Goal: Task Accomplishment & Management: Complete application form

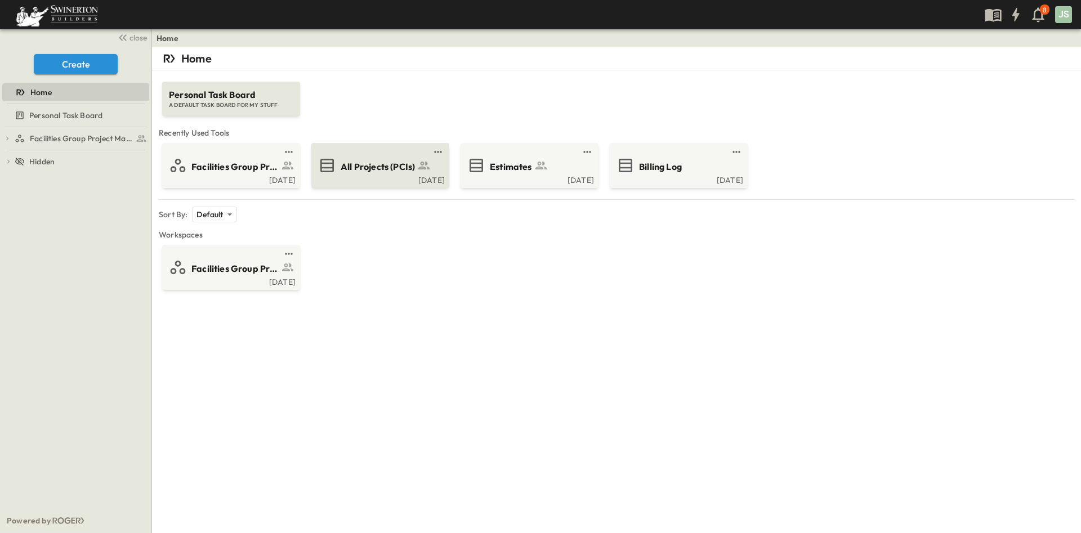
click at [373, 170] on span "All Projects (PCIs)" at bounding box center [377, 166] width 74 height 13
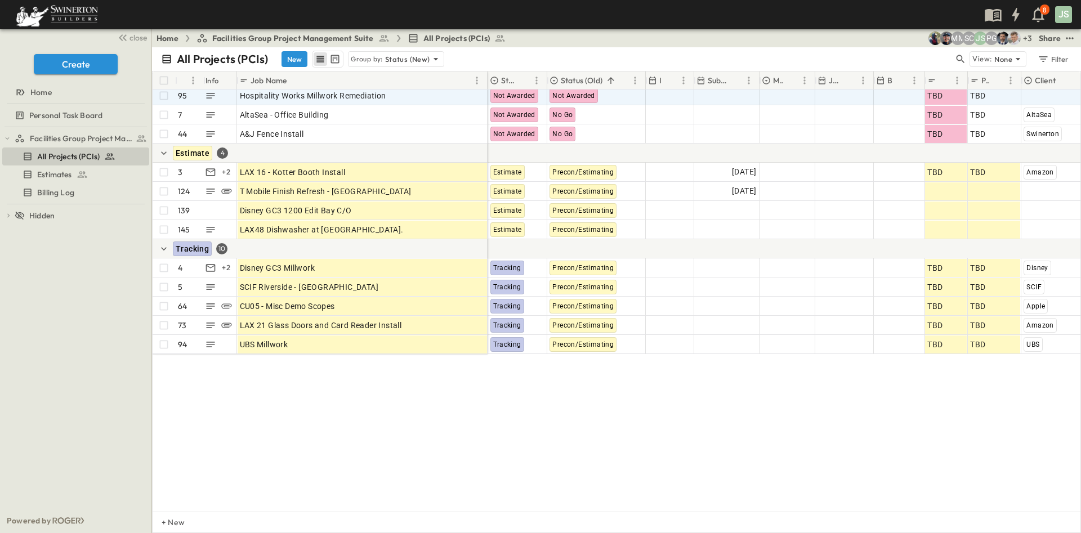
scroll to position [1610, 0]
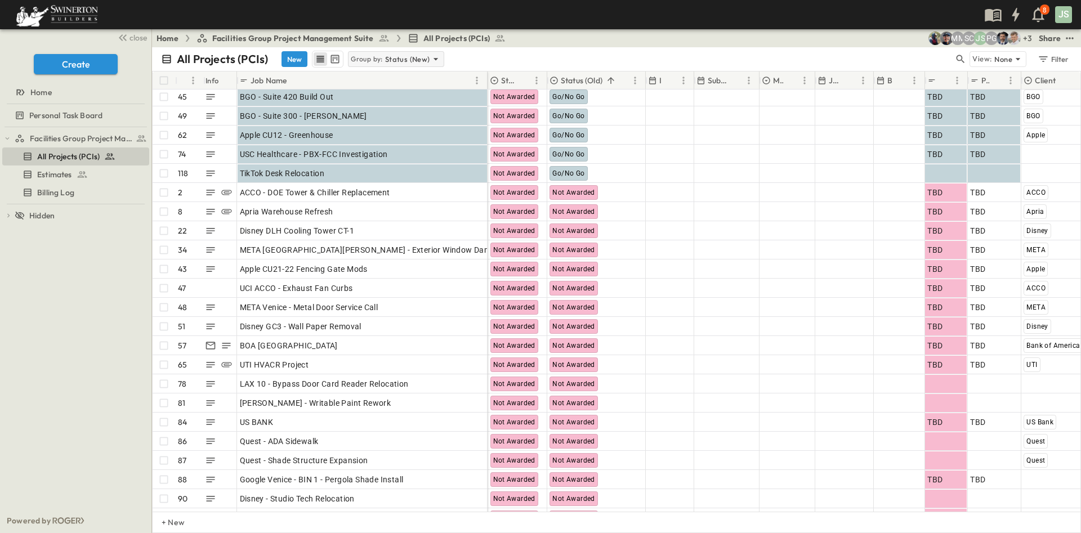
click at [432, 60] on icon at bounding box center [435, 58] width 11 height 11
click at [495, 59] on div "All Projects (PCIs) New Group by: Status (New)" at bounding box center [557, 59] width 792 height 17
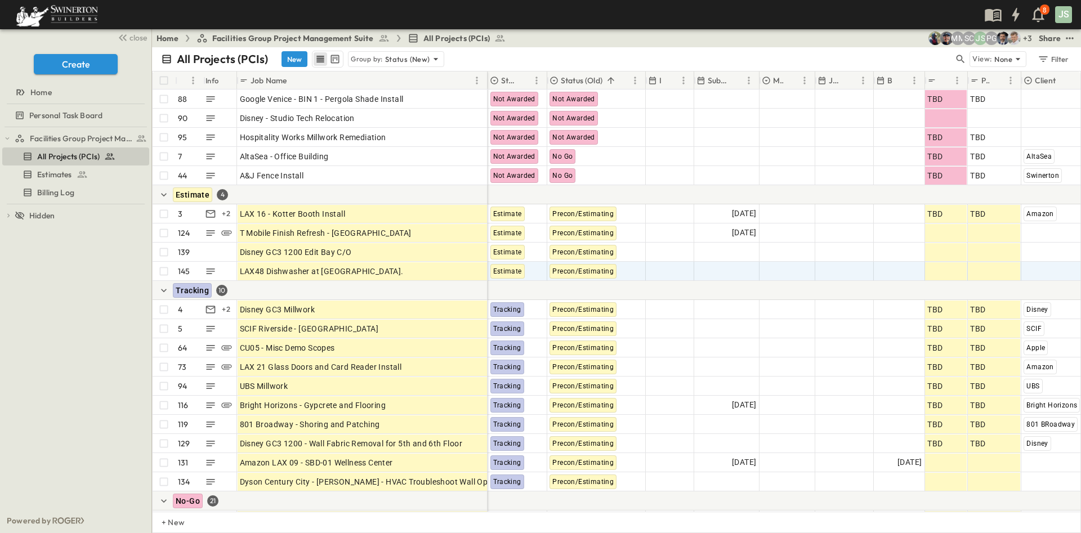
scroll to position [2026, 0]
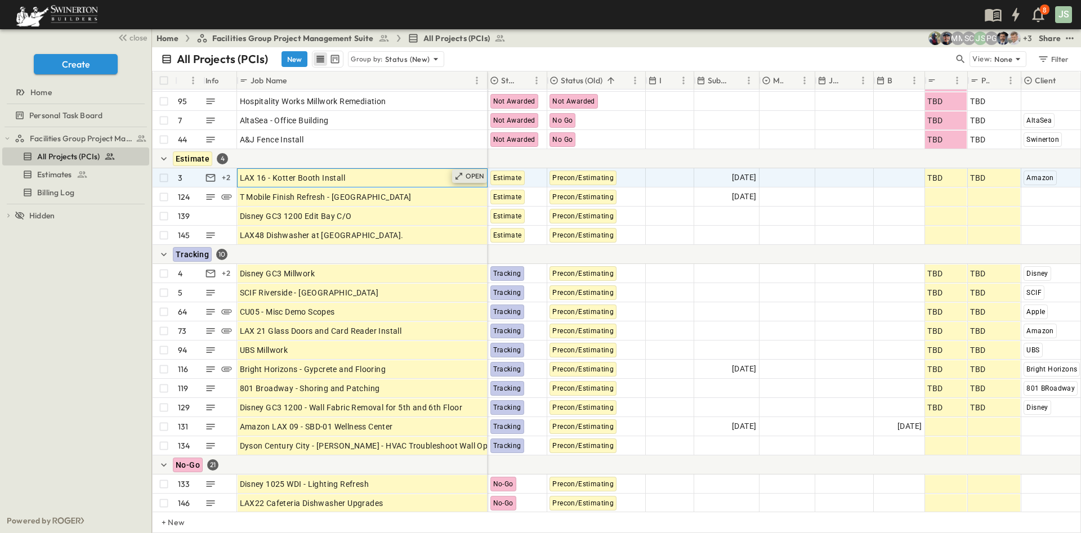
click at [470, 178] on p "OPEN" at bounding box center [474, 176] width 19 height 9
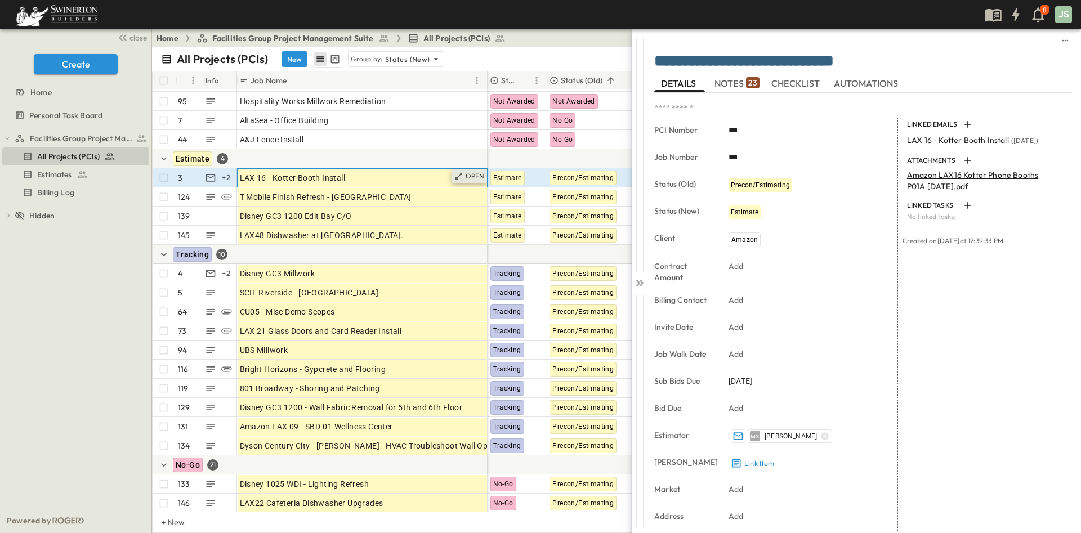
click at [470, 176] on p "OPEN" at bounding box center [474, 176] width 19 height 9
click at [465, 174] on p "OPEN" at bounding box center [474, 176] width 19 height 9
click at [472, 180] on div "OPEN" at bounding box center [469, 176] width 35 height 14
click at [461, 195] on icon at bounding box center [458, 195] width 9 height 9
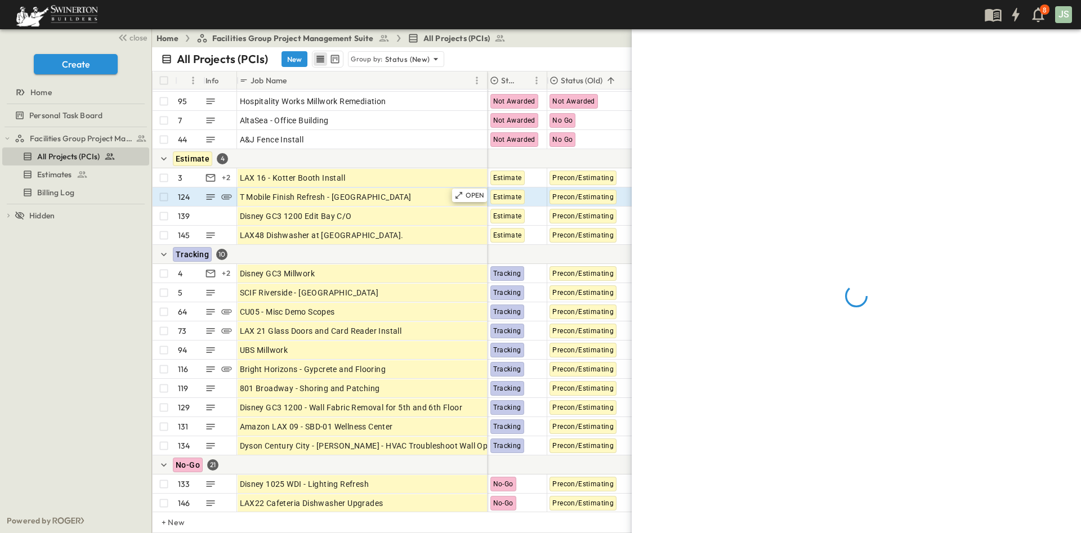
click at [463, 193] on icon at bounding box center [458, 195] width 9 height 9
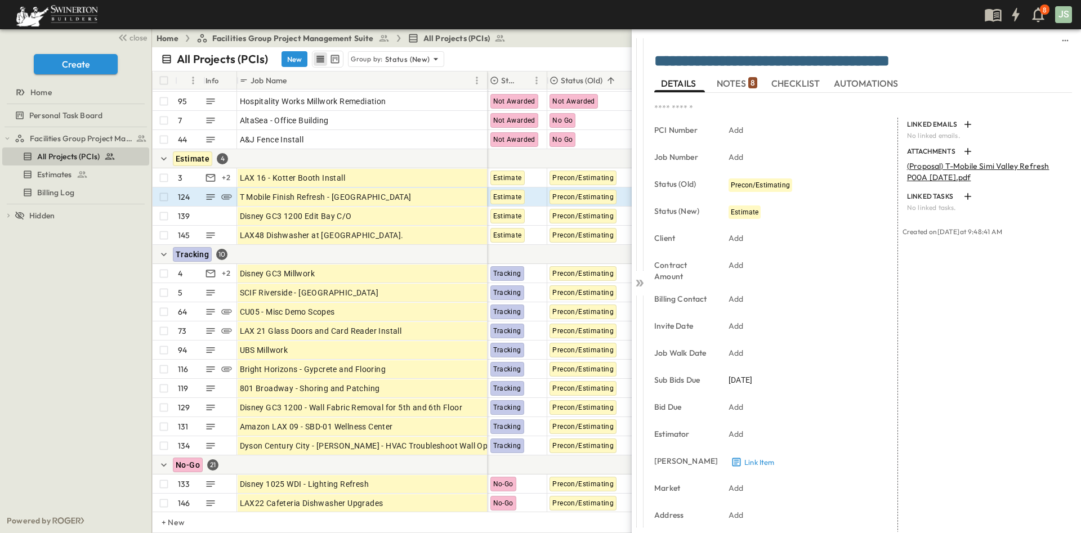
click at [736, 76] on button "NOTES 8" at bounding box center [736, 83] width 51 height 18
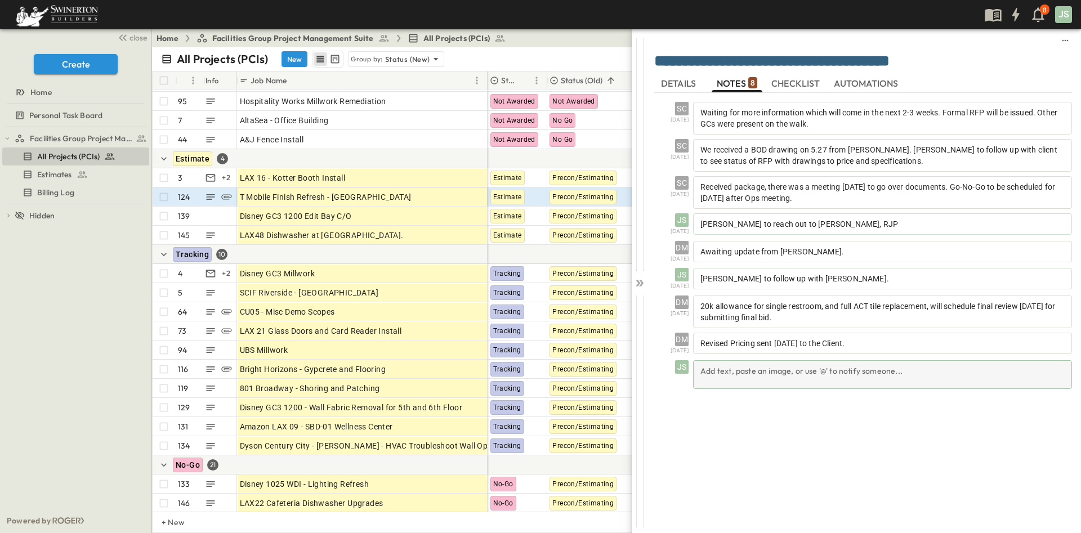
click at [795, 378] on div "Add text, paste an image, or use '@' to notify someone..." at bounding box center [882, 374] width 379 height 29
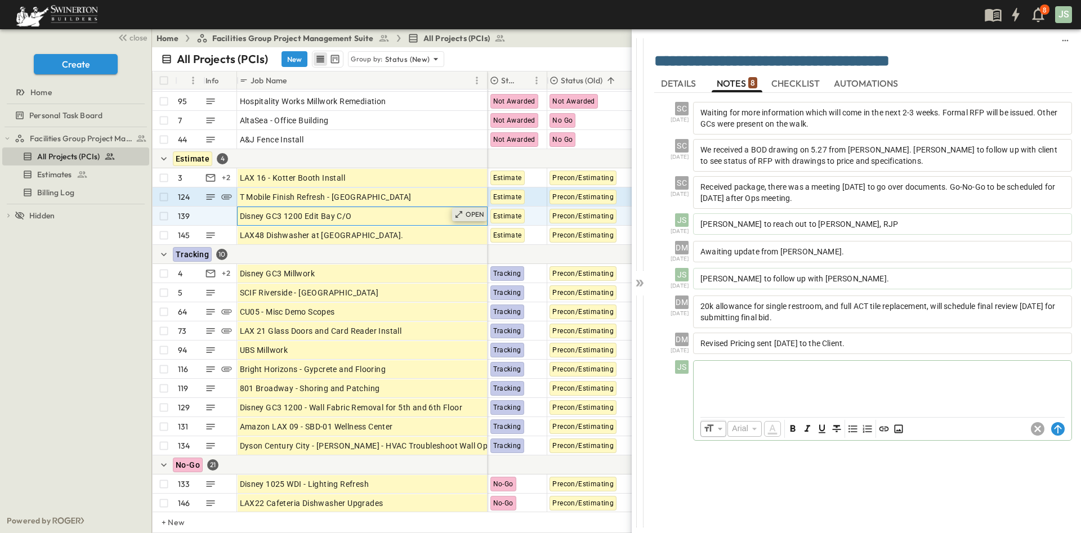
click at [467, 214] on p "OPEN" at bounding box center [474, 214] width 19 height 9
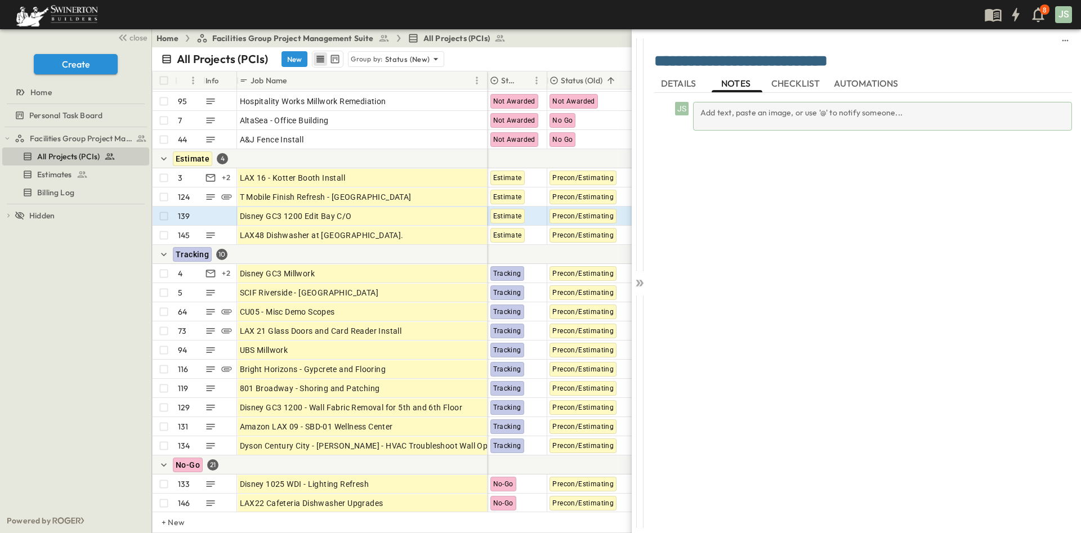
click at [729, 119] on div "Add text, paste an image, or use '@' to notify someone..." at bounding box center [882, 116] width 379 height 29
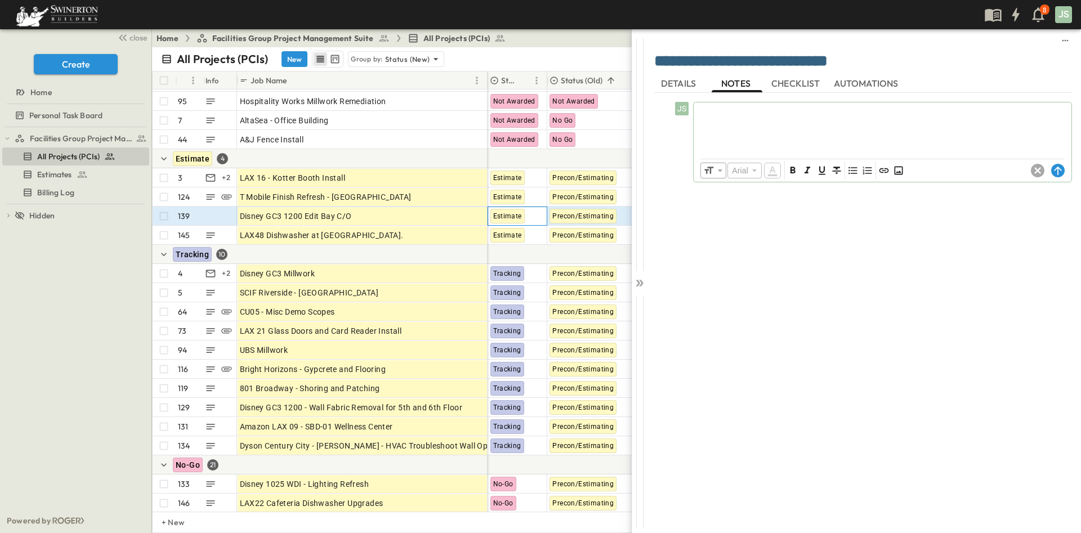
drag, startPoint x: 520, startPoint y: 217, endPoint x: 516, endPoint y: 213, distance: 6.0
click at [522, 218] on div "Estimate" at bounding box center [507, 216] width 34 height 15
click at [515, 213] on span "Estimate" at bounding box center [509, 216] width 29 height 8
click at [514, 214] on span "Estimate" at bounding box center [509, 216] width 29 height 8
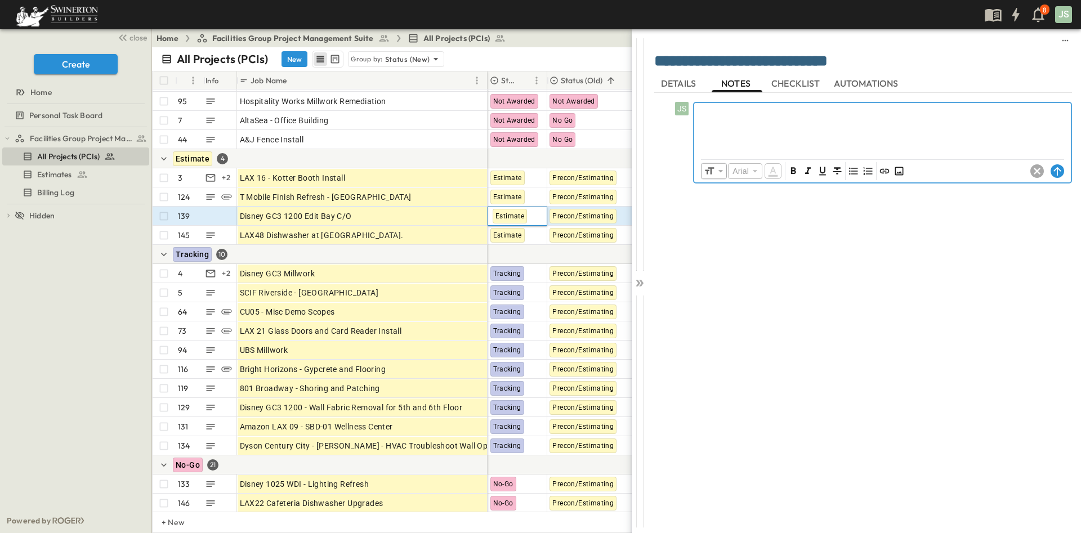
click at [754, 116] on p at bounding box center [882, 111] width 365 height 11
click at [1055, 173] on circle at bounding box center [1058, 171] width 14 height 14
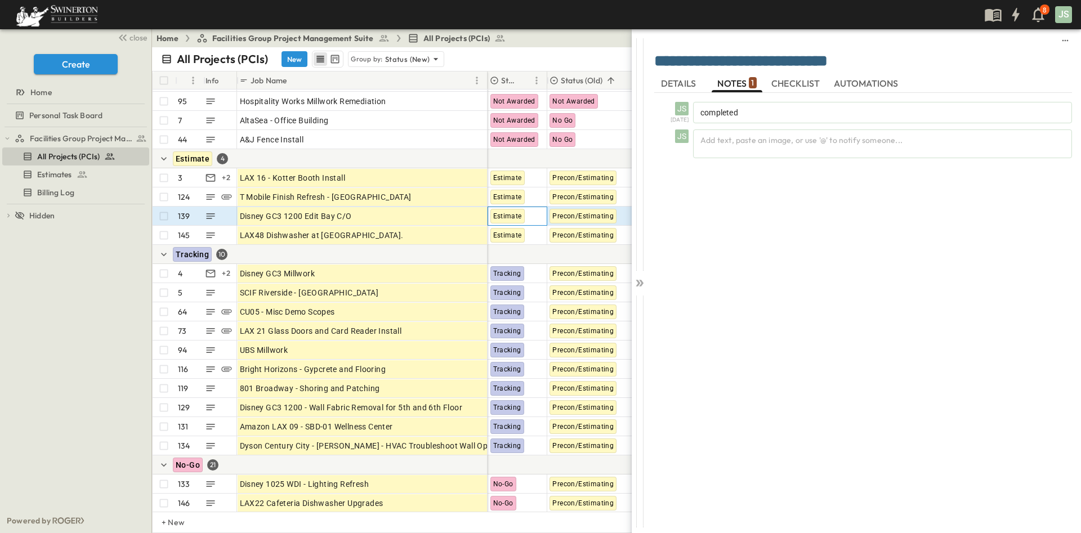
click at [505, 216] on span "Estimate" at bounding box center [507, 216] width 29 height 8
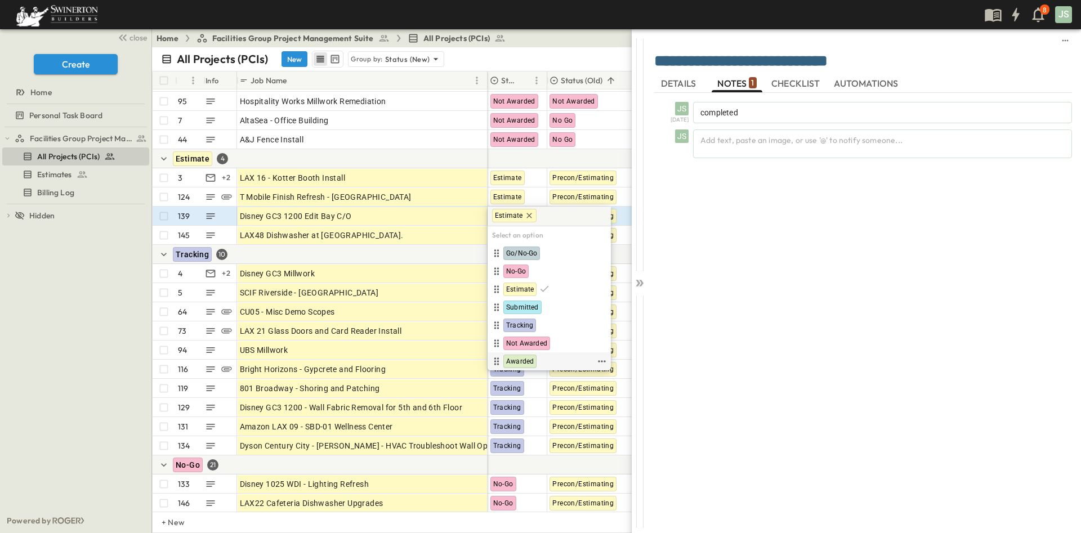
click at [532, 361] on span "Awarded" at bounding box center [520, 361] width 28 height 9
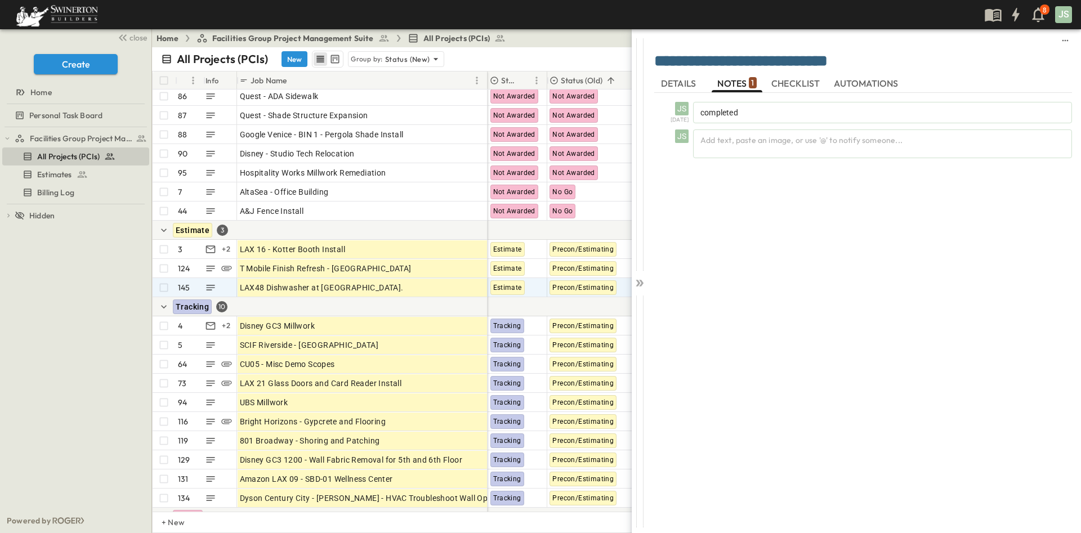
scroll to position [1947, 0]
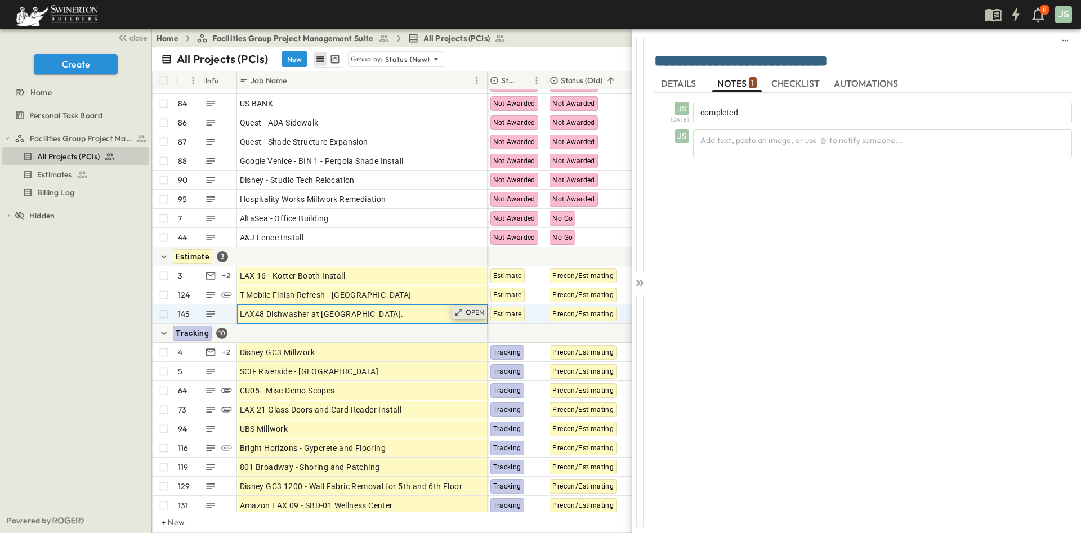
click at [480, 314] on p "OPEN" at bounding box center [474, 312] width 19 height 9
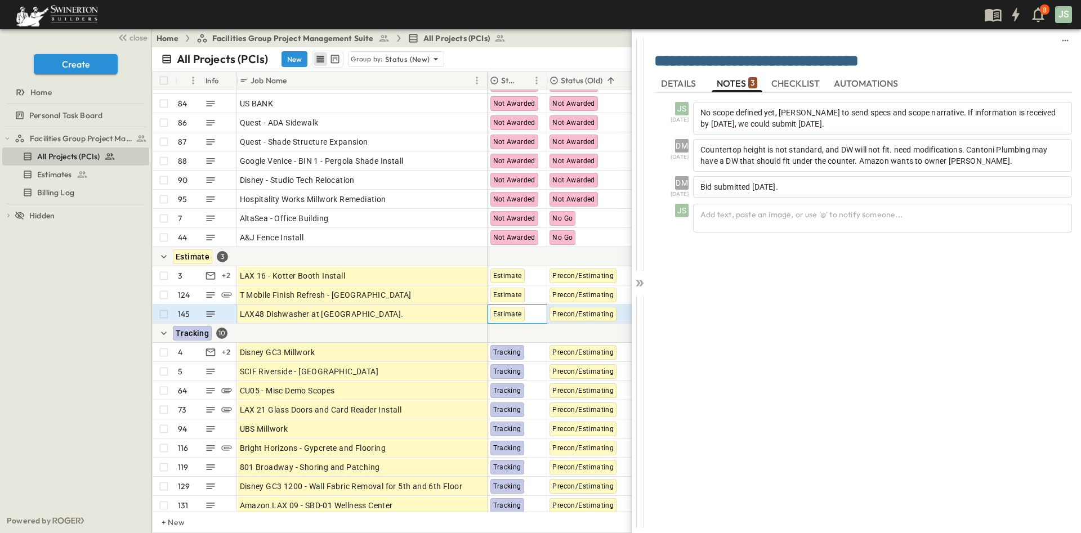
click at [511, 317] on span "Estimate" at bounding box center [507, 314] width 29 height 8
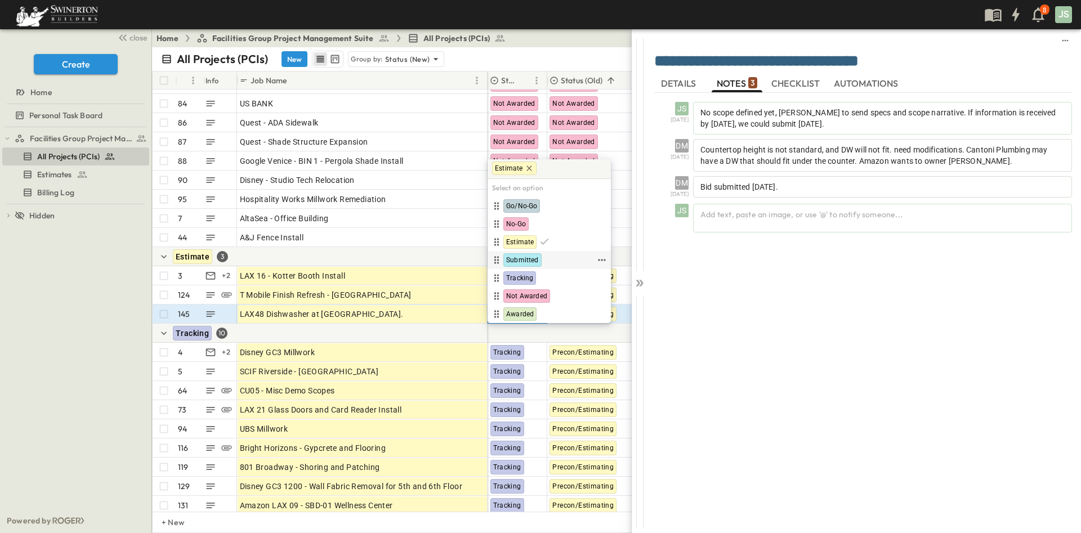
click at [527, 259] on span "Submitted" at bounding box center [522, 260] width 33 height 9
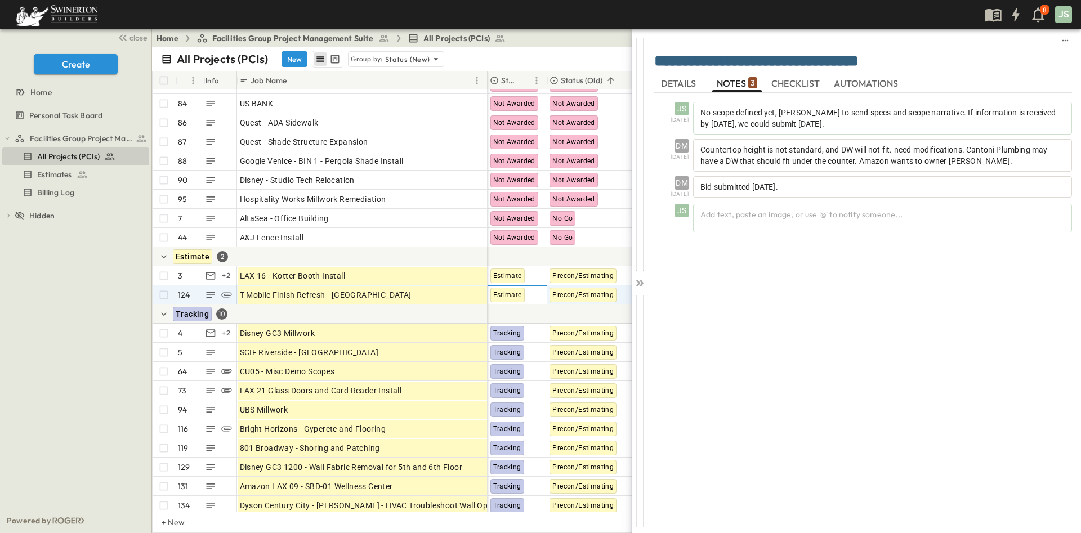
click at [513, 297] on span "Estimate" at bounding box center [507, 295] width 29 height 8
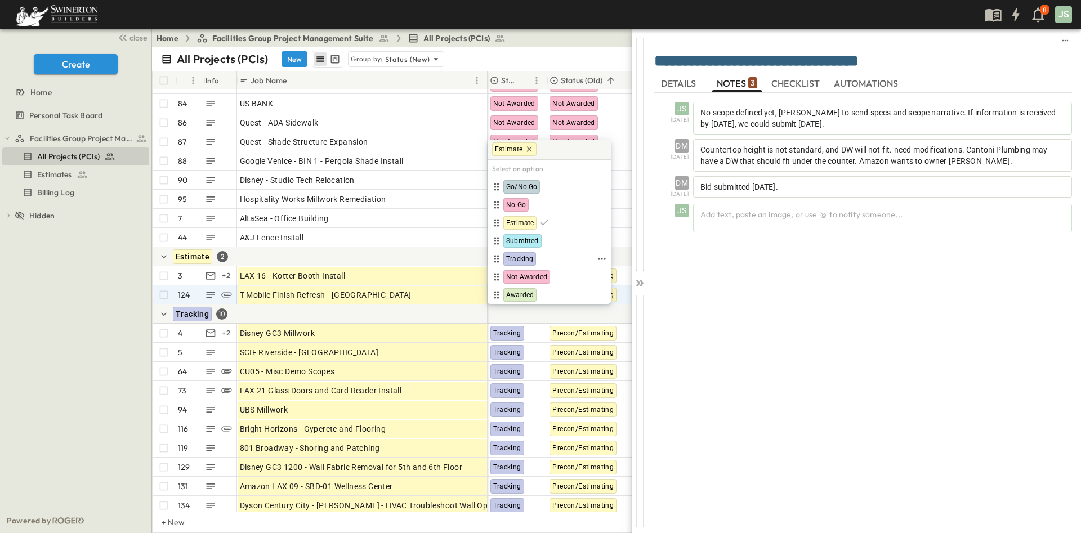
click at [533, 241] on span "Submitted" at bounding box center [522, 240] width 33 height 9
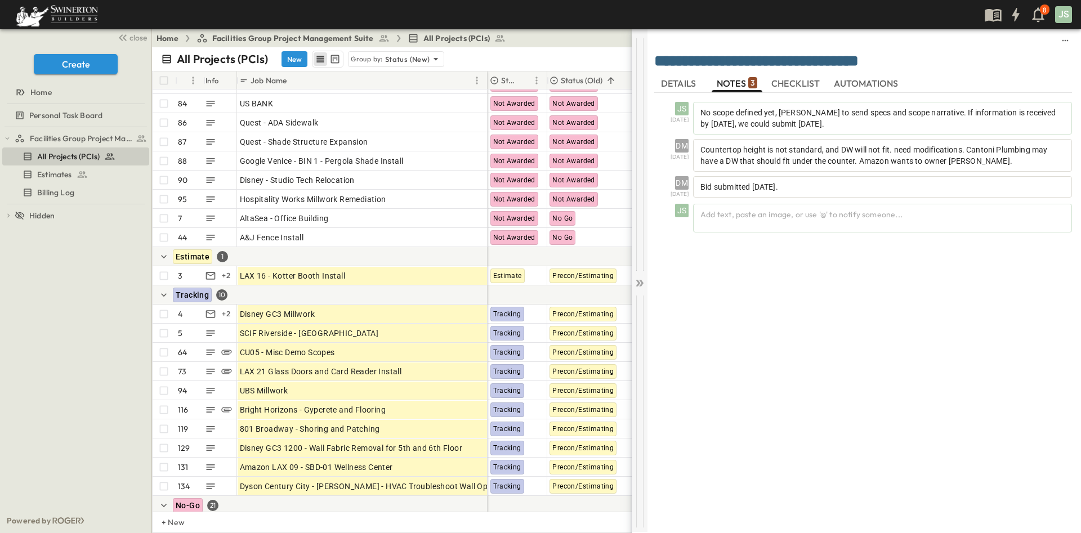
click at [641, 281] on icon at bounding box center [641, 283] width 5 height 7
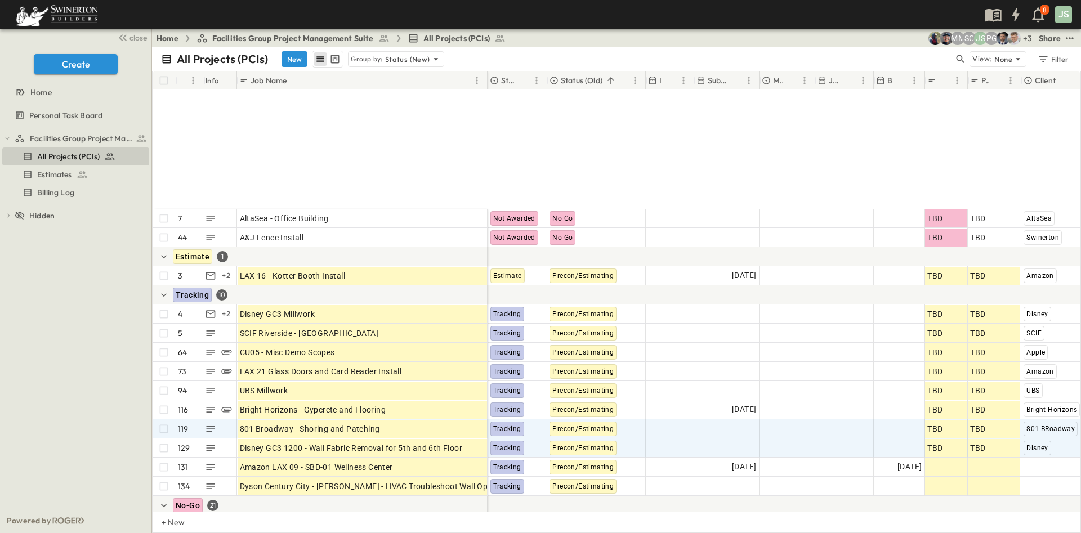
scroll to position [2116, 0]
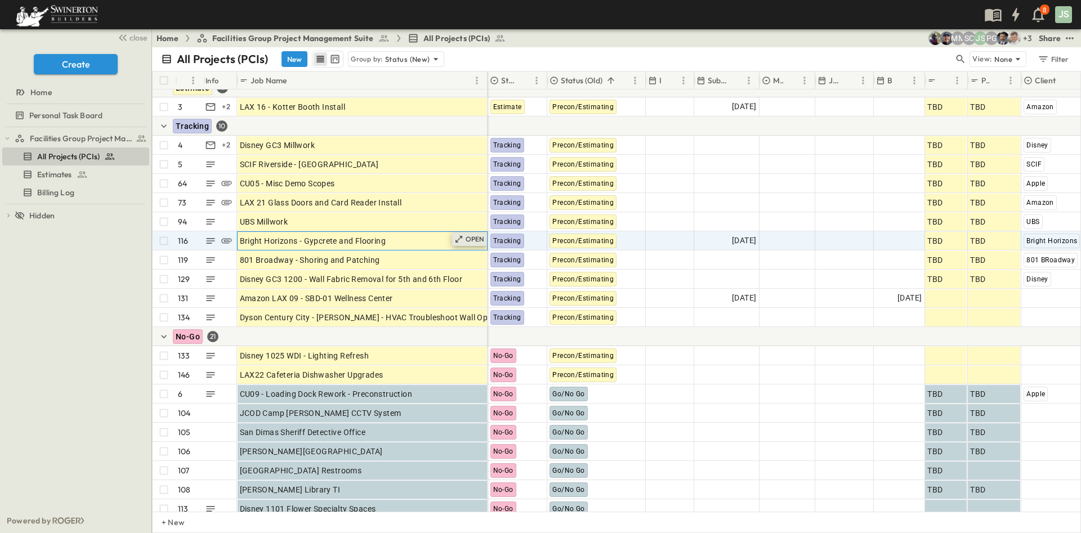
click at [473, 240] on p "OPEN" at bounding box center [474, 239] width 19 height 9
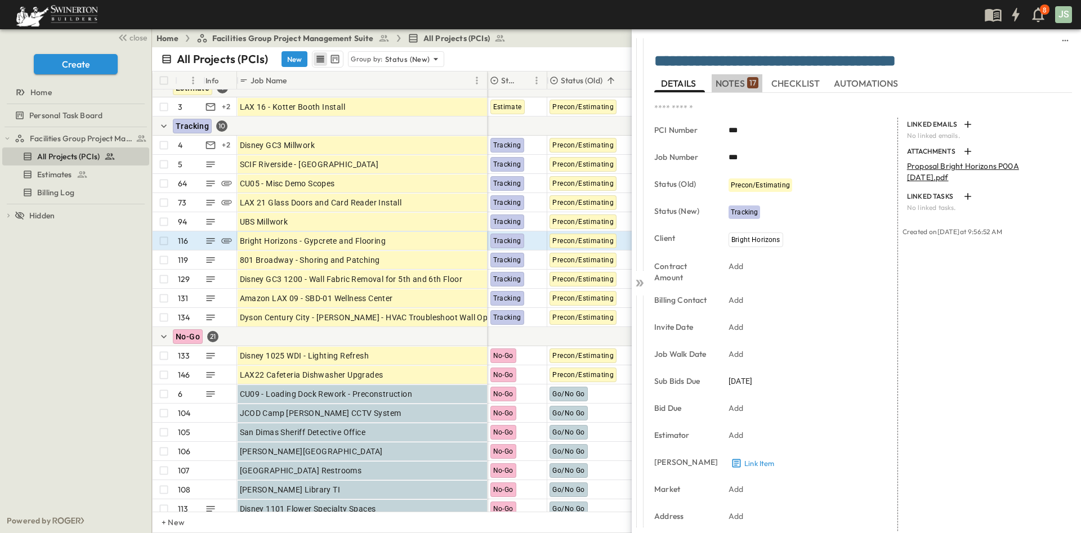
click at [733, 83] on span "NOTES 17" at bounding box center [736, 83] width 43 height 10
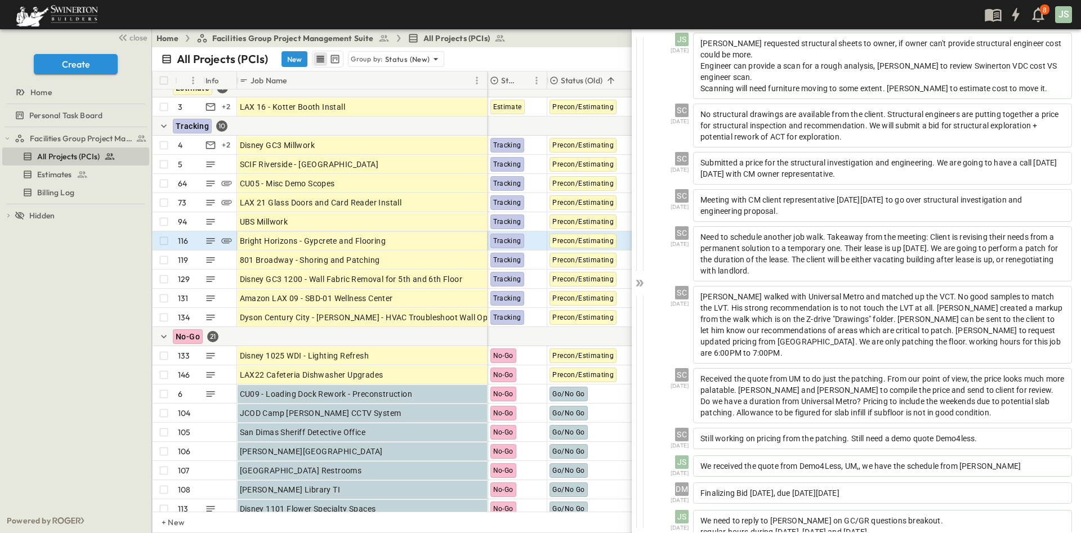
scroll to position [384, 0]
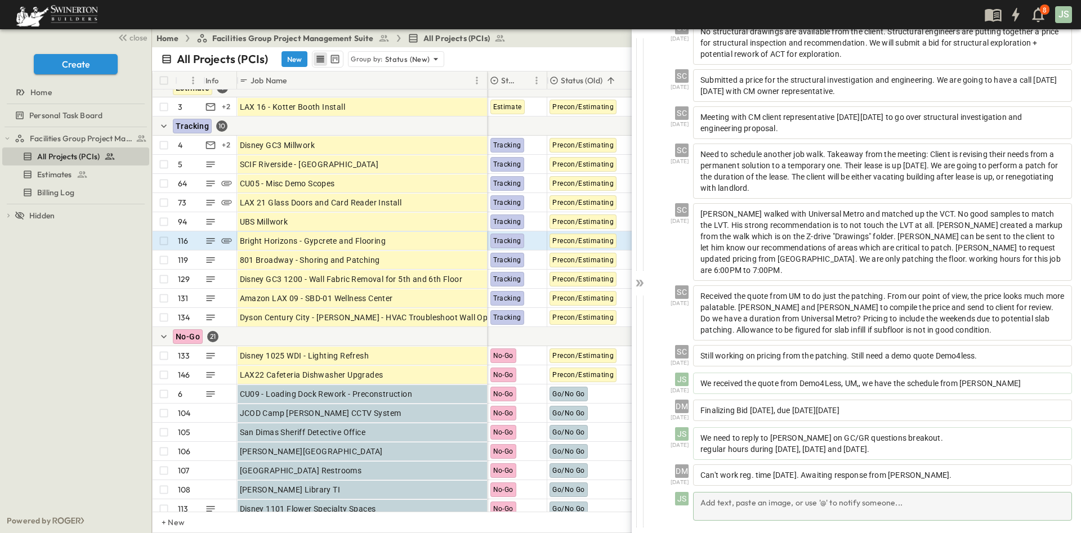
click at [792, 507] on div "Add text, paste an image, or use '@' to notify someone..." at bounding box center [882, 506] width 379 height 29
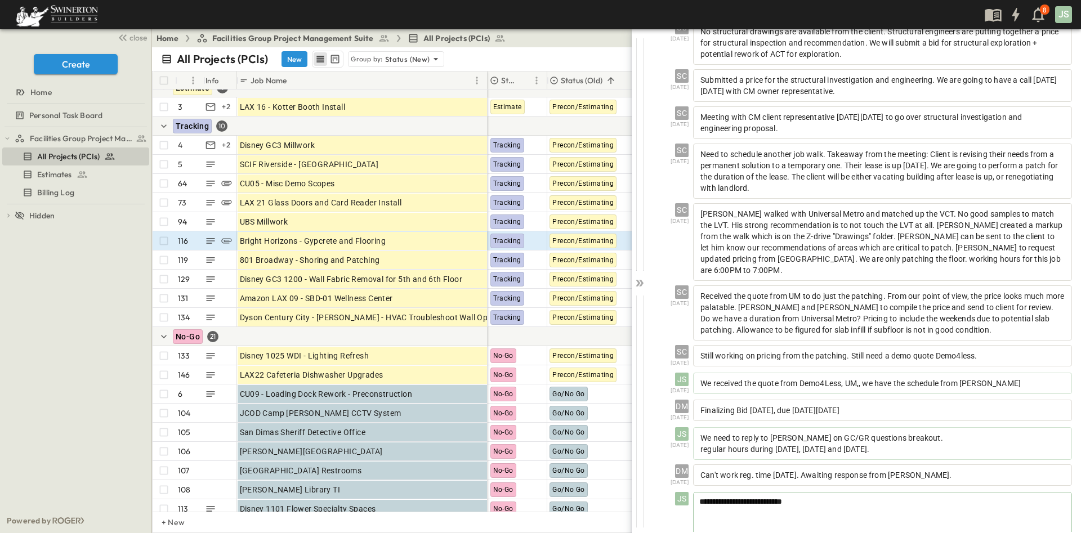
click at [831, 515] on div "**********" at bounding box center [882, 517] width 378 height 50
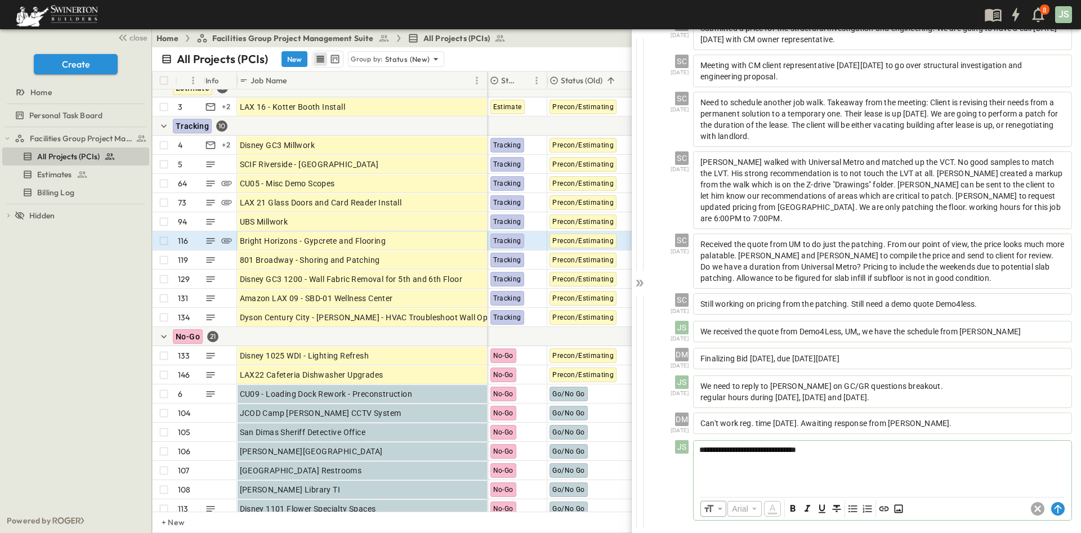
scroll to position [436, 0]
click at [1054, 507] on icon at bounding box center [1057, 509] width 7 height 8
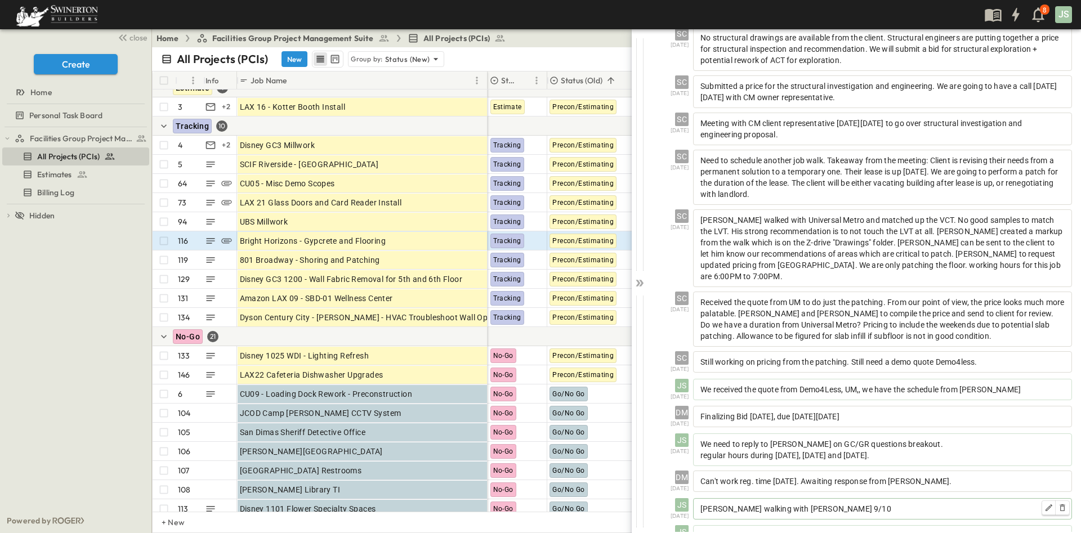
scroll to position [411, 0]
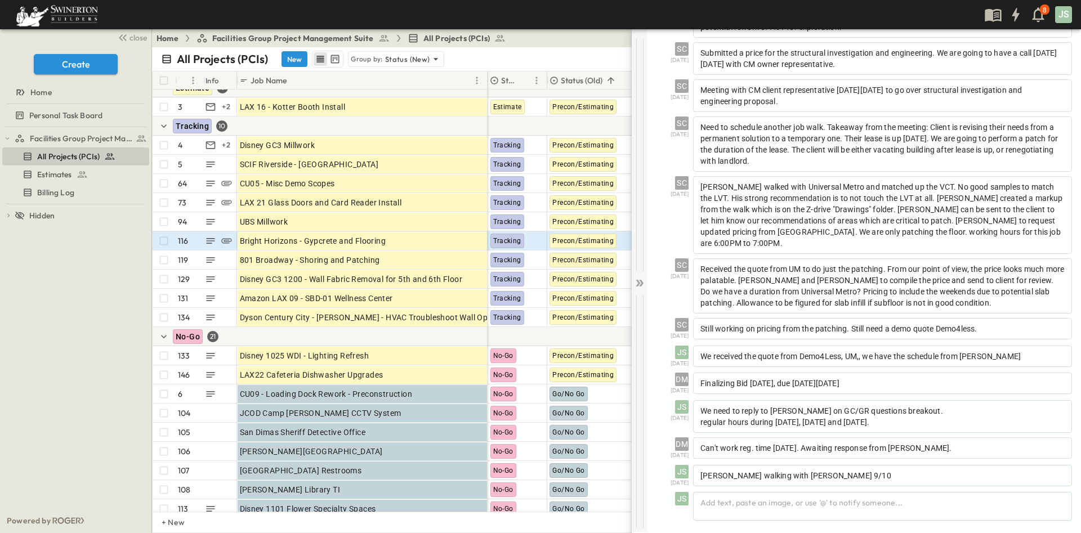
click at [644, 280] on icon at bounding box center [639, 282] width 11 height 11
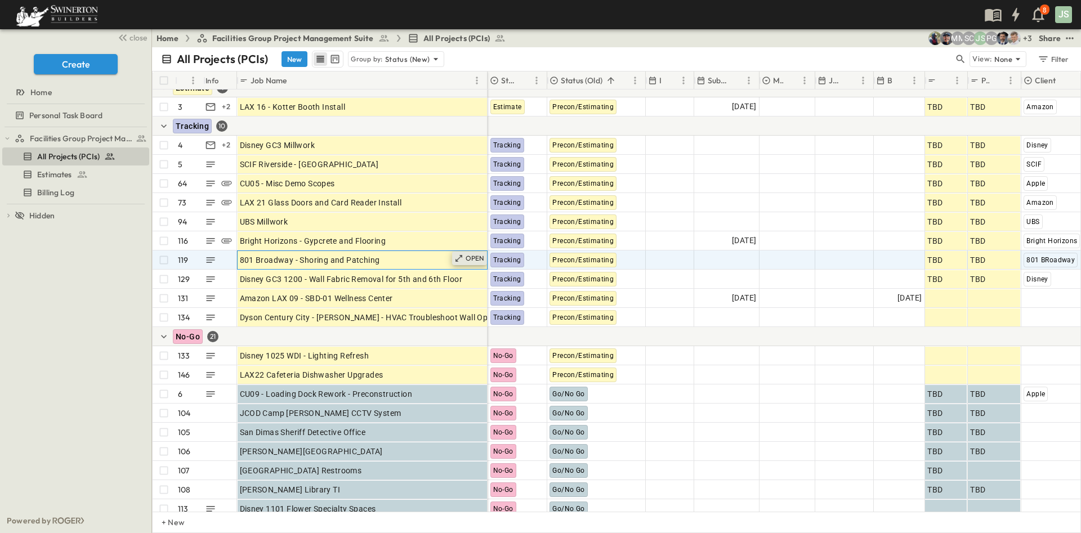
click at [463, 258] on icon at bounding box center [458, 258] width 9 height 9
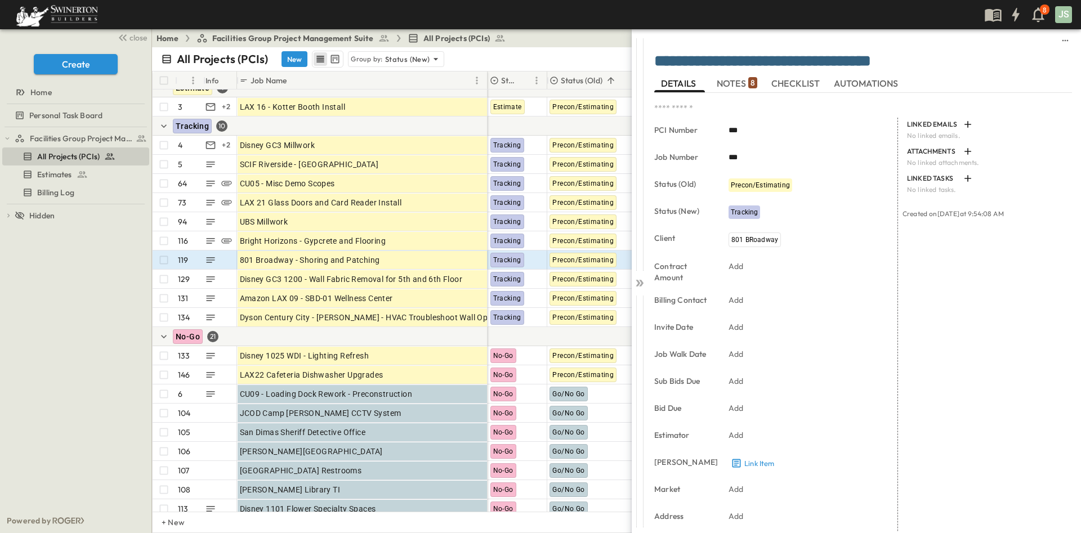
click at [736, 85] on span "NOTES 8" at bounding box center [736, 83] width 41 height 10
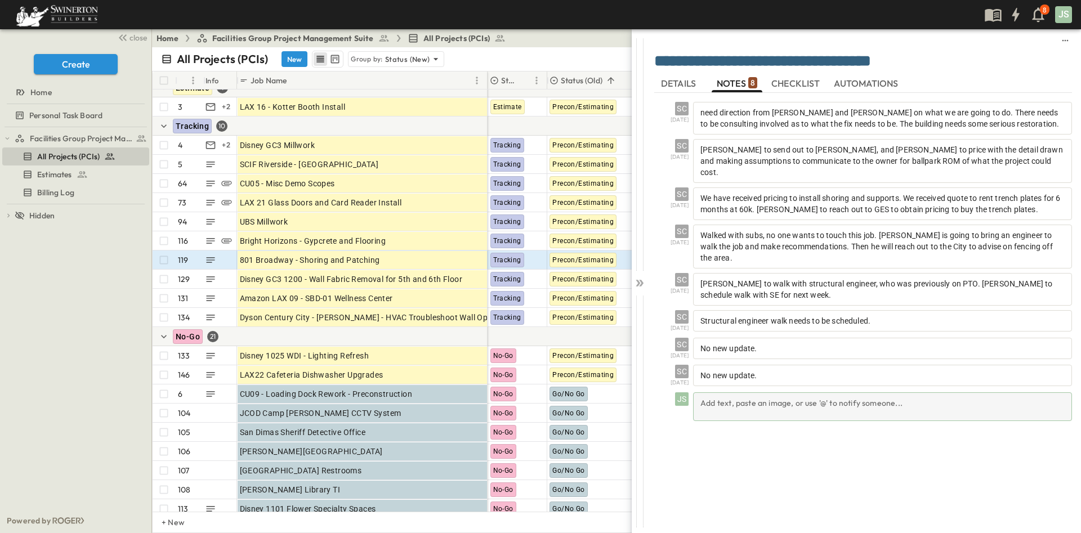
click at [769, 392] on div "Add text, paste an image, or use '@' to notify someone..." at bounding box center [882, 406] width 379 height 29
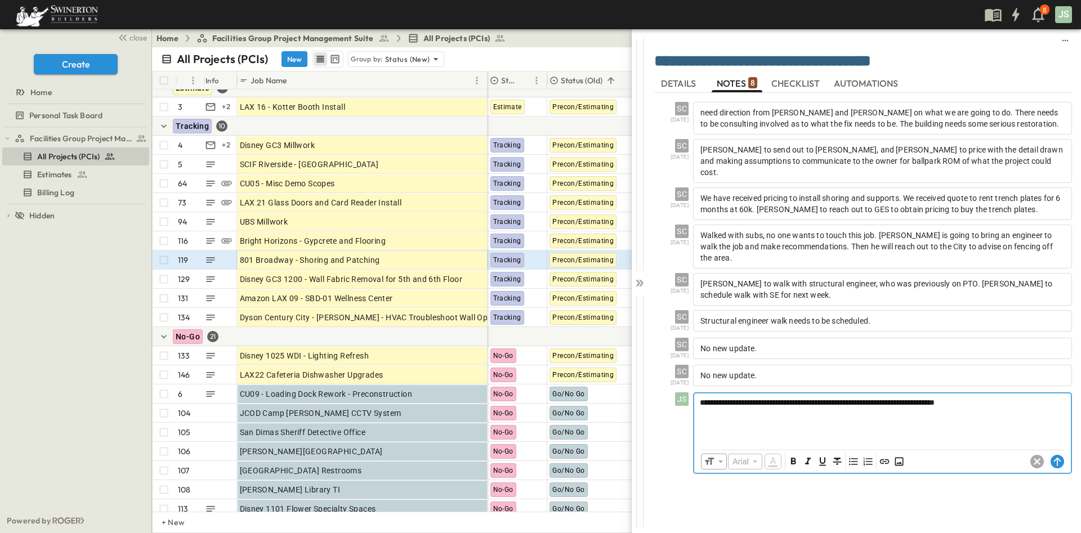
click at [736, 406] on div "**********" at bounding box center [882, 418] width 377 height 50
click at [1018, 397] on p "**********" at bounding box center [882, 402] width 365 height 11
click at [1063, 450] on div "​ Arial ​ ​ ***** ​" at bounding box center [882, 461] width 378 height 23
click at [1059, 454] on circle at bounding box center [1058, 461] width 14 height 14
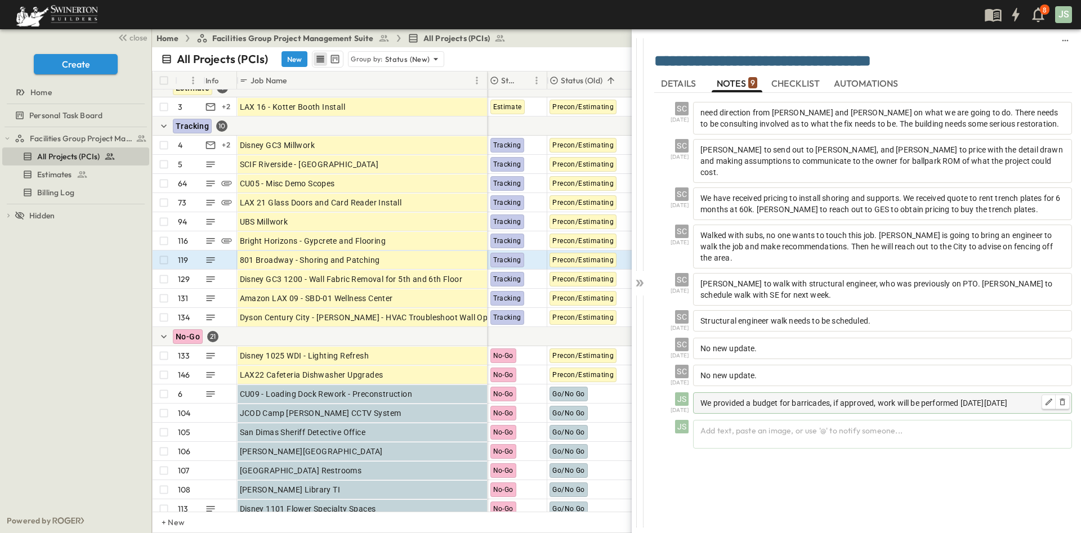
click at [1021, 397] on p "We provided a budget for barricades, if approved, work will be performed [DATE]…" at bounding box center [882, 402] width 364 height 11
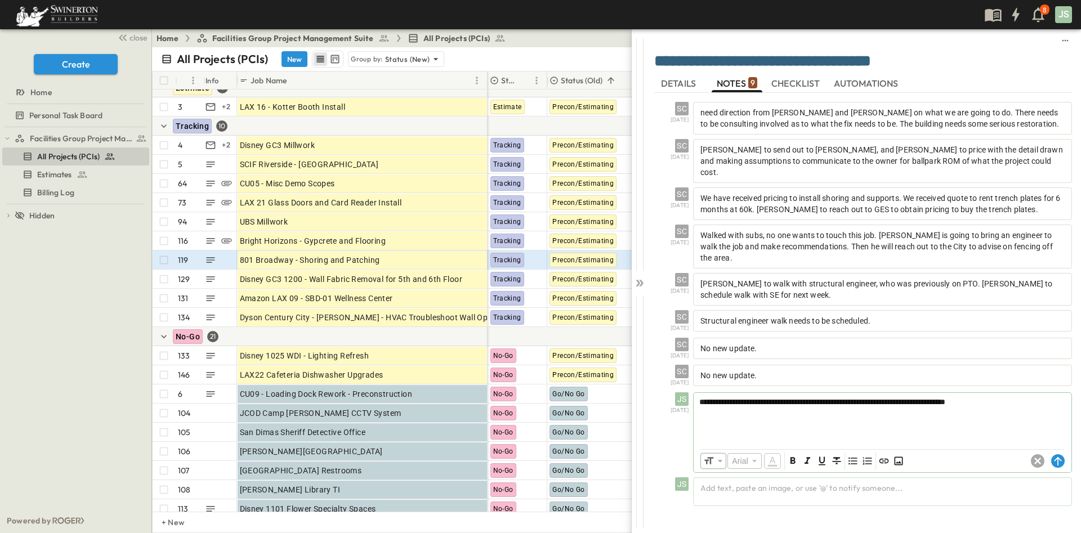
click at [1027, 396] on p "**********" at bounding box center [882, 401] width 366 height 11
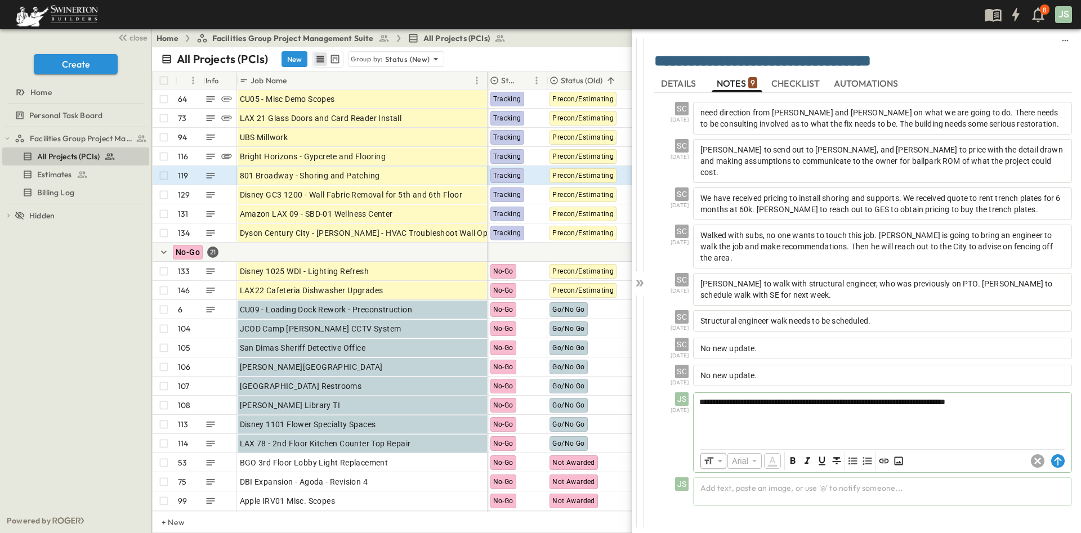
click at [1047, 396] on p "**********" at bounding box center [882, 401] width 366 height 11
click at [806, 408] on p at bounding box center [882, 413] width 365 height 11
click at [1054, 397] on p "**********" at bounding box center [882, 402] width 365 height 11
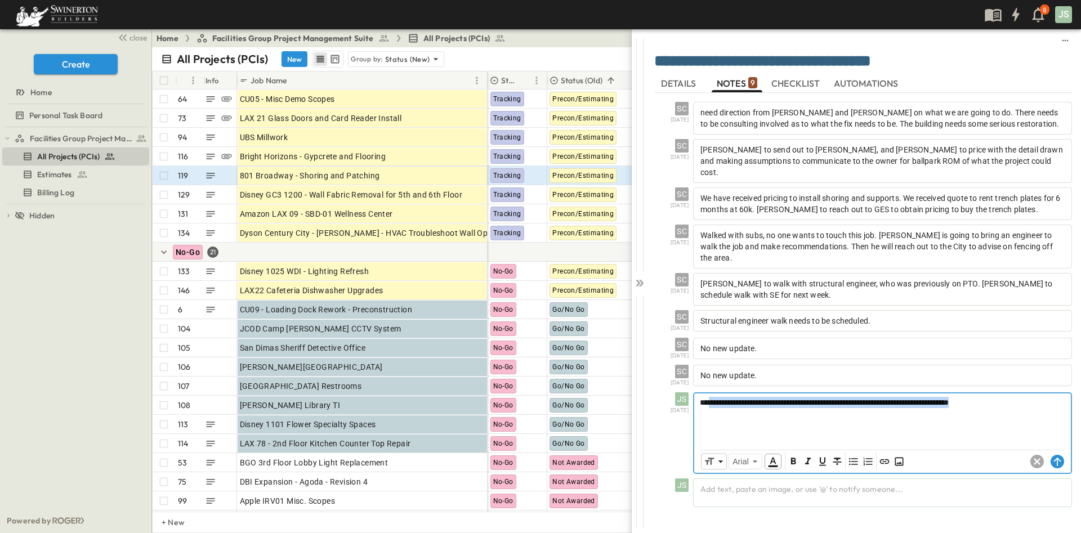
drag, startPoint x: 1052, startPoint y: 379, endPoint x: 724, endPoint y: 363, distance: 328.5
click at [714, 355] on div "SC [DATE] need direction from [PERSON_NAME] and [PERSON_NAME] on what we are go…" at bounding box center [863, 300] width 418 height 414
click at [1040, 408] on p at bounding box center [882, 413] width 365 height 11
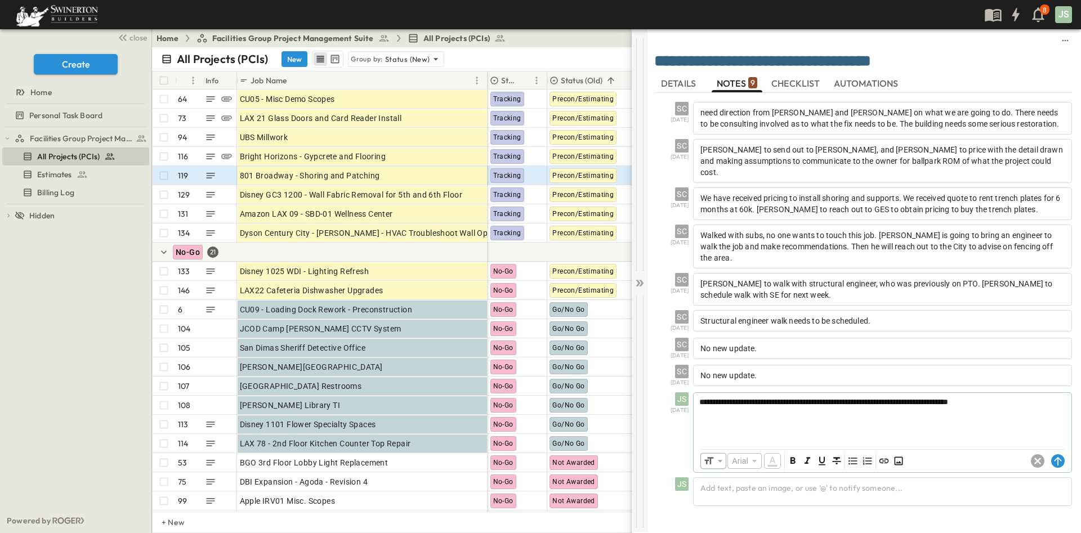
click at [642, 279] on icon at bounding box center [639, 282] width 11 height 11
click at [1062, 454] on circle at bounding box center [1058, 461] width 14 height 14
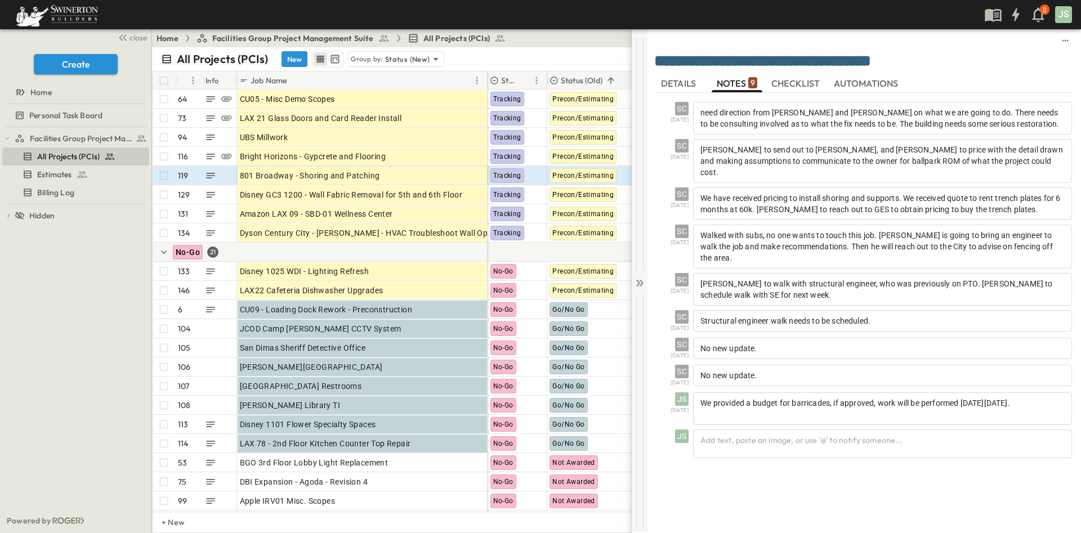
click at [644, 286] on icon at bounding box center [639, 282] width 11 height 11
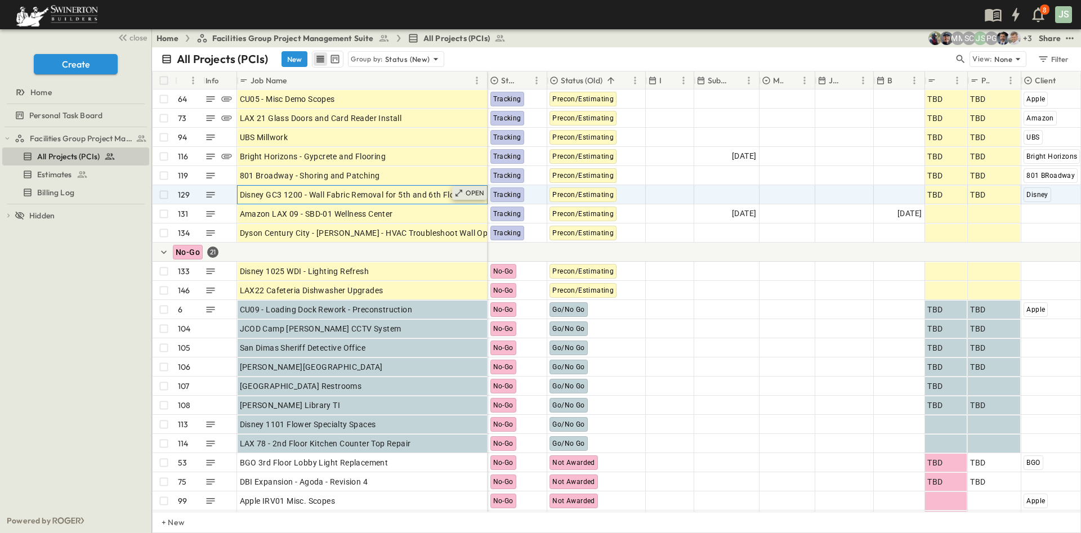
click at [474, 196] on p "OPEN" at bounding box center [474, 193] width 19 height 9
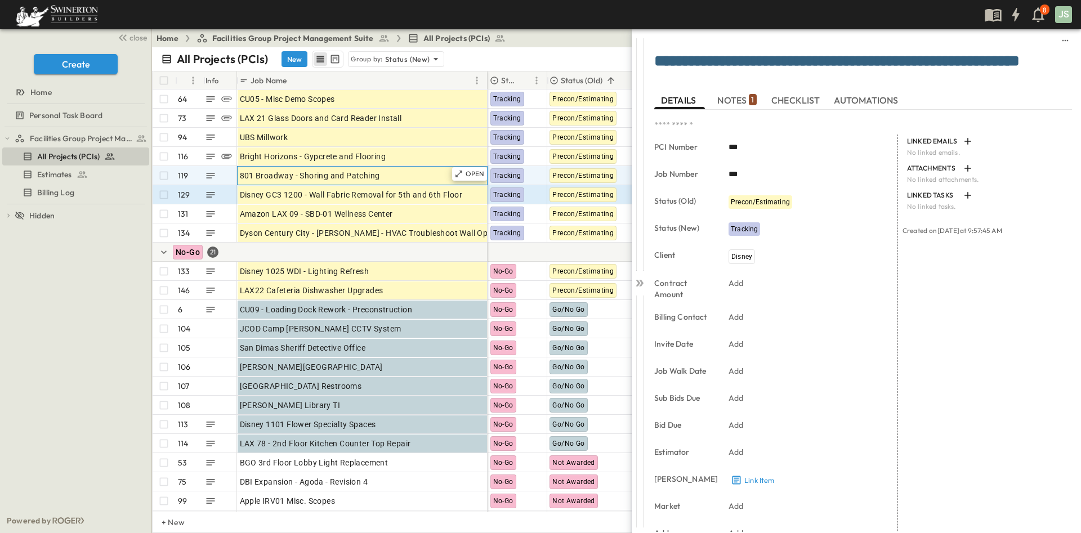
click at [375, 175] on span "801 Broadway - Shoring and Patching" at bounding box center [310, 175] width 140 height 11
click at [506, 174] on span "Tracking" at bounding box center [507, 176] width 28 height 8
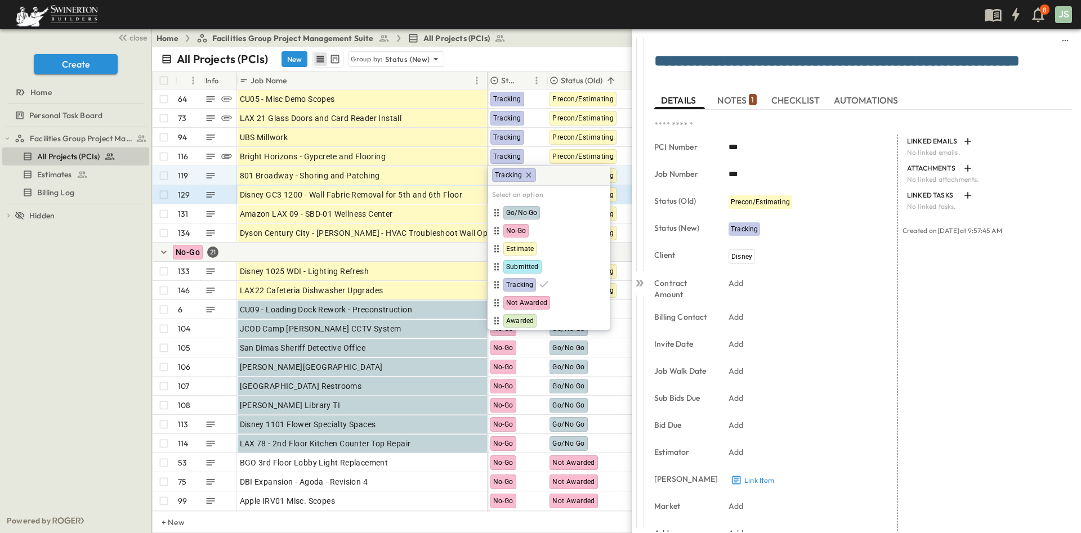
click at [506, 174] on span "Tracking" at bounding box center [508, 175] width 27 height 9
drag, startPoint x: 527, startPoint y: 249, endPoint x: 542, endPoint y: 266, distance: 22.3
click at [531, 247] on span "Submitted" at bounding box center [522, 248] width 33 height 9
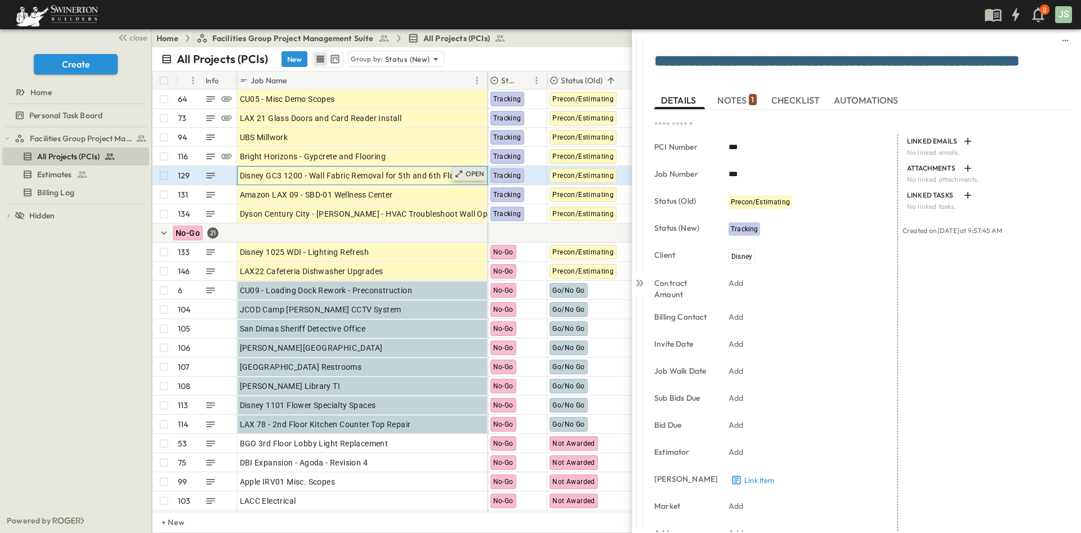
click at [467, 176] on p "OPEN" at bounding box center [474, 173] width 19 height 9
click at [467, 174] on p "OPEN" at bounding box center [474, 173] width 19 height 9
click at [470, 176] on p "OPEN" at bounding box center [474, 173] width 19 height 9
click at [476, 212] on p "OPEN" at bounding box center [474, 212] width 19 height 9
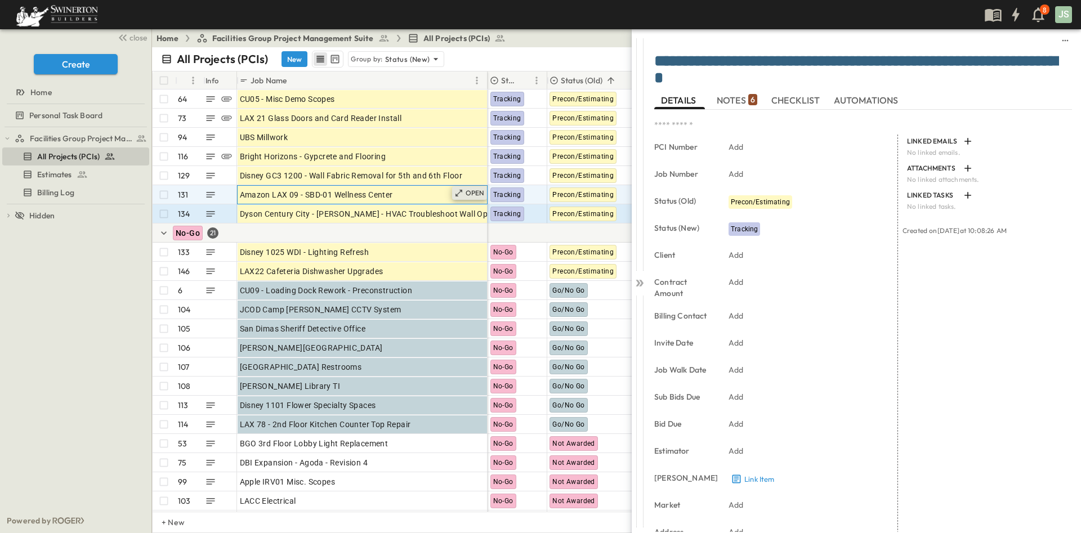
click at [471, 193] on p "OPEN" at bounding box center [474, 193] width 19 height 9
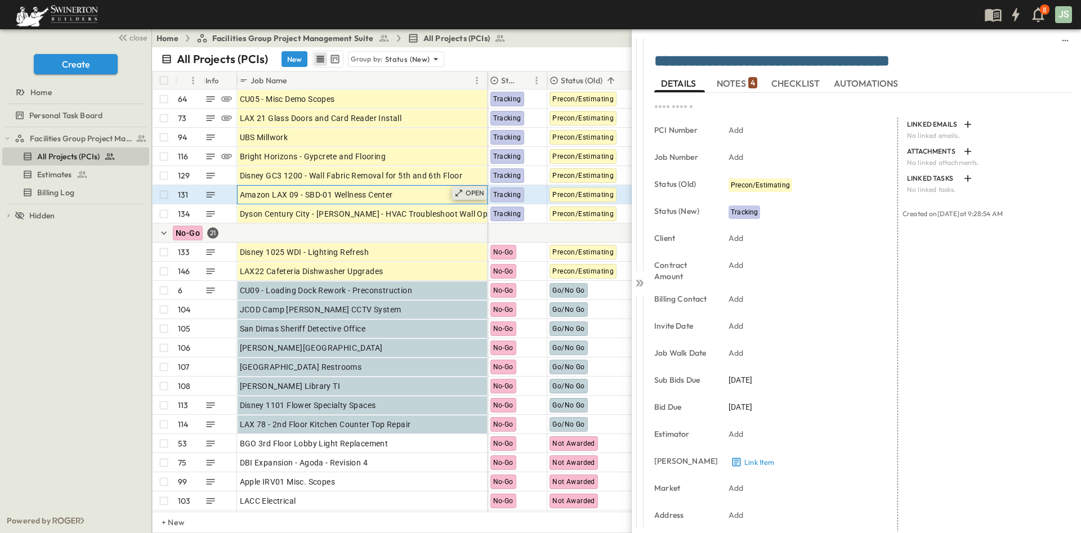
click at [477, 196] on p "OPEN" at bounding box center [474, 193] width 19 height 9
click at [474, 191] on p "OPEN" at bounding box center [474, 193] width 19 height 9
click at [737, 83] on span "NOTES 4" at bounding box center [736, 83] width 41 height 10
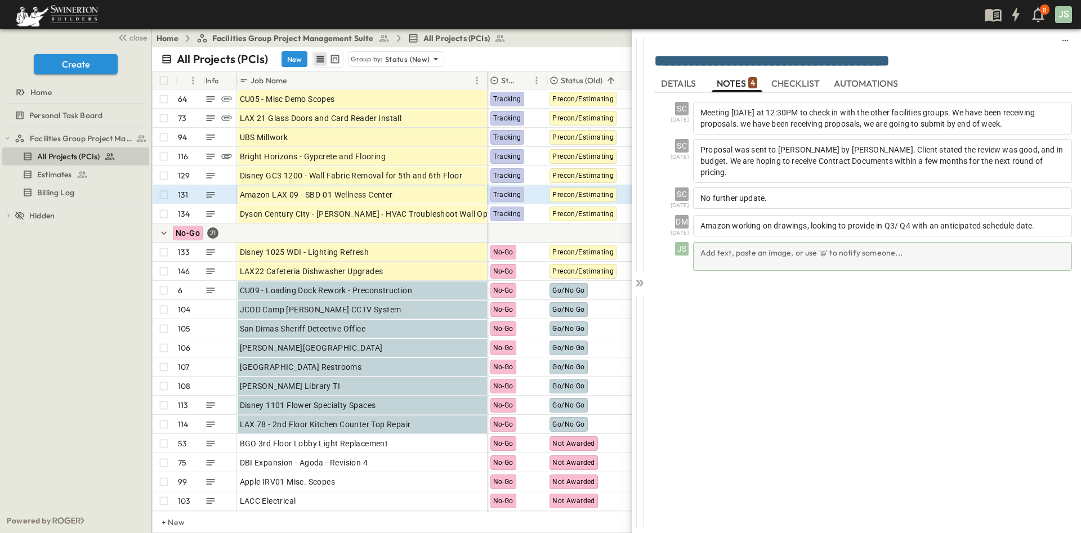
click at [746, 244] on div "Add text, paste an image, or use '@' to notify someone..." at bounding box center [882, 256] width 379 height 29
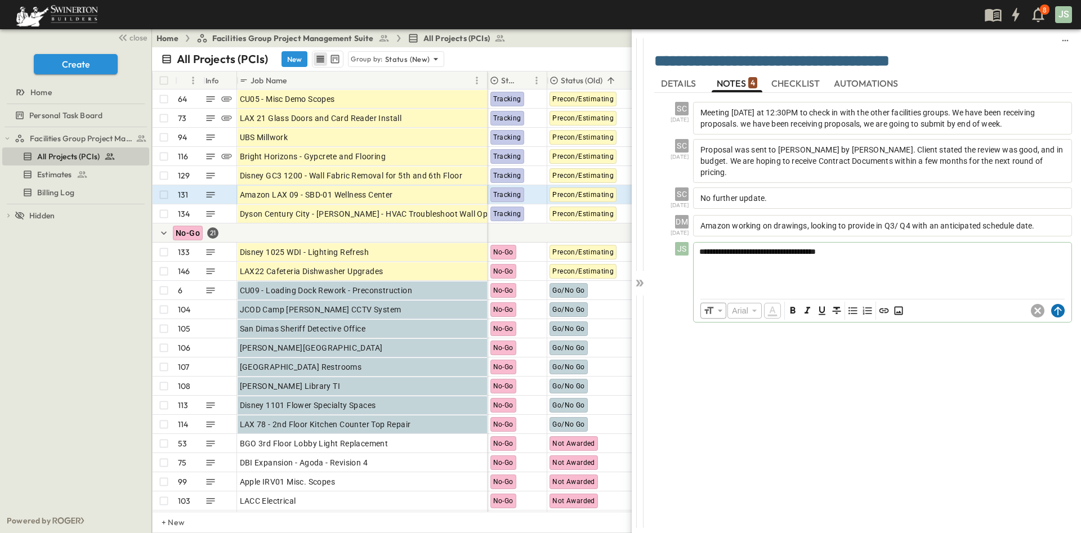
click at [1058, 304] on circle at bounding box center [1058, 311] width 14 height 14
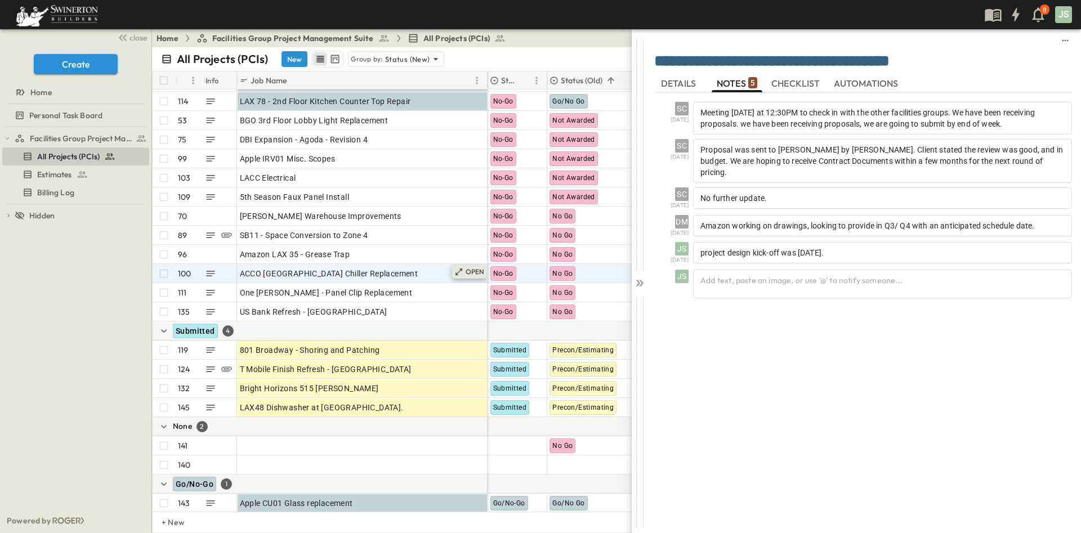
scroll to position [2538, 0]
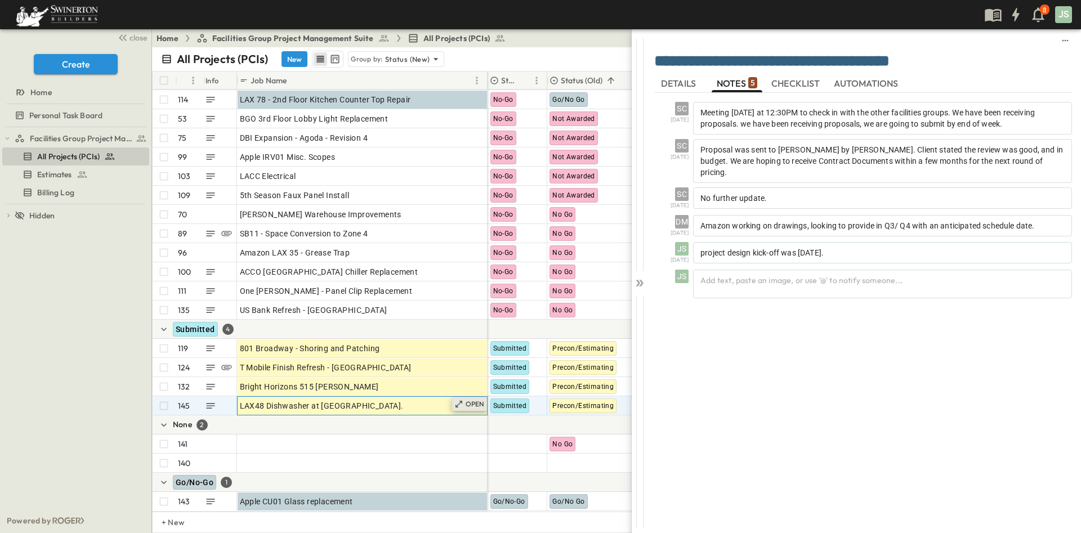
click at [474, 400] on p "OPEN" at bounding box center [474, 404] width 19 height 9
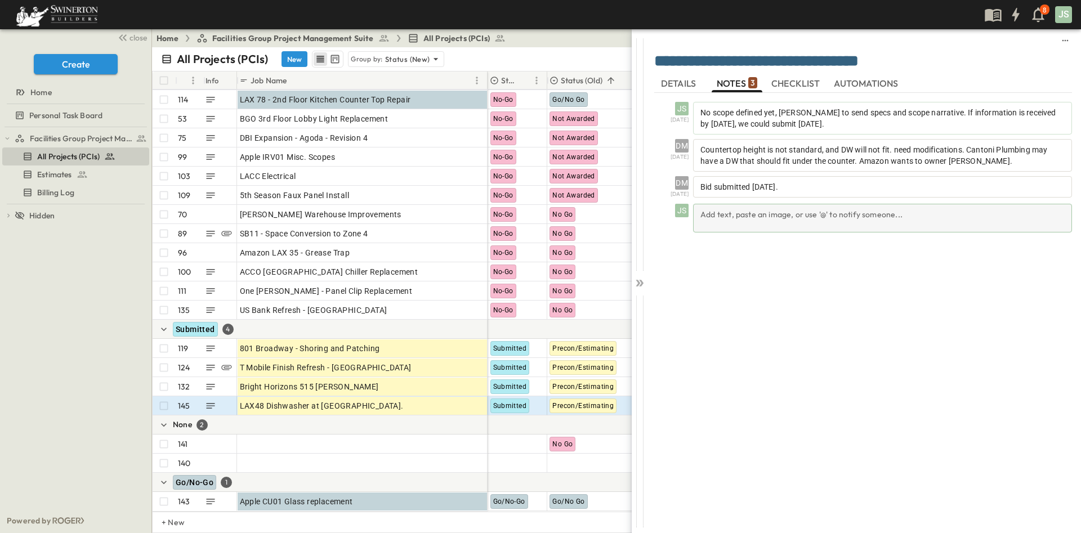
click at [750, 209] on div "Add text, paste an image, or use '@' to notify someone..." at bounding box center [882, 218] width 379 height 29
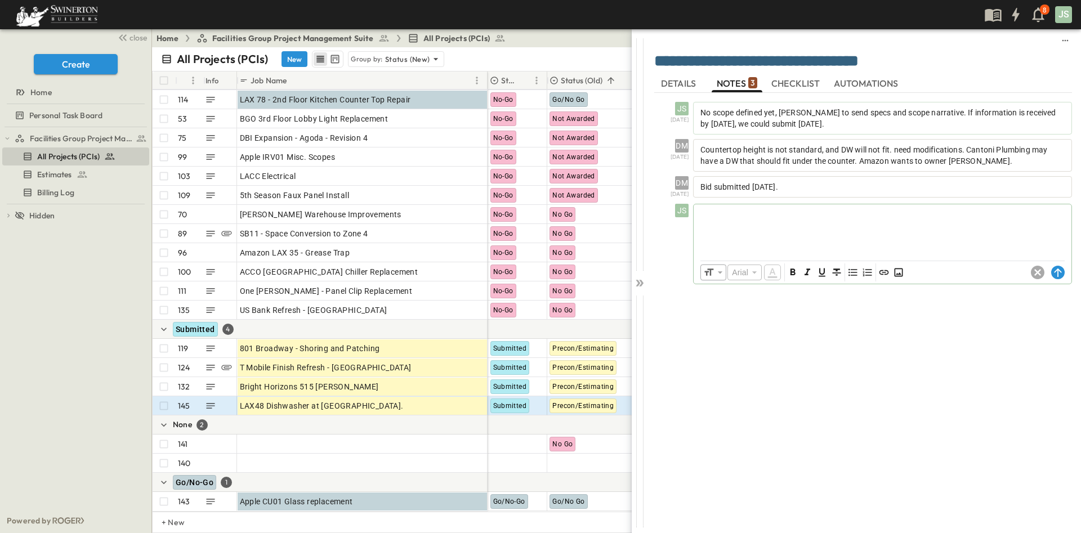
click at [751, 238] on div at bounding box center [882, 229] width 378 height 50
click at [523, 420] on div at bounding box center [937, 424] width 901 height 19
click at [640, 283] on icon at bounding box center [639, 282] width 11 height 11
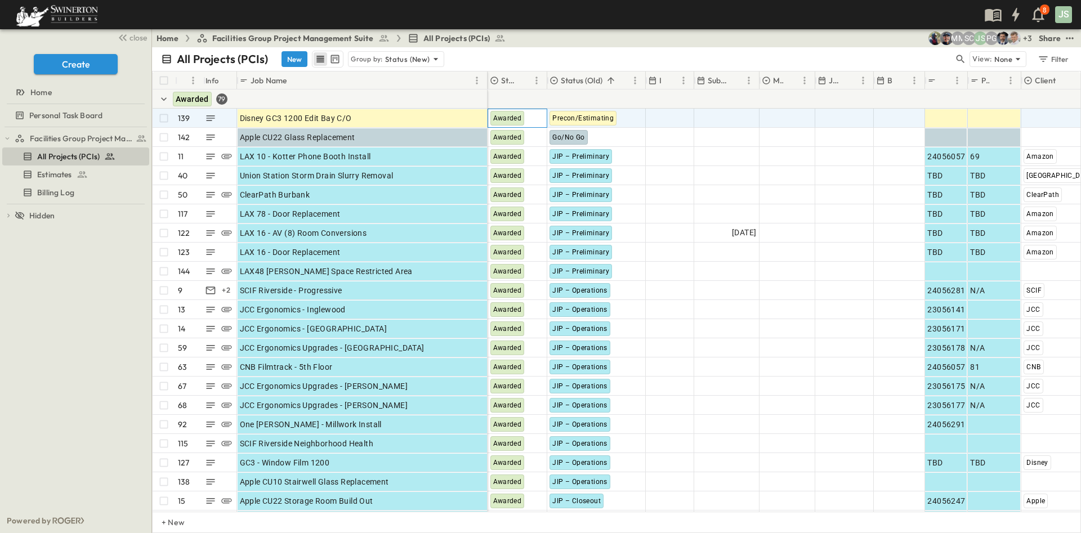
click at [512, 118] on span "Awarded" at bounding box center [507, 118] width 29 height 8
click at [598, 123] on div "Precon/Estimating" at bounding box center [582, 118] width 67 height 15
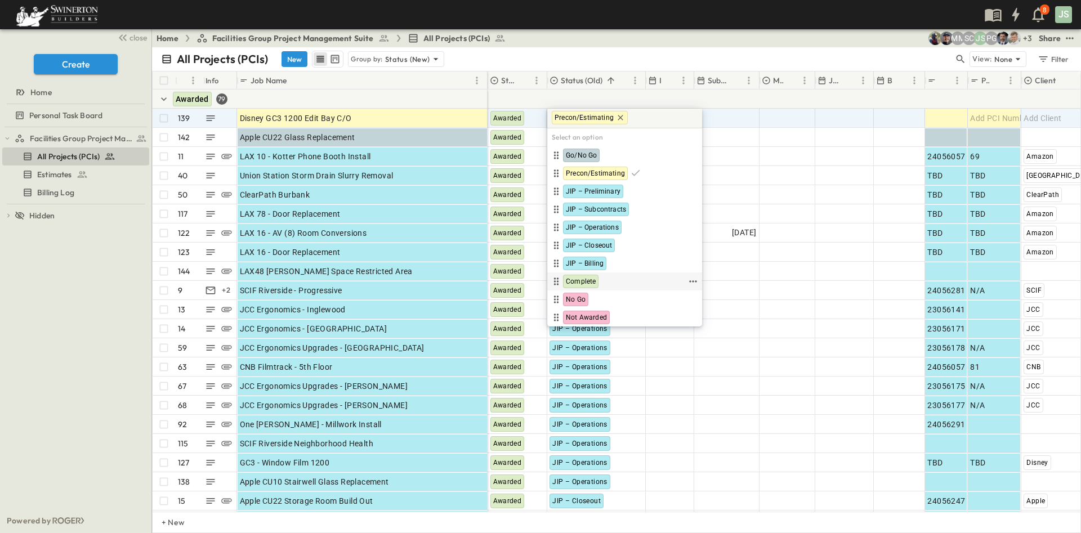
click at [591, 282] on span "Complete" at bounding box center [581, 281] width 30 height 9
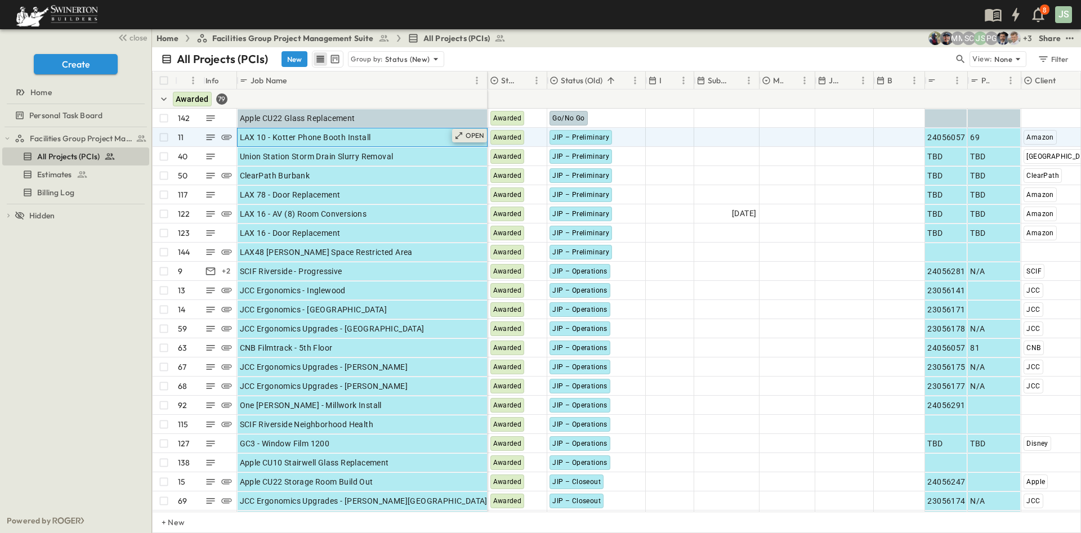
click at [474, 138] on p "OPEN" at bounding box center [474, 135] width 19 height 9
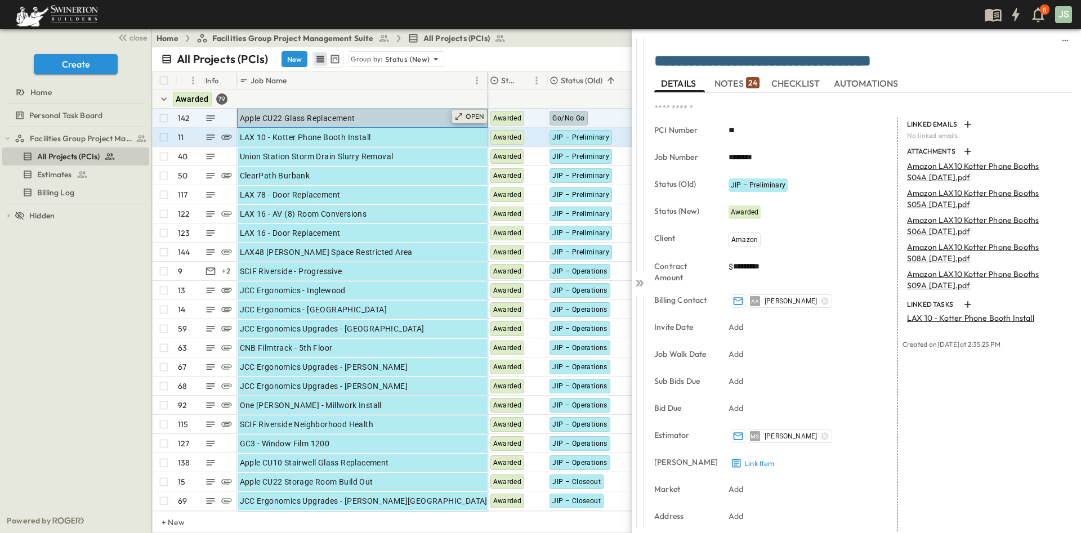
click at [476, 119] on p "OPEN" at bounding box center [474, 116] width 19 height 9
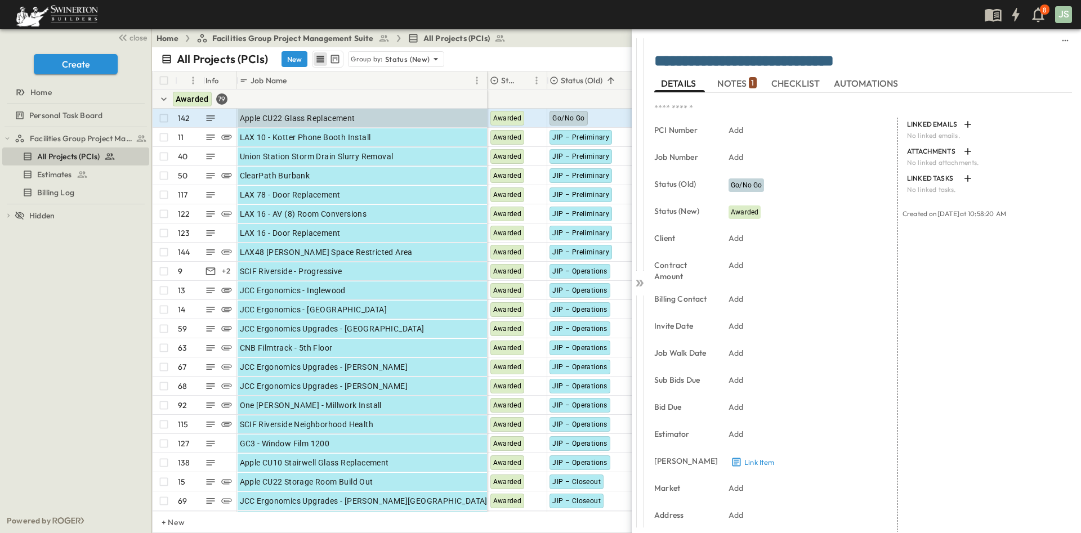
click at [738, 78] on span "NOTES 1" at bounding box center [736, 83] width 39 height 10
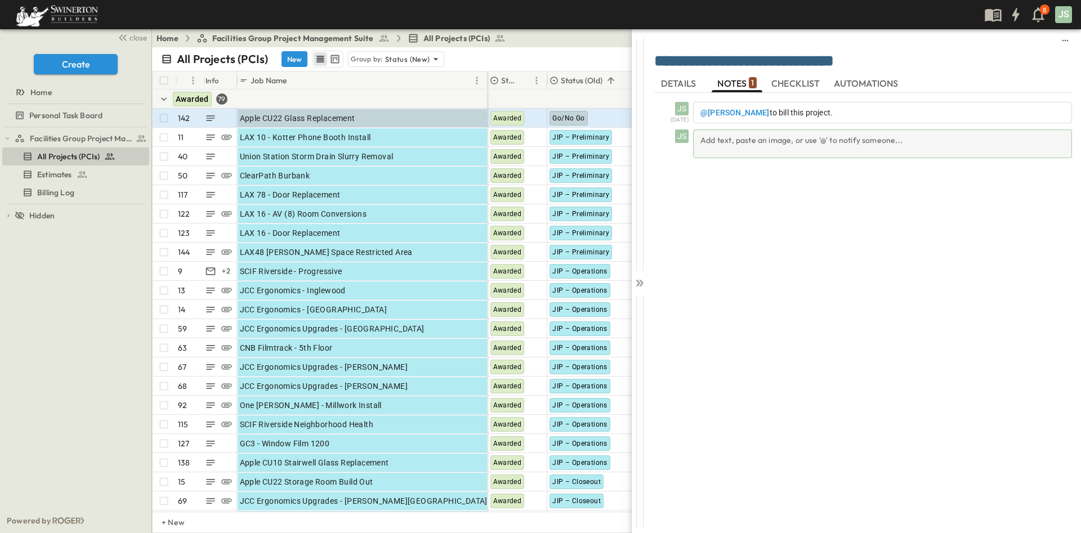
click at [796, 143] on div "Add text, paste an image, or use '@' to notify someone..." at bounding box center [882, 143] width 379 height 29
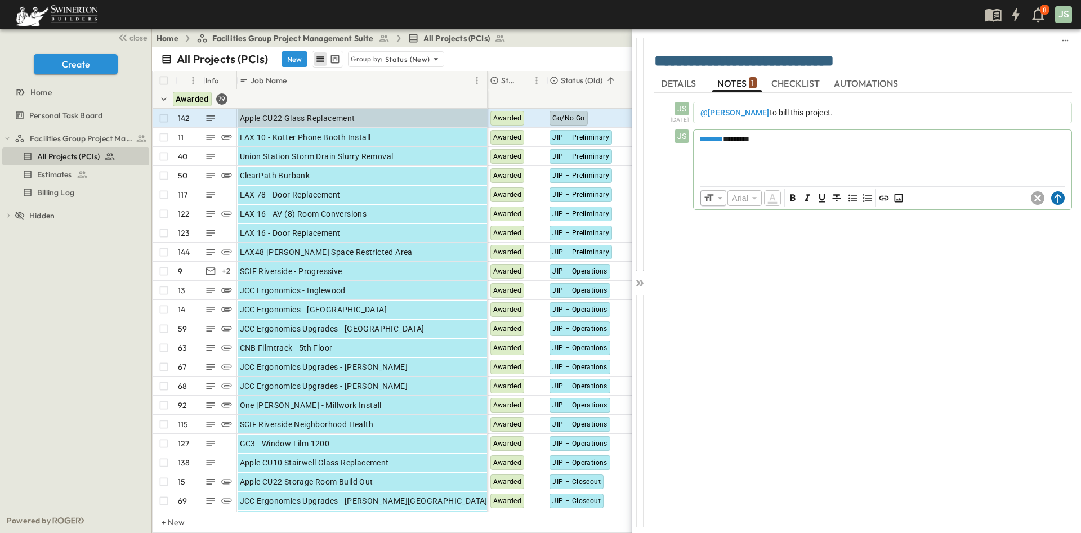
click at [1057, 199] on icon at bounding box center [1058, 198] width 14 height 14
click at [639, 283] on icon at bounding box center [637, 283] width 5 height 7
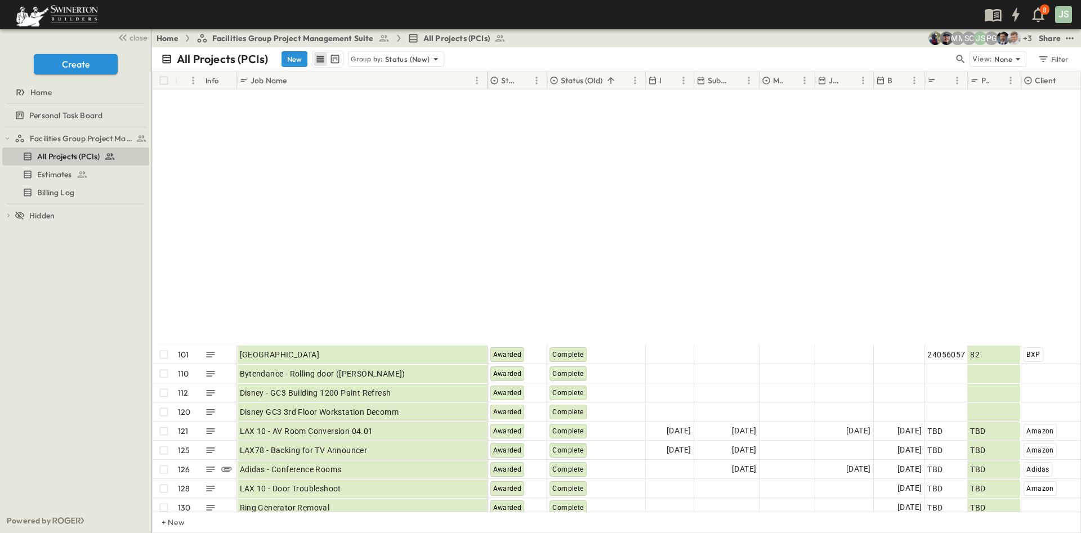
scroll to position [1435, 0]
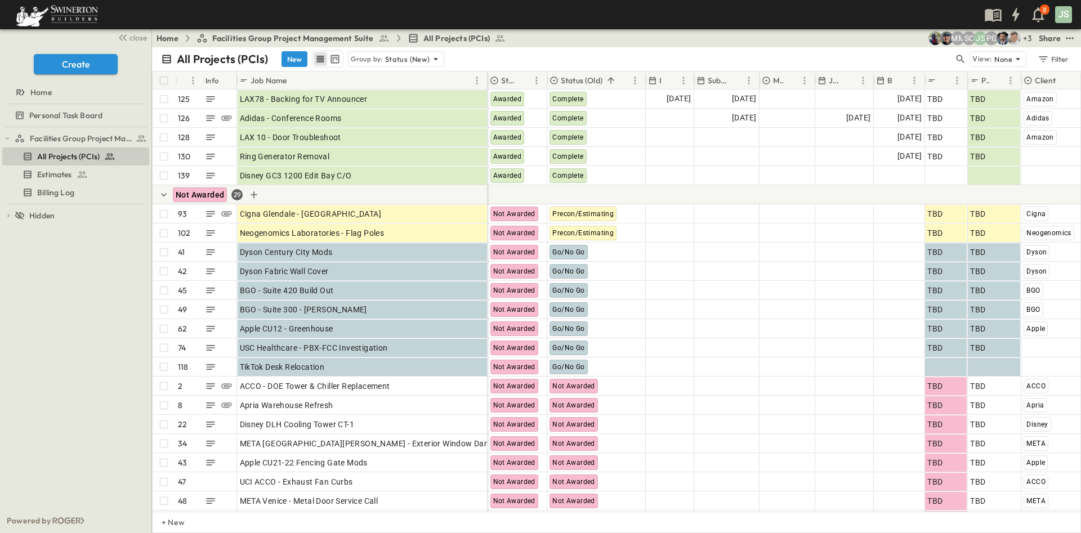
click at [288, 57] on button "New" at bounding box center [294, 59] width 26 height 16
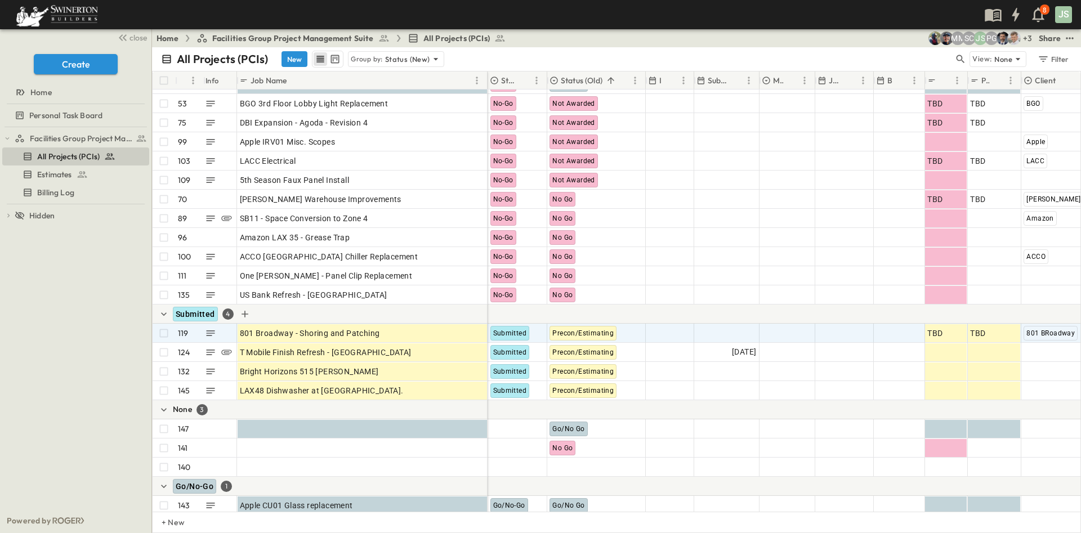
scroll to position [2557, 0]
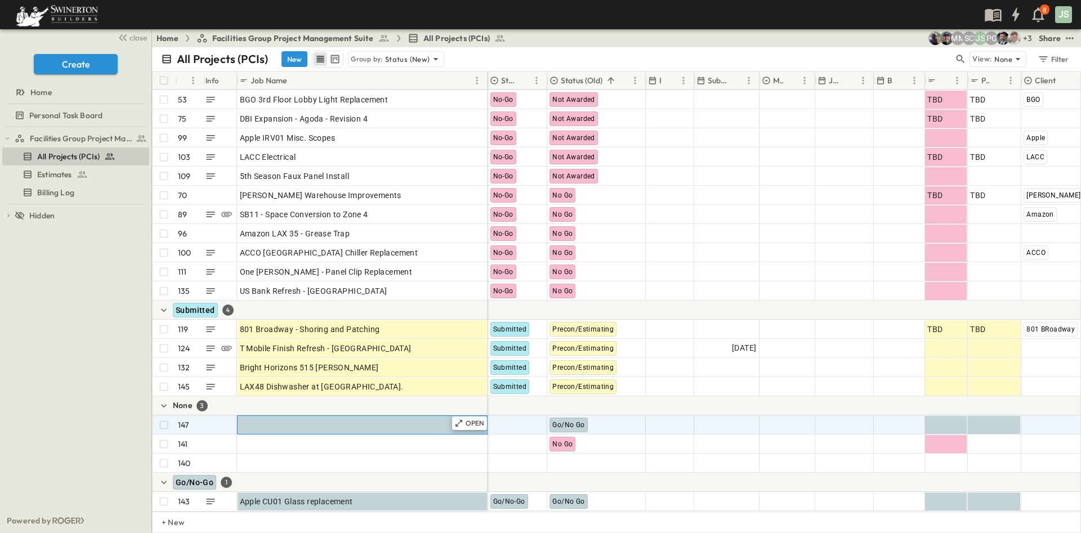
click at [317, 417] on div "Job Name" at bounding box center [362, 425] width 245 height 16
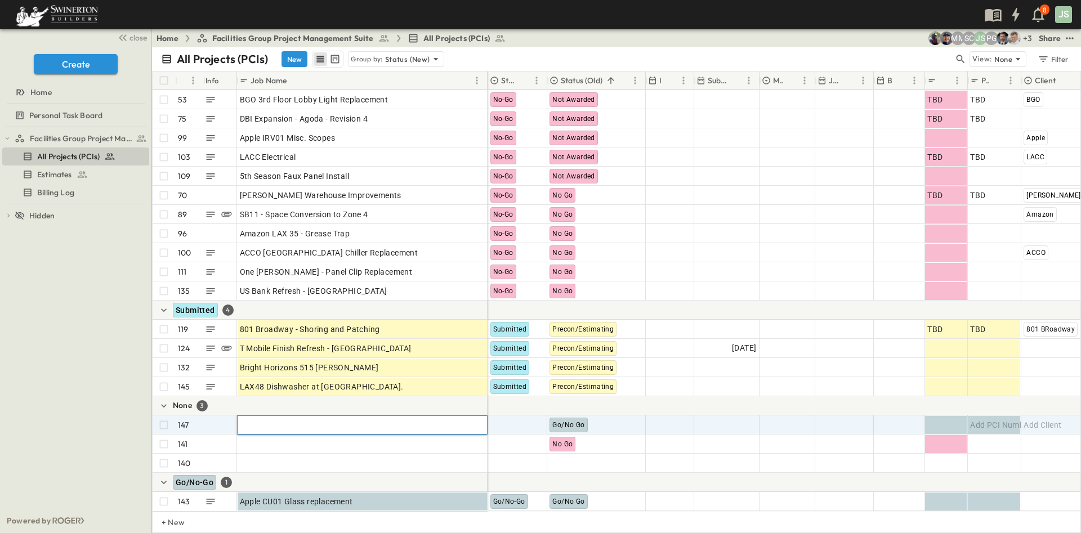
click at [309, 418] on input "text" at bounding box center [361, 425] width 249 height 14
type input "**********"
click at [514, 418] on div at bounding box center [517, 425] width 59 height 18
click at [515, 417] on body "8 JS close Create Home Personal Task Board Facilities Group Project Management …" at bounding box center [540, 266] width 1081 height 533
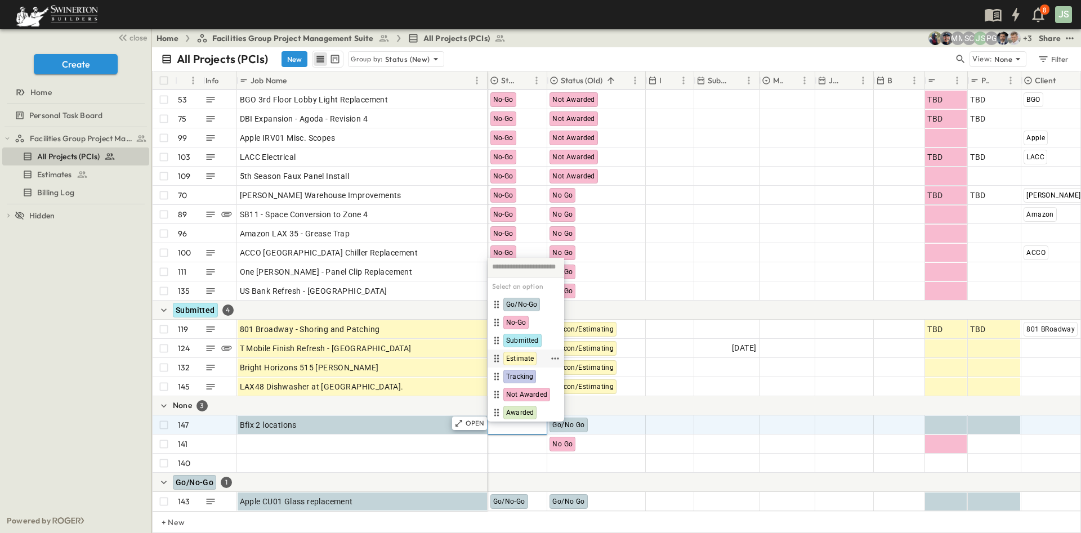
click at [525, 363] on div "Estimate" at bounding box center [519, 359] width 33 height 14
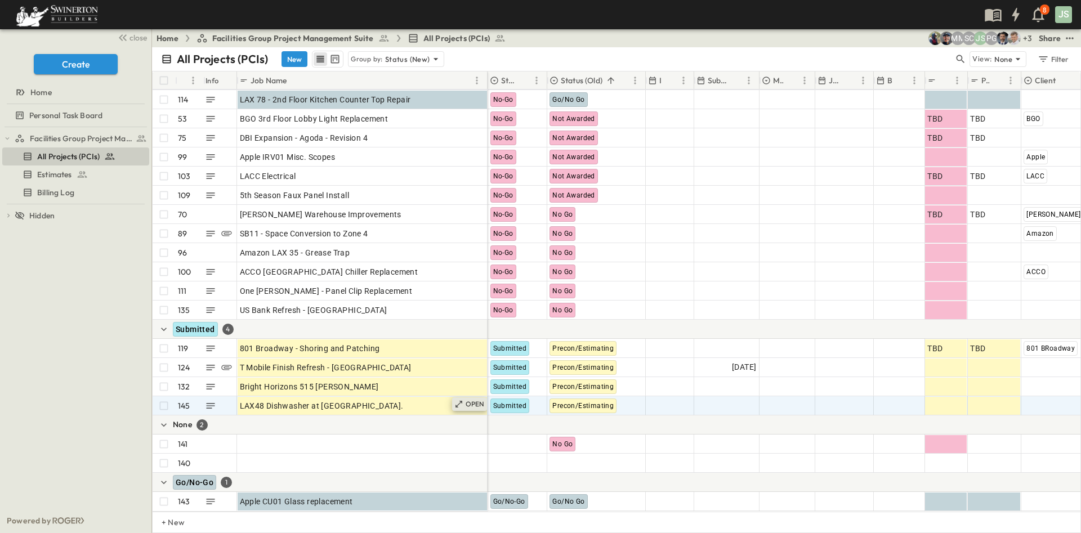
scroll to position [2557, 0]
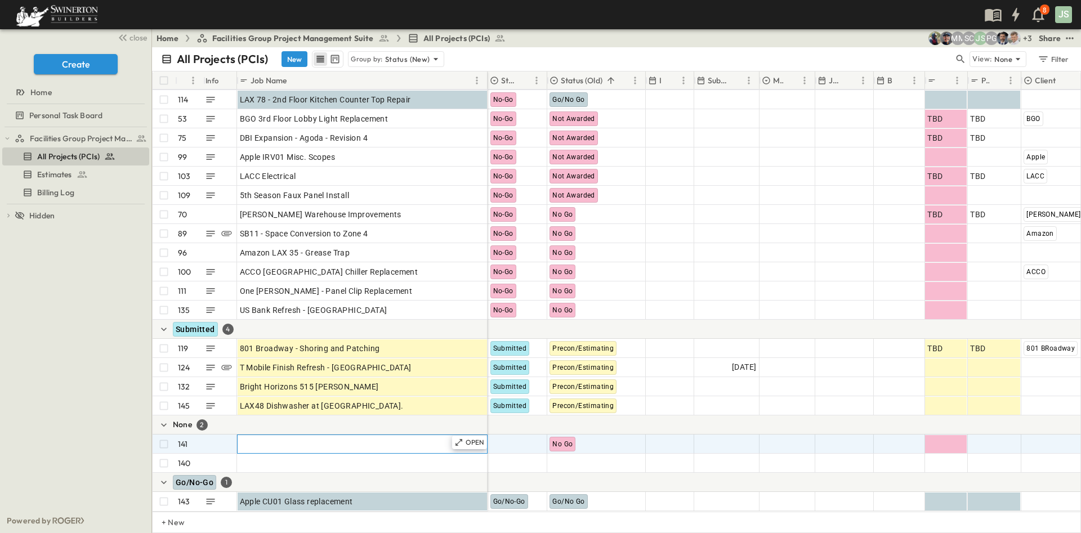
click at [313, 436] on div "Job Name" at bounding box center [362, 444] width 245 height 16
click at [313, 437] on input "text" at bounding box center [361, 444] width 249 height 14
type input "*"
type input "**********"
click at [504, 435] on div at bounding box center [517, 444] width 59 height 18
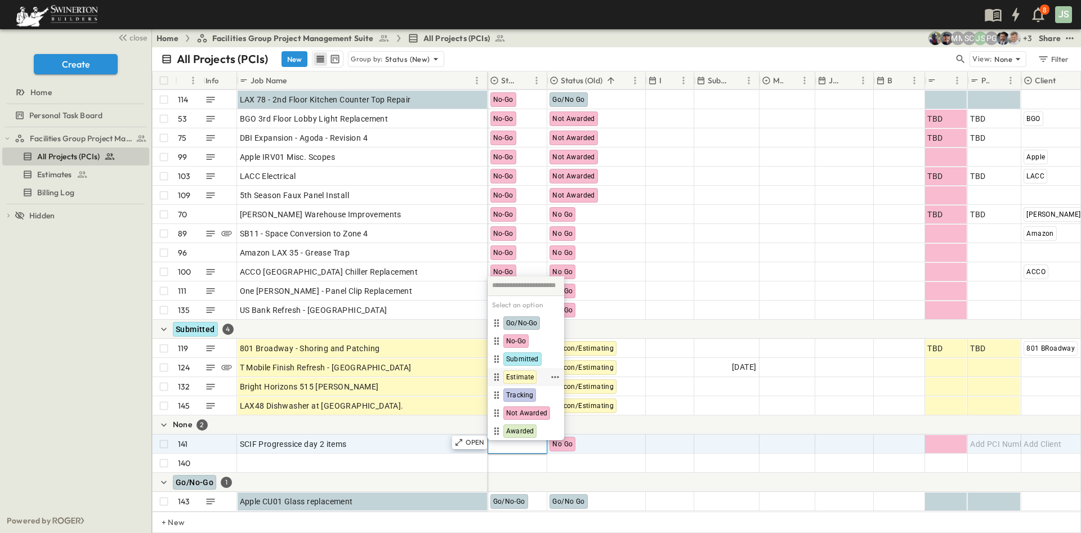
click at [532, 376] on span "Estimate" at bounding box center [520, 377] width 28 height 9
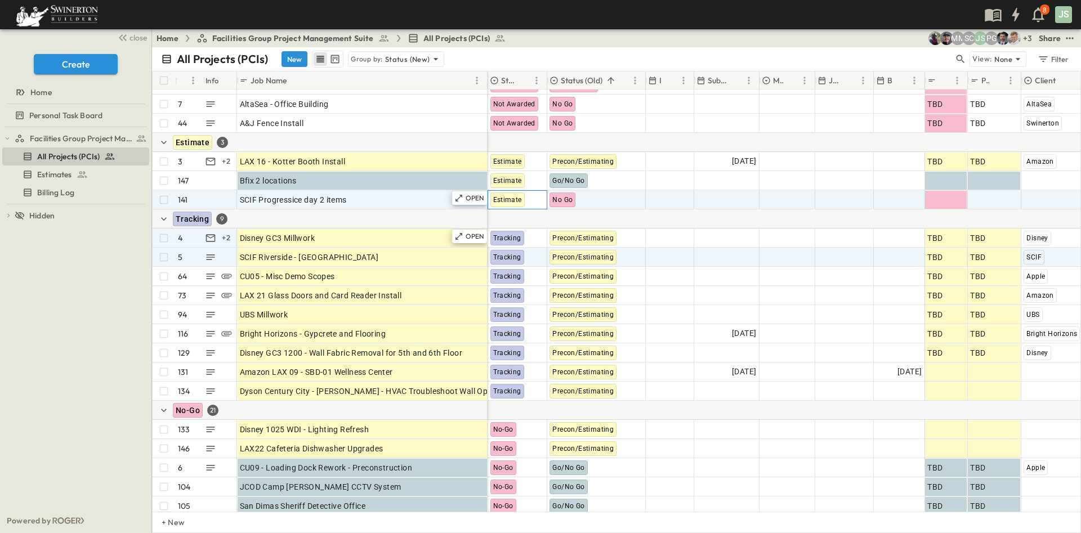
scroll to position [2026, 0]
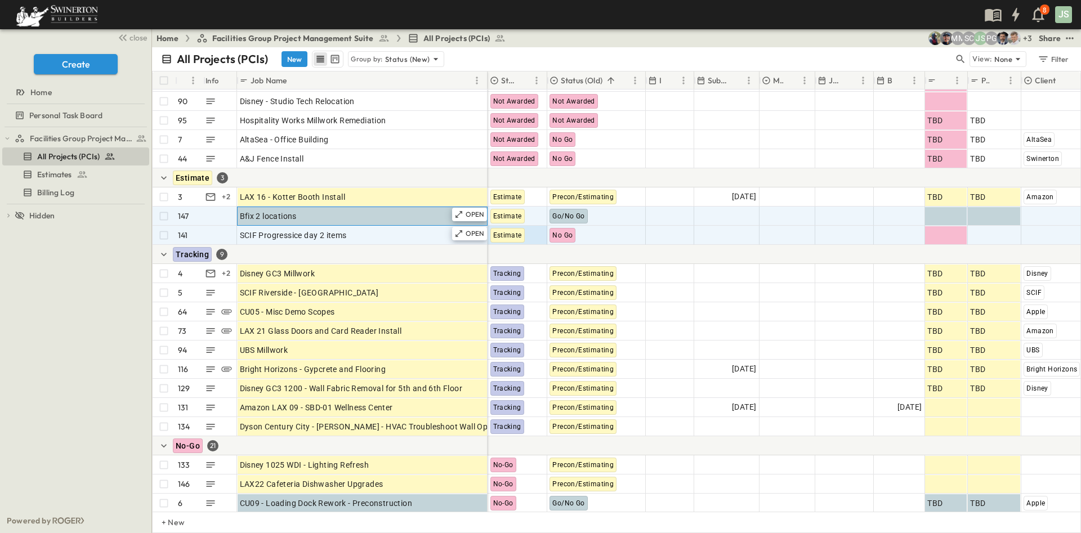
click at [374, 218] on div "Bfix 2 locations" at bounding box center [362, 216] width 245 height 16
click at [557, 213] on span "Go/No Go" at bounding box center [568, 216] width 32 height 8
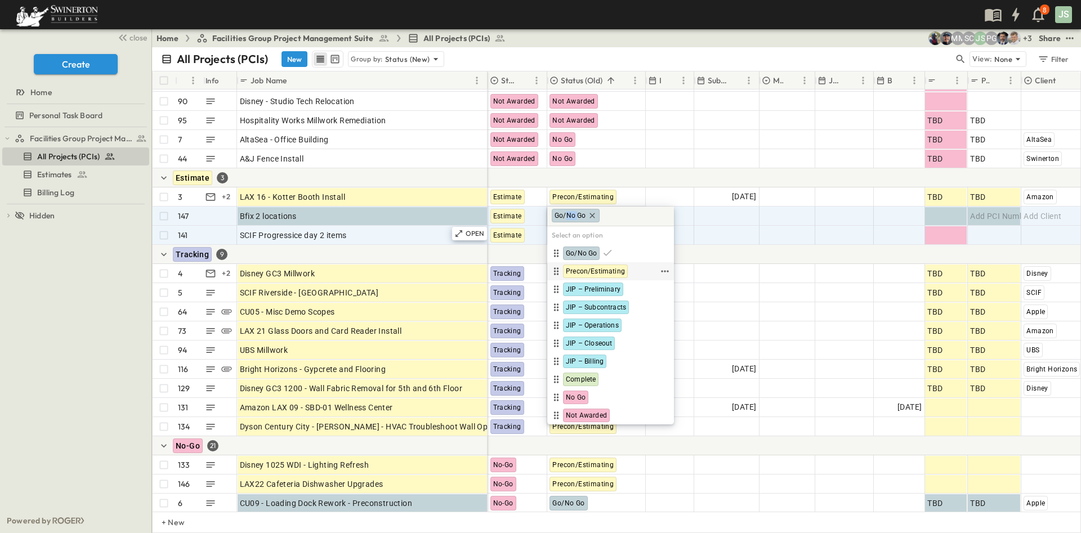
click at [585, 270] on span "Precon/Estimating" at bounding box center [595, 271] width 59 height 9
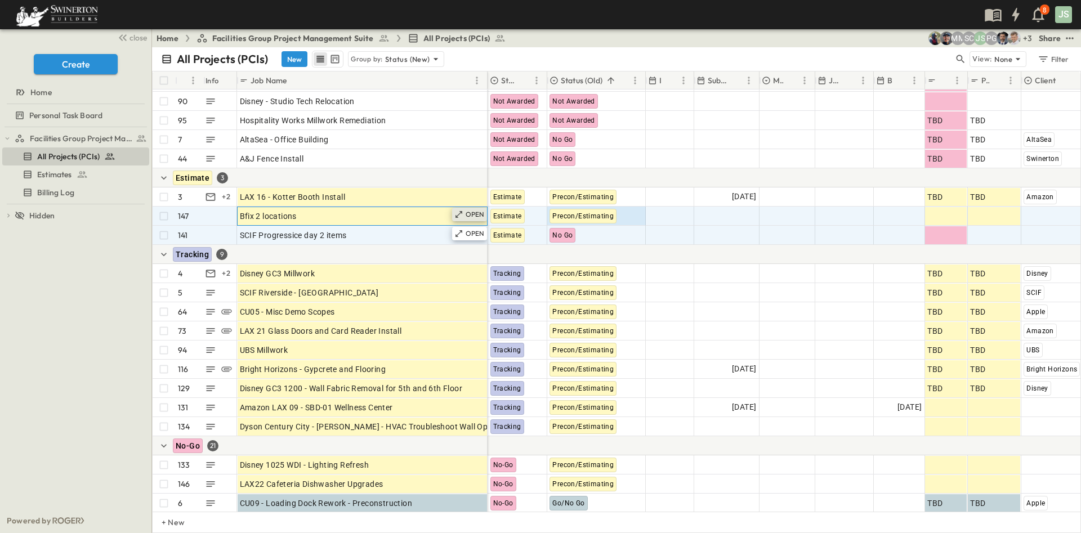
click at [473, 217] on p "OPEN" at bounding box center [474, 214] width 19 height 9
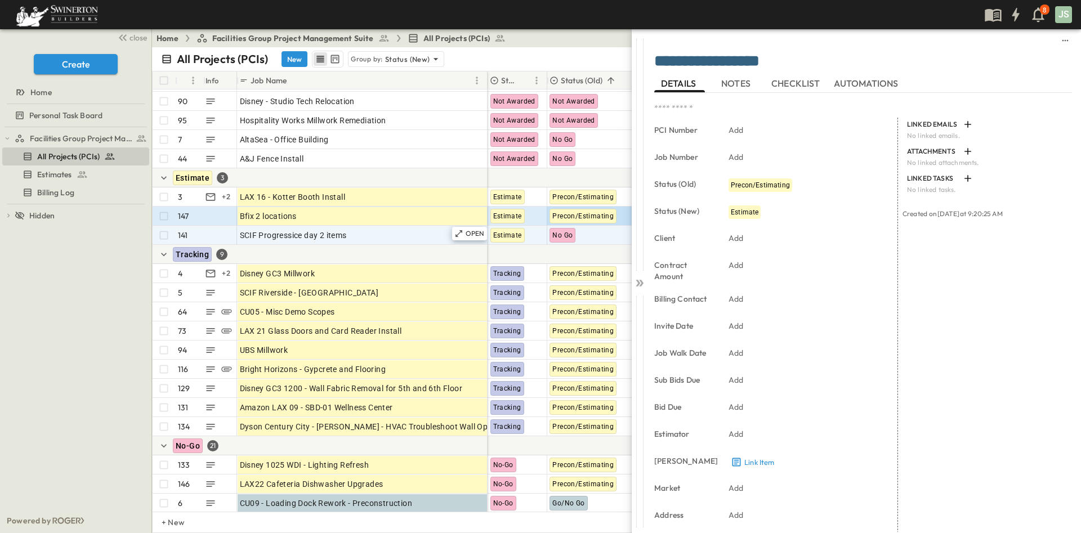
click at [734, 86] on span "NOTES" at bounding box center [737, 83] width 32 height 10
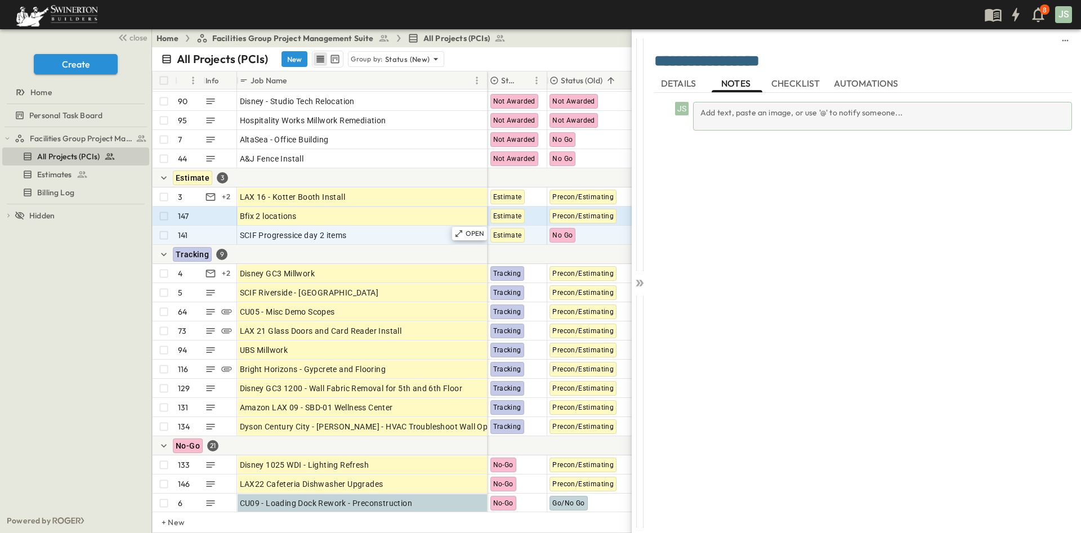
click at [761, 115] on div "Add text, paste an image, or use '@' to notify someone..." at bounding box center [882, 116] width 379 height 29
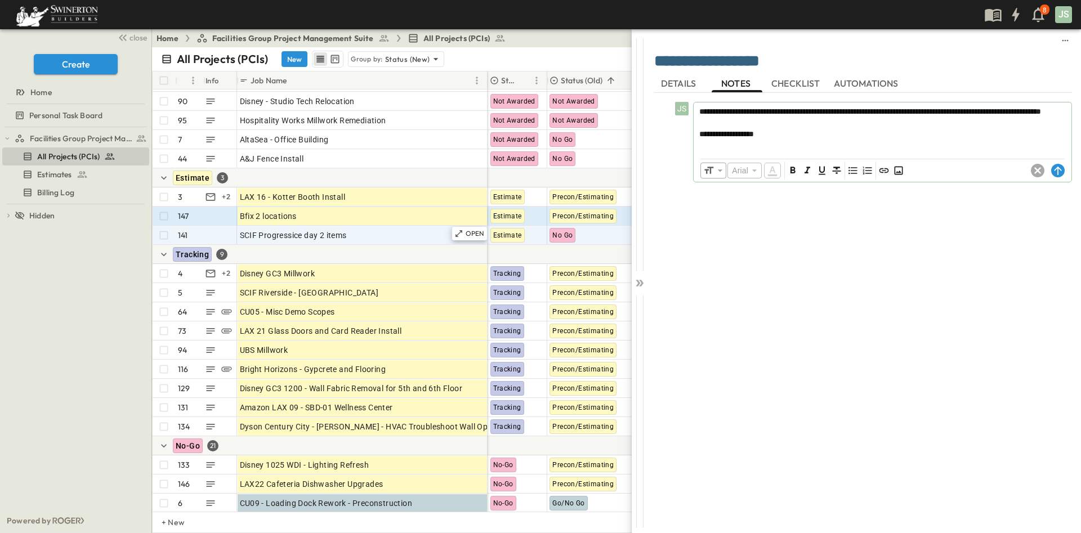
click at [1066, 174] on div "​ Arial ​ ​ ***** ​" at bounding box center [882, 170] width 378 height 23
click at [1059, 173] on circle at bounding box center [1058, 171] width 14 height 14
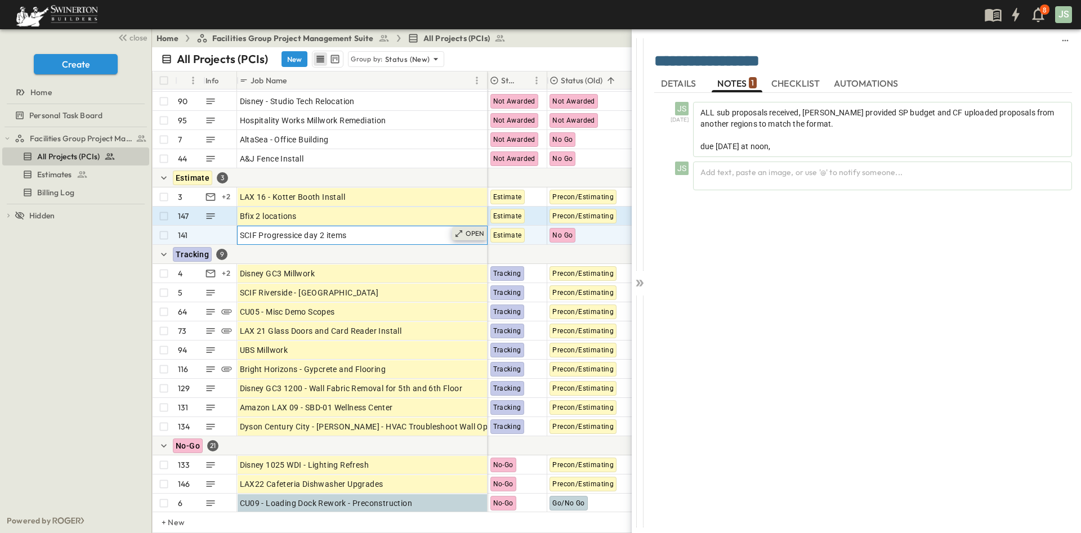
click at [467, 232] on p "OPEN" at bounding box center [474, 233] width 19 height 9
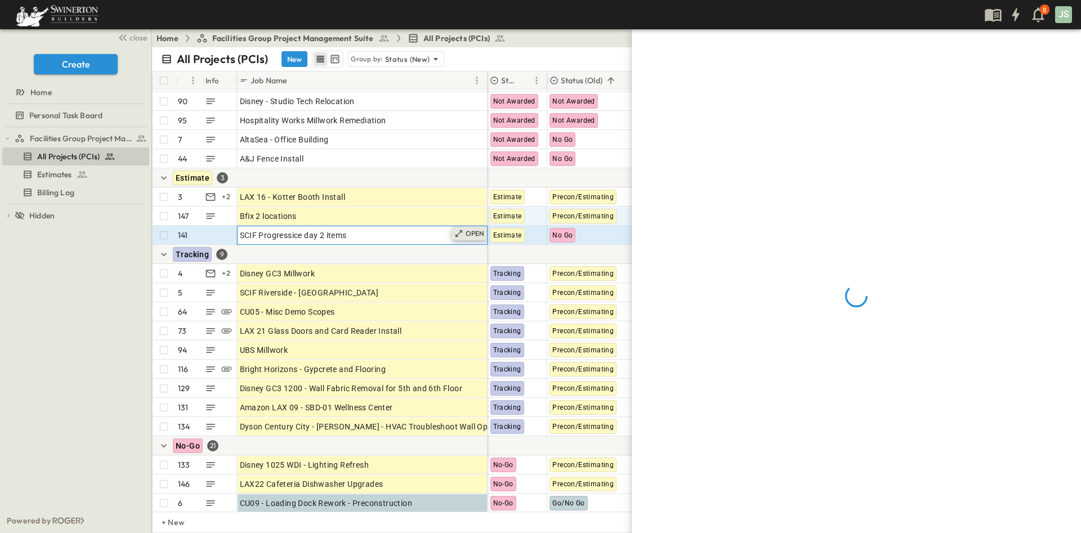
click at [472, 234] on p "OPEN" at bounding box center [474, 233] width 19 height 9
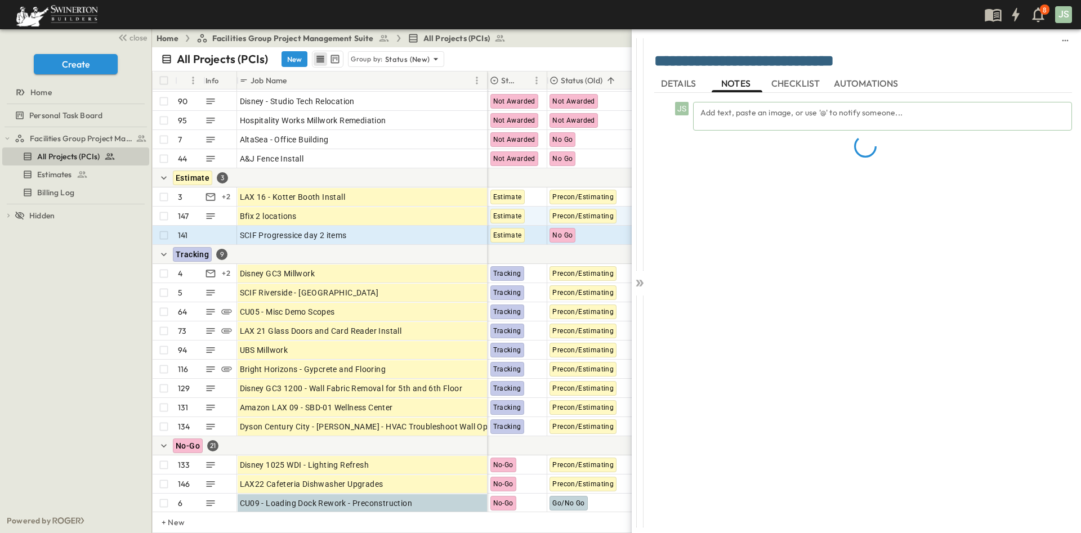
click at [759, 122] on div "JS Add text, paste an image, or use '@' to notify someone..." at bounding box center [863, 307] width 418 height 428
click at [761, 113] on div "Add text, paste an image, or use '@' to notify someone..." at bounding box center [882, 116] width 379 height 29
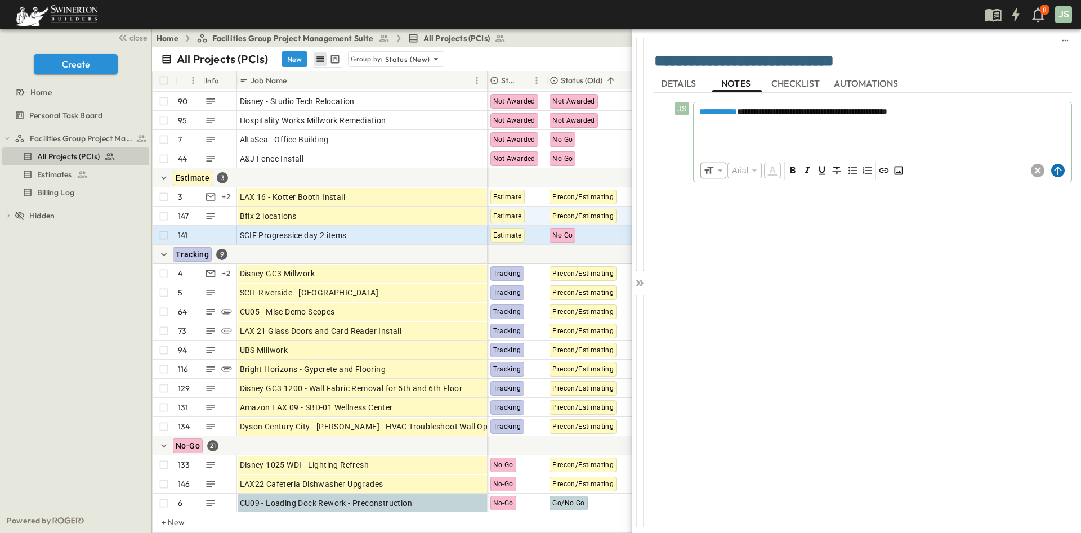
click at [1059, 169] on icon at bounding box center [1058, 171] width 14 height 14
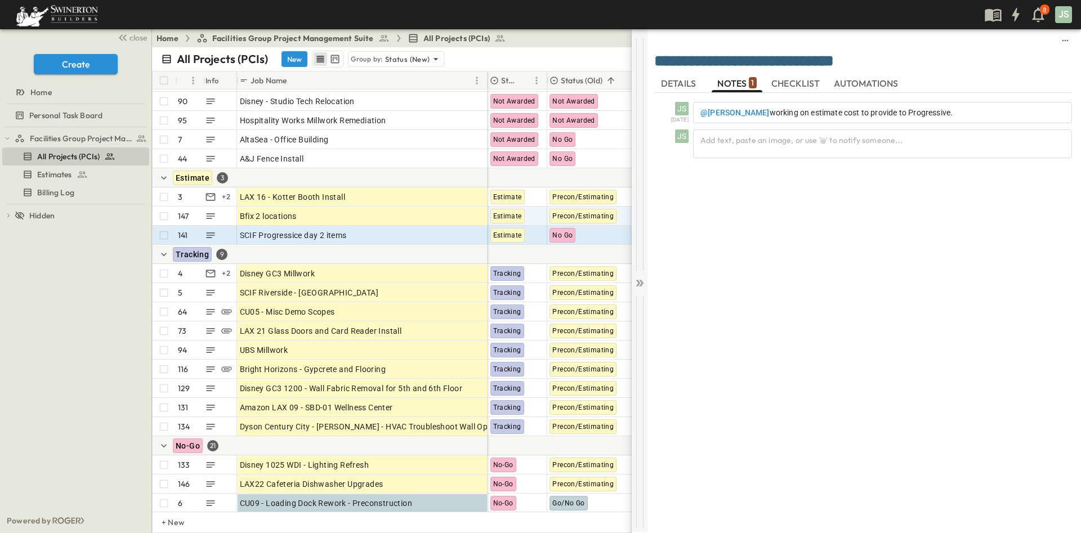
click at [638, 280] on icon at bounding box center [637, 283] width 5 height 7
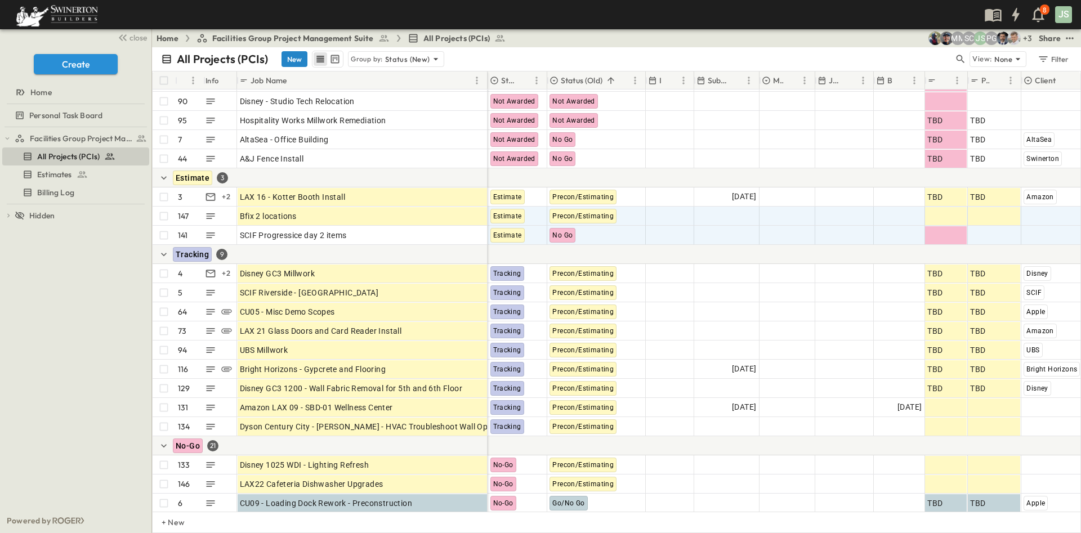
click at [294, 62] on button "New" at bounding box center [294, 59] width 26 height 16
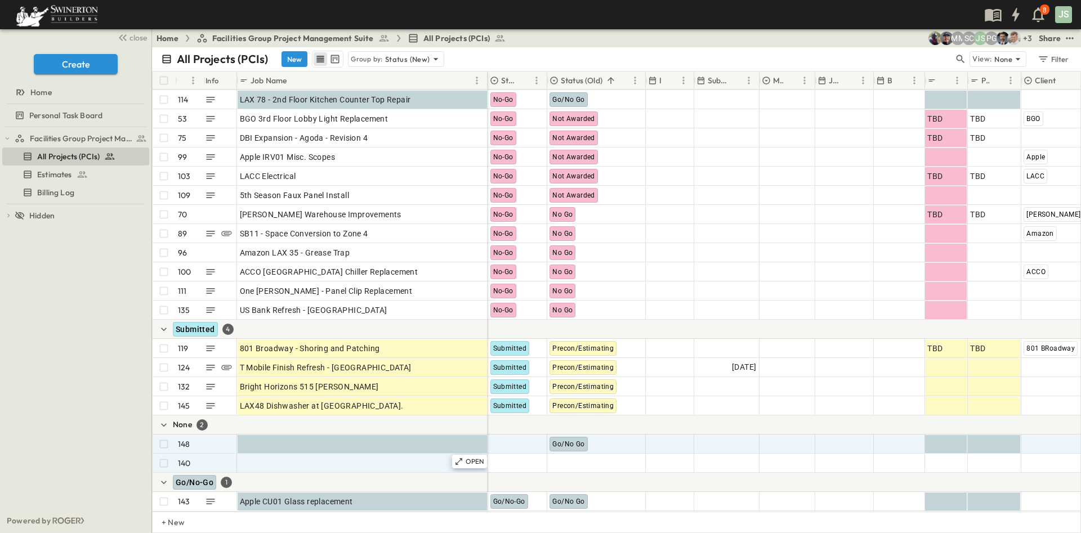
scroll to position [2576, 0]
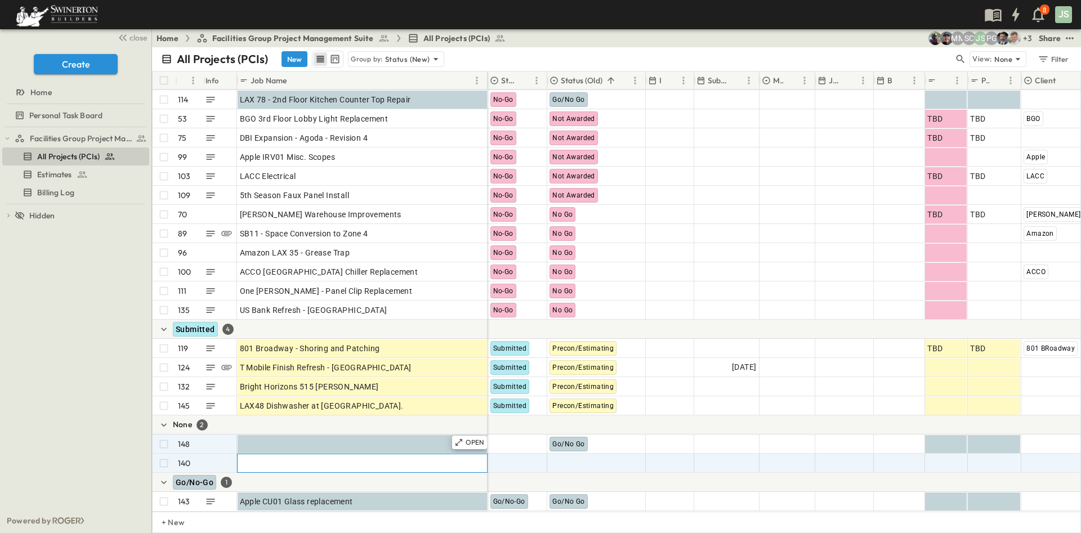
drag, startPoint x: 308, startPoint y: 443, endPoint x: 308, endPoint y: 428, distance: 14.6
click at [308, 455] on div "Job Name" at bounding box center [362, 463] width 245 height 16
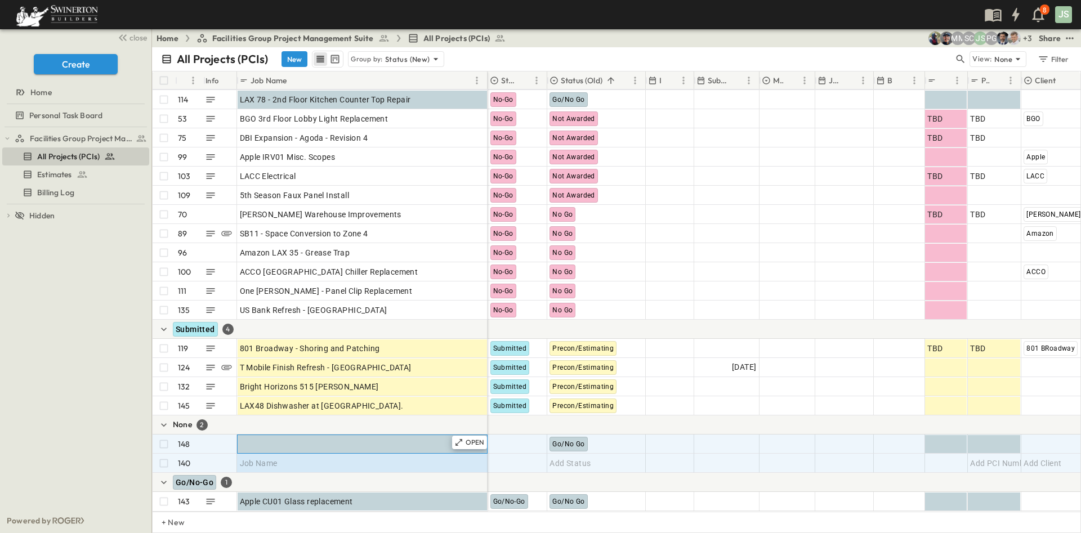
click at [308, 436] on div "Job Name" at bounding box center [362, 444] width 245 height 16
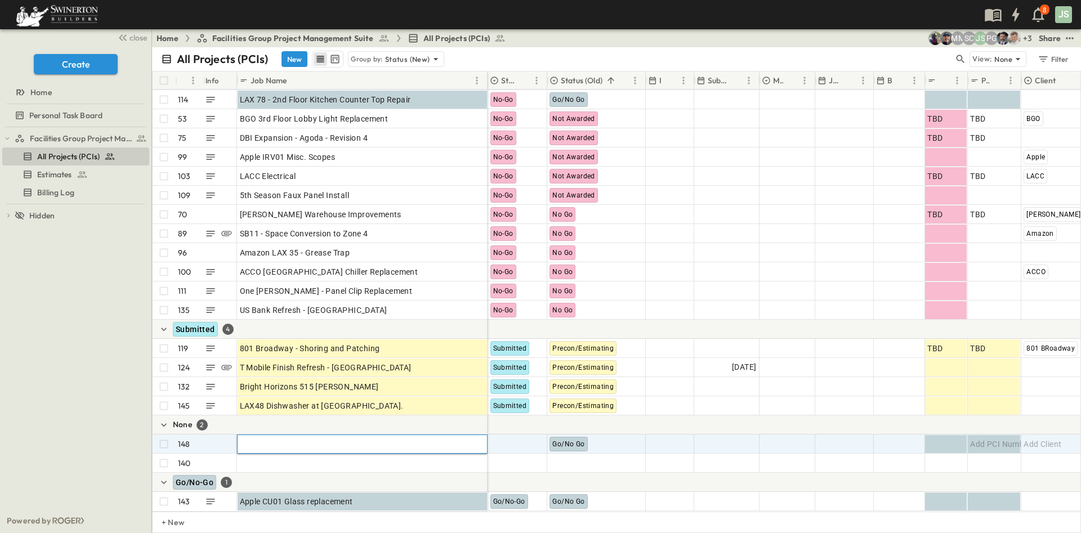
click at [308, 437] on input "text" at bounding box center [361, 444] width 249 height 14
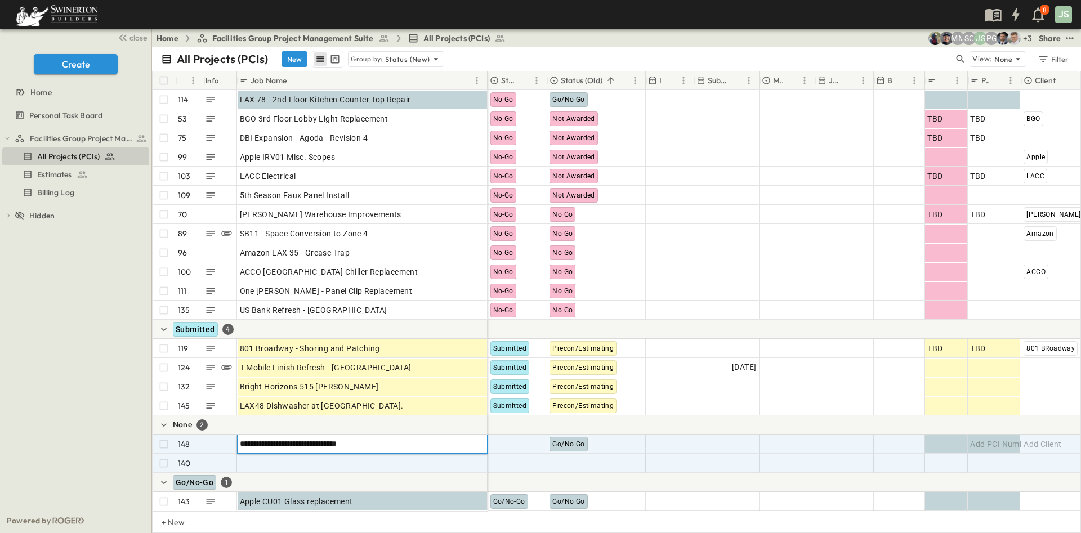
type input "**********"
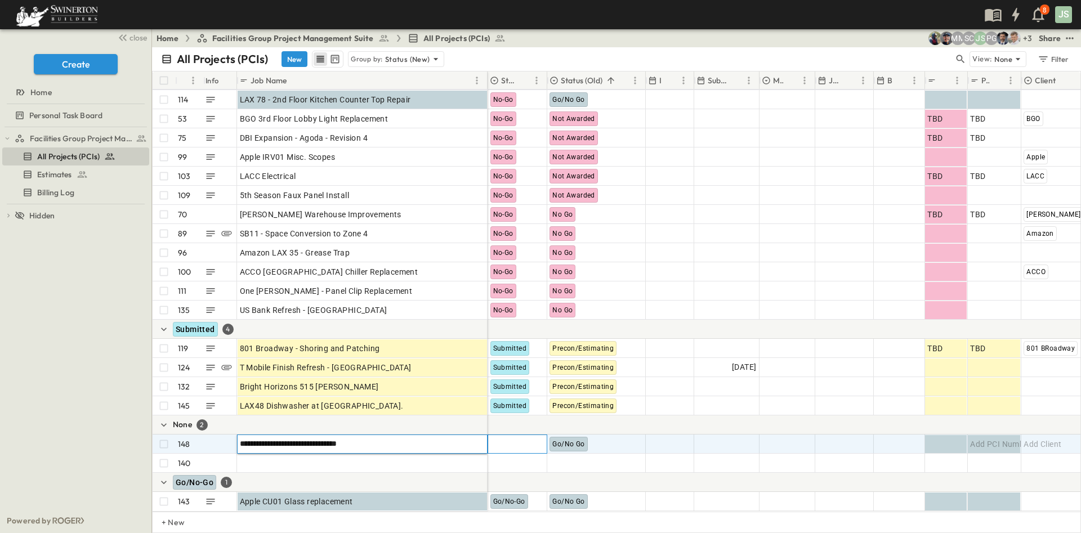
click at [532, 439] on div at bounding box center [517, 444] width 59 height 18
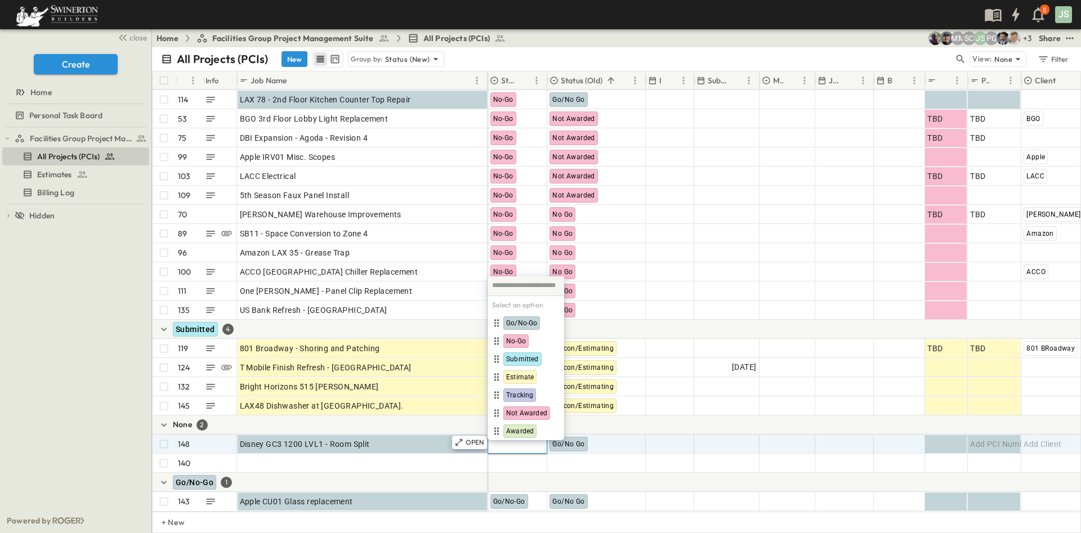
click at [532, 434] on body "8 JS close Create Home Personal Task Board Facilities Group Project Management …" at bounding box center [540, 266] width 1081 height 533
click at [586, 458] on span "Add Status" at bounding box center [569, 463] width 41 height 11
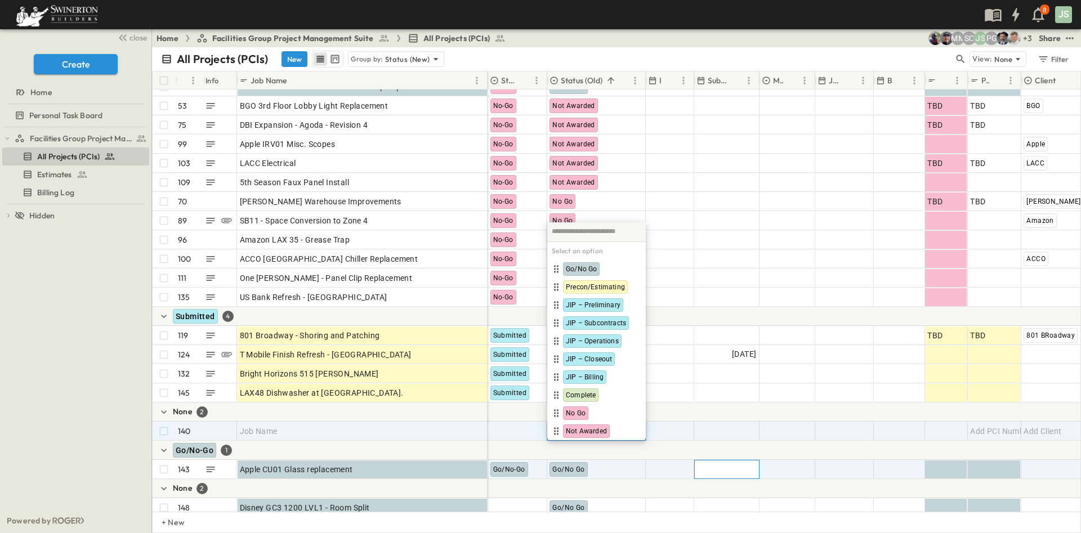
click at [717, 474] on div at bounding box center [726, 469] width 64 height 18
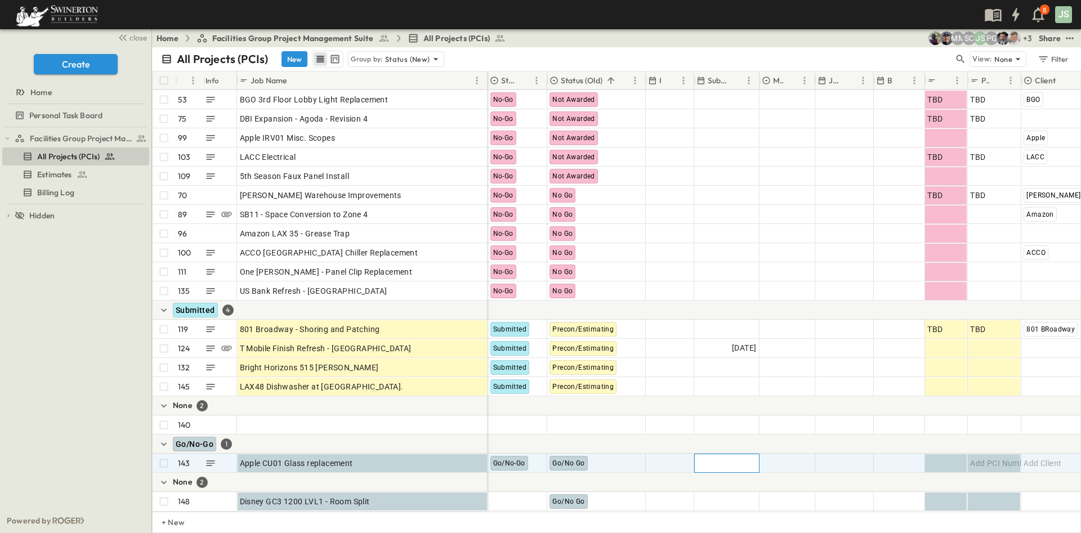
scroll to position [2596, 0]
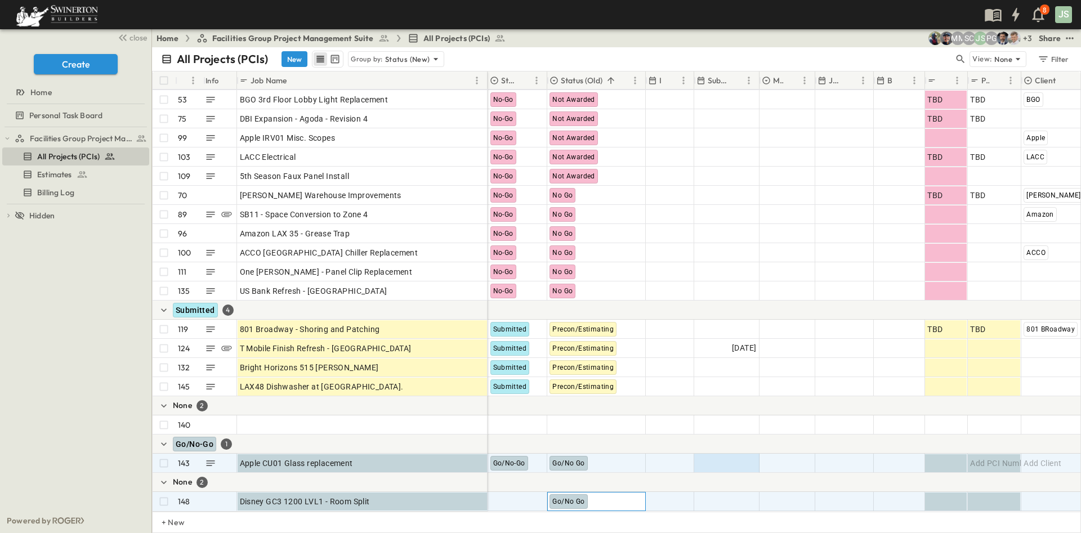
click at [572, 498] on span "Go/No Go" at bounding box center [568, 502] width 32 height 8
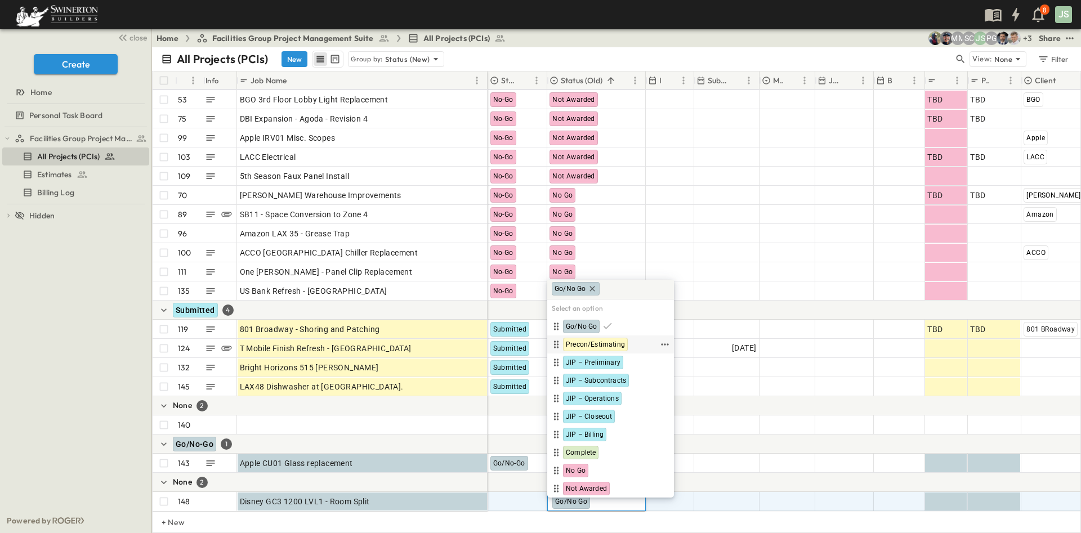
click at [616, 347] on span "Precon/Estimating" at bounding box center [595, 344] width 59 height 9
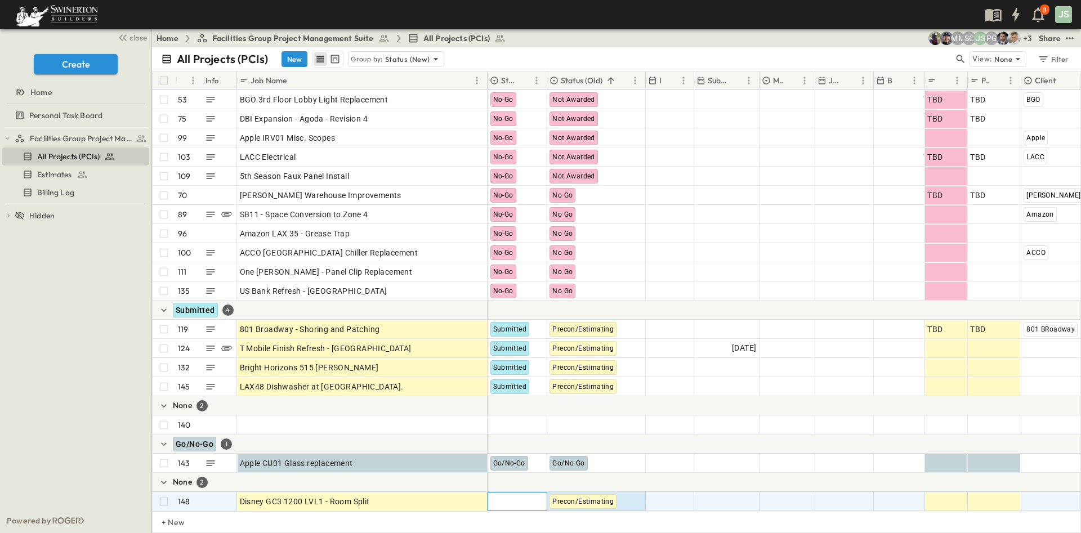
click at [529, 492] on div at bounding box center [517, 501] width 59 height 18
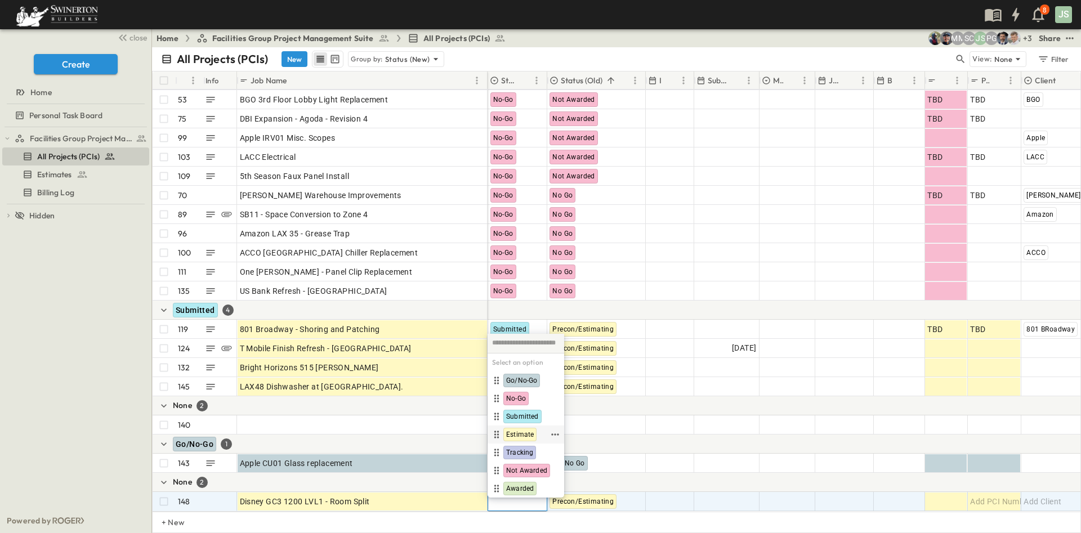
click at [532, 434] on span "Estimate" at bounding box center [520, 434] width 28 height 9
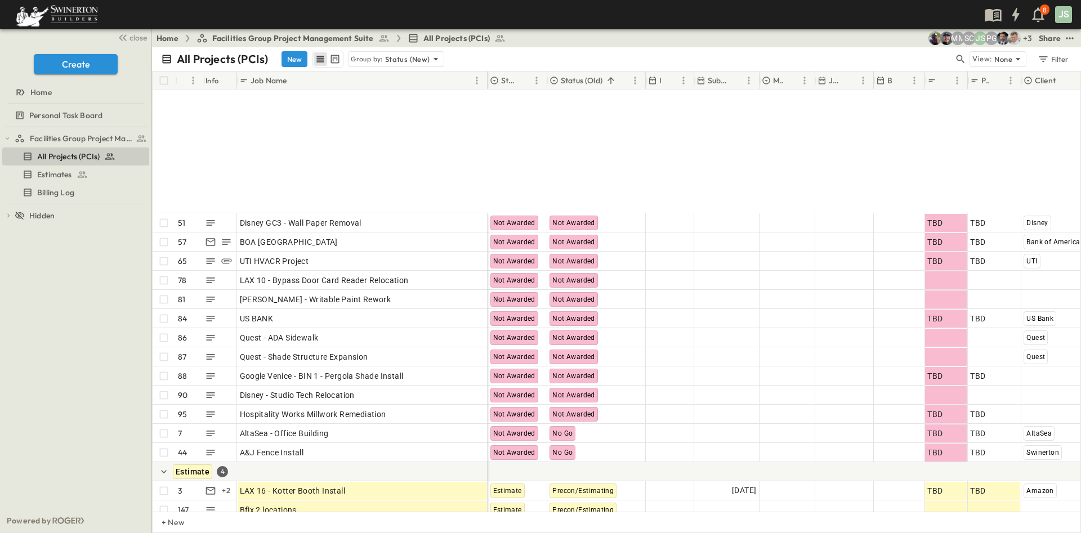
scroll to position [1901, 0]
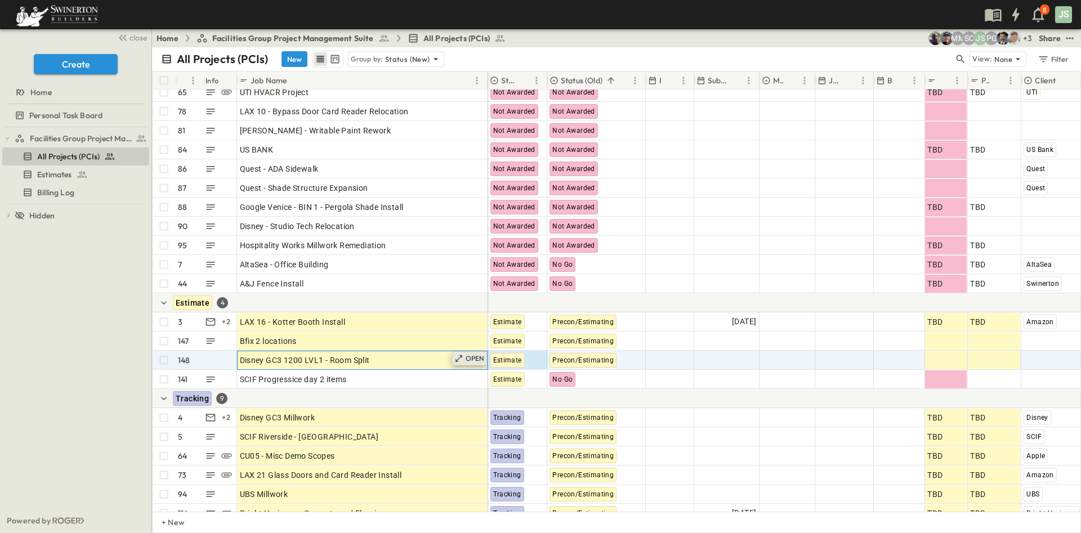
click at [469, 359] on p "OPEN" at bounding box center [474, 358] width 19 height 9
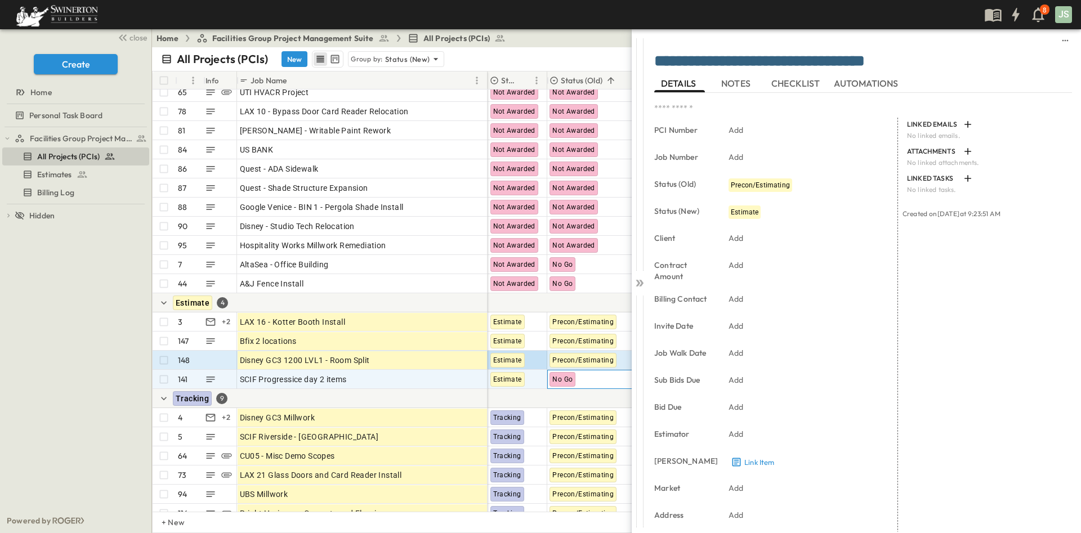
click at [559, 383] on div "No Go" at bounding box center [562, 379] width 26 height 15
click at [557, 382] on body "8 JS close Create Home Personal Task Board Facilities Group Project Management …" at bounding box center [540, 266] width 1081 height 533
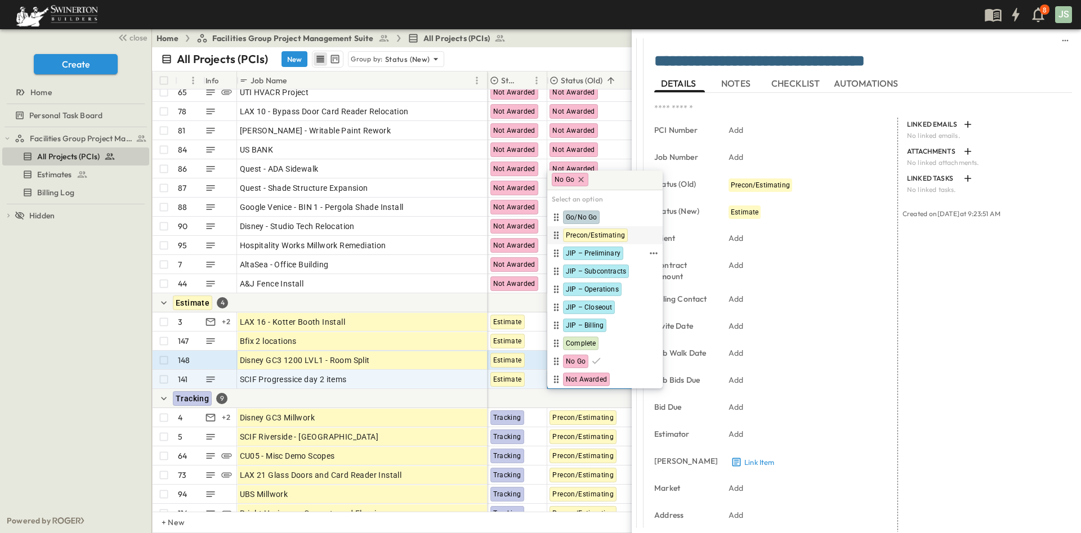
click at [588, 235] on span "Precon/Estimating" at bounding box center [595, 235] width 59 height 9
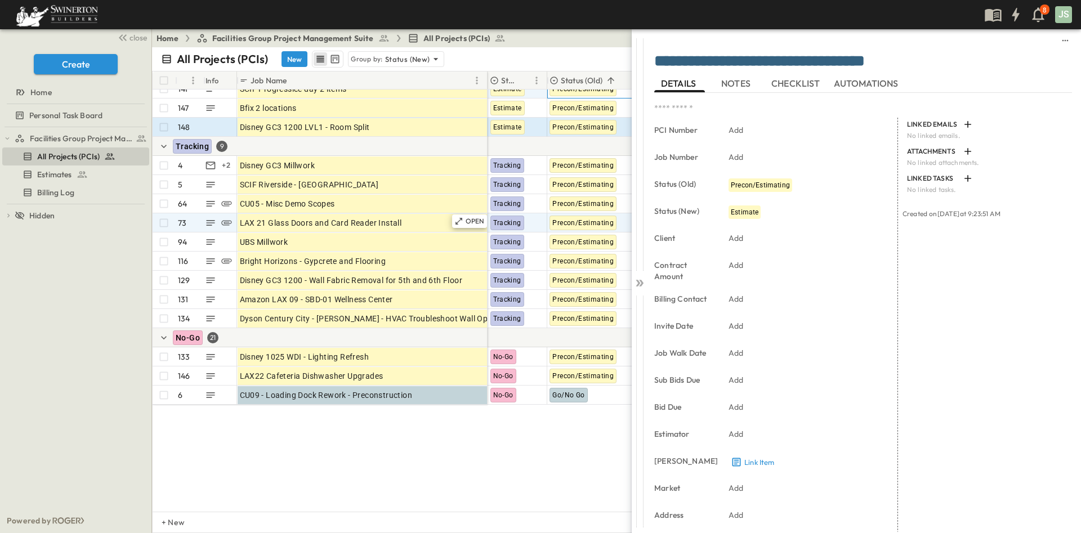
scroll to position [1986, 0]
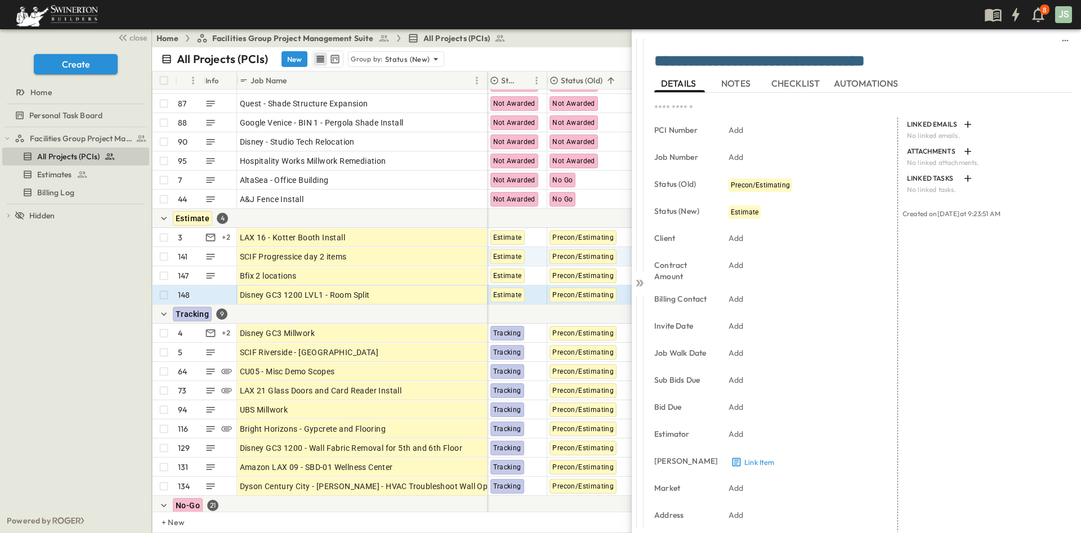
drag, startPoint x: 92, startPoint y: 62, endPoint x: 562, endPoint y: 43, distance: 470.3
click at [562, 43] on div "close Create Home Personal Task Board Facilities Group Project Management Suite…" at bounding box center [540, 266] width 1081 height 533
drag, startPoint x: 296, startPoint y: 60, endPoint x: 320, endPoint y: 80, distance: 31.1
click at [295, 60] on button "New" at bounding box center [294, 59] width 26 height 16
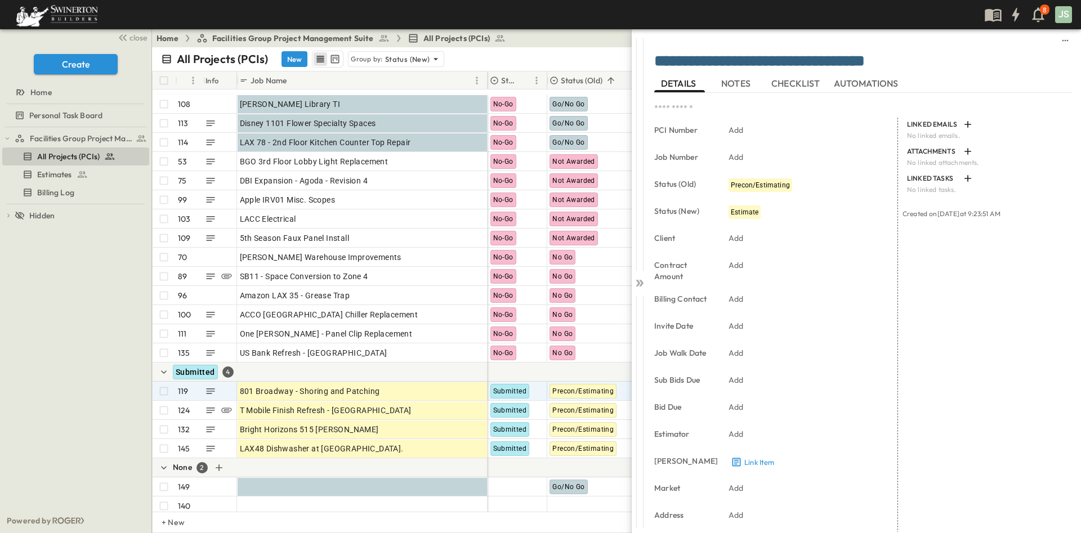
scroll to position [2595, 0]
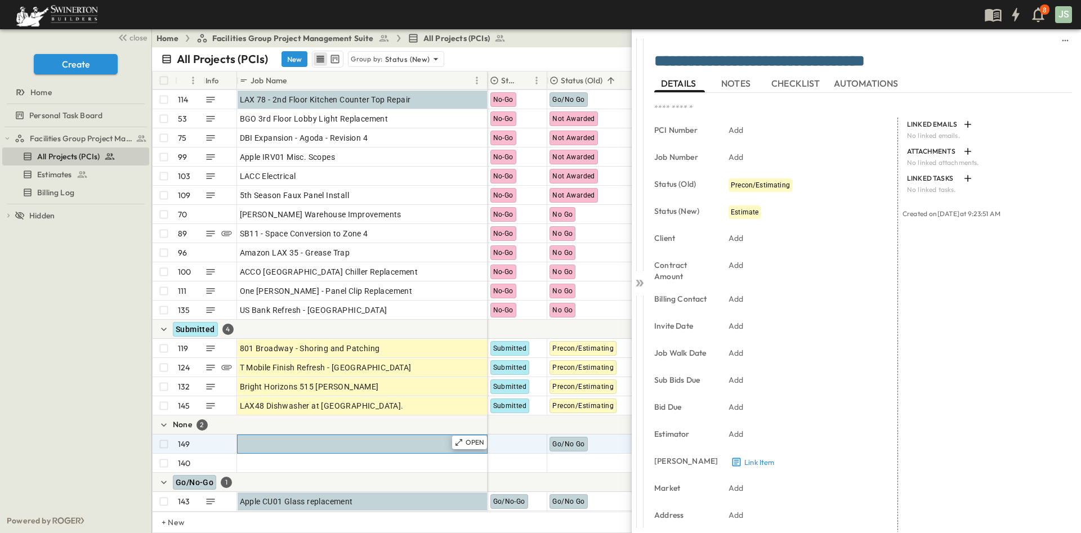
click at [360, 436] on div "Job Name" at bounding box center [362, 444] width 245 height 16
type input "*"
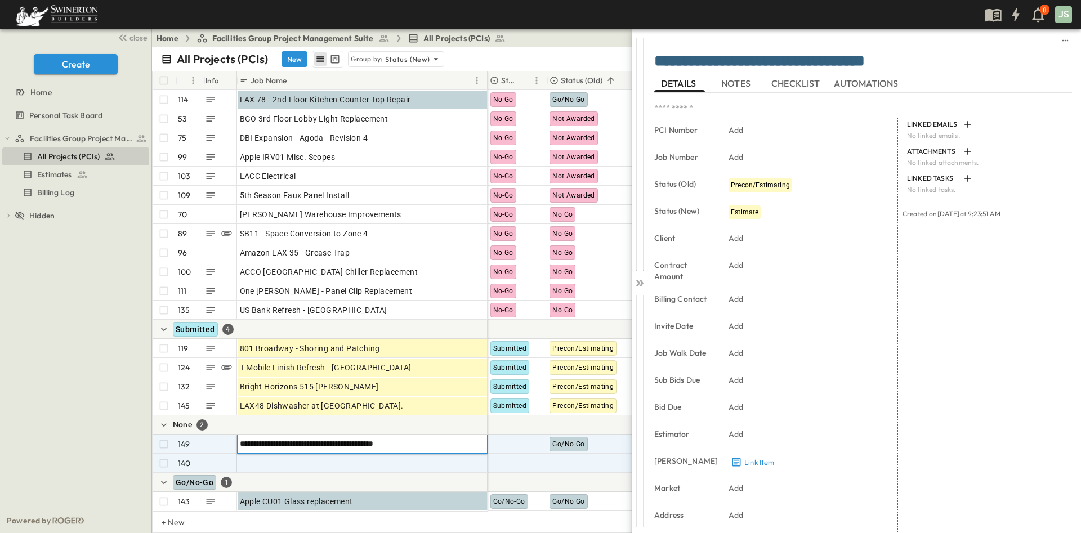
type input "**********"
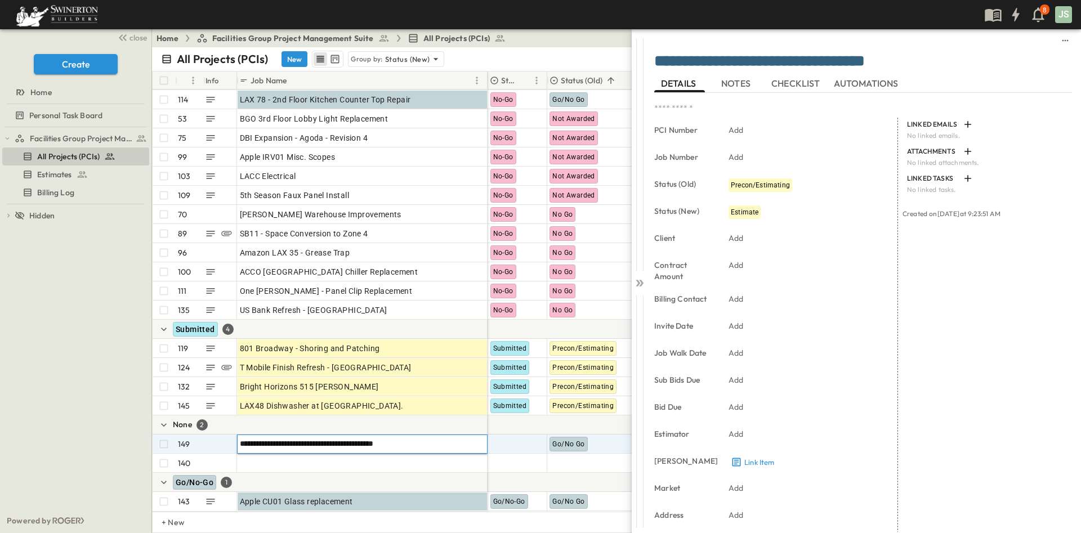
click at [552, 473] on div at bounding box center [937, 482] width 901 height 19
click at [564, 440] on span "Go/No Go" at bounding box center [568, 444] width 32 height 8
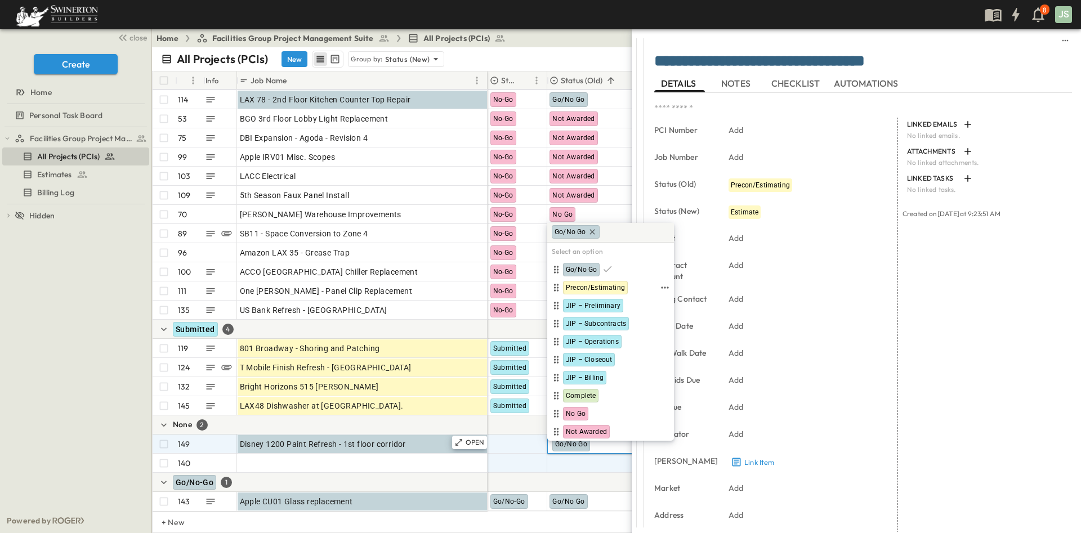
click at [581, 285] on span "Precon/Estimating" at bounding box center [595, 287] width 59 height 9
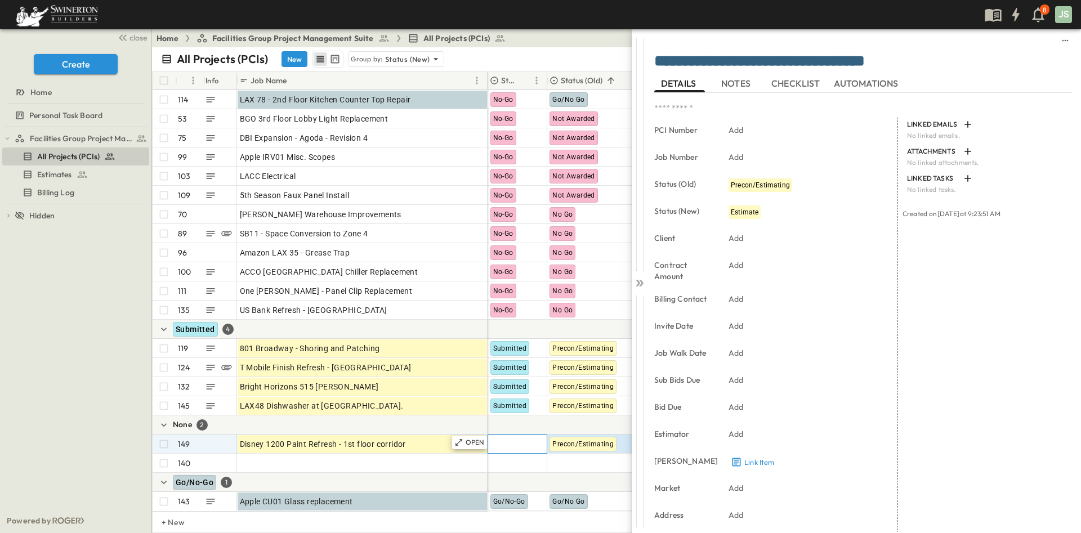
click at [521, 435] on div at bounding box center [517, 444] width 59 height 18
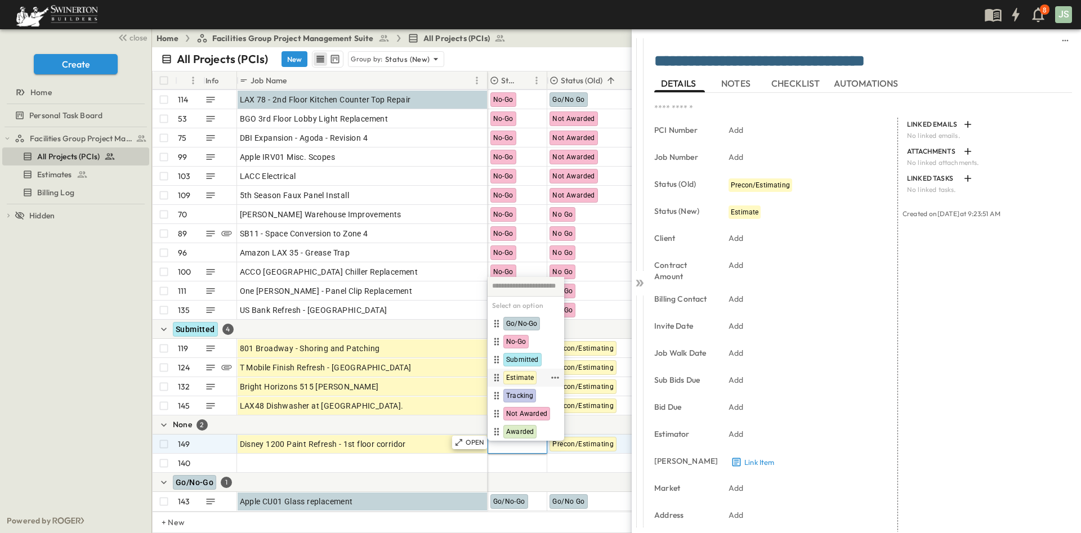
click at [515, 374] on span "Estimate" at bounding box center [520, 377] width 28 height 9
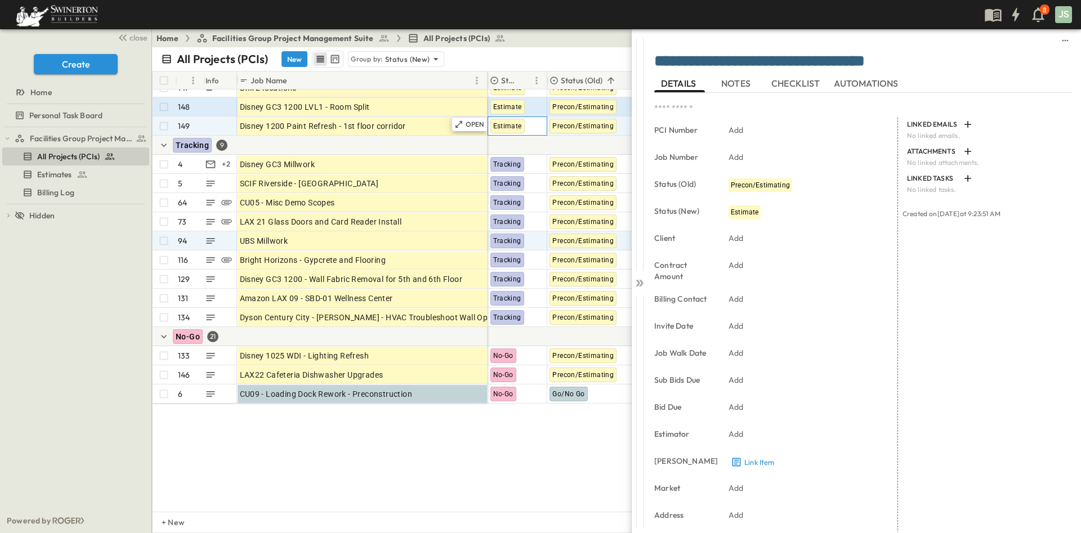
scroll to position [2005, 0]
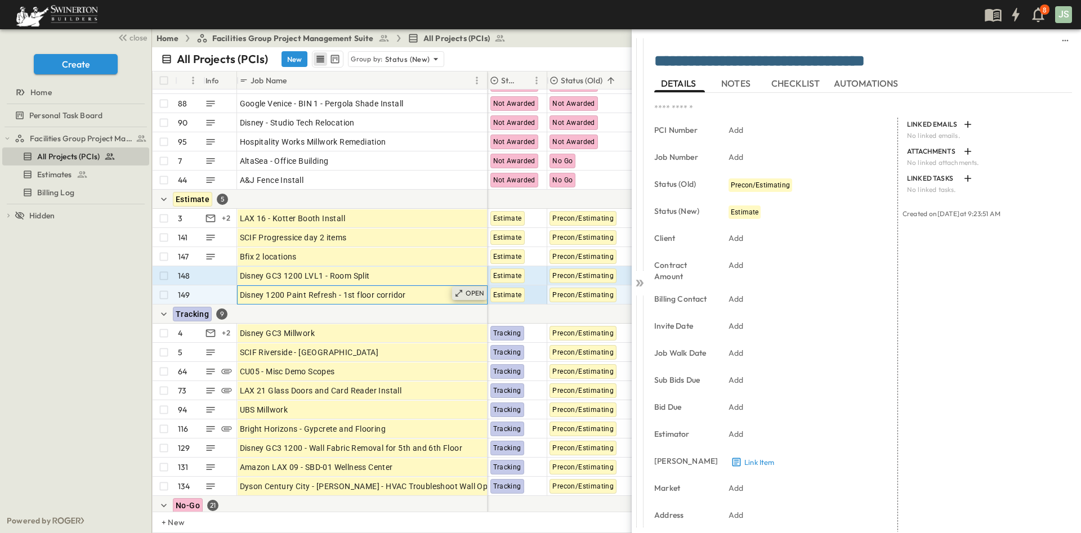
click at [475, 295] on p "OPEN" at bounding box center [474, 293] width 19 height 9
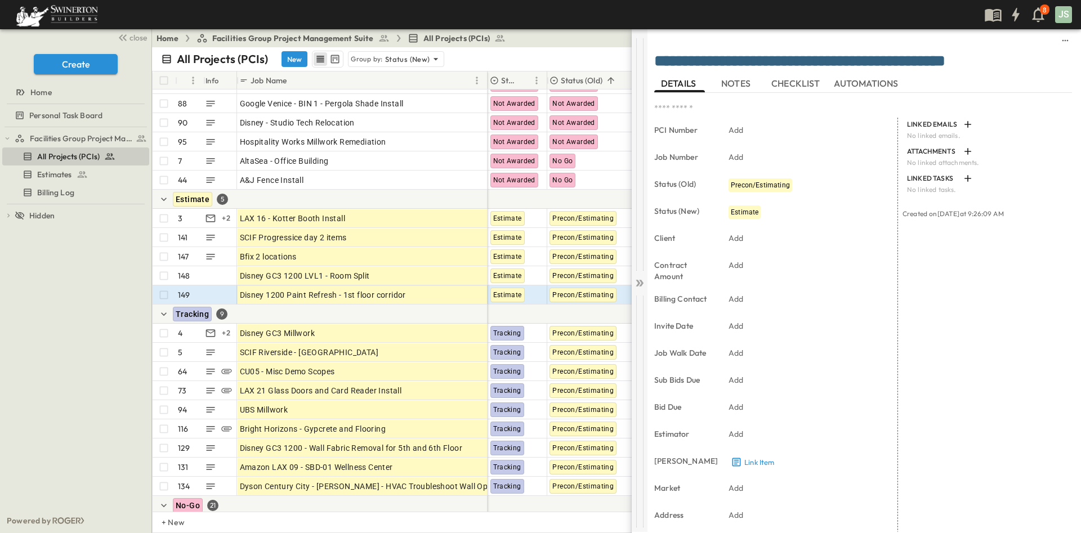
click at [639, 285] on icon at bounding box center [639, 282] width 11 height 11
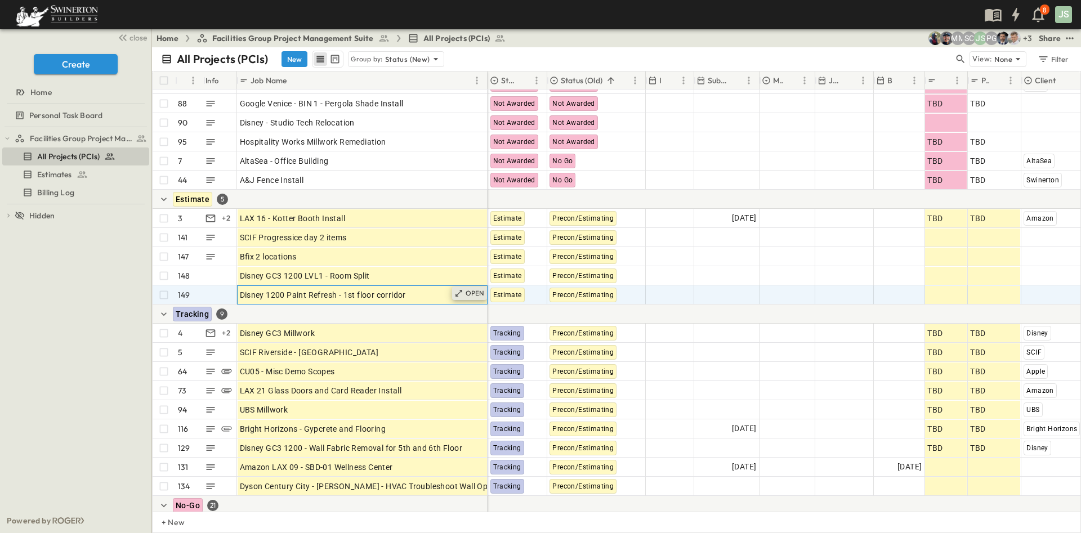
click at [468, 294] on p "OPEN" at bounding box center [474, 293] width 19 height 9
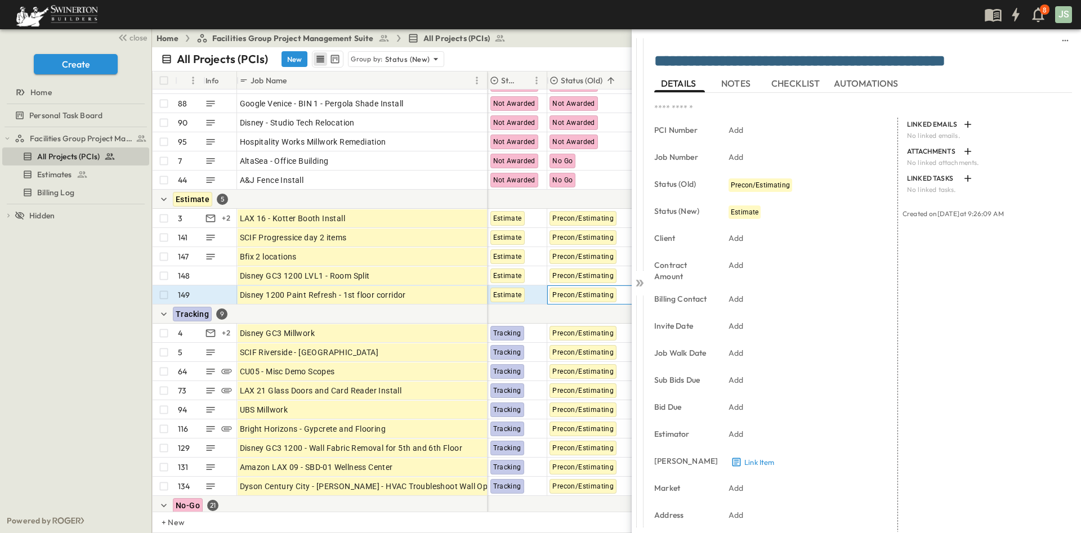
click at [556, 293] on span "Precon/Estimating" at bounding box center [582, 295] width 61 height 8
click at [503, 293] on span "Estimate" at bounding box center [507, 295] width 29 height 8
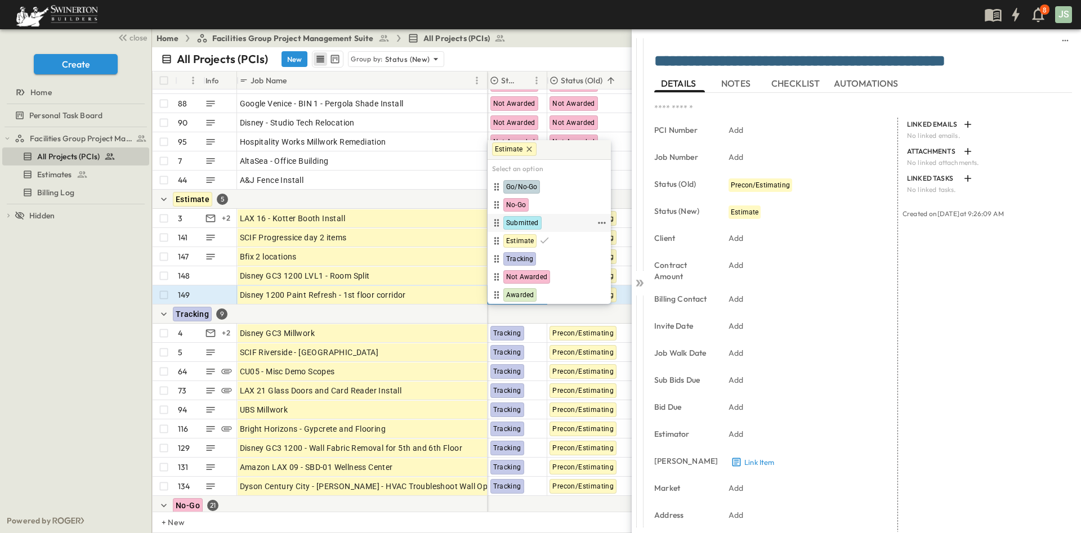
click at [532, 224] on span "Submitted" at bounding box center [522, 222] width 33 height 9
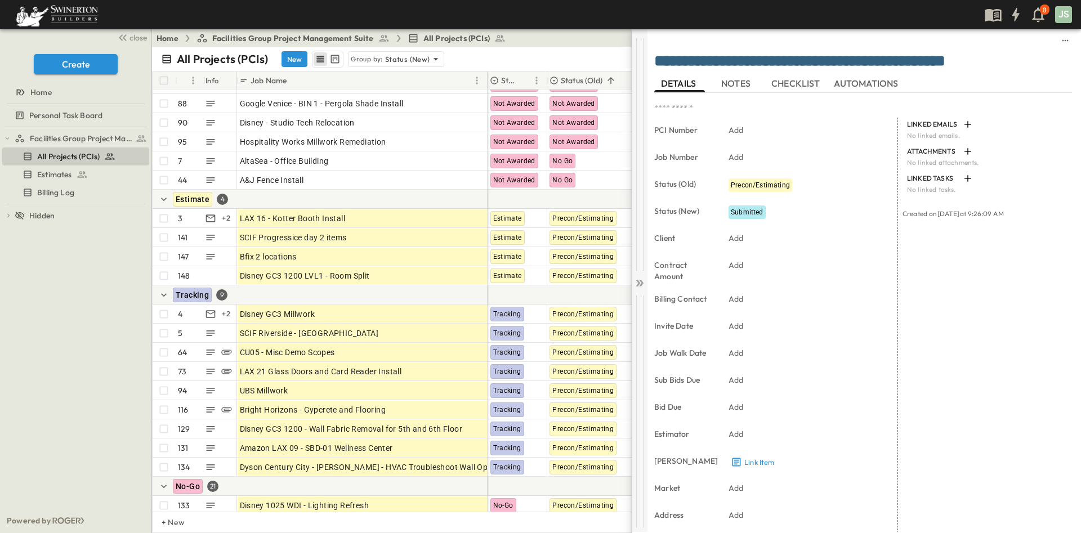
click at [643, 280] on icon at bounding box center [639, 282] width 11 height 11
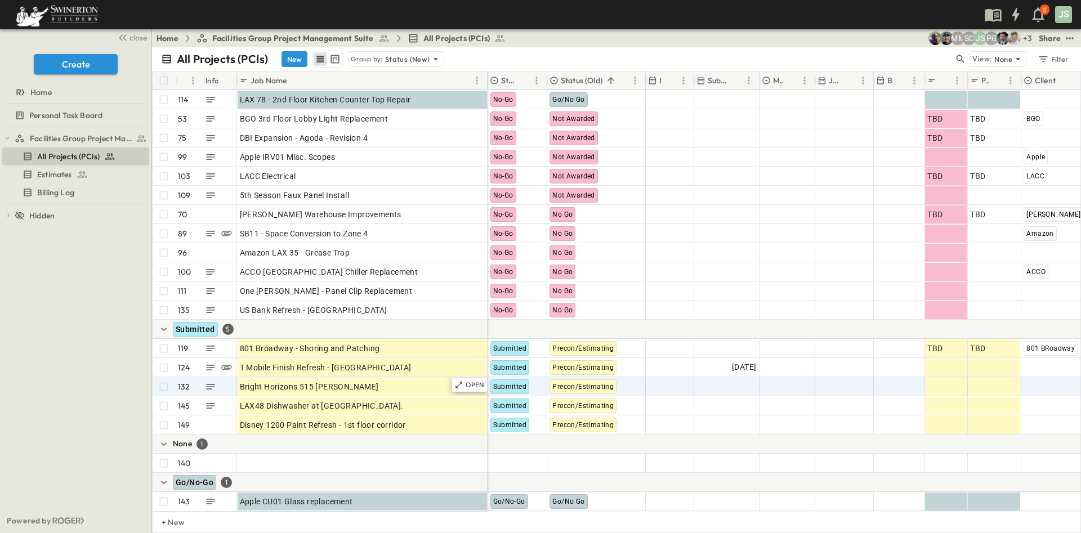
scroll to position [2596, 0]
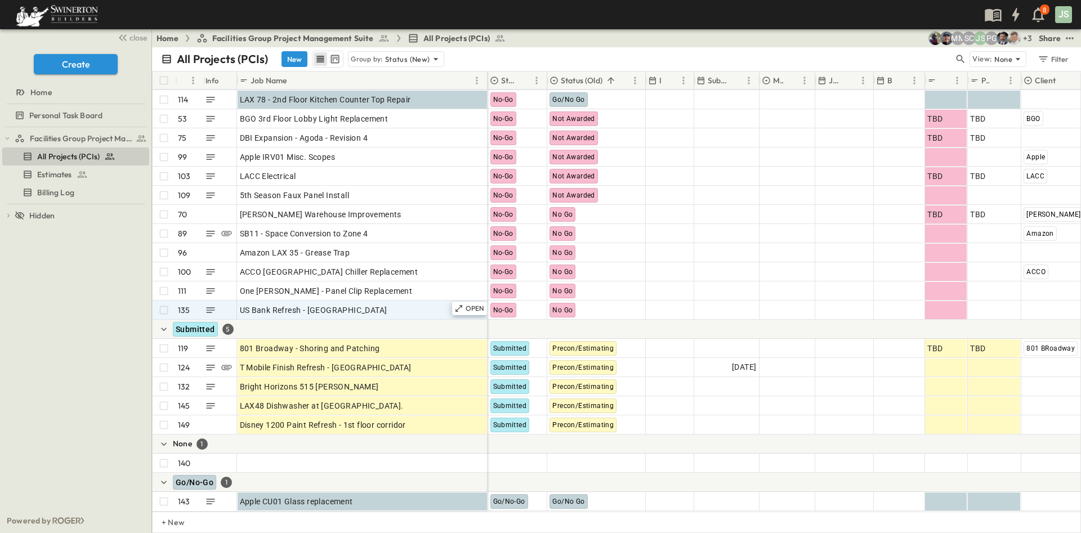
click at [293, 62] on button "New" at bounding box center [294, 59] width 26 height 16
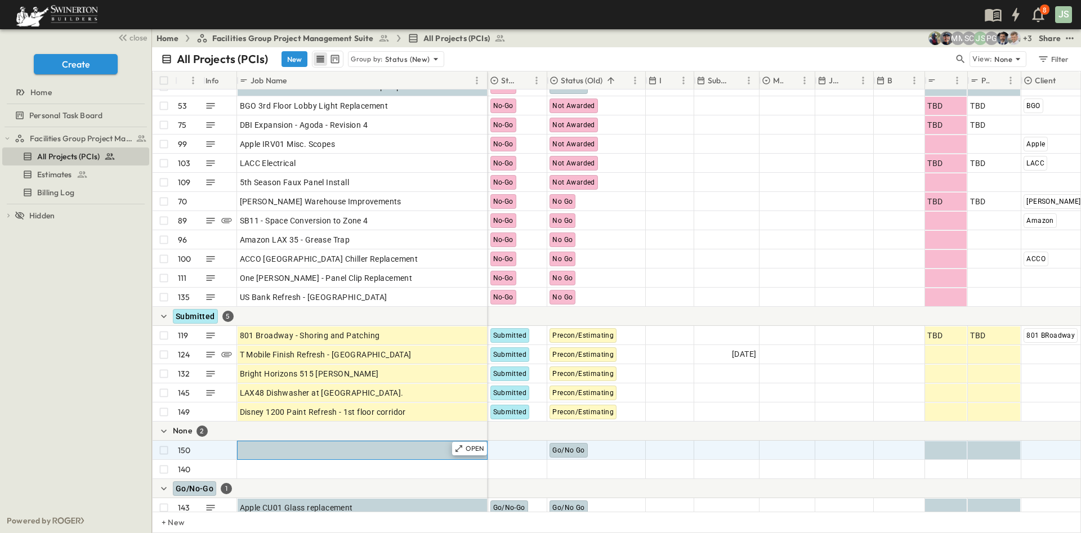
click at [304, 449] on div "Job Name" at bounding box center [362, 450] width 245 height 16
type input "**********"
click at [520, 450] on div at bounding box center [517, 450] width 59 height 18
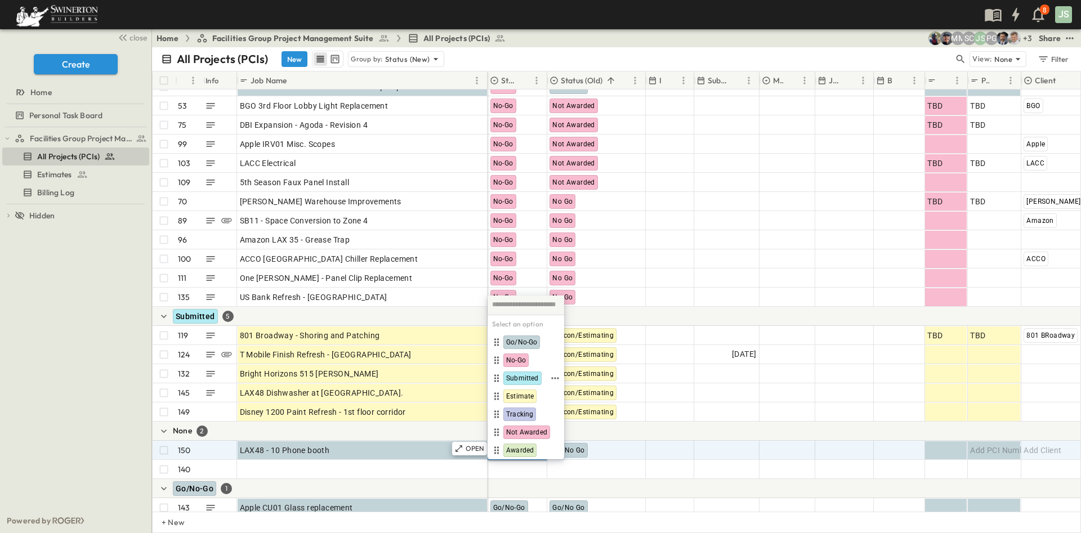
click at [530, 397] on span "Estimate" at bounding box center [520, 396] width 28 height 9
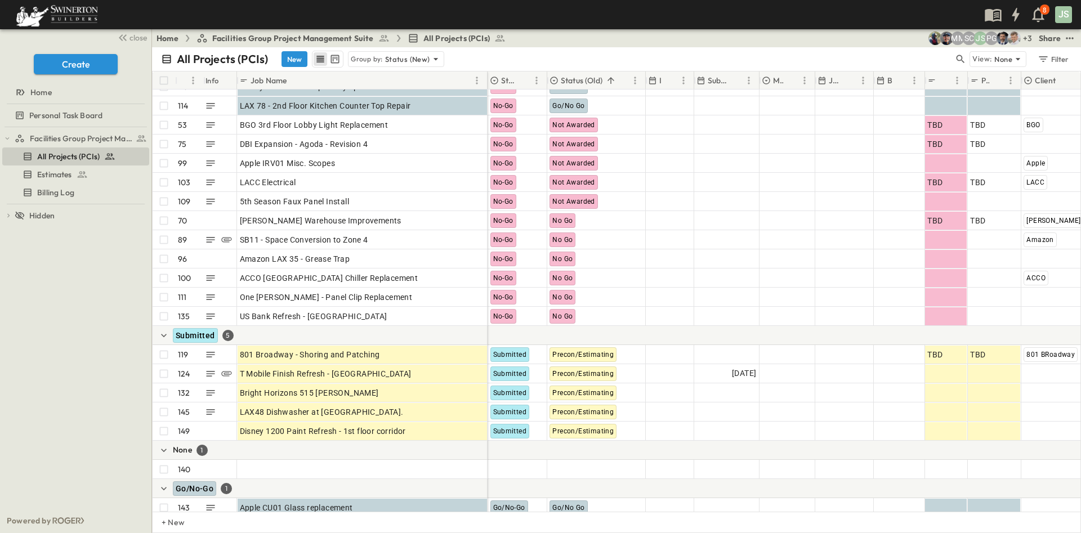
click at [583, 449] on div at bounding box center [937, 450] width 901 height 19
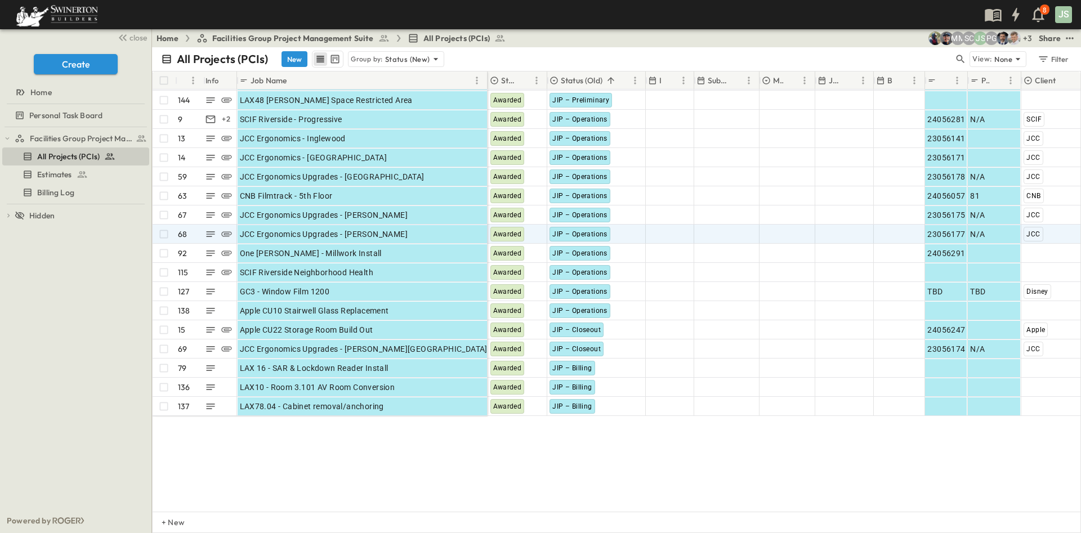
scroll to position [0, 0]
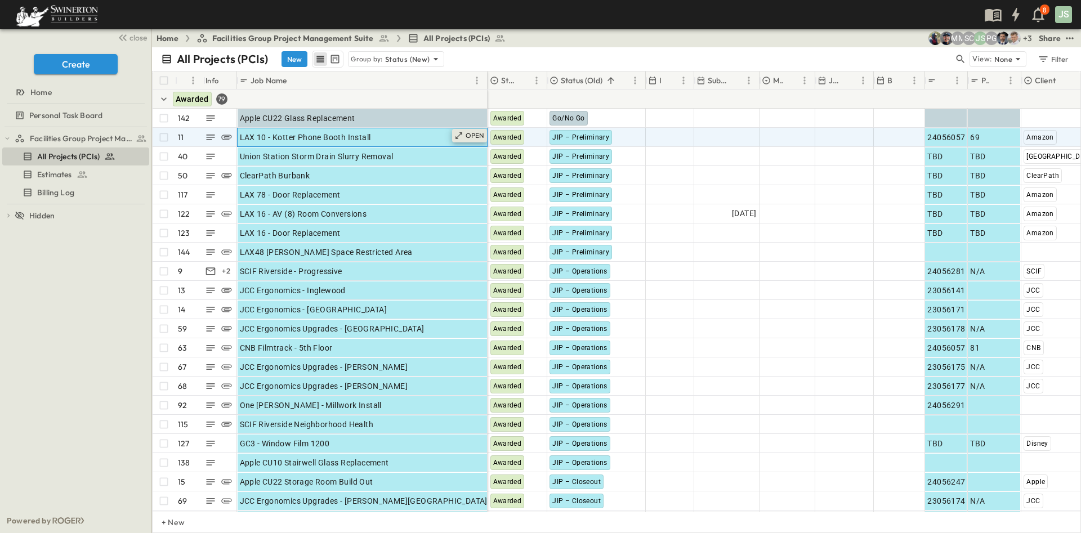
click at [461, 136] on icon at bounding box center [458, 135] width 9 height 9
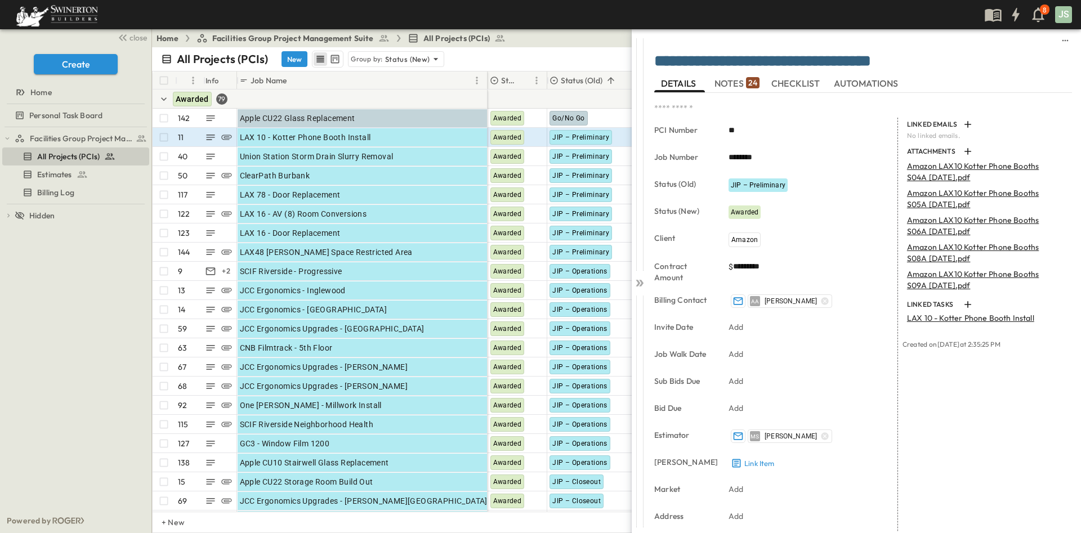
click at [729, 75] on div "**********" at bounding box center [863, 280] width 433 height 503
click at [728, 79] on span "NOTES 24" at bounding box center [736, 83] width 45 height 10
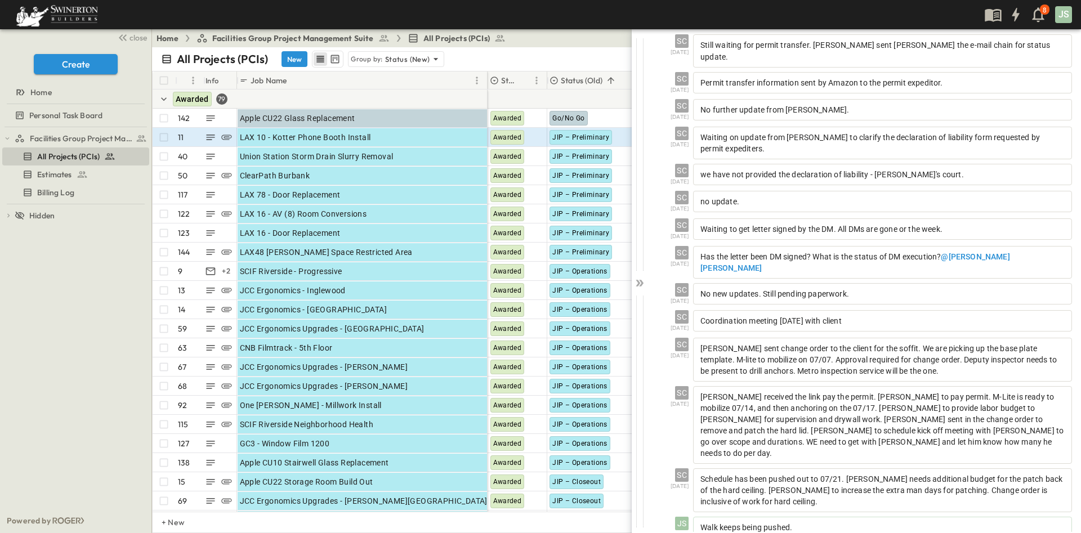
scroll to position [391, 0]
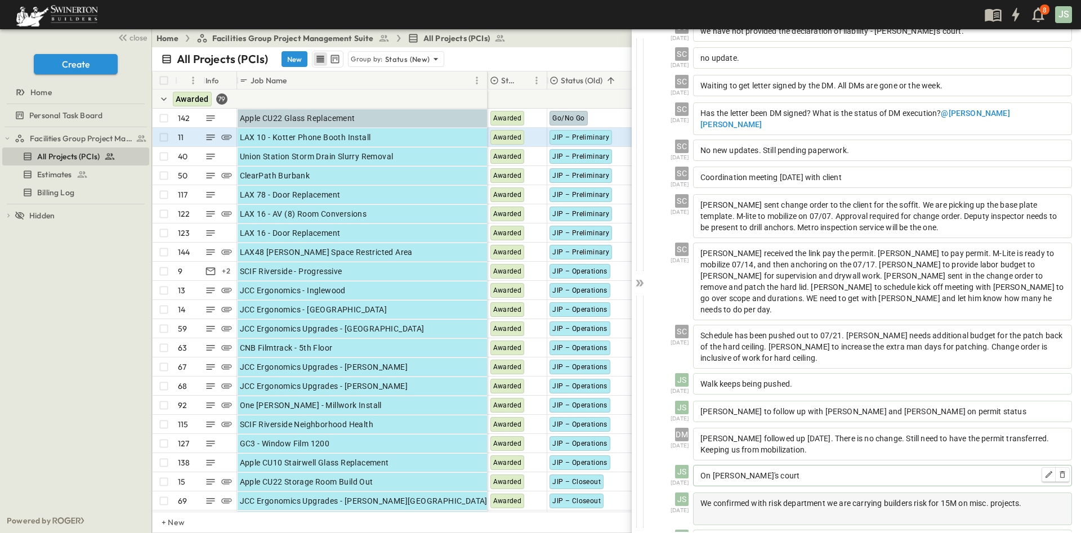
scroll to position [428, 0]
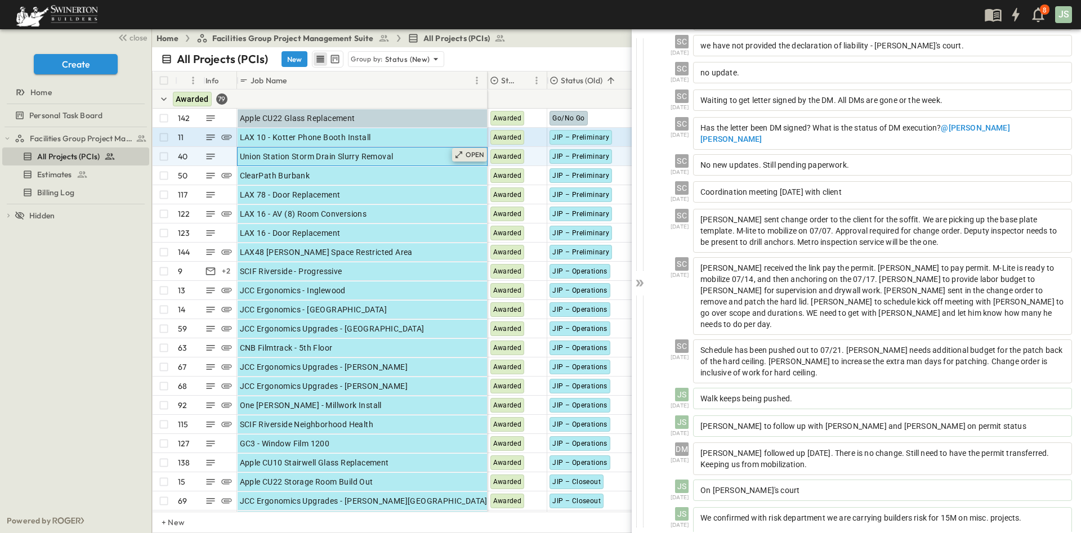
click at [464, 154] on div "OPEN" at bounding box center [469, 155] width 35 height 14
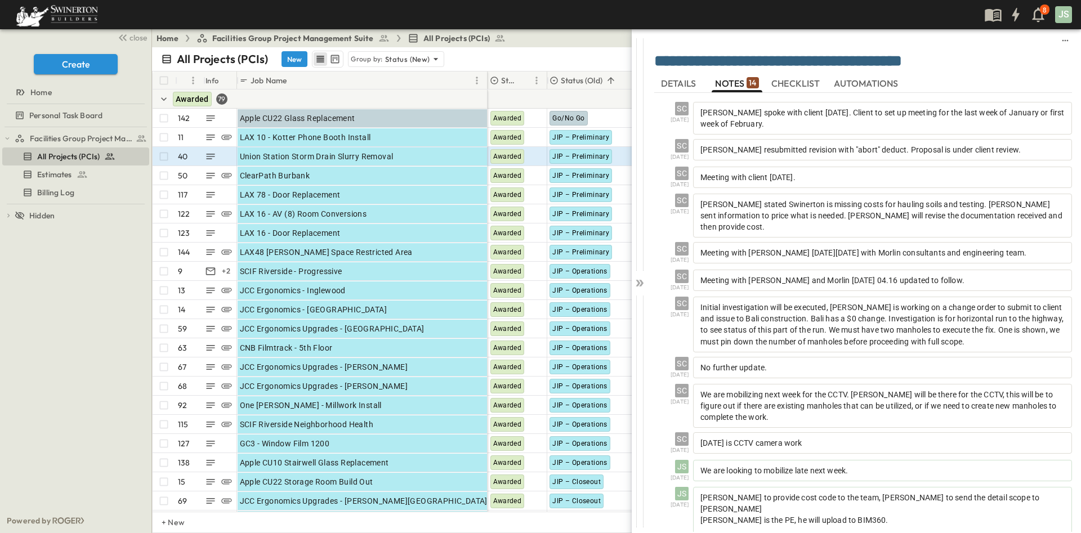
scroll to position [87, 0]
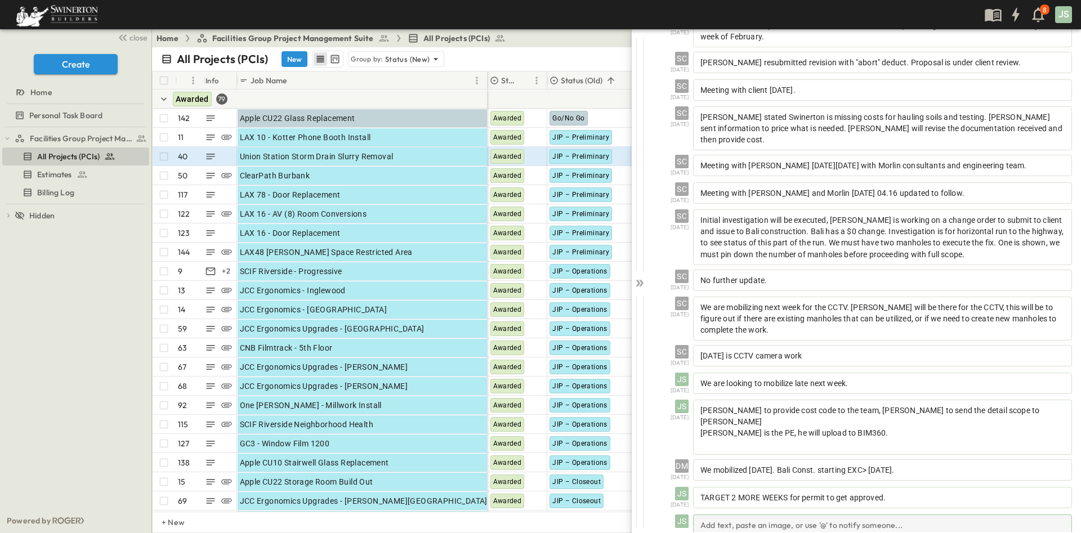
click at [840, 514] on div "Add text, paste an image, or use '@' to notify someone..." at bounding box center [882, 528] width 379 height 29
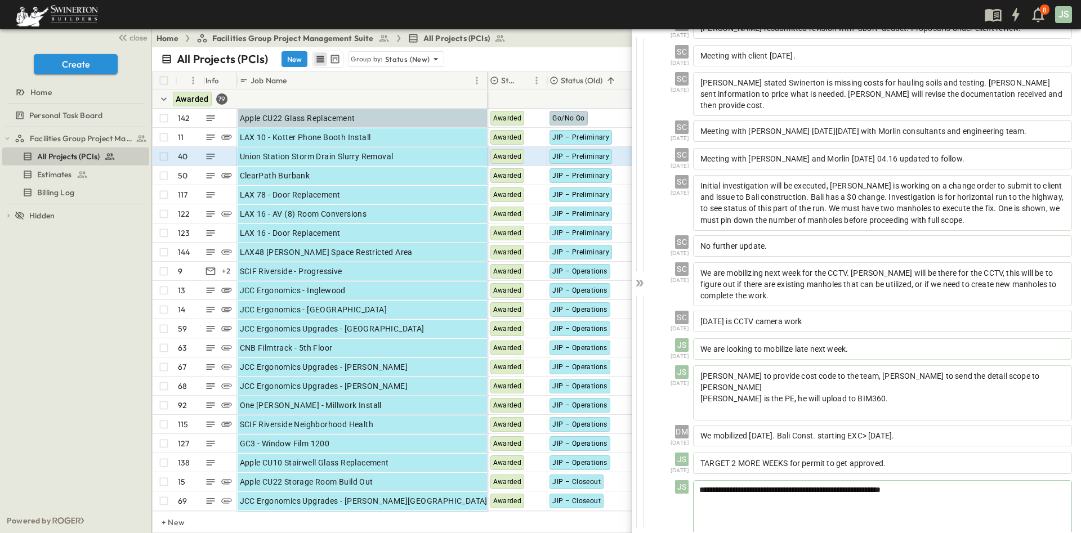
scroll to position [140, 0]
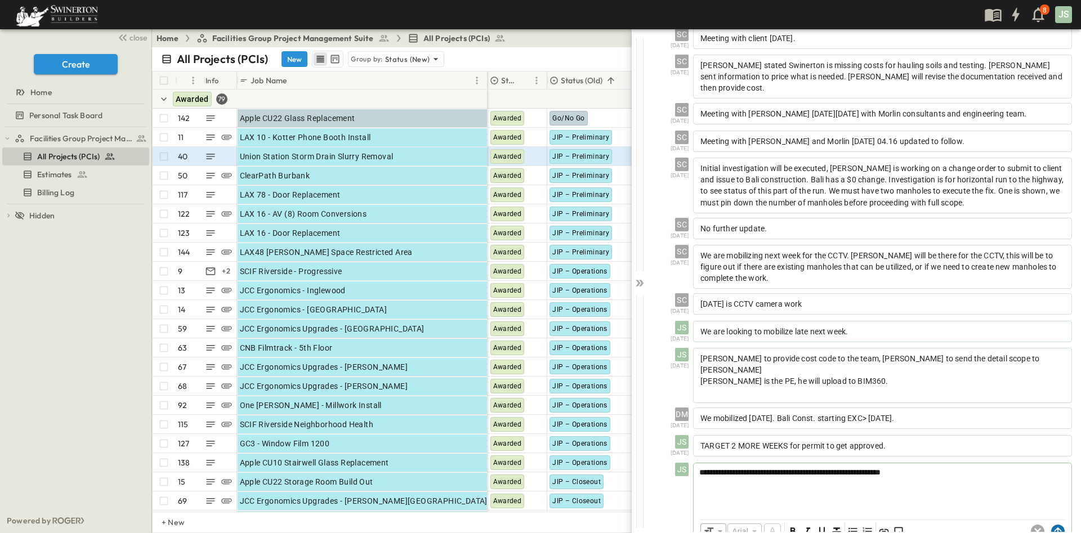
click at [1051, 525] on circle at bounding box center [1058, 532] width 14 height 14
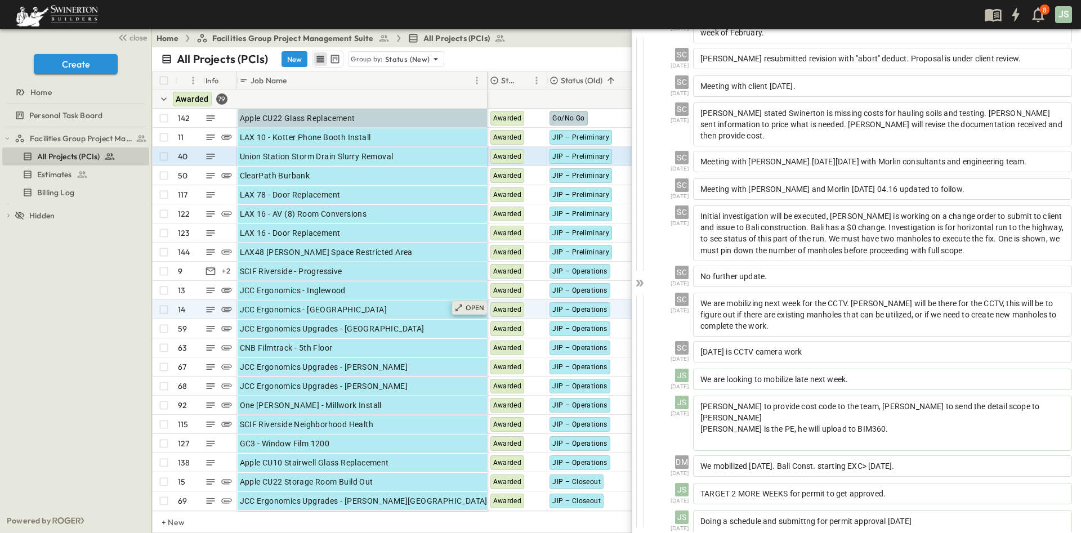
scroll to position [124, 0]
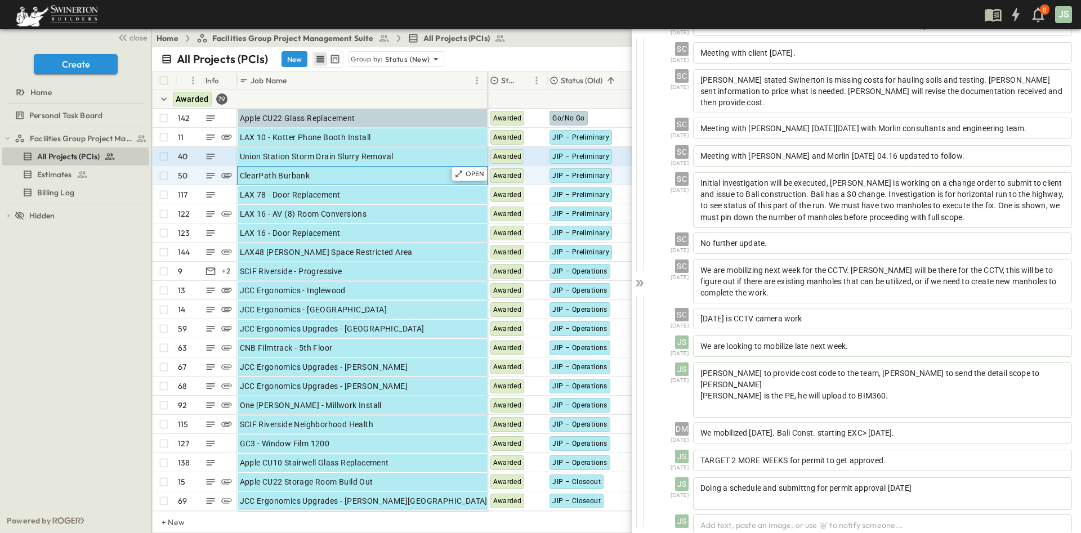
click at [355, 177] on div "ClearPath Burbank" at bounding box center [362, 176] width 245 height 16
click at [452, 176] on div "OPEN" at bounding box center [469, 174] width 35 height 14
click at [476, 176] on p "OPEN" at bounding box center [474, 173] width 19 height 9
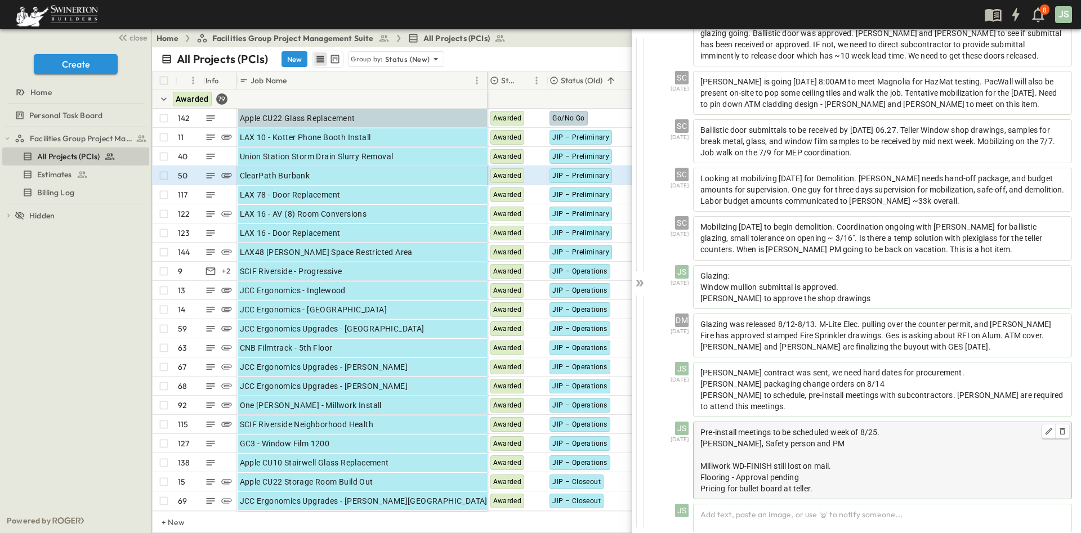
scroll to position [534, 0]
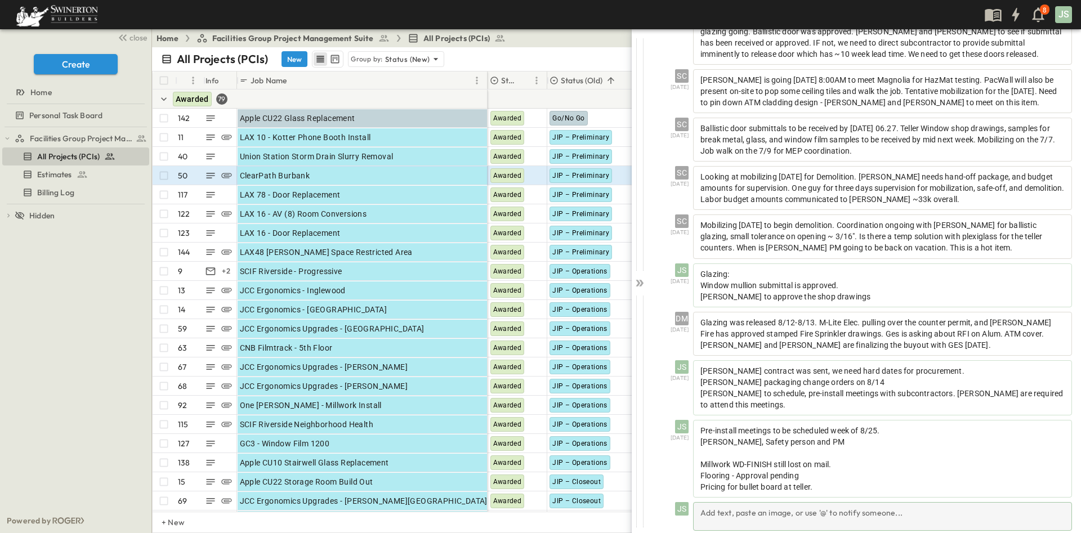
click at [799, 502] on div "Add text, paste an image, or use '@' to notify someone..." at bounding box center [882, 516] width 379 height 29
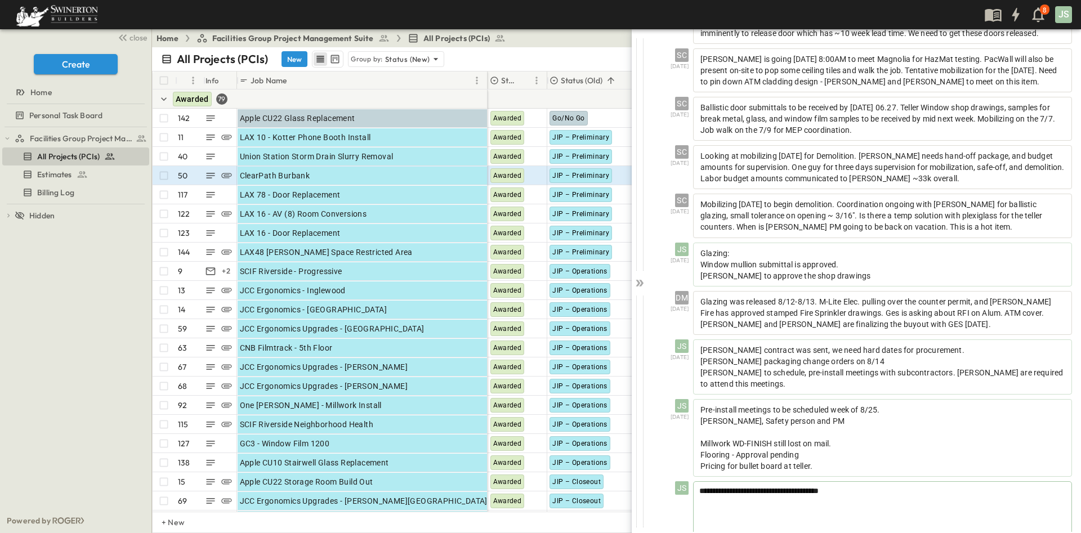
scroll to position [587, 0]
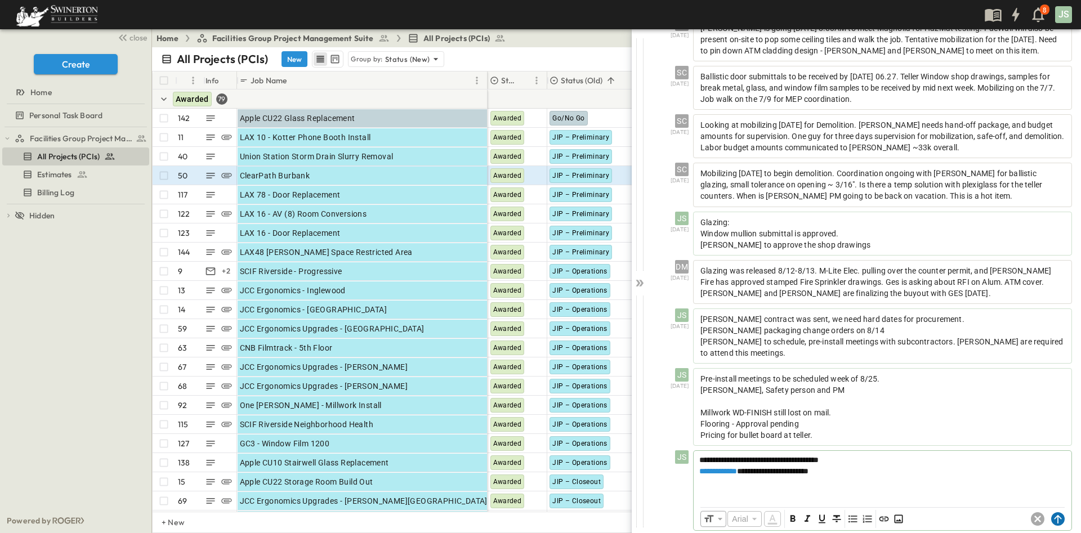
click at [1051, 512] on circle at bounding box center [1058, 519] width 14 height 14
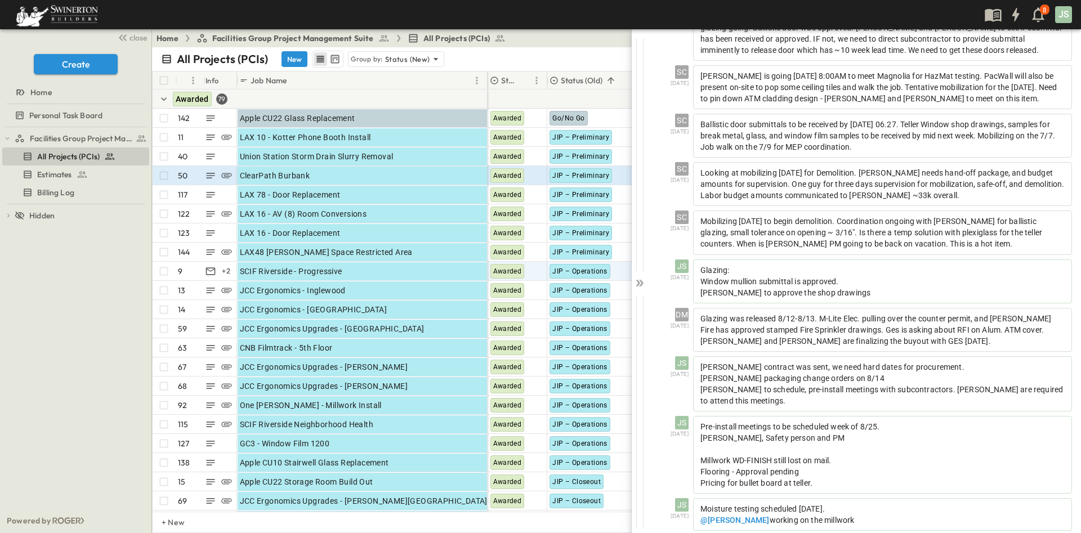
scroll to position [571, 0]
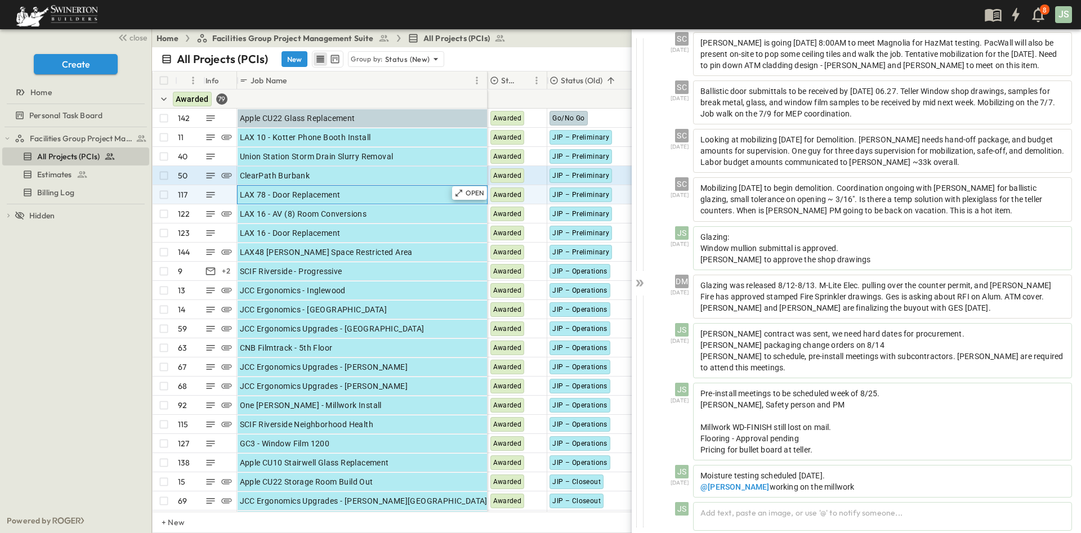
click at [379, 190] on div "LAX 78 - Door Replacement" at bounding box center [362, 195] width 245 height 16
click at [464, 193] on div "OPEN" at bounding box center [469, 193] width 35 height 14
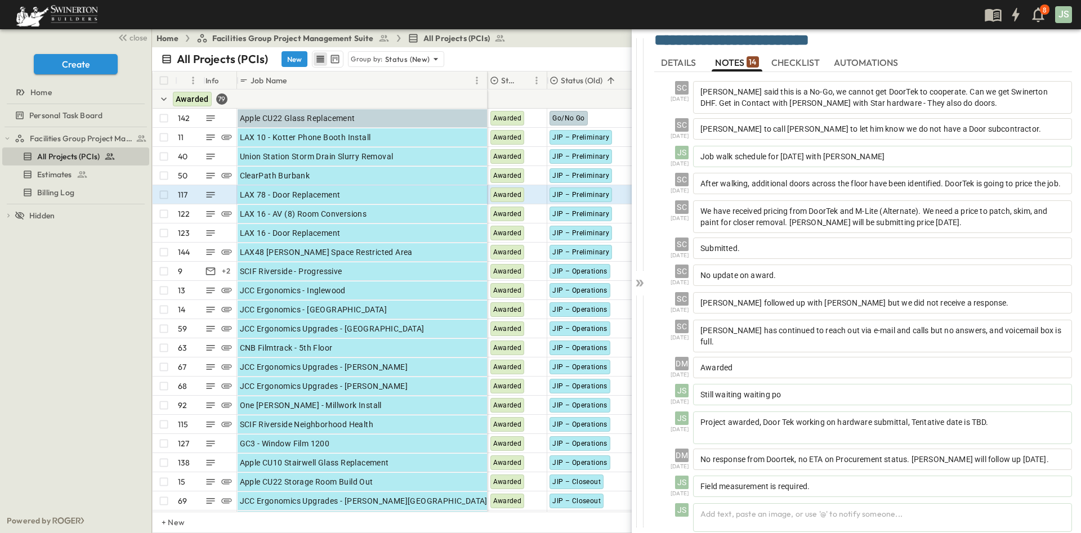
scroll to position [32, 0]
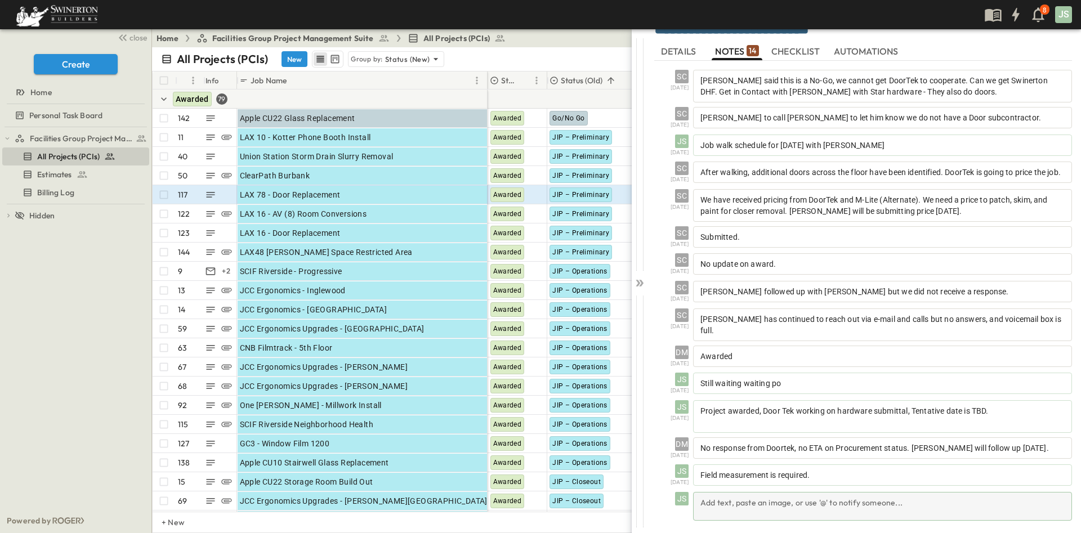
click at [760, 507] on div "Add text, paste an image, or use '@' to notify someone..." at bounding box center [882, 506] width 379 height 29
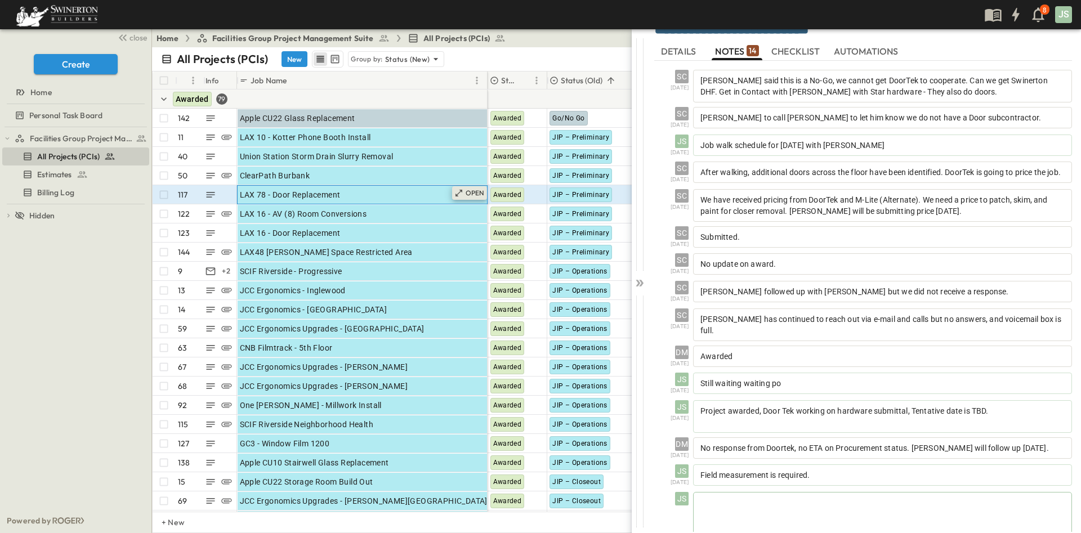
scroll to position [32, 0]
click at [468, 192] on p "OPEN" at bounding box center [474, 193] width 19 height 9
click at [833, 515] on div at bounding box center [882, 519] width 377 height 50
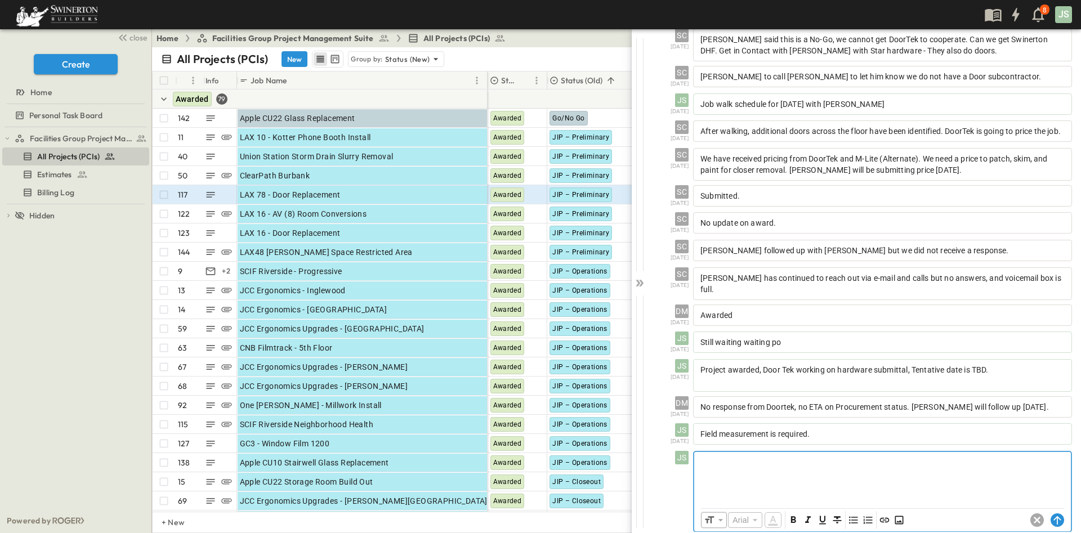
scroll to position [85, 0]
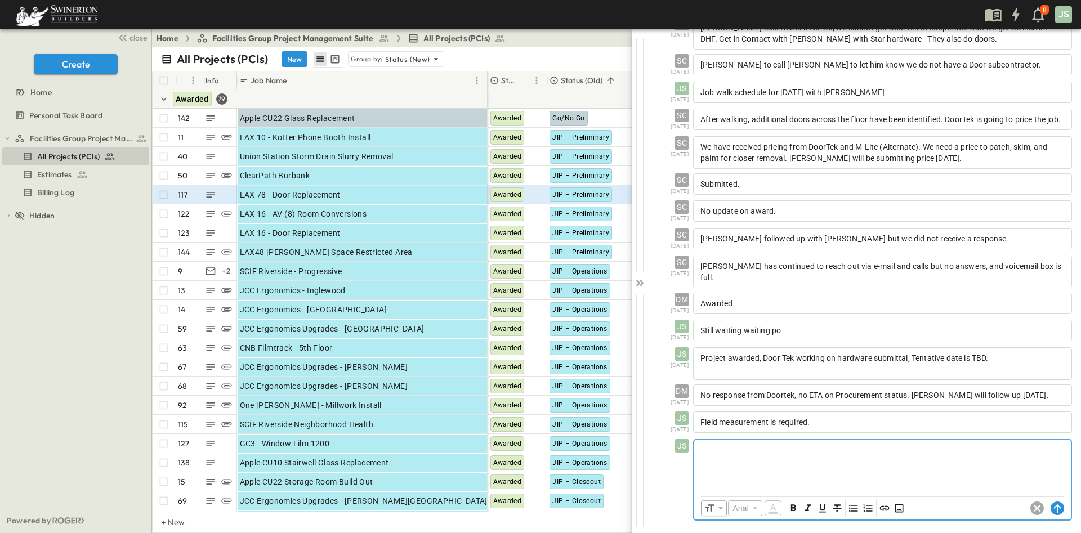
click at [918, 479] on div at bounding box center [882, 465] width 377 height 50
click at [815, 460] on div at bounding box center [882, 465] width 377 height 50
click at [1051, 509] on circle at bounding box center [1058, 509] width 14 height 14
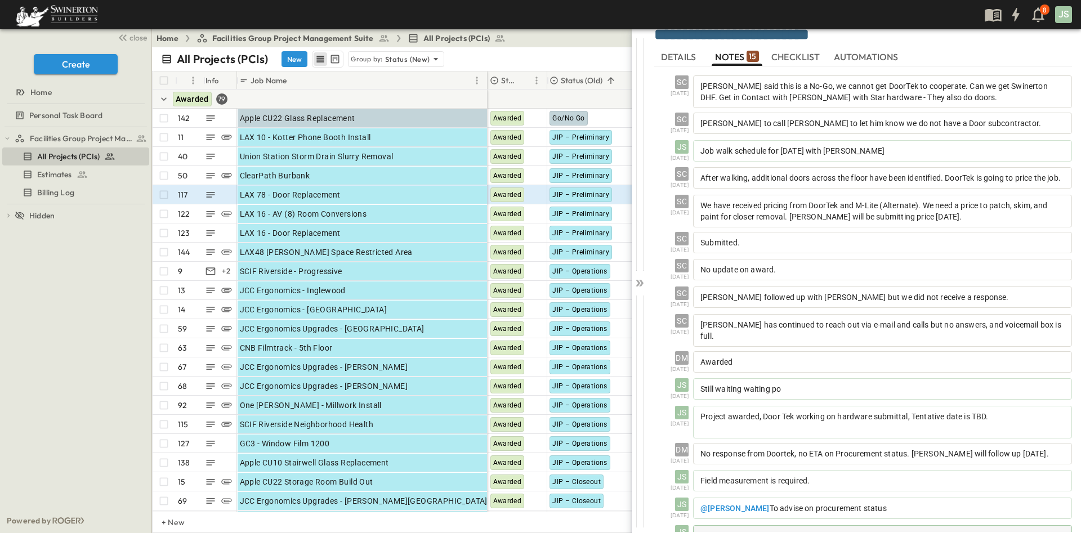
scroll to position [60, 0]
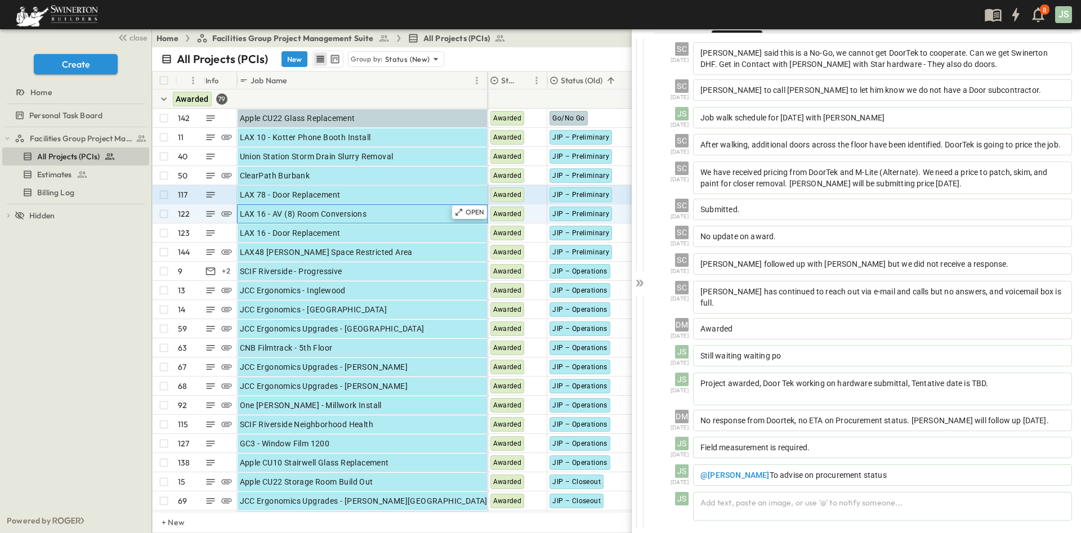
click at [387, 212] on div "LAX 16 - AV (8) Room Conversions" at bounding box center [362, 214] width 245 height 16
click at [475, 214] on p "OPEN" at bounding box center [474, 212] width 19 height 9
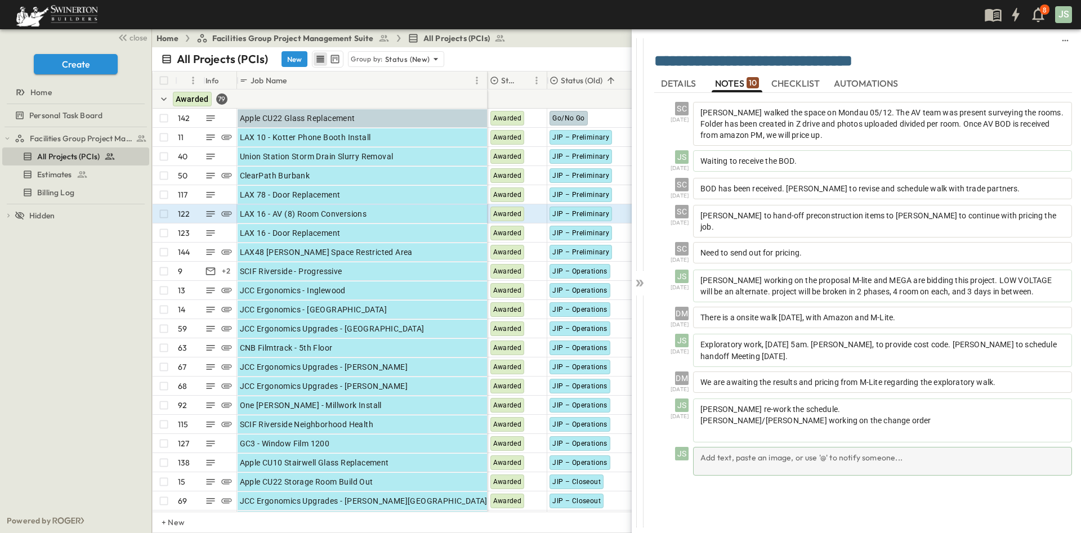
click at [774, 455] on div "Add text, paste an image, or use '@' to notify someone..." at bounding box center [882, 461] width 379 height 29
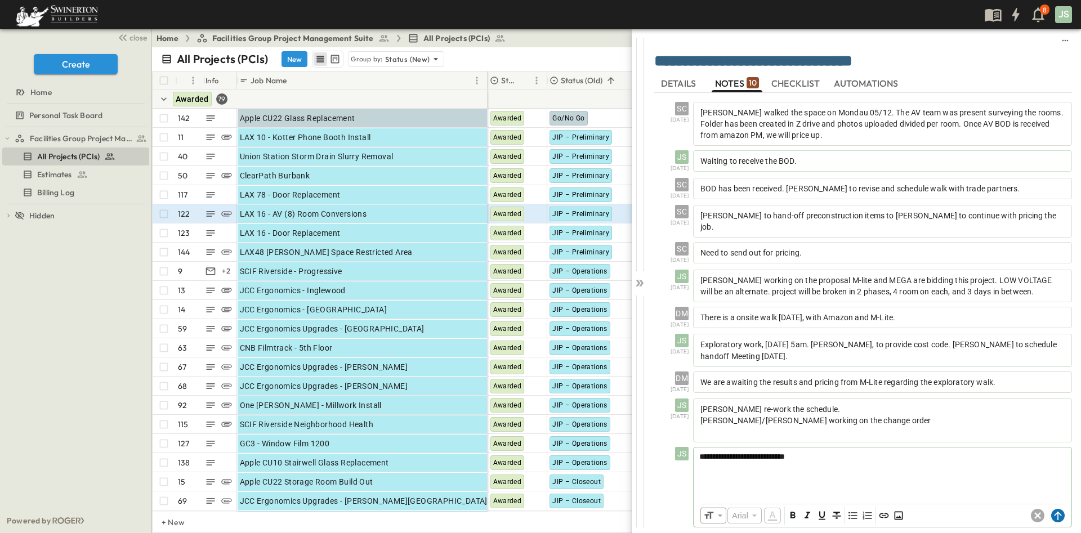
click at [1055, 509] on circle at bounding box center [1058, 516] width 14 height 14
click at [646, 284] on div at bounding box center [639, 280] width 16 height 503
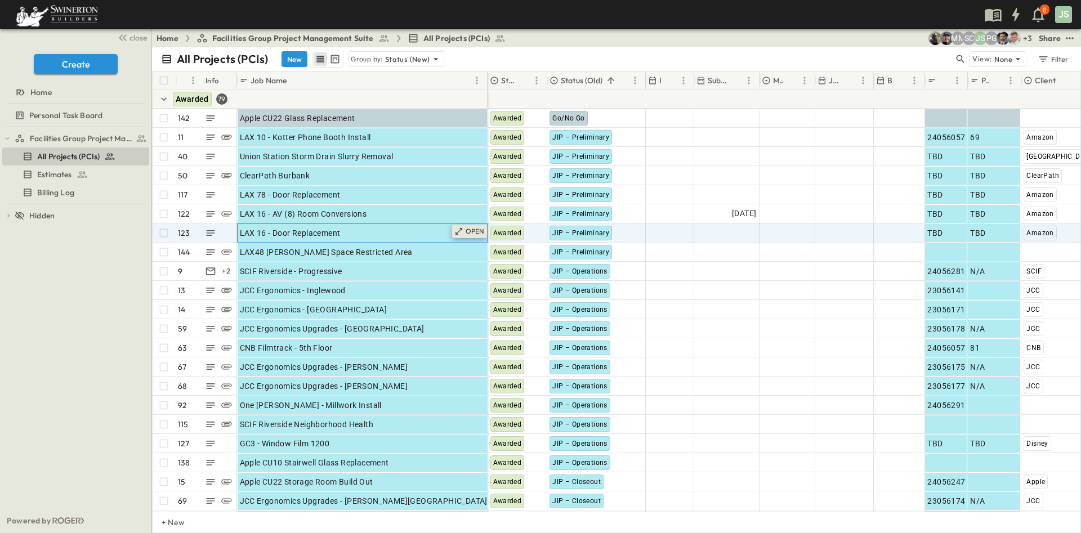
click at [477, 232] on p "OPEN" at bounding box center [474, 231] width 19 height 9
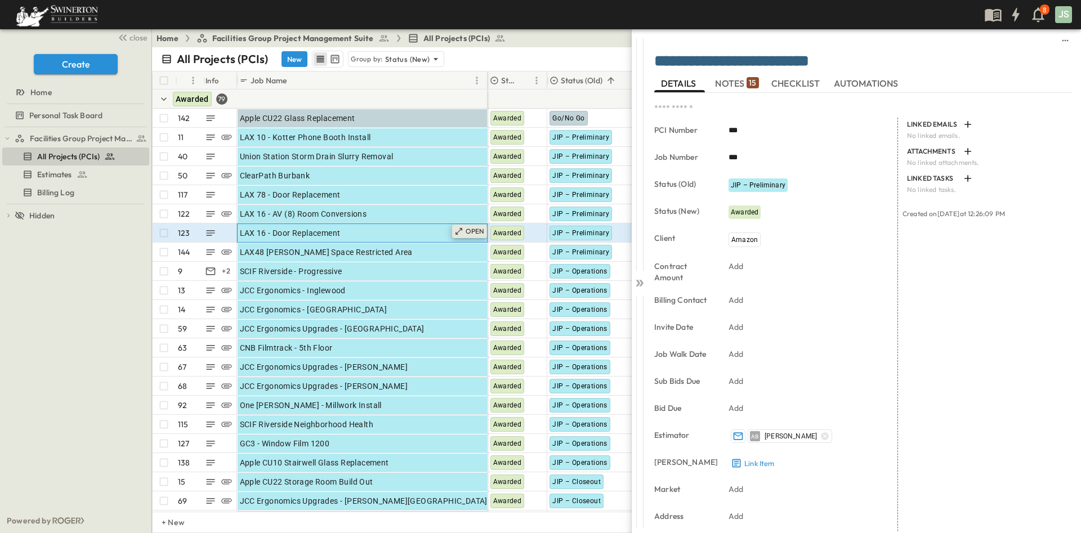
click at [472, 229] on p "OPEN" at bounding box center [474, 231] width 19 height 9
click at [413, 228] on div "LAX 16 - Door Replacement" at bounding box center [362, 233] width 245 height 16
click at [469, 230] on p "OPEN" at bounding box center [474, 231] width 19 height 9
click at [736, 82] on span "NOTES 15" at bounding box center [736, 83] width 43 height 10
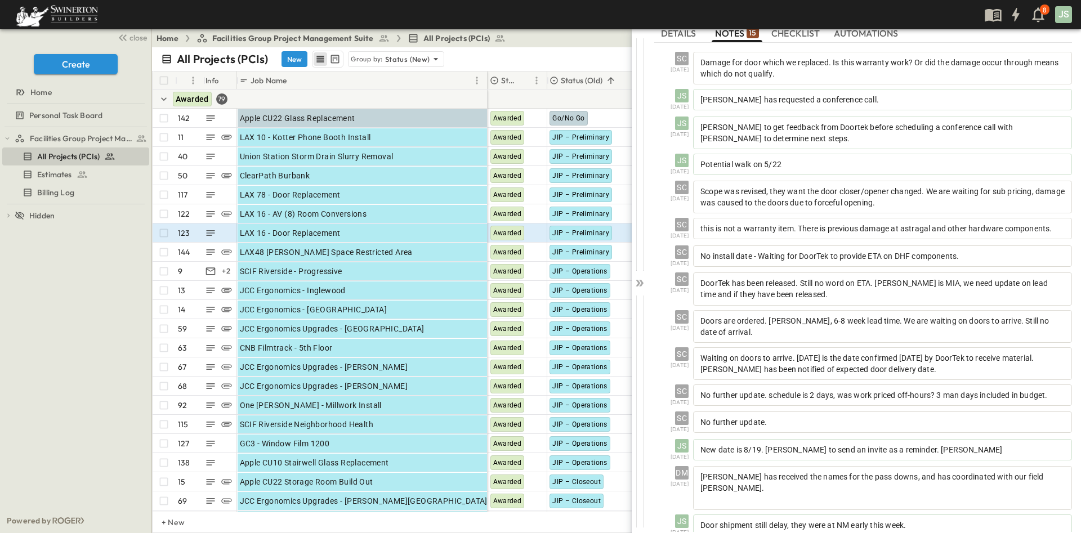
scroll to position [89, 0]
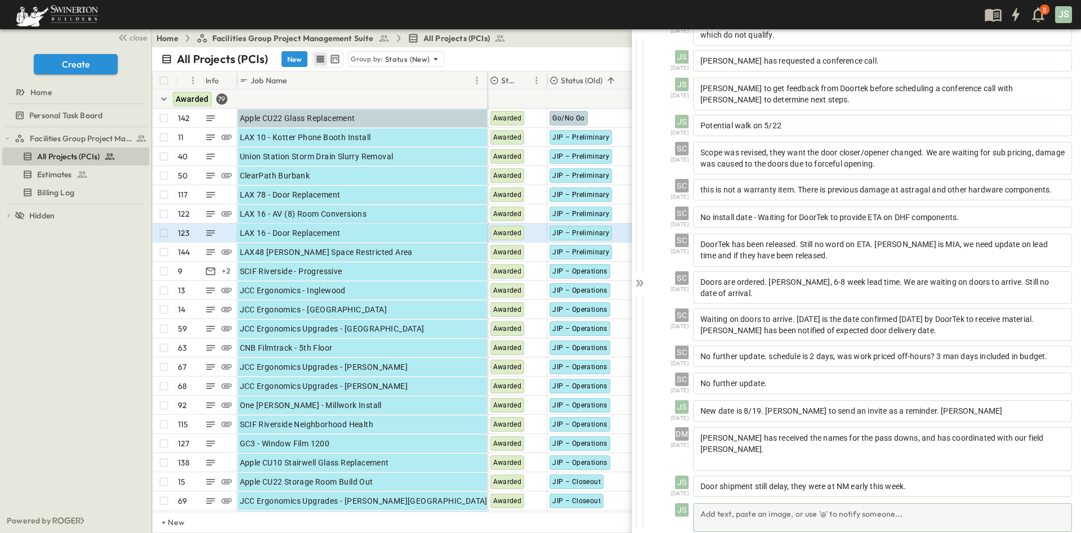
click at [830, 506] on div "Add text, paste an image, or use '@' to notify someone..." at bounding box center [882, 517] width 379 height 29
click at [813, 507] on p at bounding box center [882, 512] width 366 height 11
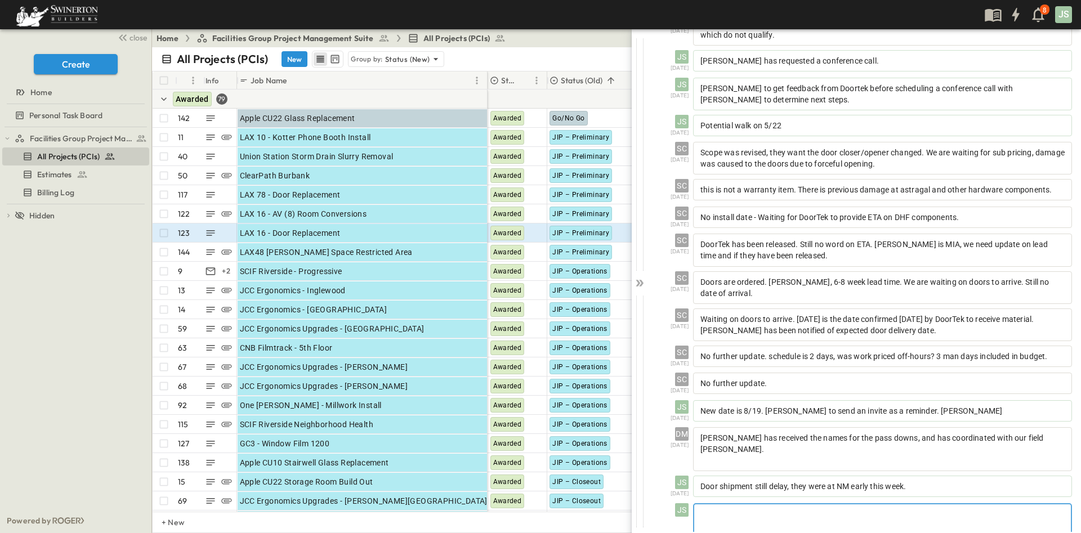
drag, startPoint x: 755, startPoint y: 507, endPoint x: 761, endPoint y: 504, distance: 6.8
click at [756, 508] on p at bounding box center [882, 513] width 365 height 11
click at [754, 519] on div "**********" at bounding box center [882, 530] width 377 height 50
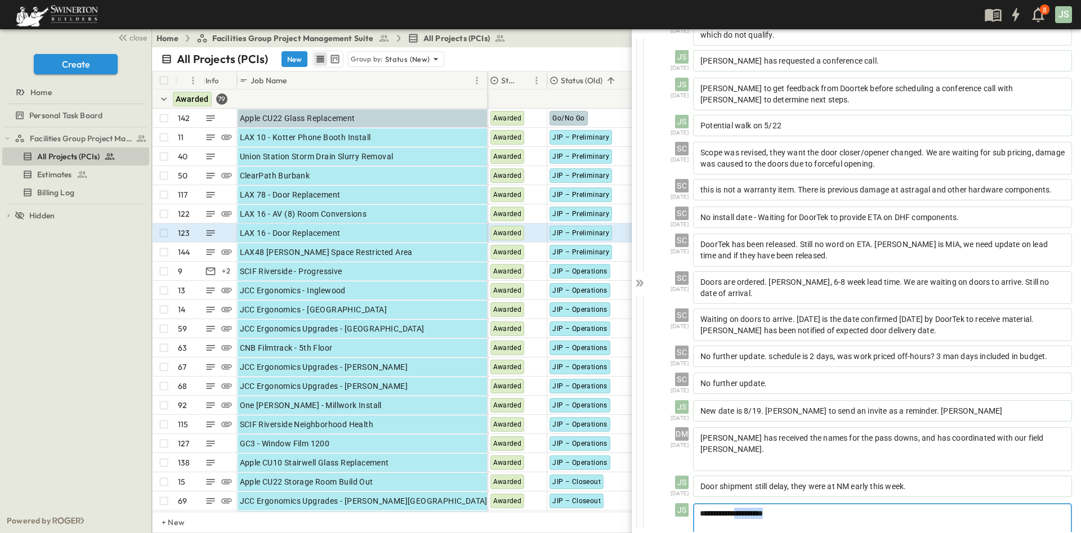
drag, startPoint x: 795, startPoint y: 504, endPoint x: 751, endPoint y: 502, distance: 43.9
click at [750, 508] on p "**********" at bounding box center [882, 513] width 365 height 11
click at [747, 509] on span "**********" at bounding box center [734, 513] width 69 height 8
click at [871, 512] on div "**********" at bounding box center [882, 529] width 377 height 50
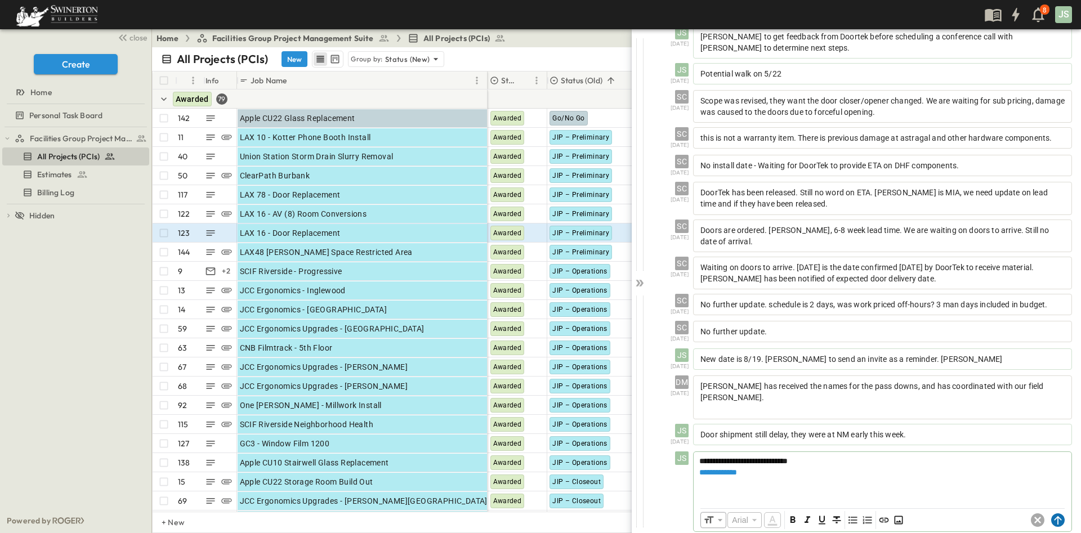
click at [1054, 516] on icon at bounding box center [1057, 520] width 7 height 8
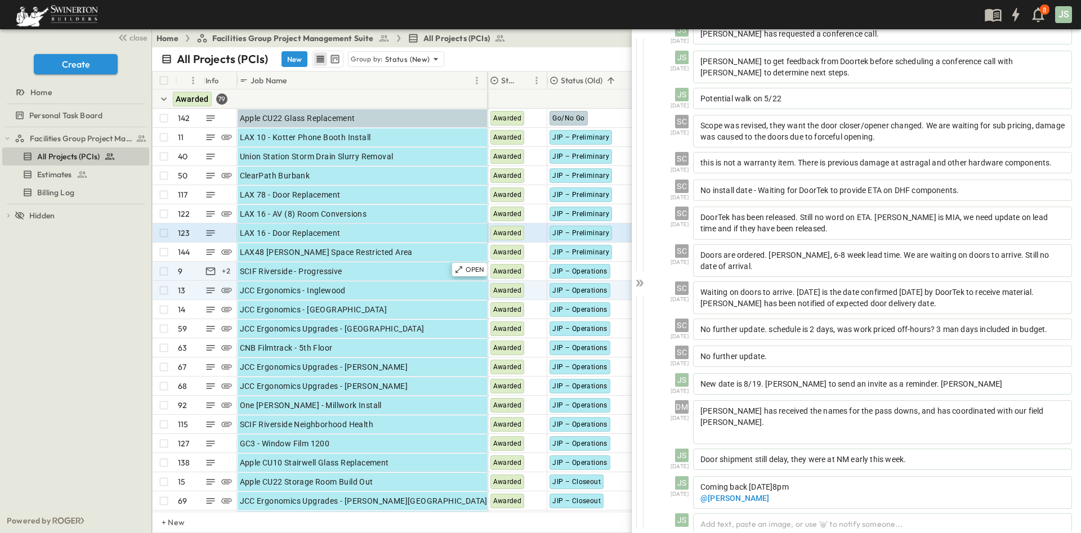
scroll to position [126, 0]
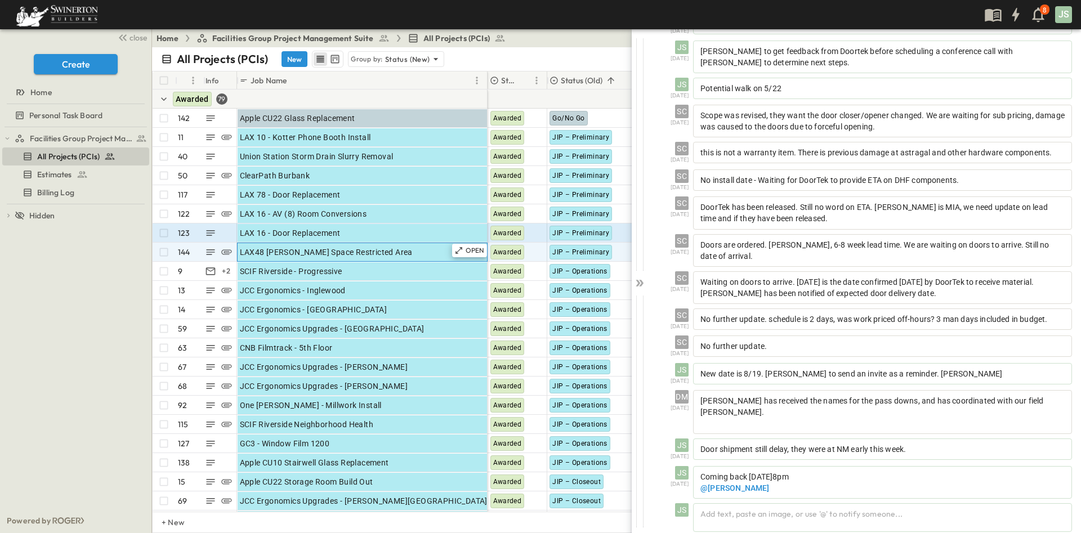
click at [414, 250] on div "LAX48 [PERSON_NAME] Space Restricted Area" at bounding box center [362, 252] width 245 height 16
click at [458, 249] on icon at bounding box center [458, 250] width 9 height 9
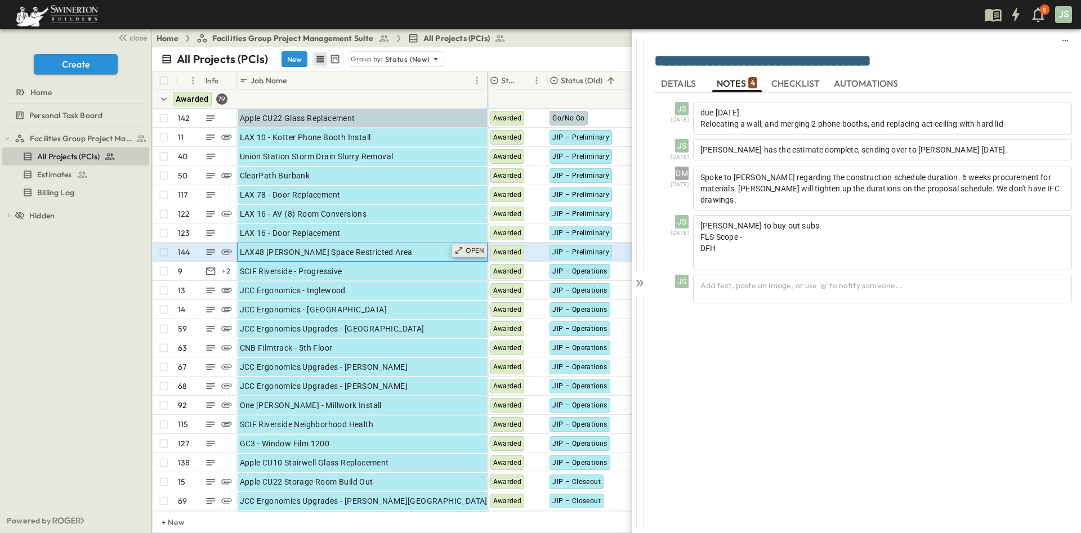
click at [460, 247] on icon at bounding box center [458, 250] width 7 height 7
click at [754, 277] on div "Add text, paste an image, or use '@' to notify someone..." at bounding box center [882, 289] width 379 height 29
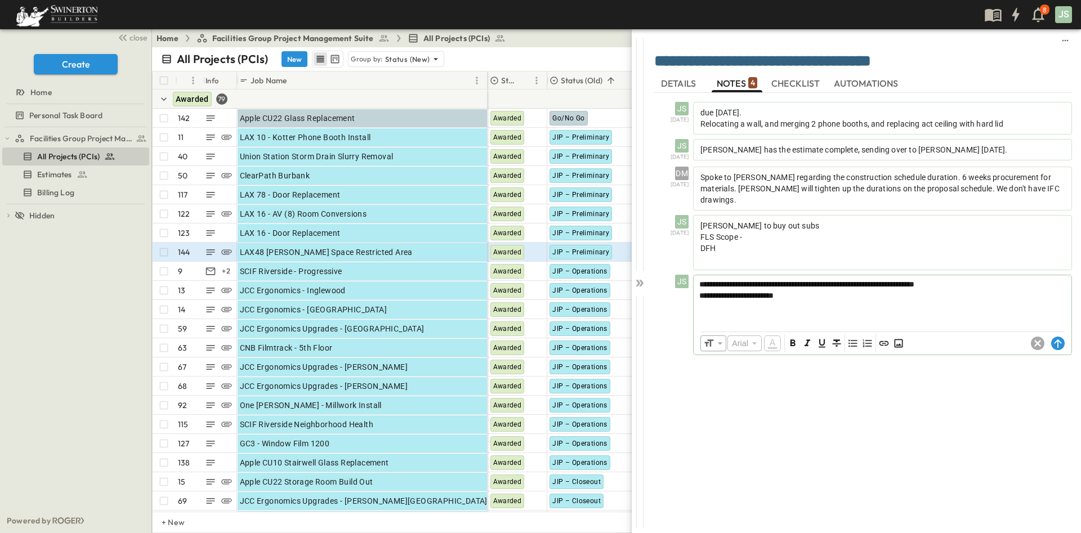
click at [759, 292] on span "**********" at bounding box center [736, 296] width 74 height 8
click at [1057, 337] on circle at bounding box center [1058, 344] width 14 height 14
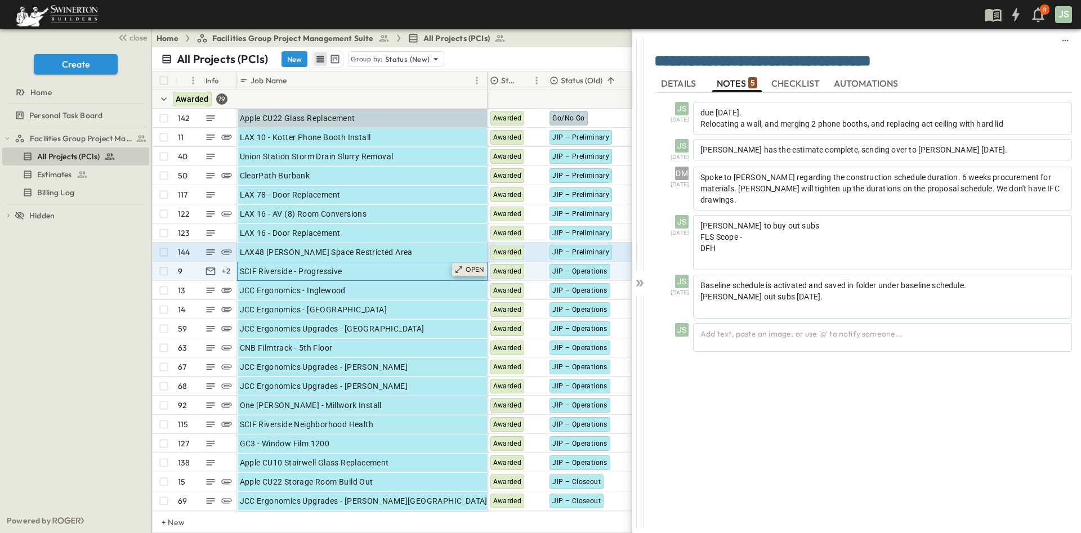
click at [469, 269] on p "OPEN" at bounding box center [474, 269] width 19 height 9
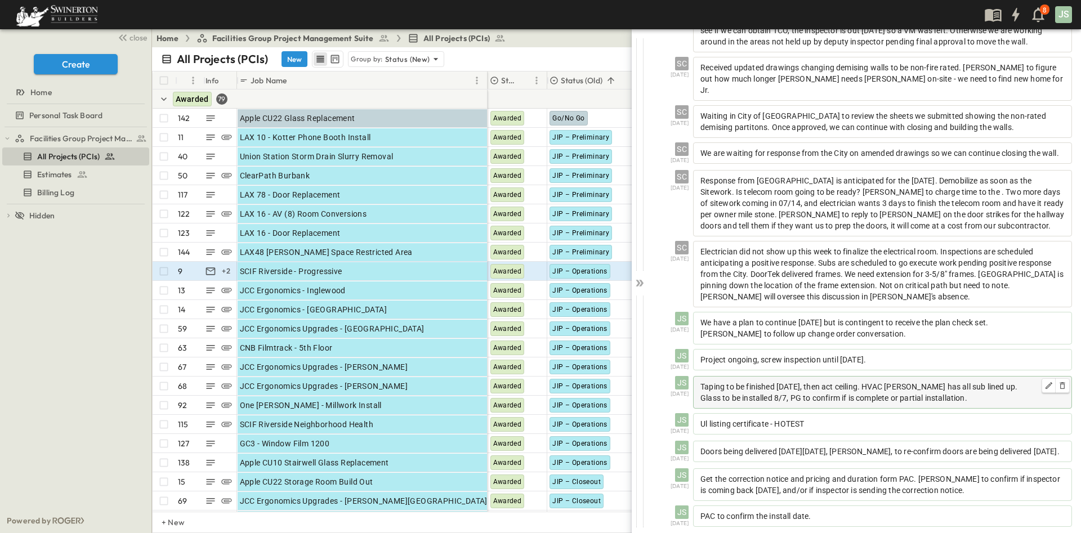
scroll to position [717, 0]
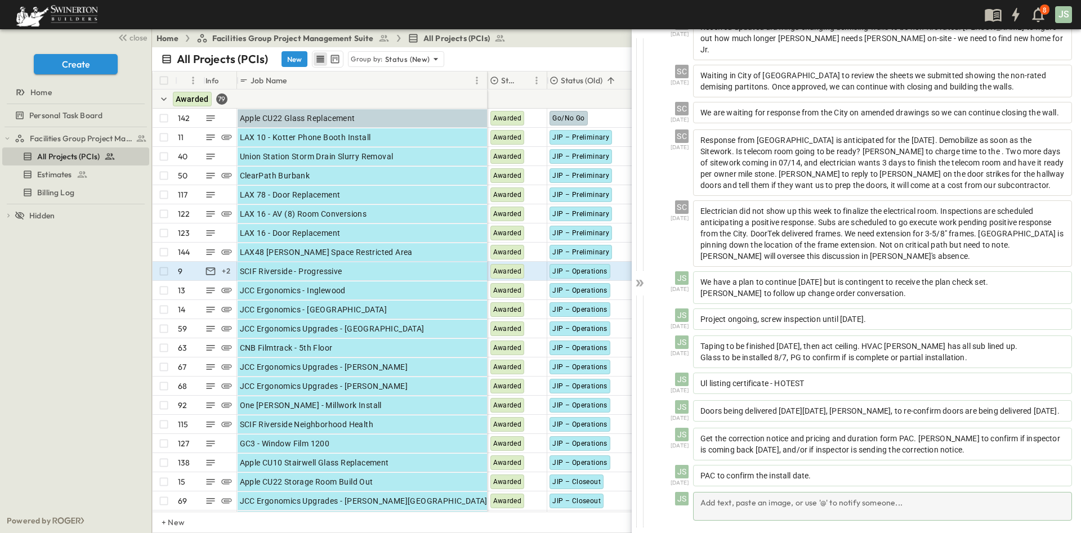
click at [858, 498] on div "Add text, paste an image, or use '@' to notify someone..." at bounding box center [882, 506] width 379 height 29
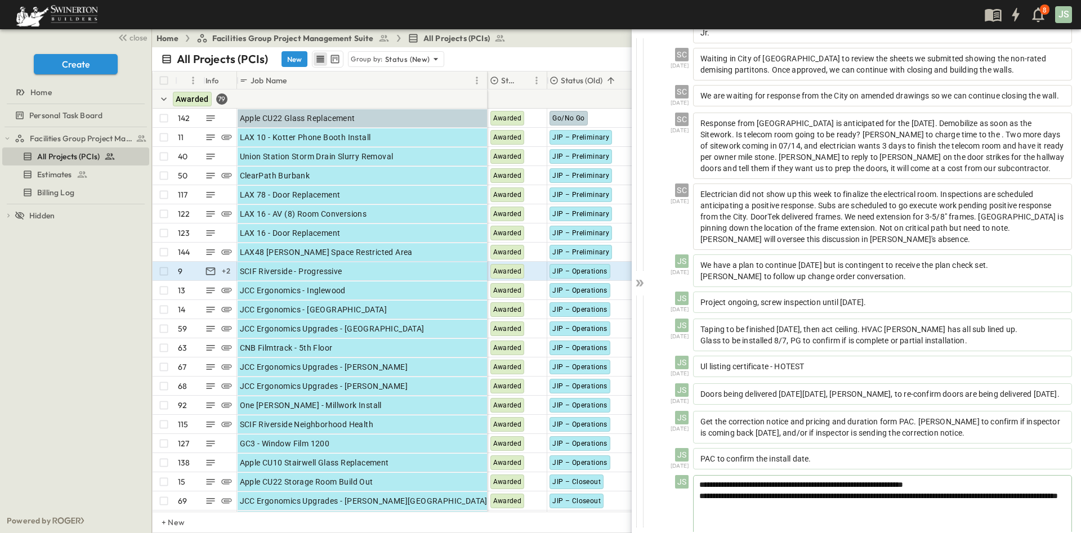
scroll to position [737, 0]
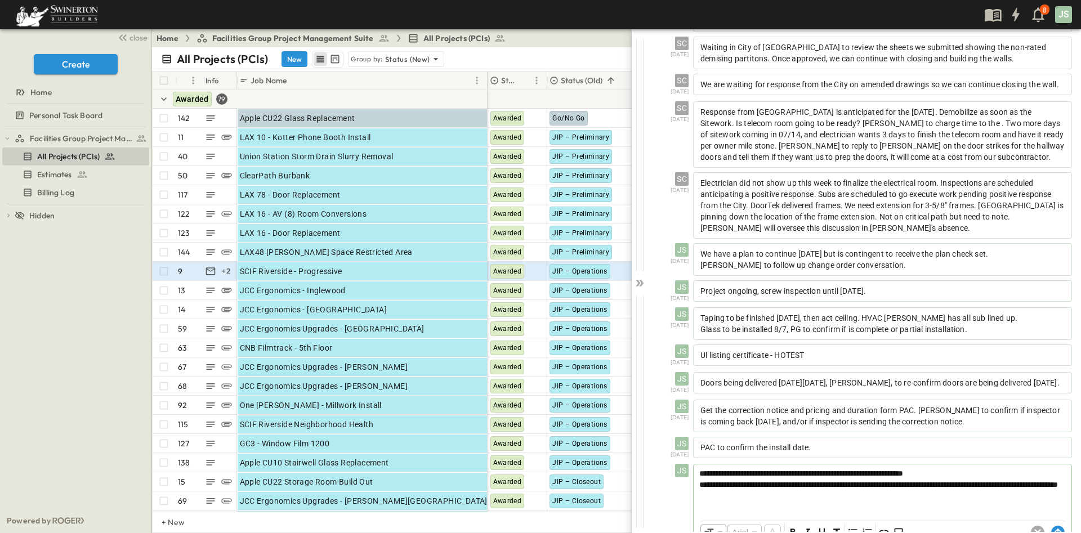
drag, startPoint x: 714, startPoint y: 508, endPoint x: 1012, endPoint y: 504, distance: 298.9
click at [1012, 490] on p "**********" at bounding box center [882, 484] width 366 height 11
drag, startPoint x: 953, startPoint y: 492, endPoint x: 986, endPoint y: 446, distance: 57.3
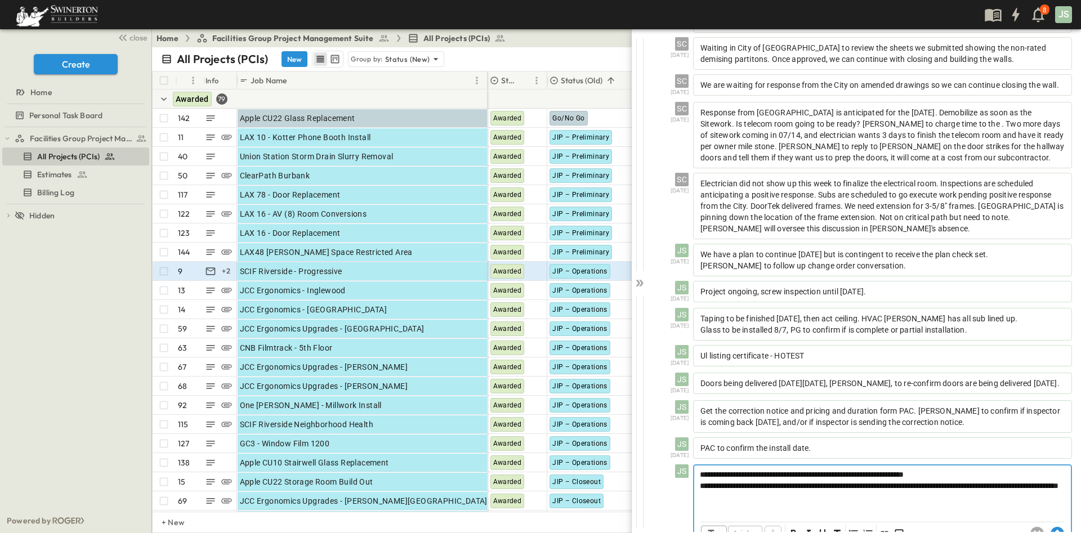
drag, startPoint x: 703, startPoint y: 505, endPoint x: 705, endPoint y: 526, distance: 20.4
click at [703, 490] on span "**********" at bounding box center [879, 486] width 358 height 8
click at [827, 491] on p "**********" at bounding box center [882, 485] width 365 height 11
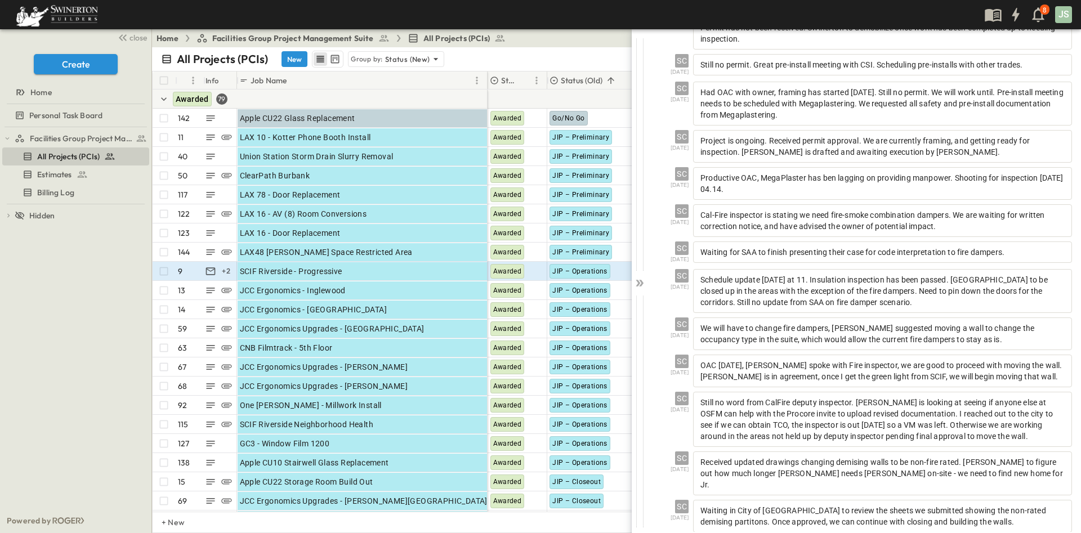
scroll to position [0, 0]
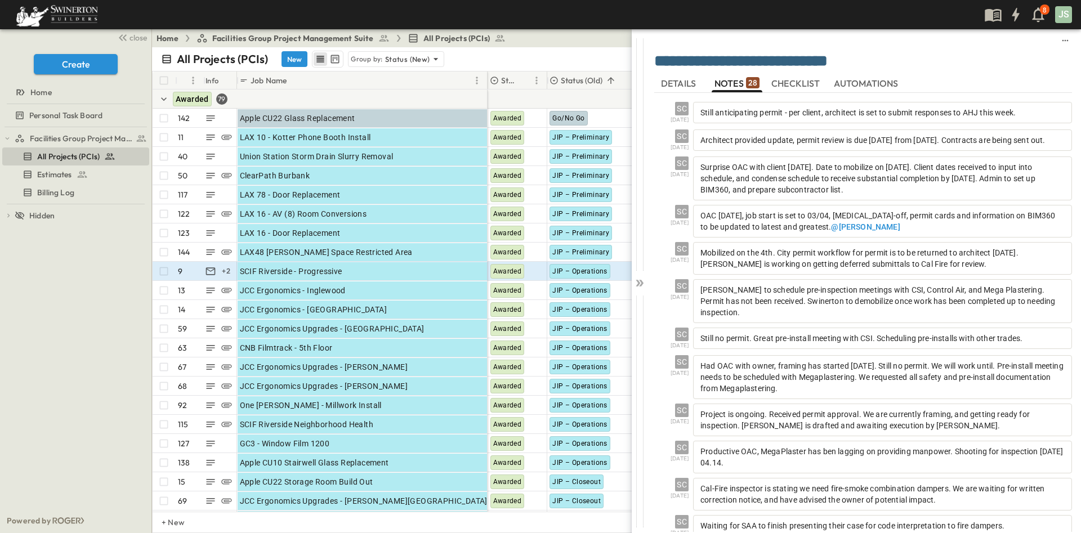
click at [1063, 10] on div "JS" at bounding box center [1063, 14] width 17 height 17
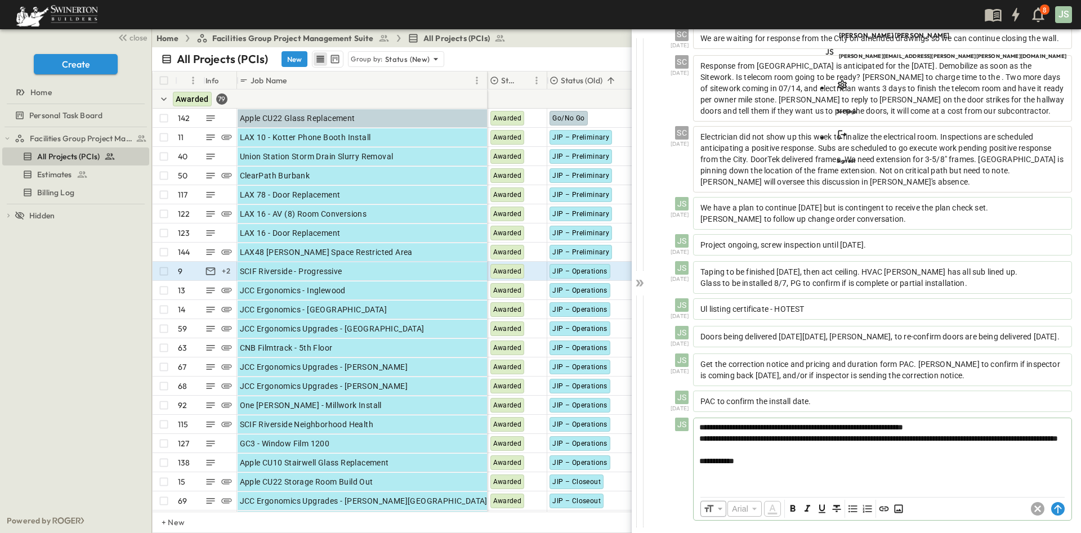
scroll to position [803, 0]
click at [779, 456] on p "**********" at bounding box center [882, 460] width 365 height 11
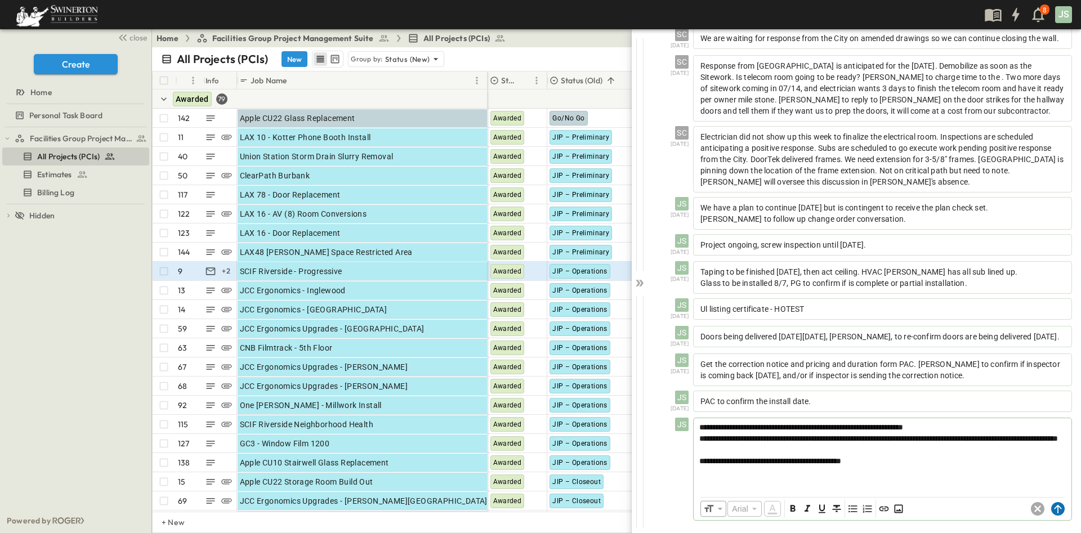
click at [1051, 509] on circle at bounding box center [1058, 509] width 14 height 14
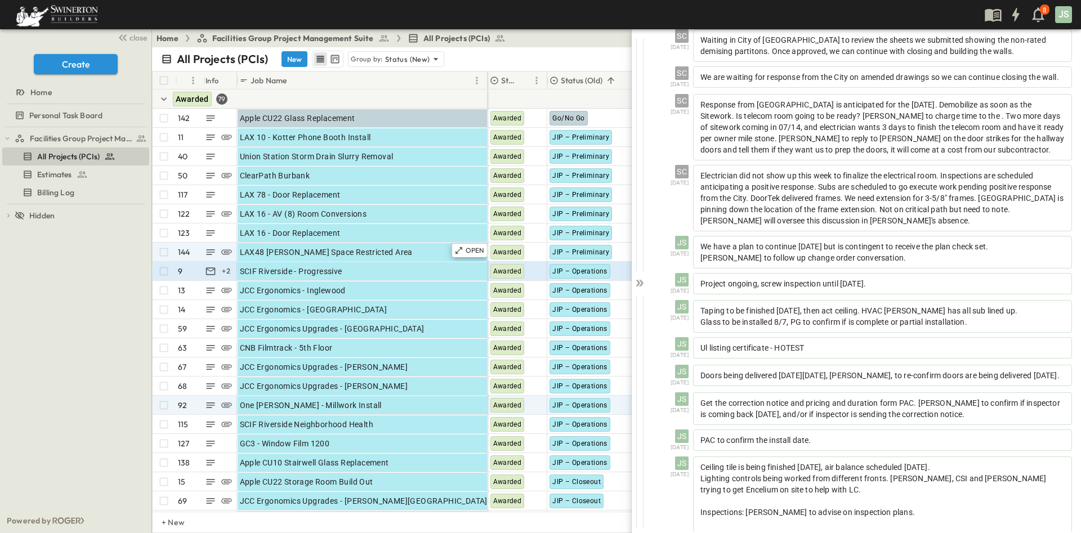
scroll to position [802, 0]
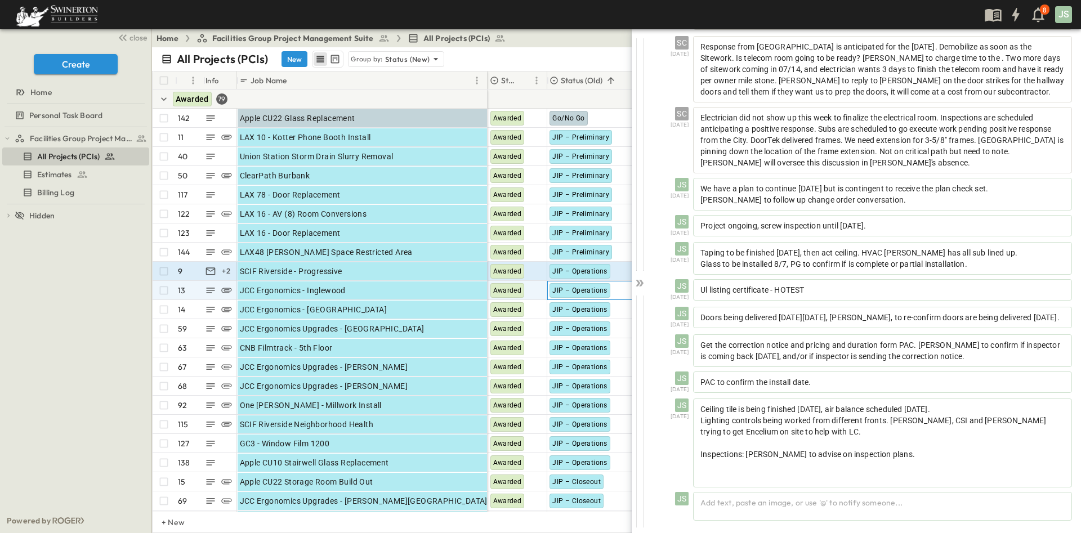
click at [576, 289] on span "JIP – Operations" at bounding box center [579, 290] width 55 height 8
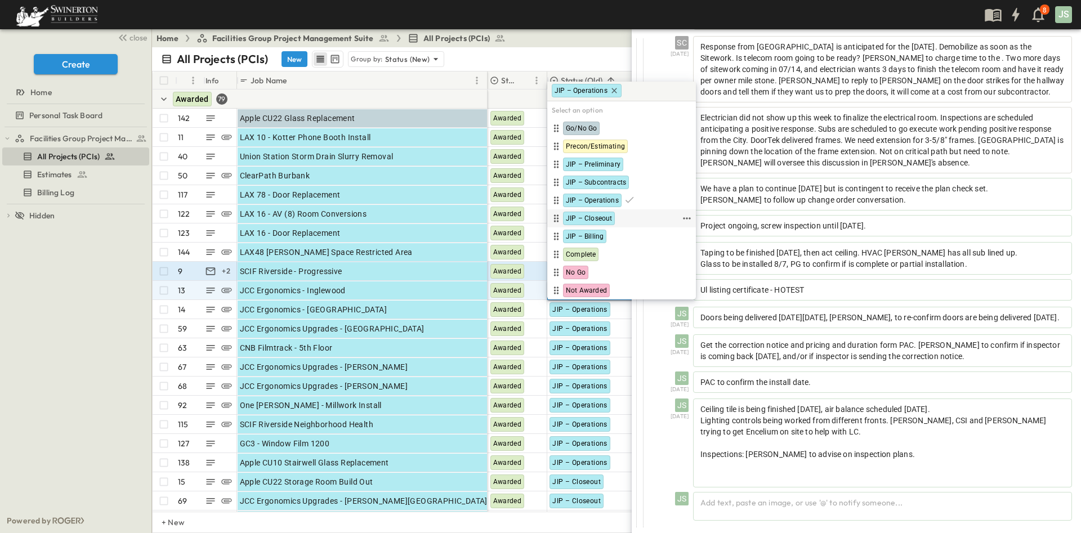
click at [606, 219] on span "JIP – Closeout" at bounding box center [589, 218] width 46 height 9
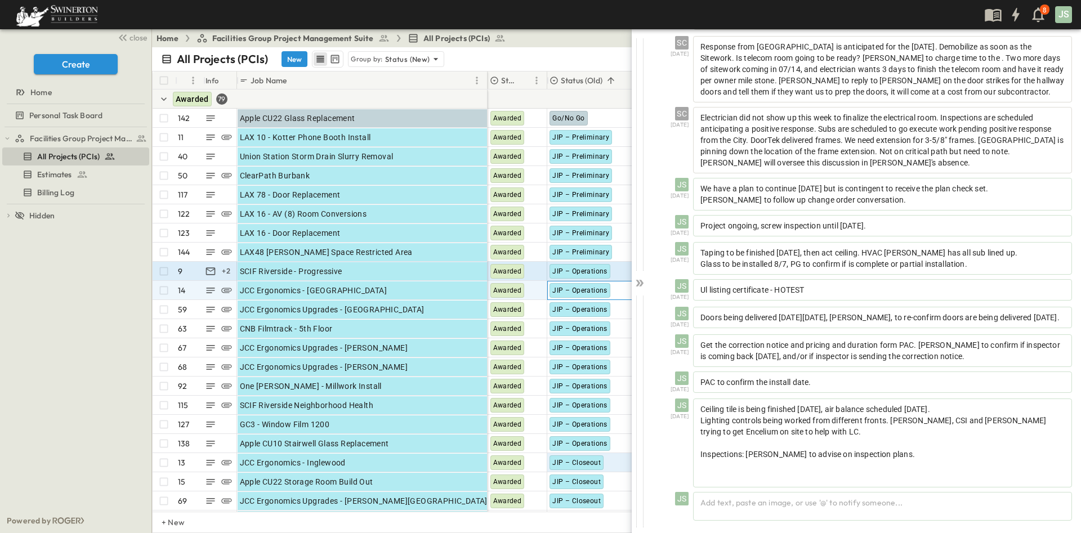
click at [589, 293] on span "JIP – Operations" at bounding box center [579, 290] width 55 height 8
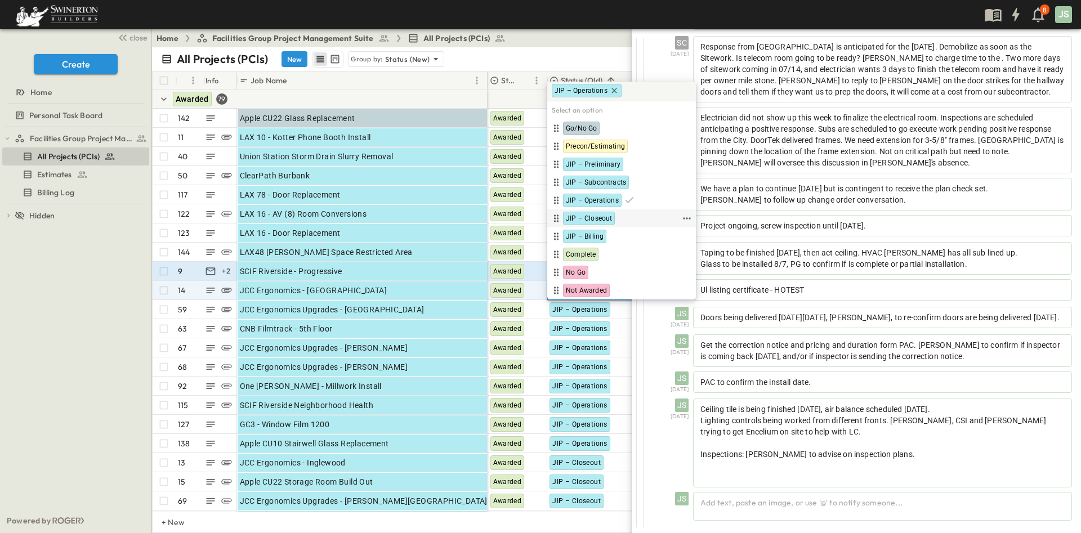
click at [607, 217] on span "JIP – Closeout" at bounding box center [589, 218] width 46 height 9
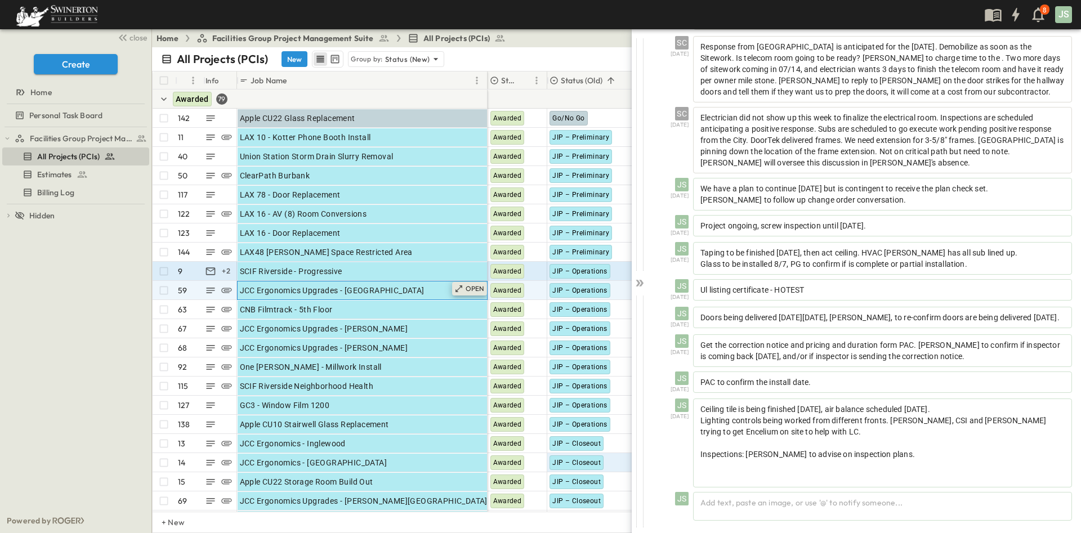
click at [472, 286] on p "OPEN" at bounding box center [474, 288] width 19 height 9
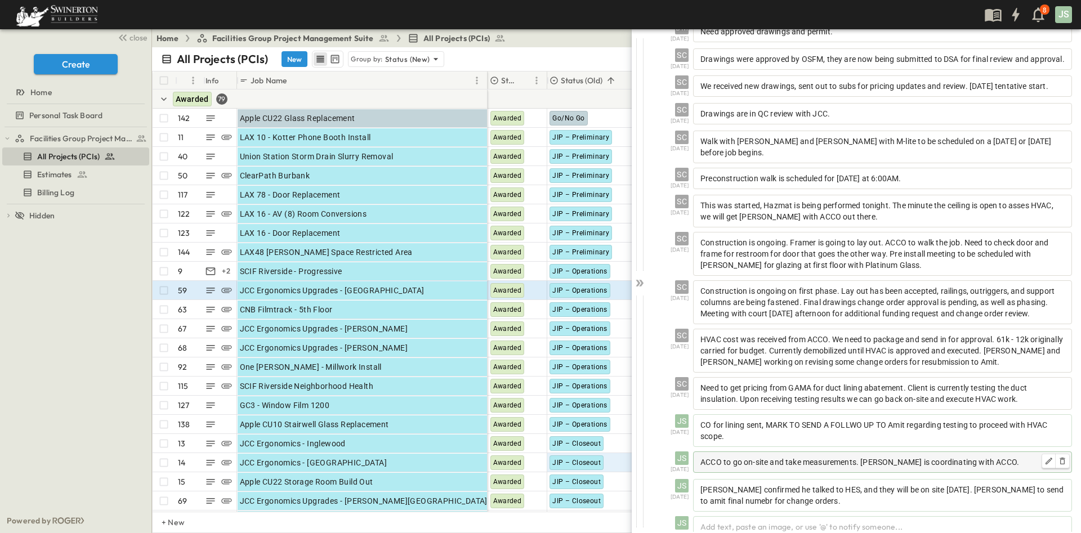
scroll to position [402, 0]
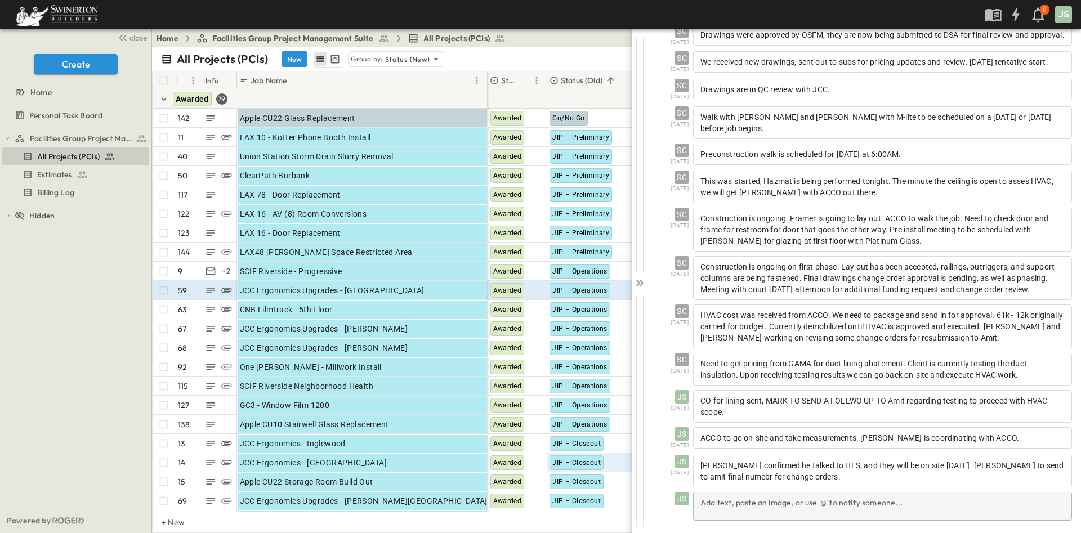
click at [772, 499] on div "Add text, paste an image, or use '@' to notify someone..." at bounding box center [882, 506] width 379 height 29
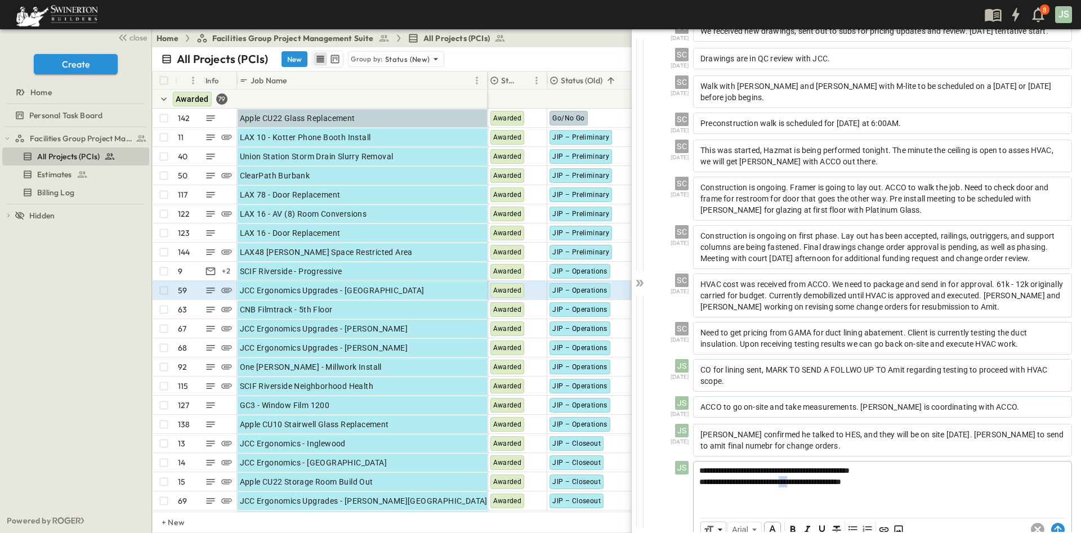
copy span "***"
click at [899, 487] on p "**********" at bounding box center [882, 481] width 366 height 11
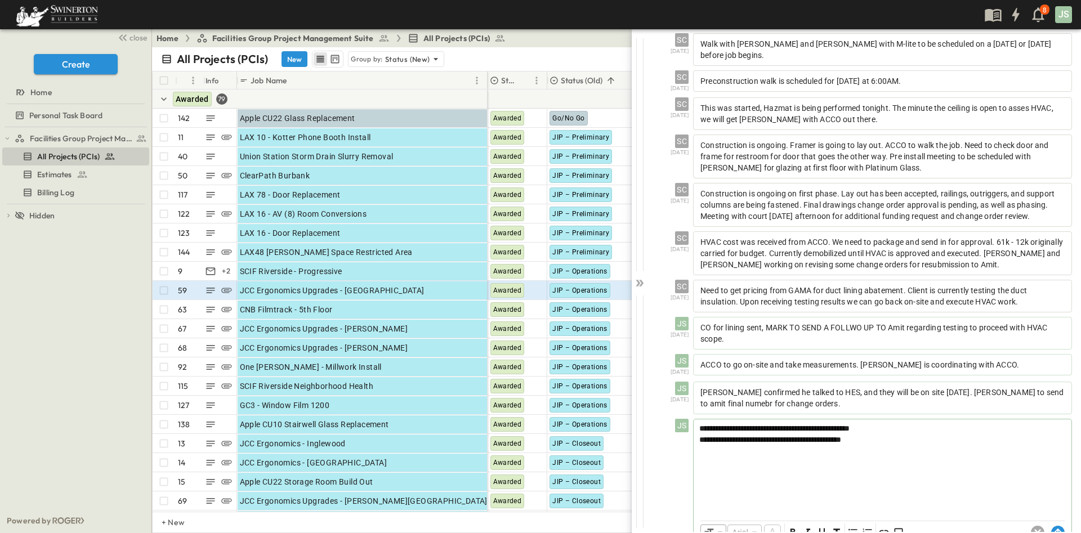
scroll to position [455, 0]
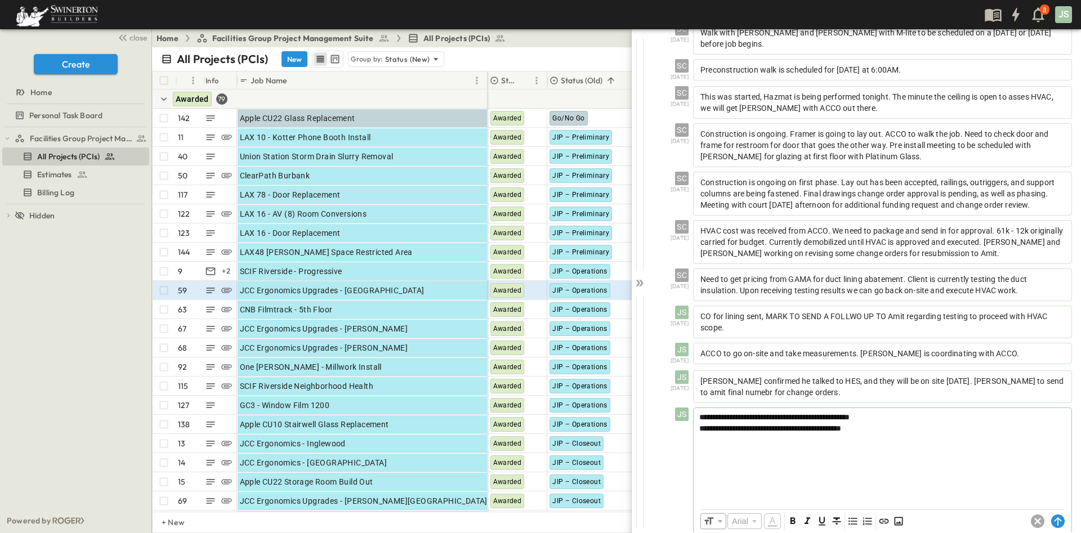
click at [764, 445] on p at bounding box center [882, 439] width 366 height 11
click at [961, 456] on p at bounding box center [882, 450] width 366 height 11
click at [824, 445] on p at bounding box center [882, 439] width 366 height 11
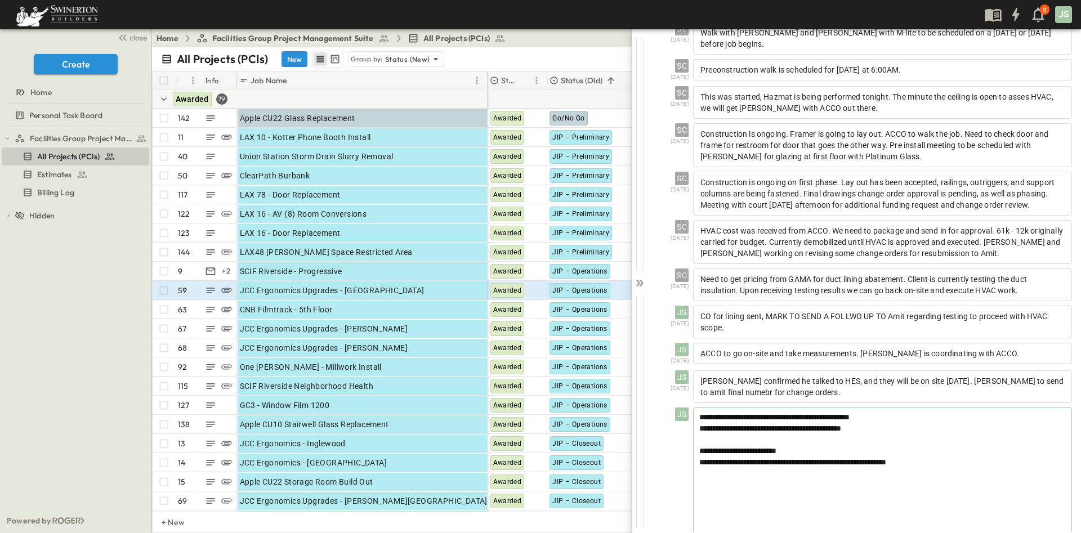
scroll to position [522, 0]
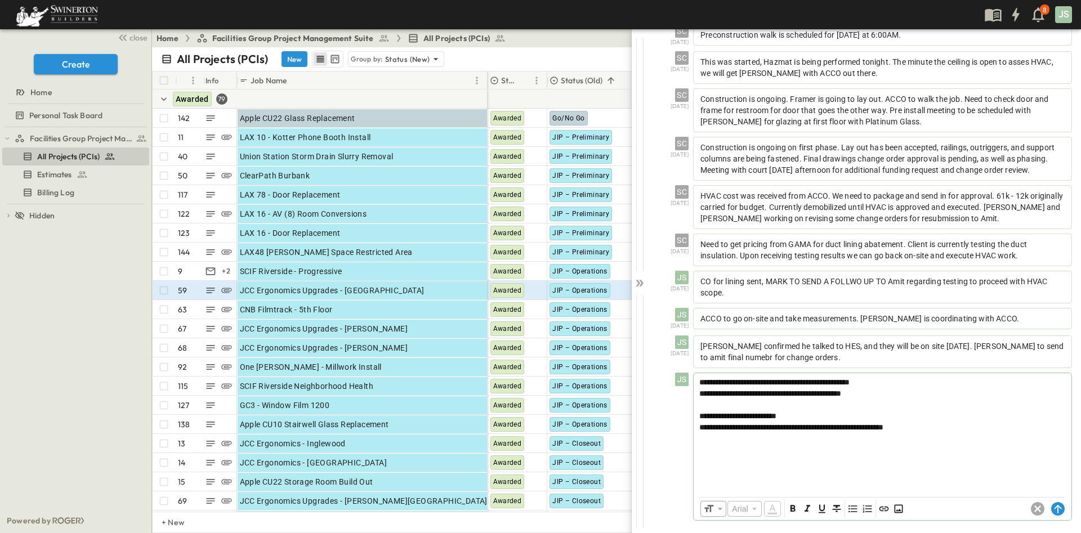
click at [960, 436] on p at bounding box center [882, 438] width 366 height 11
click at [950, 425] on p "**********" at bounding box center [882, 427] width 366 height 11
click at [1051, 505] on circle at bounding box center [1058, 509] width 14 height 14
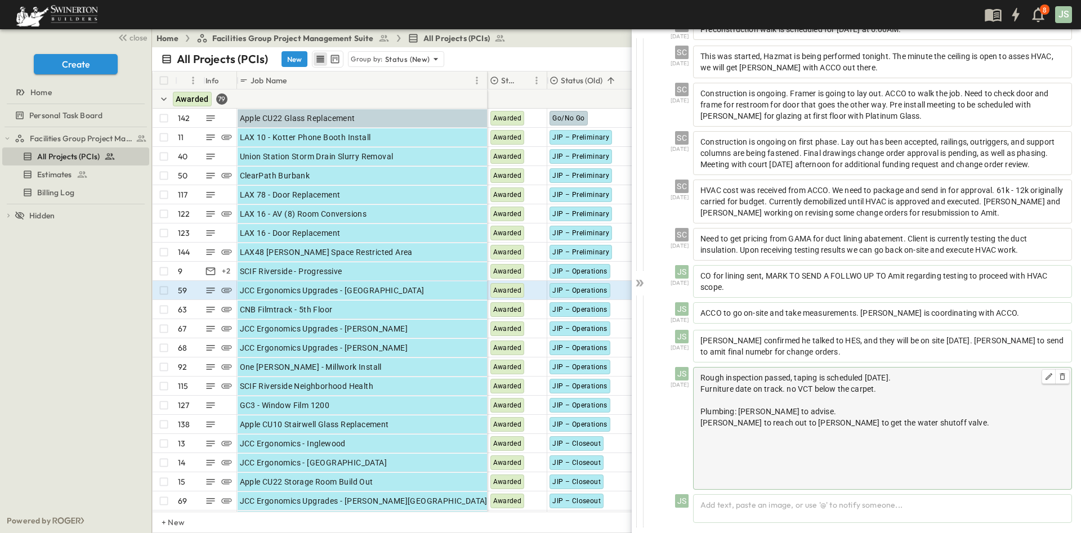
scroll to position [521, 0]
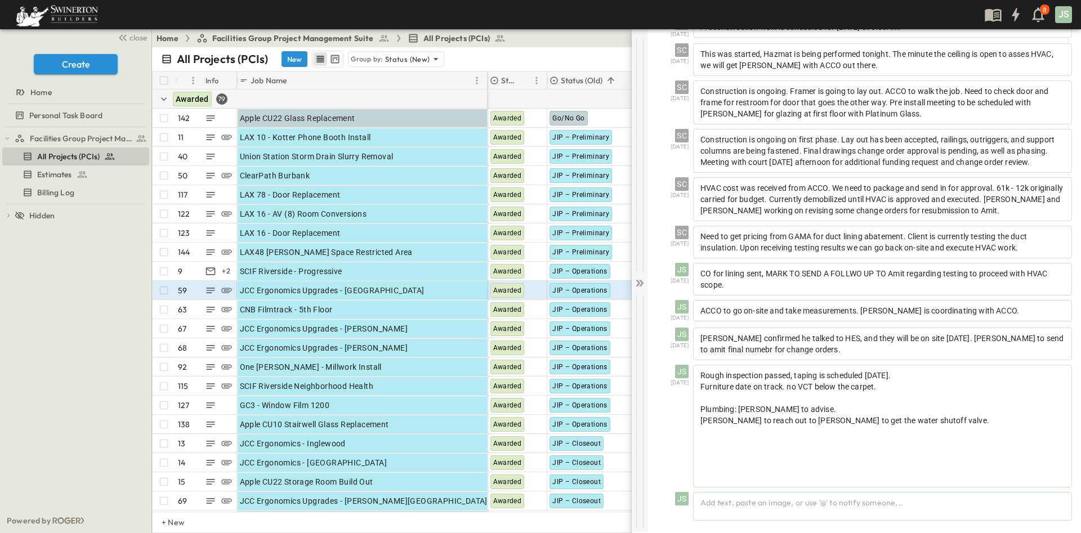
click at [640, 281] on icon at bounding box center [641, 283] width 5 height 7
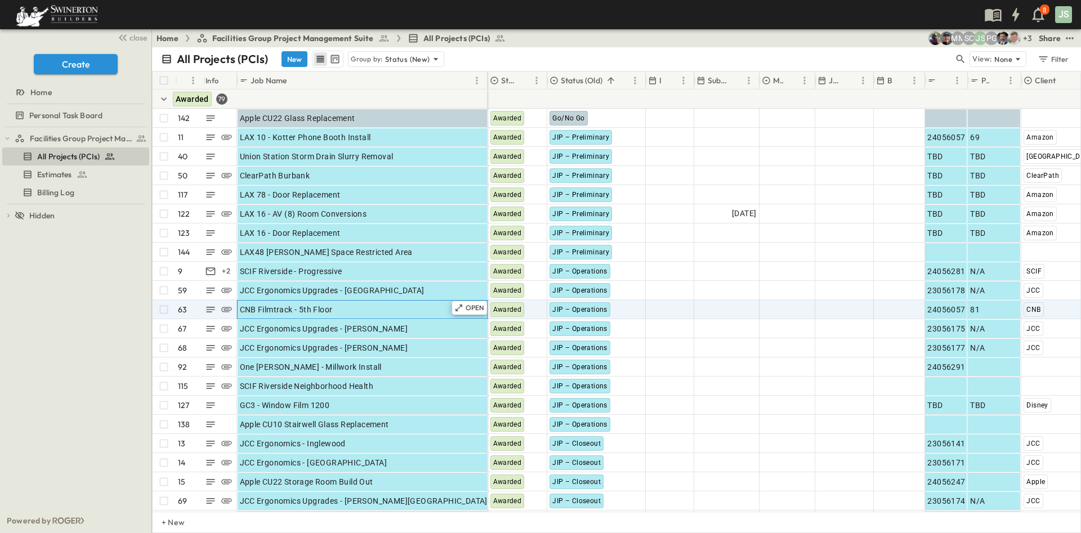
click at [339, 310] on div "CNB Filmtrack - 5th Floor" at bounding box center [362, 310] width 245 height 16
click at [464, 304] on div "OPEN" at bounding box center [469, 308] width 35 height 14
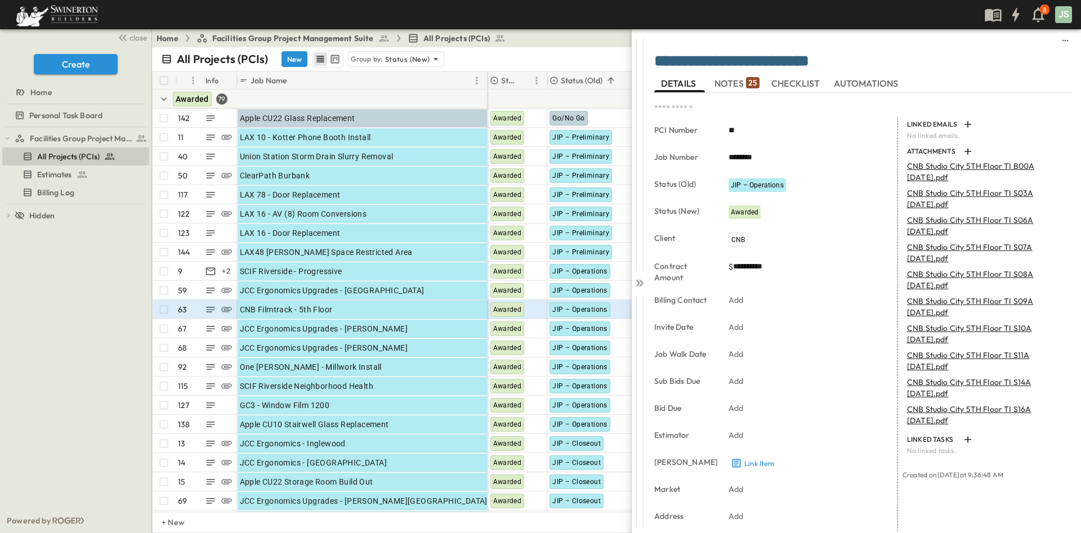
click at [728, 78] on span "NOTES 25" at bounding box center [736, 83] width 45 height 10
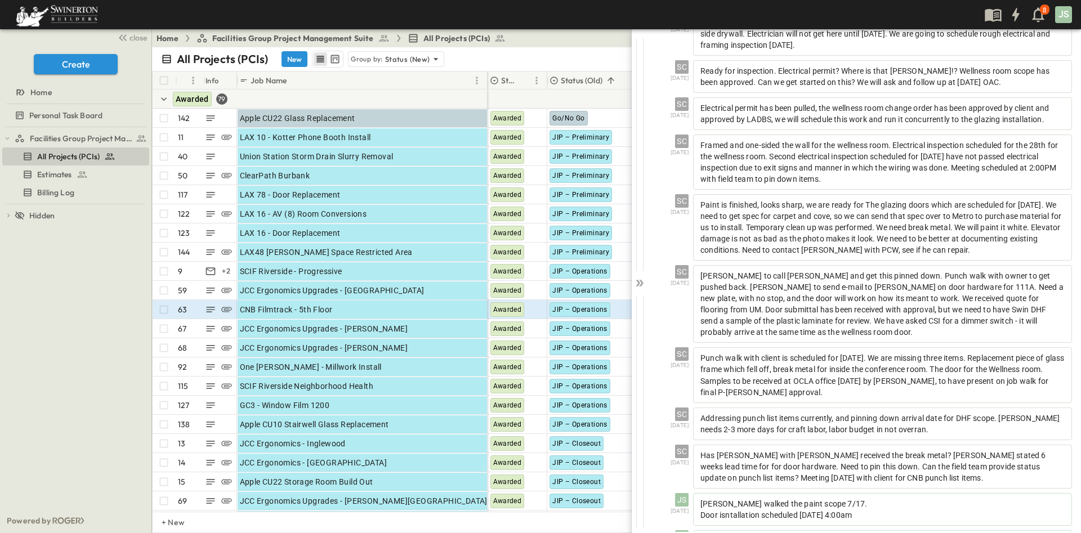
scroll to position [683, 0]
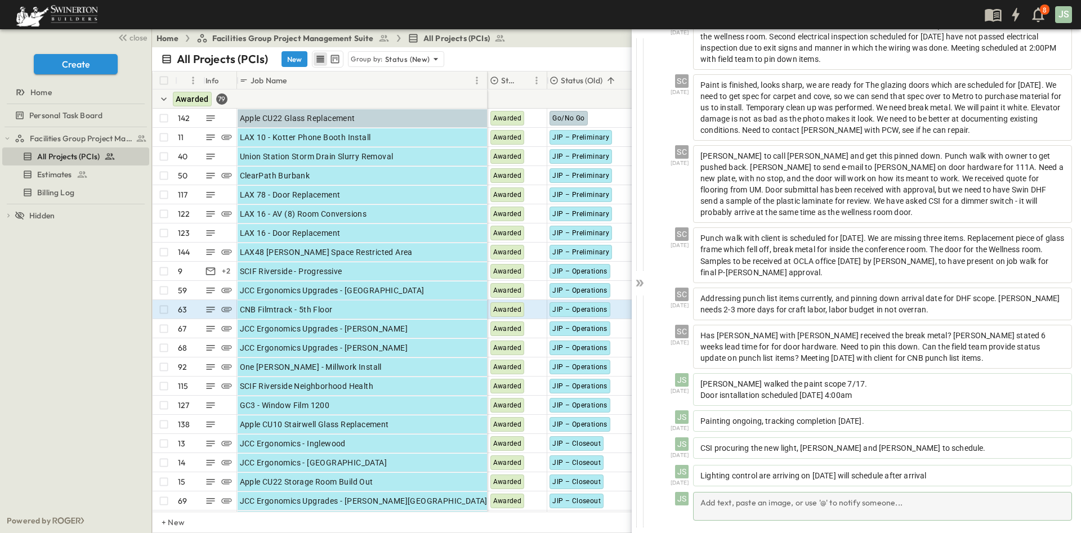
click at [830, 498] on div "Add text, paste an image, or use '@' to notify someone..." at bounding box center [882, 506] width 379 height 29
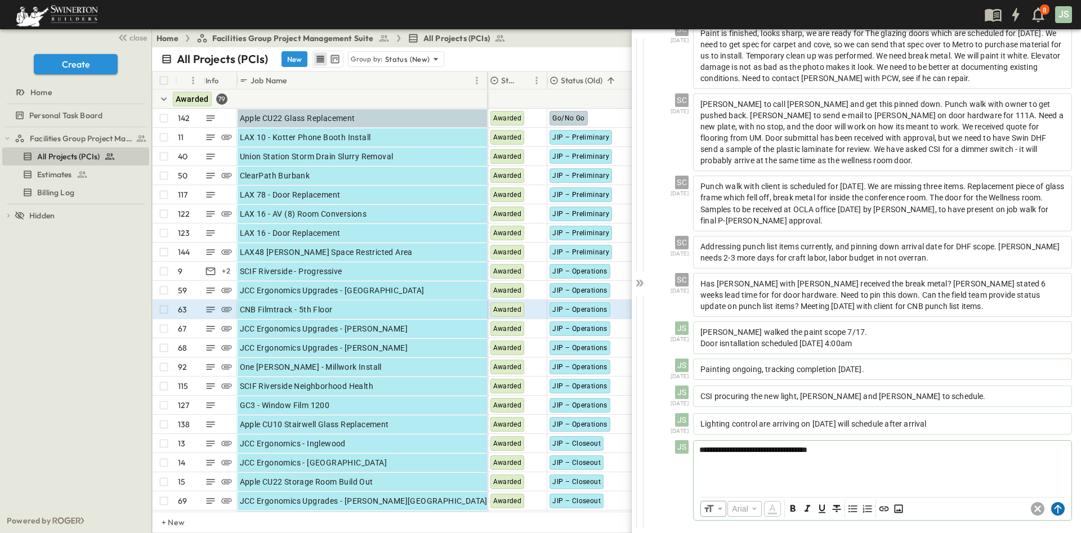
drag, startPoint x: 1046, startPoint y: 513, endPoint x: 1039, endPoint y: 509, distance: 8.1
click at [1051, 512] on circle at bounding box center [1058, 509] width 14 height 14
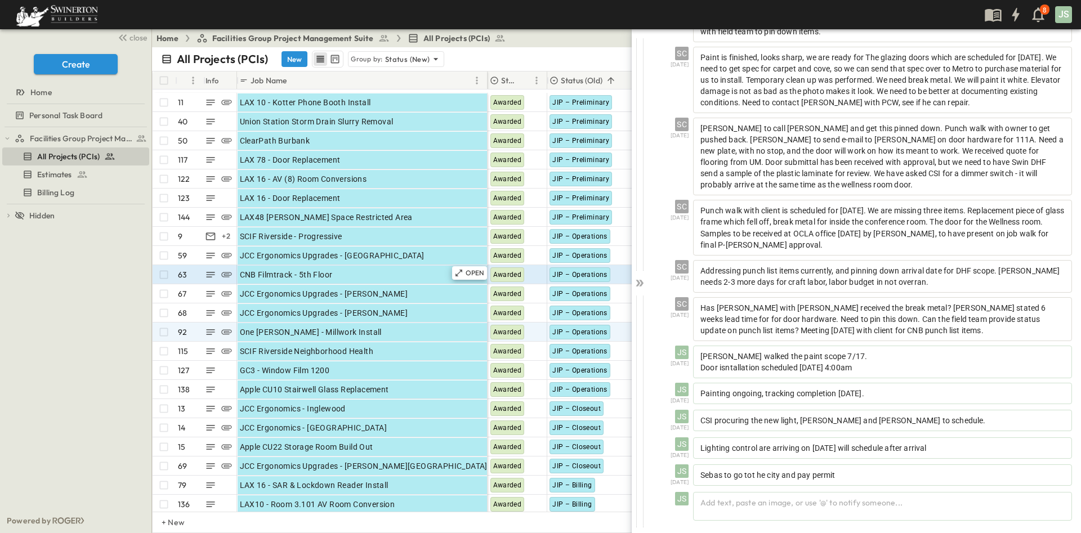
scroll to position [84, 0]
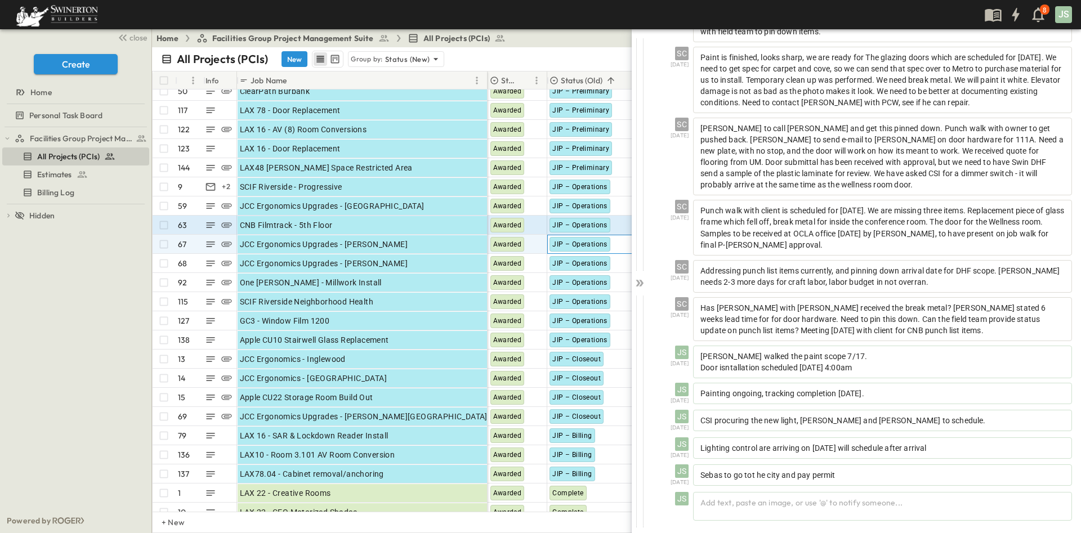
click at [564, 244] on span "JIP – Operations" at bounding box center [579, 244] width 55 height 8
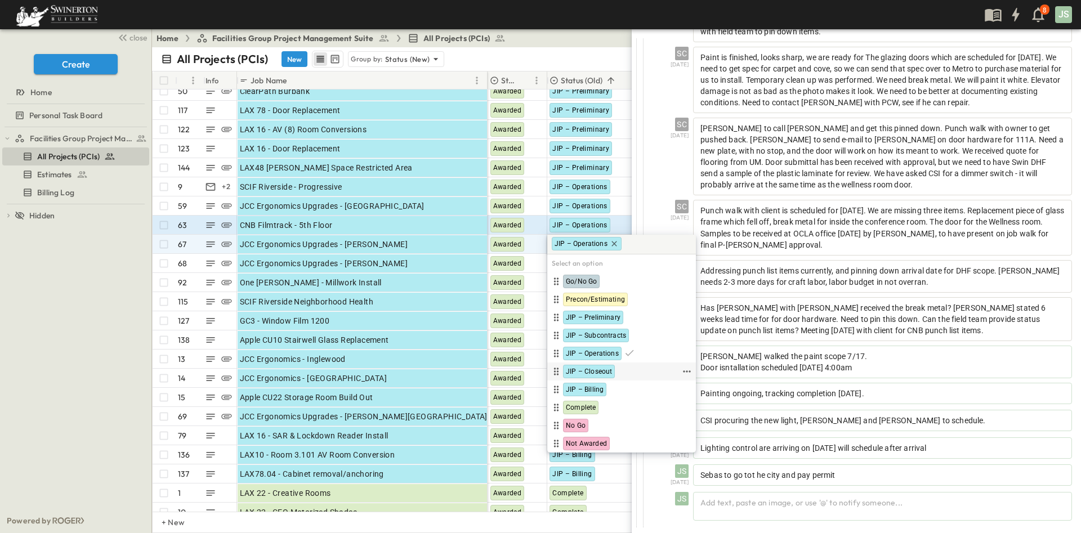
click at [604, 369] on span "JIP – Closeout" at bounding box center [589, 371] width 46 height 9
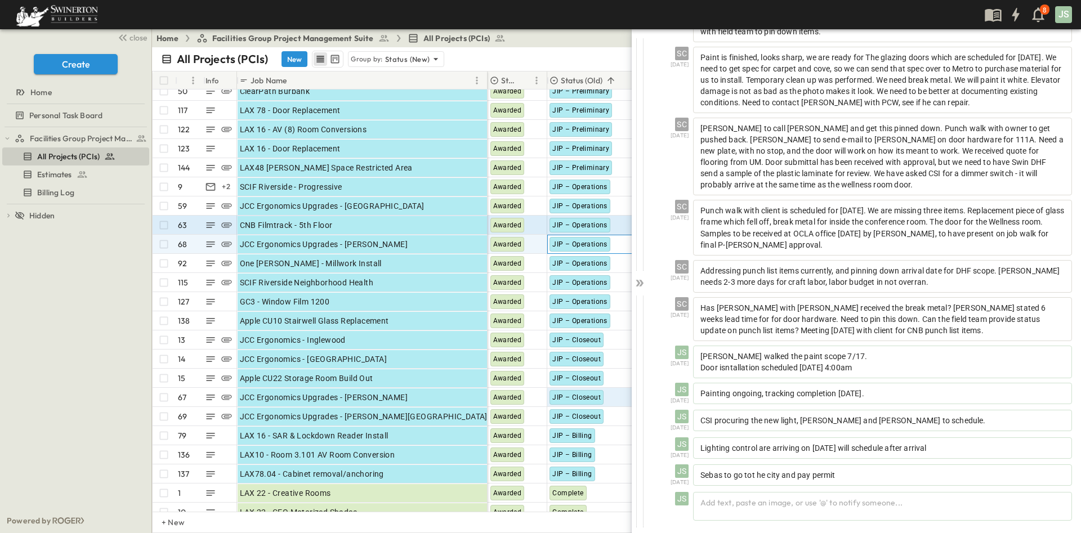
click at [580, 243] on span "JIP – Operations" at bounding box center [579, 244] width 55 height 8
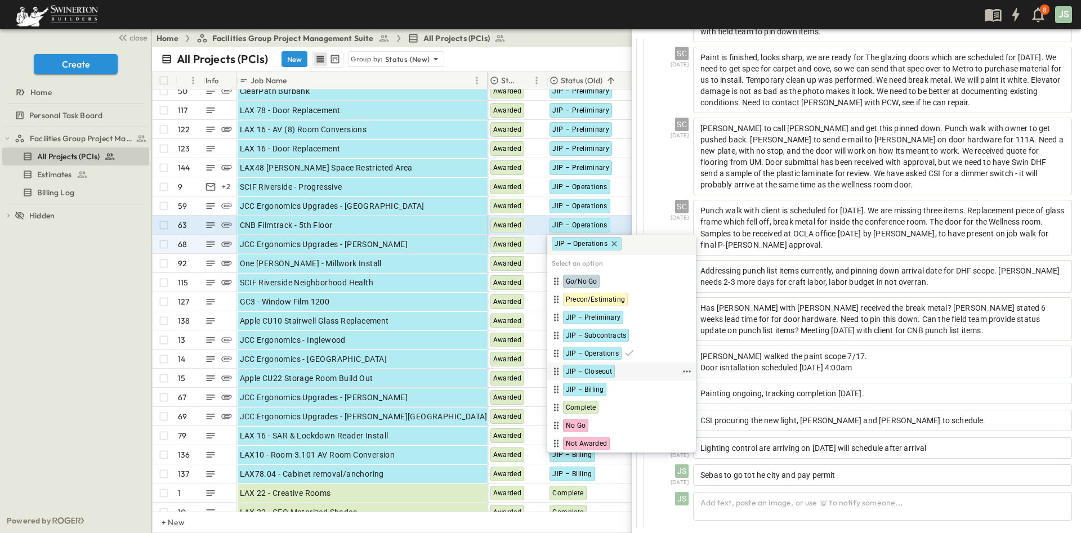
click at [595, 374] on span "JIP – Closeout" at bounding box center [589, 371] width 46 height 9
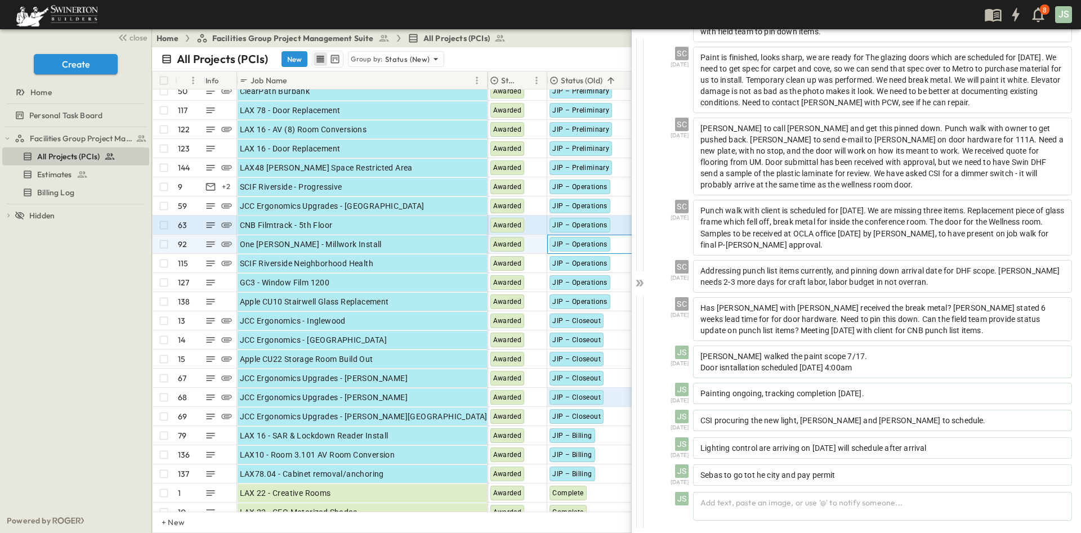
click at [572, 244] on span "JIP – Operations" at bounding box center [579, 244] width 55 height 8
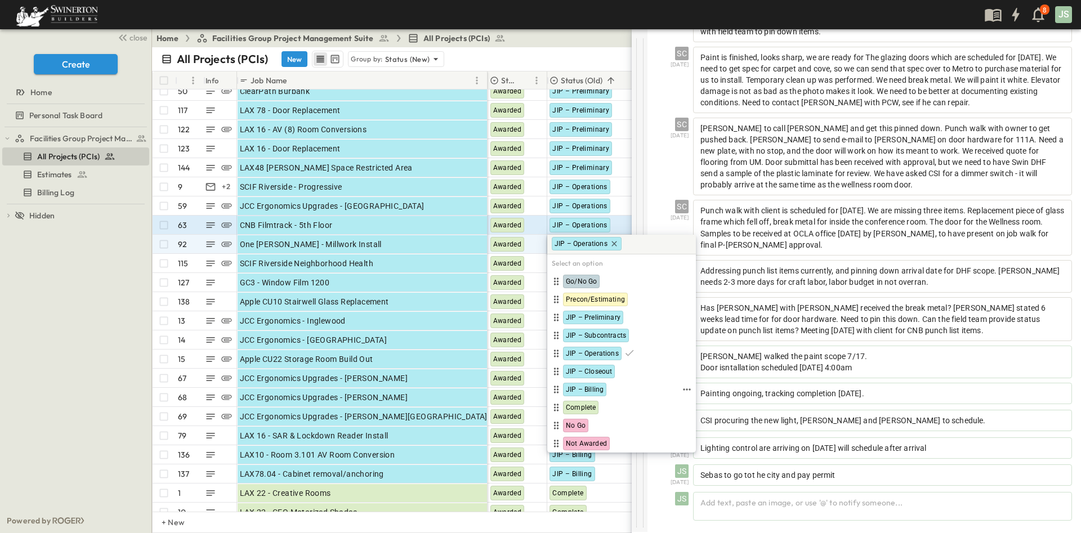
click at [581, 388] on span "JIP – Billing" at bounding box center [585, 389] width 38 height 9
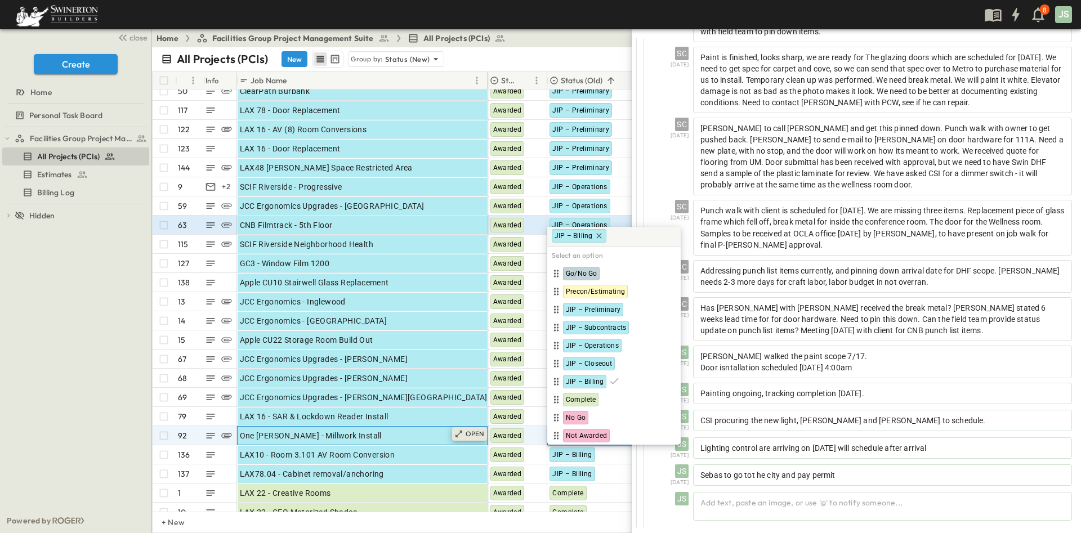
click at [469, 433] on p "OPEN" at bounding box center [474, 433] width 19 height 9
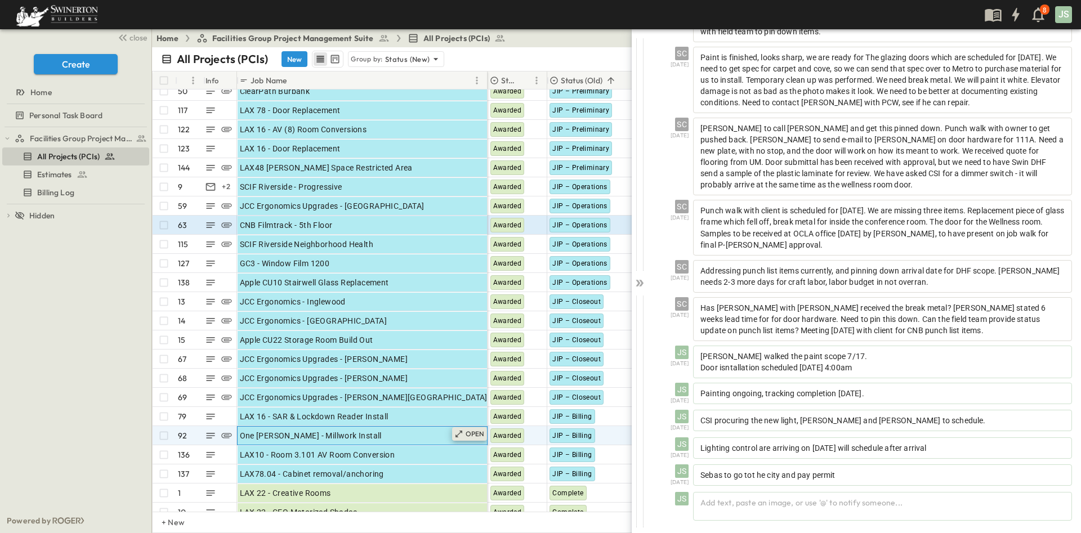
click at [469, 433] on p "OPEN" at bounding box center [474, 433] width 19 height 9
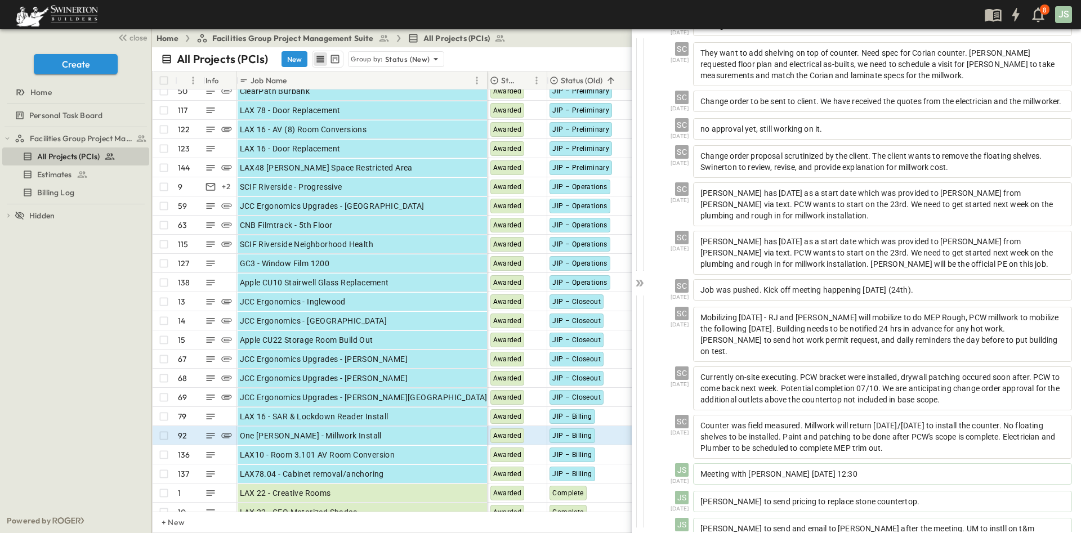
scroll to position [452, 0]
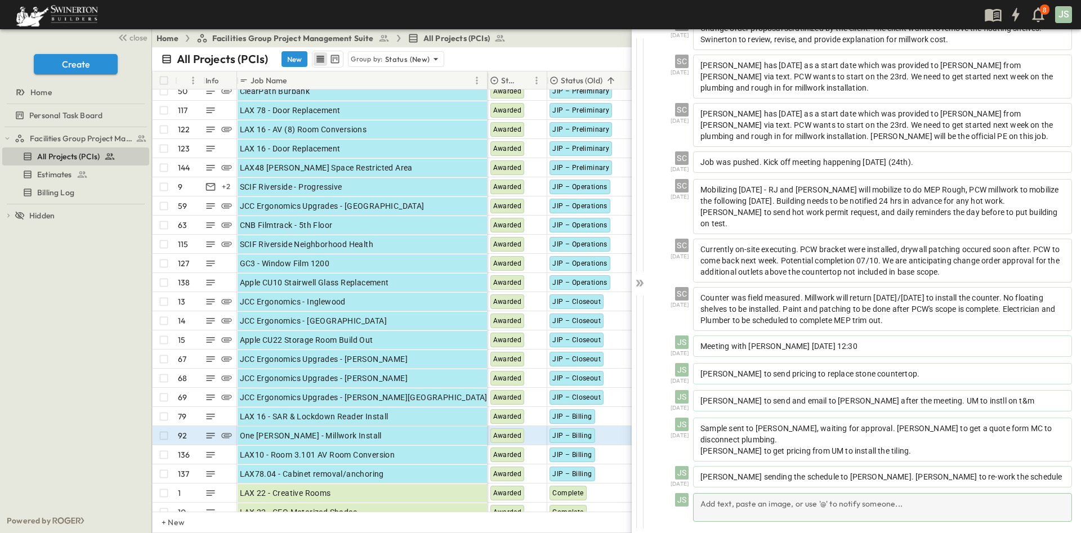
click at [779, 503] on div "Add text, paste an image, or use '@' to notify someone..." at bounding box center [882, 507] width 379 height 29
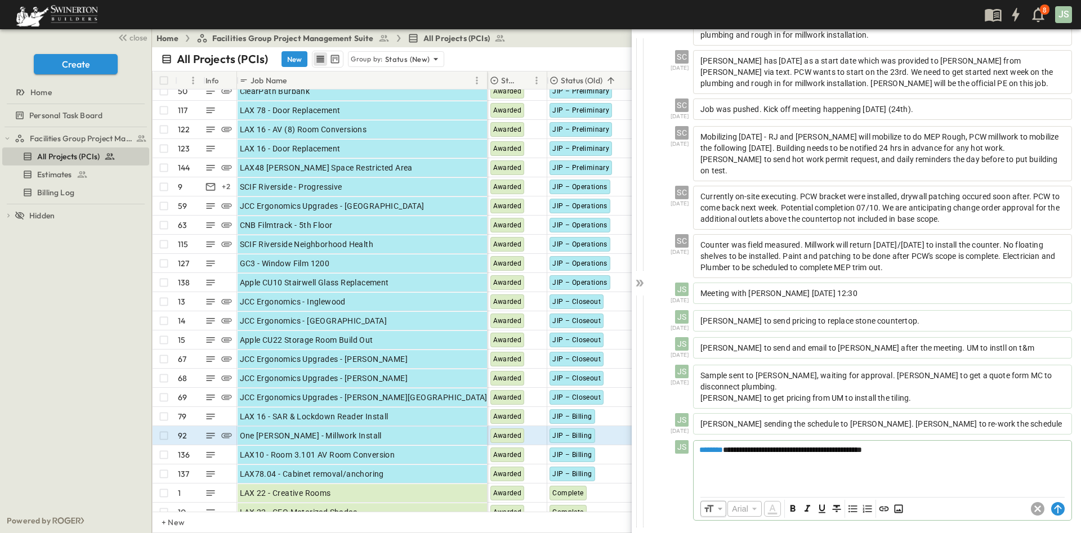
scroll to position [504, 0]
click at [1053, 512] on div "​ Arial ​ ​ ***** ​" at bounding box center [882, 510] width 378 height 23
click at [1051, 510] on circle at bounding box center [1058, 510] width 14 height 14
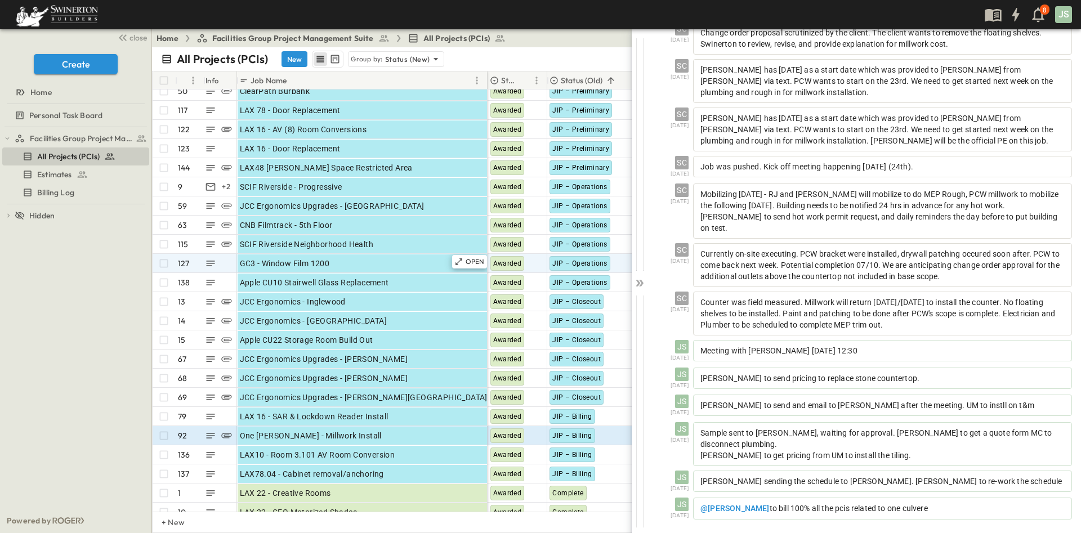
scroll to position [479, 0]
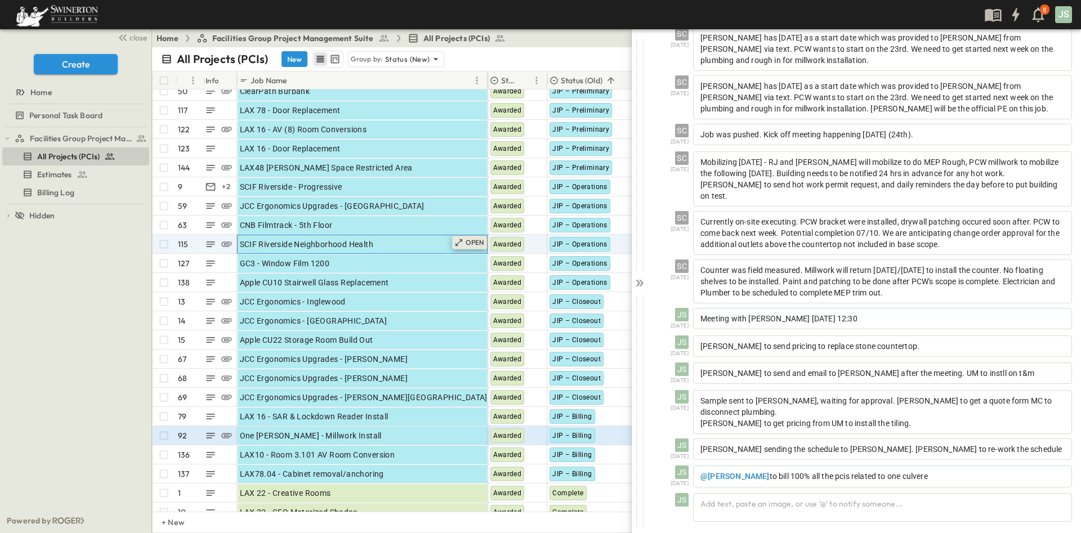
click at [469, 245] on p "OPEN" at bounding box center [474, 242] width 19 height 9
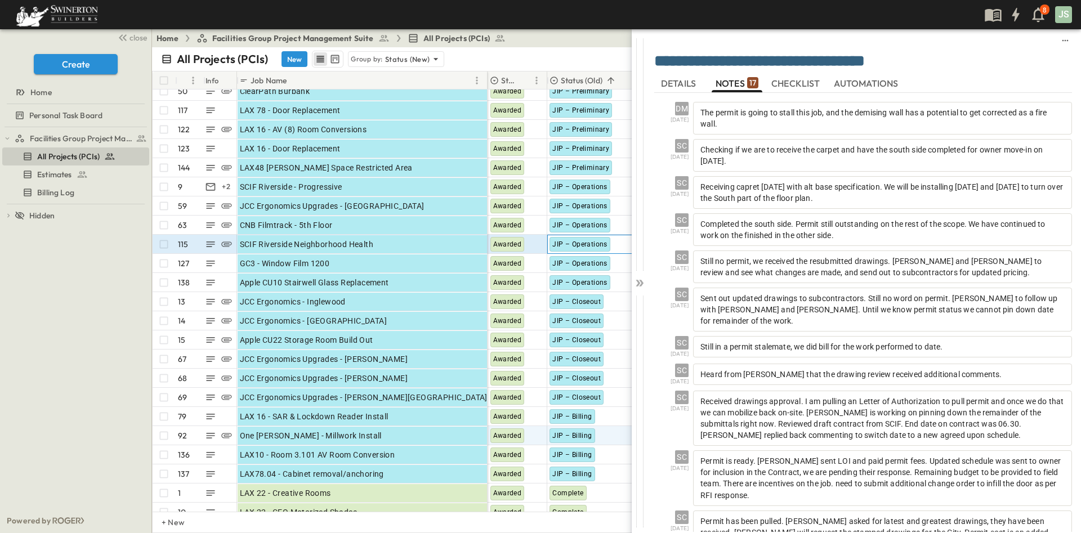
click at [575, 247] on span "JIP – Operations" at bounding box center [579, 244] width 55 height 8
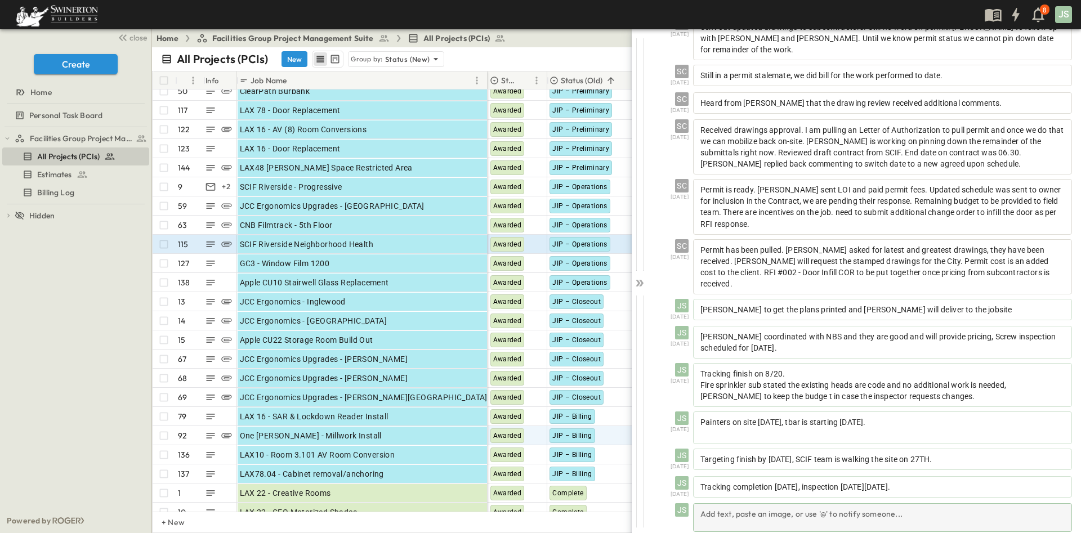
click at [872, 503] on div "Add text, paste an image, or use '@' to notify someone..." at bounding box center [882, 517] width 379 height 29
click at [867, 507] on p at bounding box center [882, 512] width 366 height 11
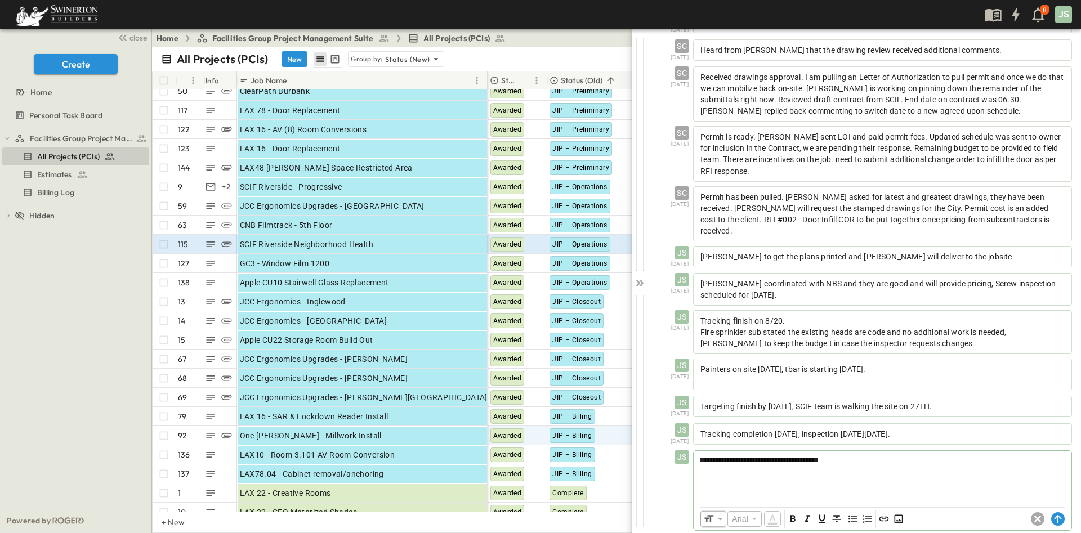
drag, startPoint x: 1043, startPoint y: 508, endPoint x: 1042, endPoint y: 499, distance: 9.0
click at [1051, 512] on icon at bounding box center [1058, 519] width 14 height 14
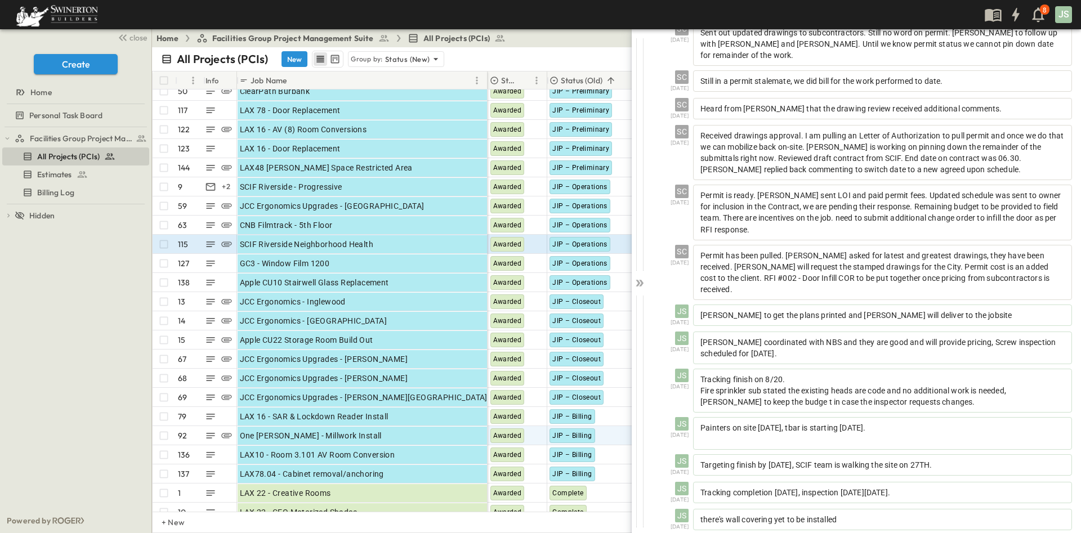
scroll to position [299, 0]
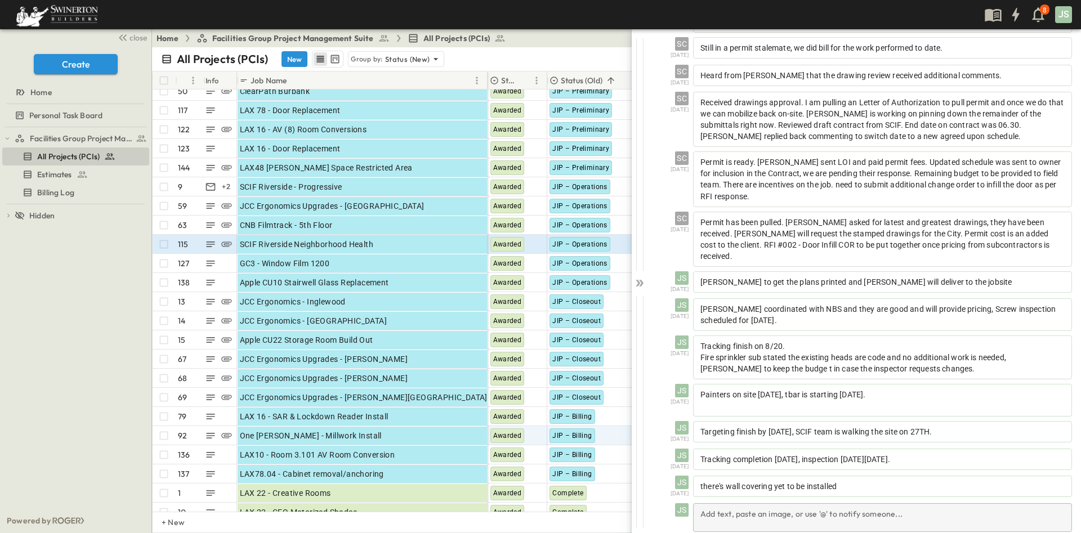
click at [931, 503] on div "Add text, paste an image, or use '@' to notify someone..." at bounding box center [882, 517] width 379 height 29
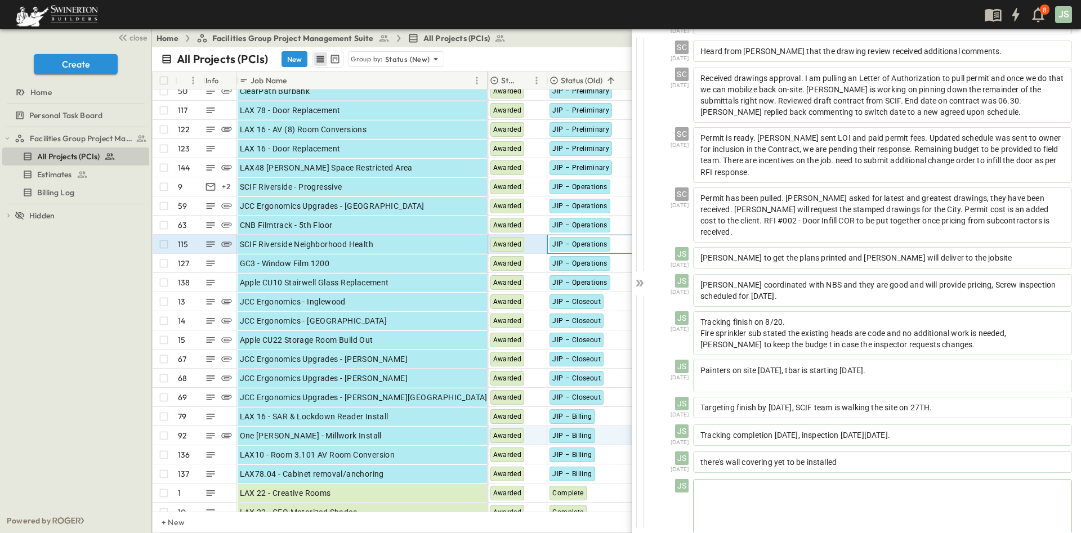
scroll to position [322, 0]
click at [588, 240] on span "JIP – Operations" at bounding box center [579, 244] width 55 height 8
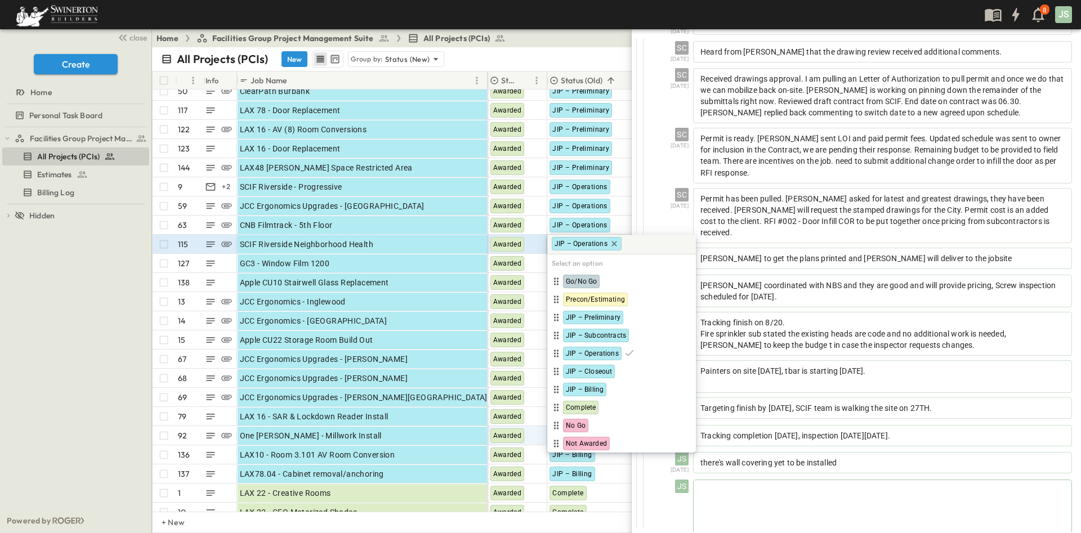
click at [588, 240] on body "8 JS close Create Home Personal Task Board Facilities Group Project Management …" at bounding box center [540, 266] width 1081 height 533
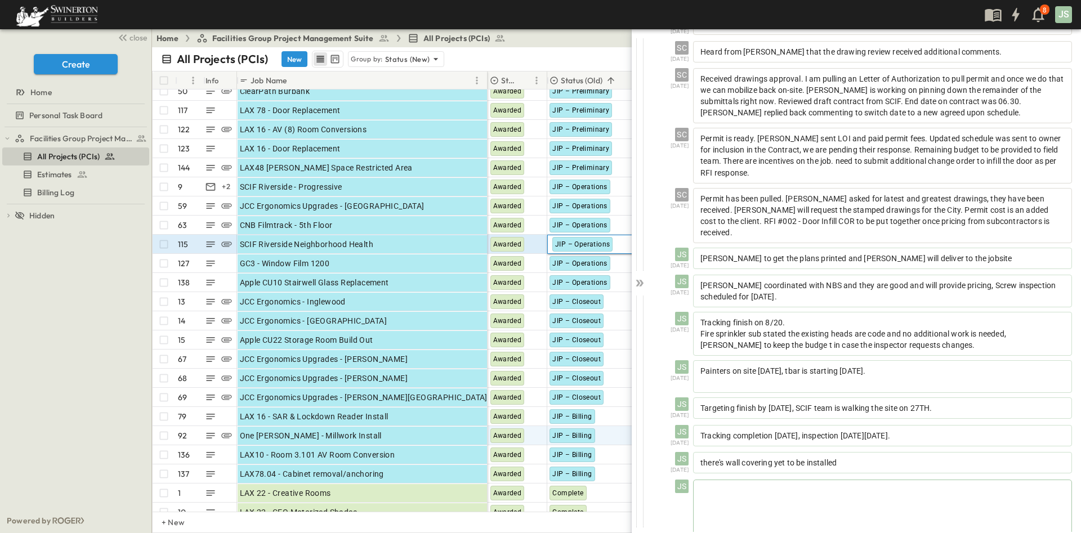
click at [590, 245] on span "JIP – Operations" at bounding box center [582, 244] width 55 height 8
click at [561, 248] on span "JIP – Operations" at bounding box center [582, 244] width 55 height 8
click at [638, 279] on icon at bounding box center [639, 282] width 11 height 11
drag, startPoint x: 637, startPoint y: 277, endPoint x: 621, endPoint y: 85, distance: 193.1
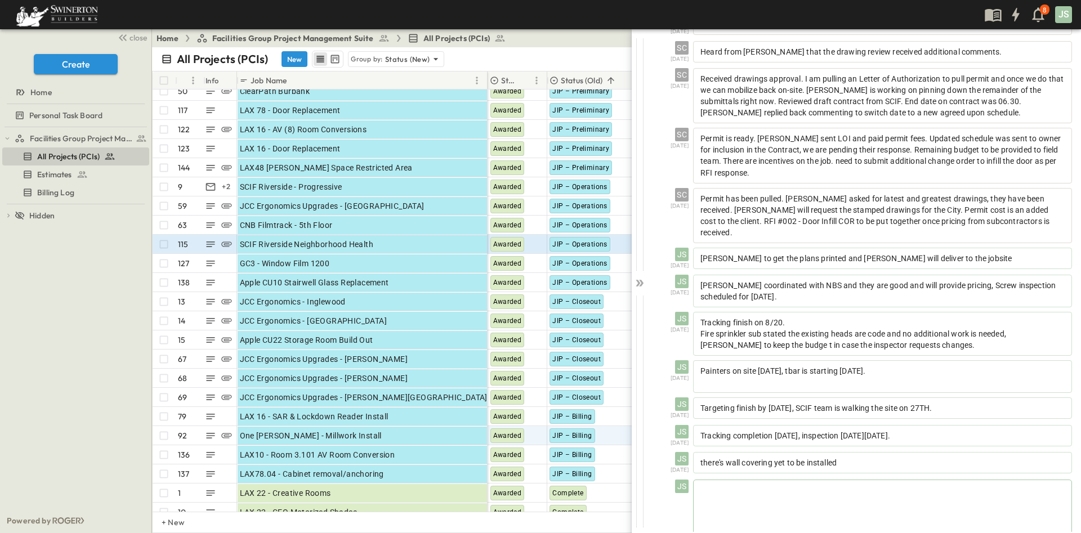
click at [637, 280] on icon at bounding box center [639, 282] width 11 height 11
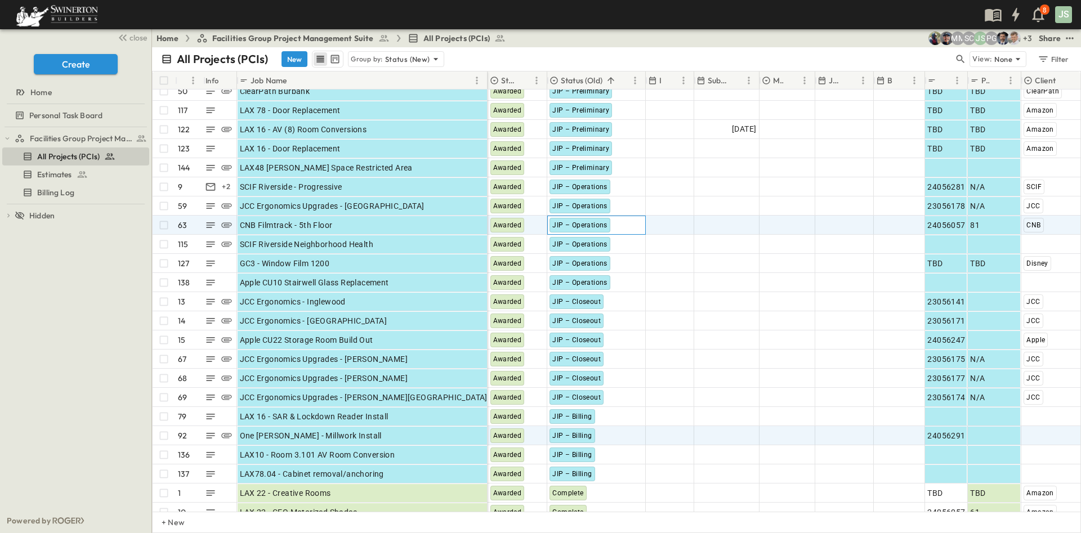
click at [601, 223] on span "JIP – Operations" at bounding box center [579, 225] width 55 height 8
click at [601, 223] on body "8 JS close Create Home Personal Task Board Facilities Group Project Management …" at bounding box center [540, 266] width 1081 height 533
click at [601, 223] on span "JIP – Operations" at bounding box center [582, 225] width 55 height 8
click at [566, 227] on span "JIP – Operations" at bounding box center [582, 225] width 55 height 8
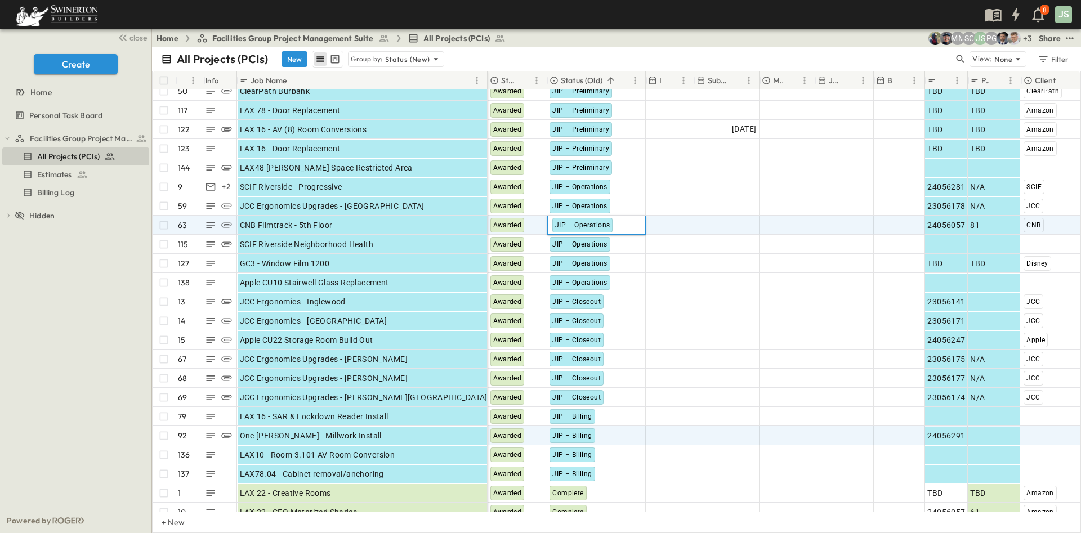
click at [566, 227] on span "JIP – Operations" at bounding box center [582, 225] width 55 height 8
click at [595, 222] on body "8 JS close Create Home Personal Task Board Facilities Group Project Management …" at bounding box center [540, 266] width 1081 height 533
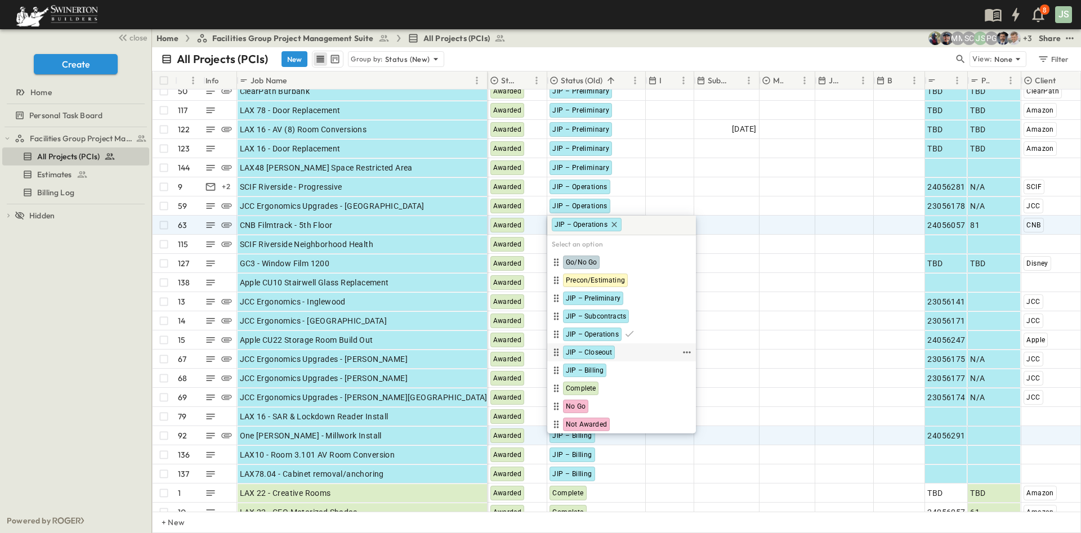
click at [596, 352] on span "JIP – Closeout" at bounding box center [589, 352] width 46 height 9
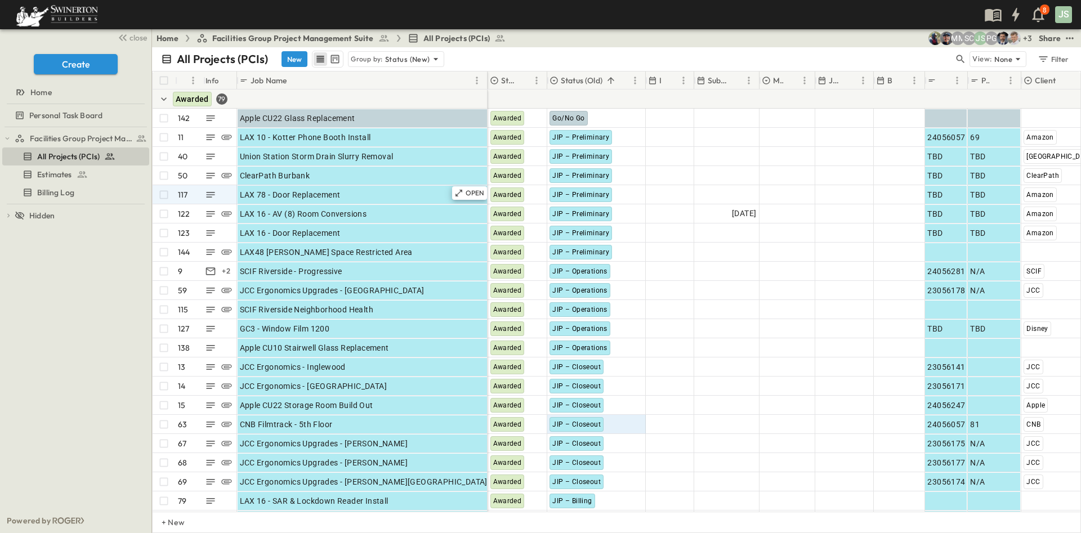
drag, startPoint x: 303, startPoint y: 59, endPoint x: 404, endPoint y: 189, distance: 164.9
click at [302, 59] on button "New" at bounding box center [294, 59] width 26 height 16
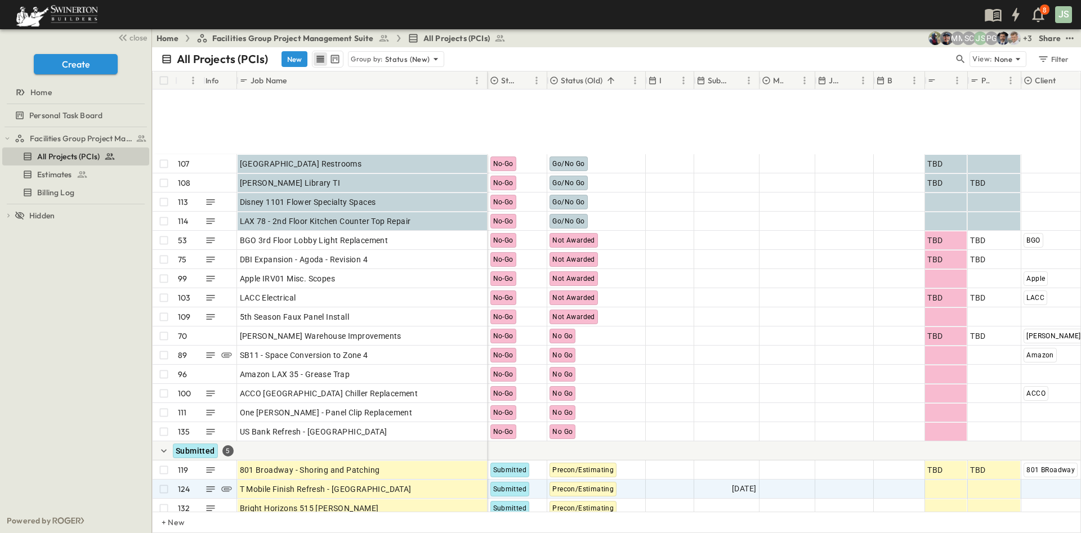
scroll to position [2633, 0]
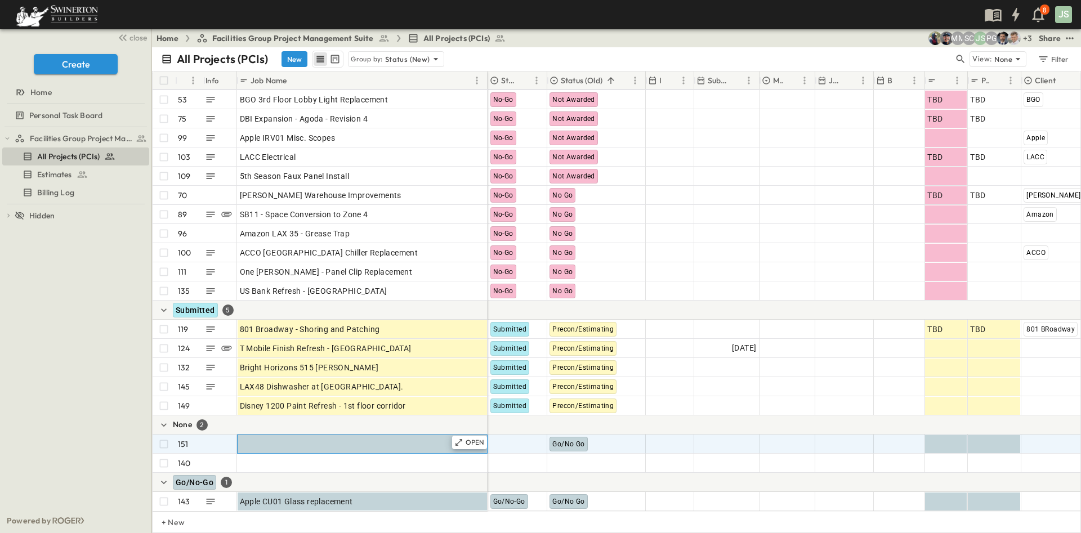
click at [315, 436] on div "Job Name" at bounding box center [362, 444] width 245 height 16
type input "**********"
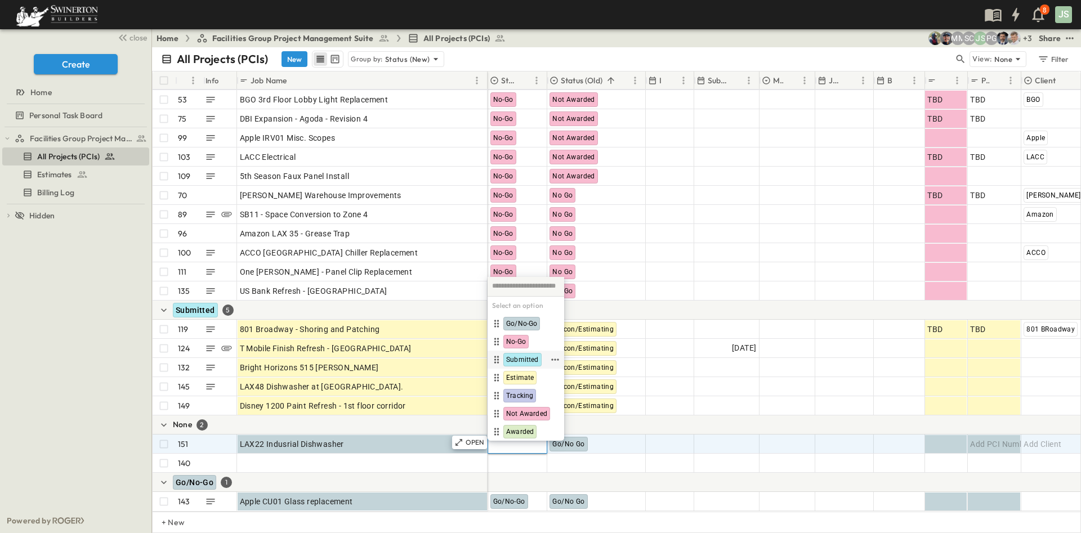
click at [534, 362] on span "Submitted" at bounding box center [522, 359] width 33 height 9
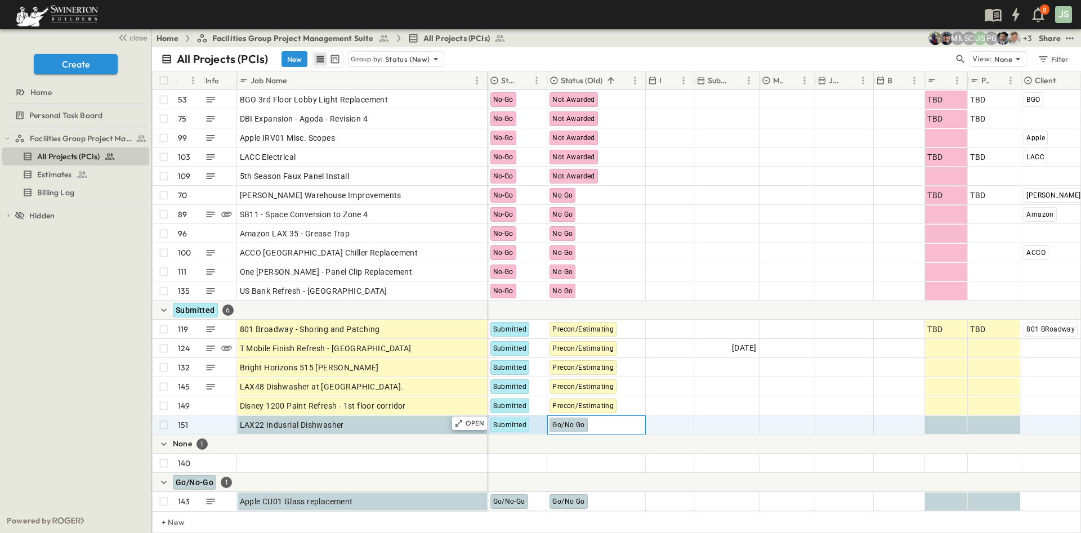
click at [572, 421] on span "Go/No Go" at bounding box center [568, 425] width 32 height 8
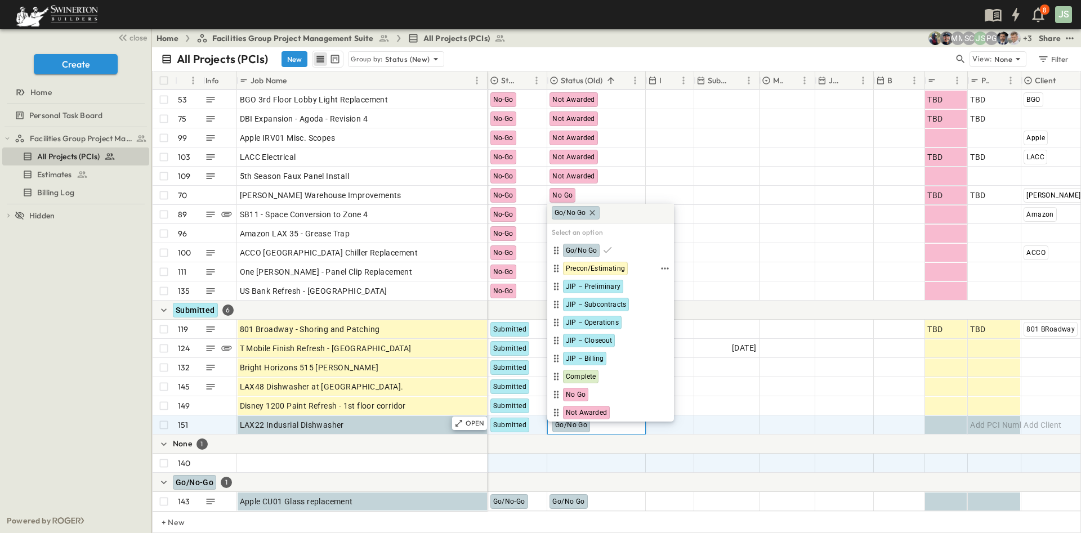
click at [607, 266] on span "Precon/Estimating" at bounding box center [595, 268] width 59 height 9
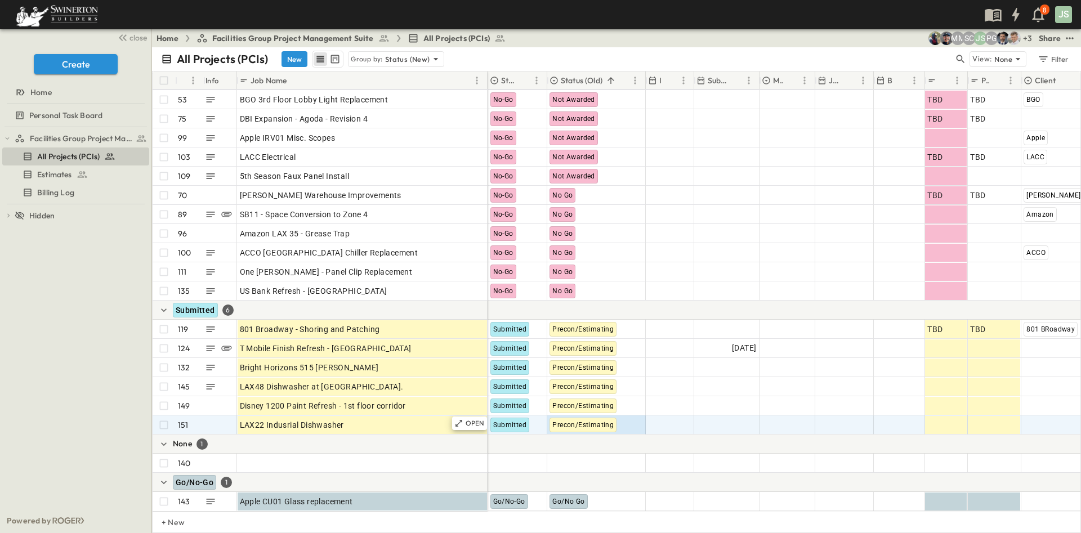
click at [697, 473] on div at bounding box center [937, 482] width 901 height 19
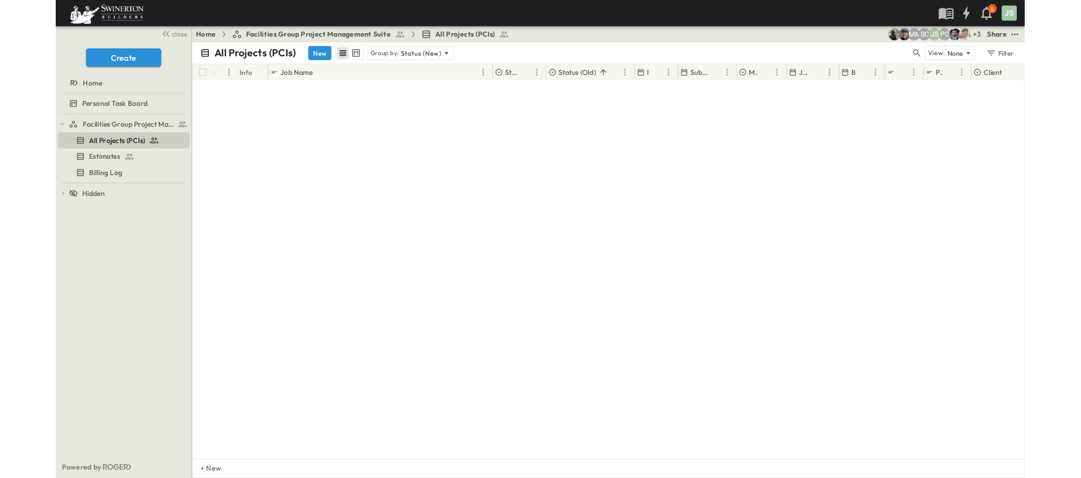
scroll to position [2634, 0]
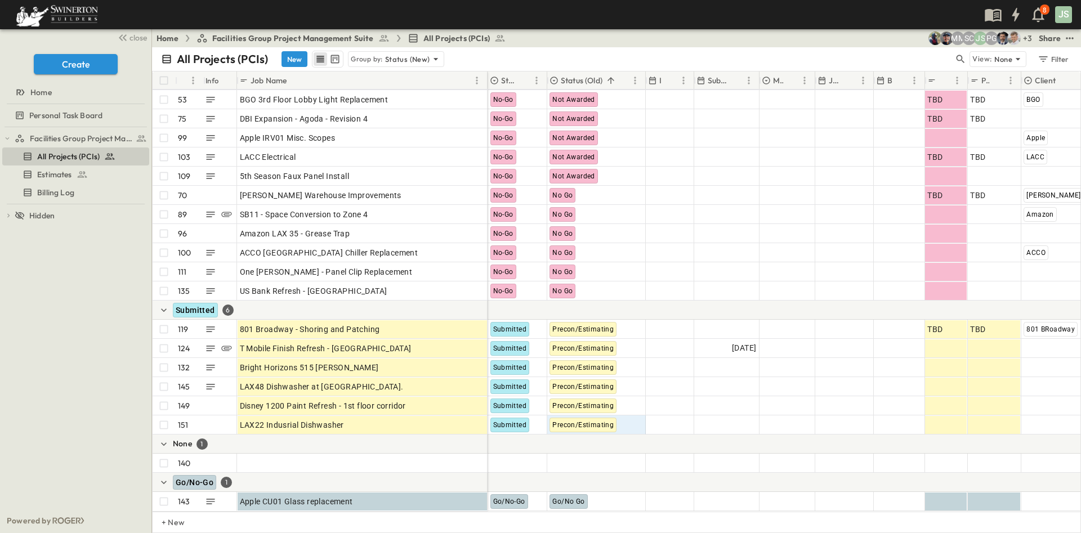
click at [610, 39] on div "Home Facilities Group Project Management Suite All Projects (PCIs) + 3 PG JS SC…" at bounding box center [616, 38] width 929 height 18
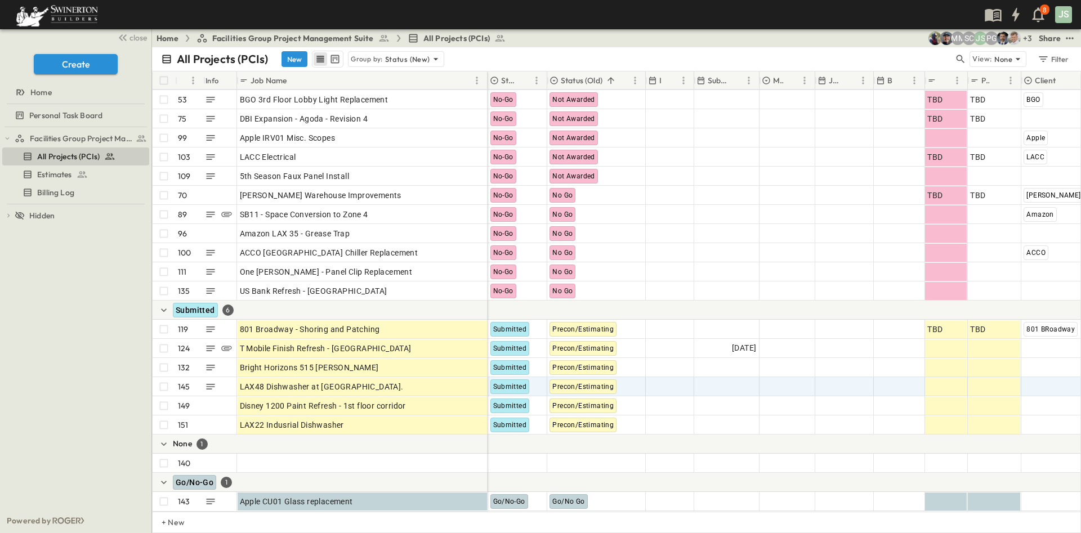
drag, startPoint x: 1080, startPoint y: 390, endPoint x: 1055, endPoint y: 380, distance: 27.3
click at [1075, 381] on div "# Info Job Name Status (New) Status (Old) Invite Date Sub Bids Due Market Job W…" at bounding box center [616, 291] width 929 height 441
click at [1048, 381] on span "Add Client" at bounding box center [1042, 386] width 38 height 11
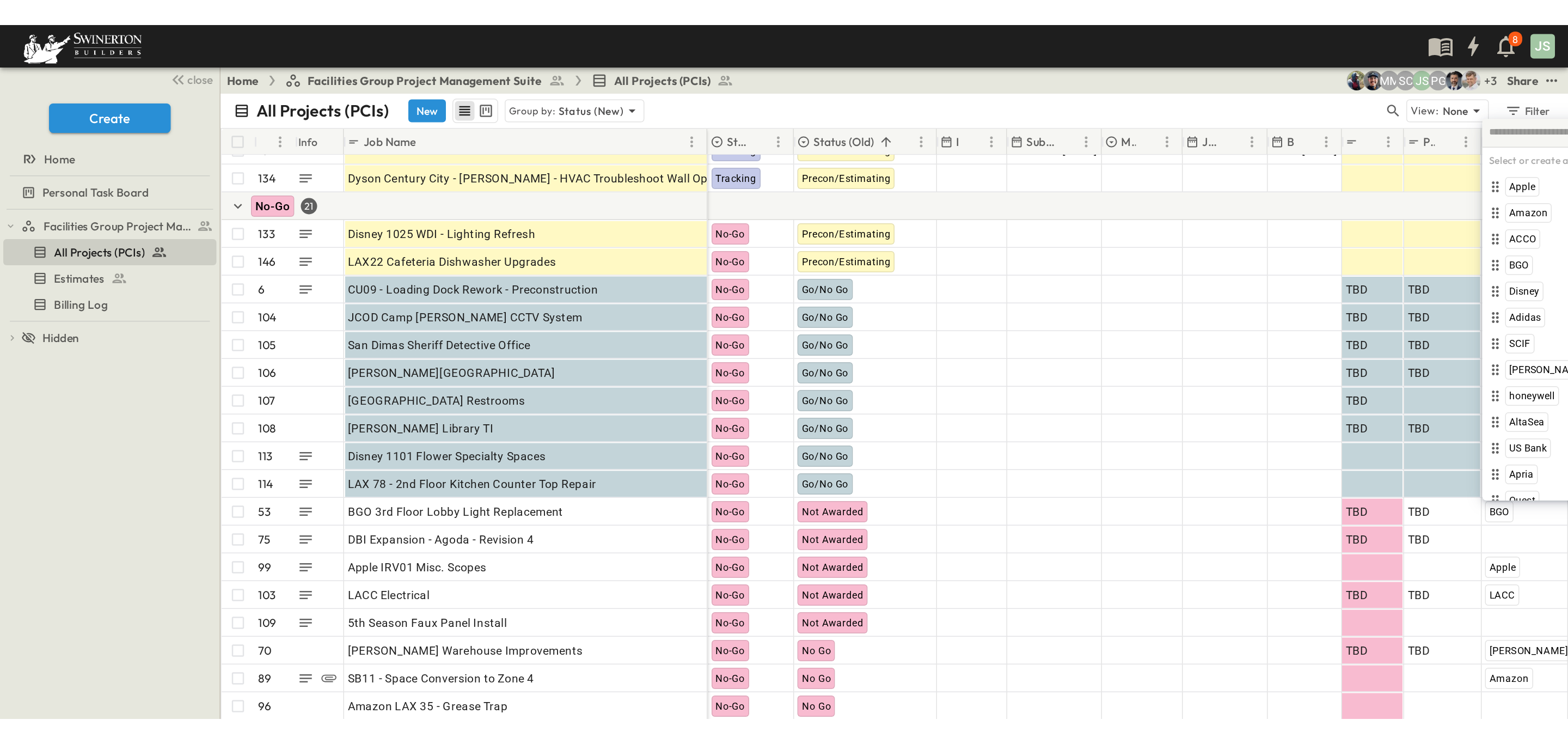
scroll to position [2320, 0]
